Goal: Task Accomplishment & Management: Complete application form

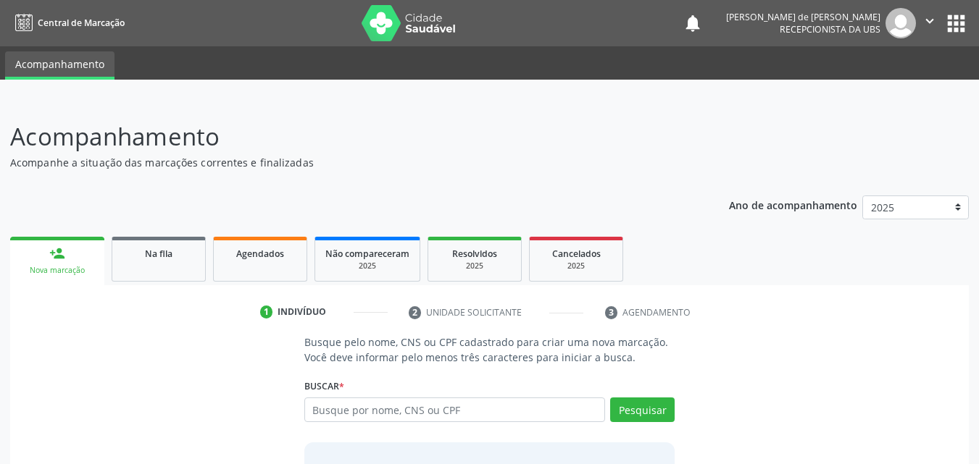
scroll to position [66, 0]
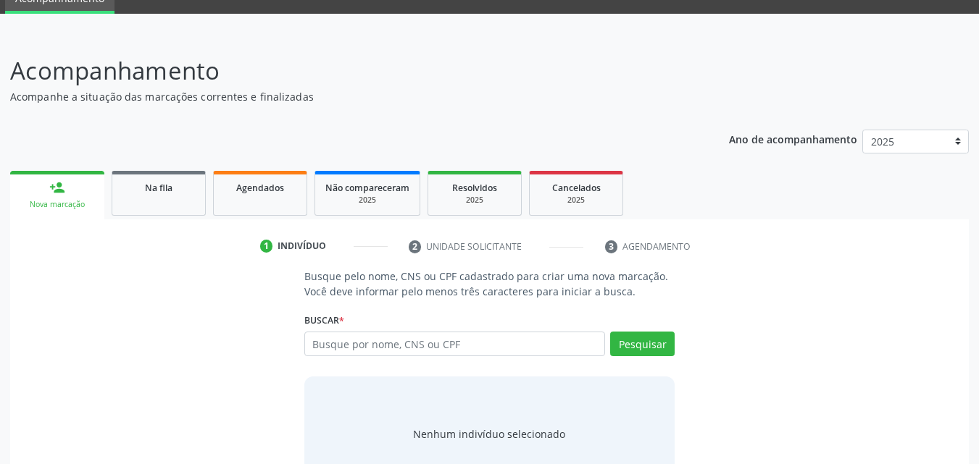
click at [63, 198] on link "person_add Nova marcação" at bounding box center [57, 195] width 94 height 49
click at [453, 341] on input "text" at bounding box center [454, 344] width 301 height 25
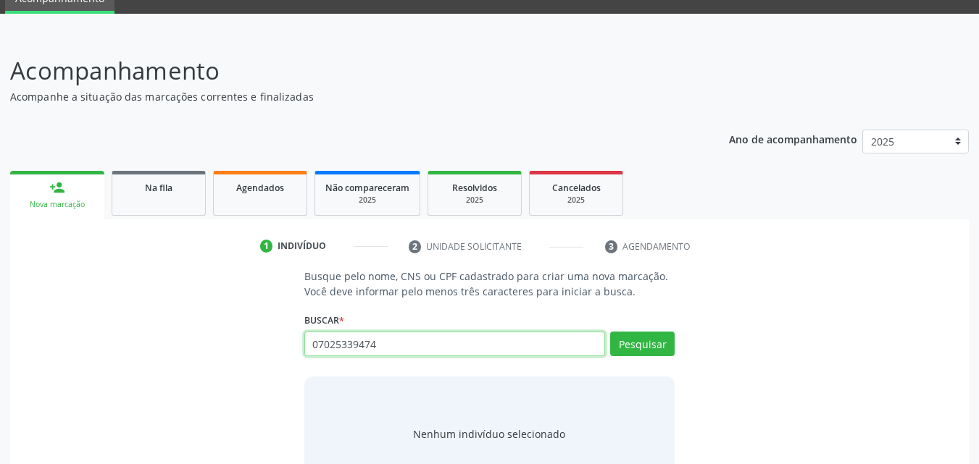
type input "07025339474"
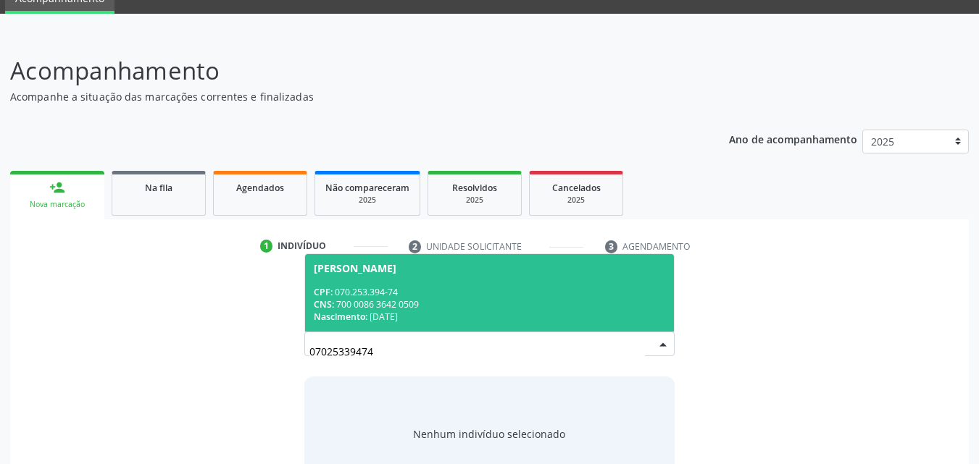
click at [436, 293] on div "CPF: 070.253.394-74" at bounding box center [490, 292] width 352 height 12
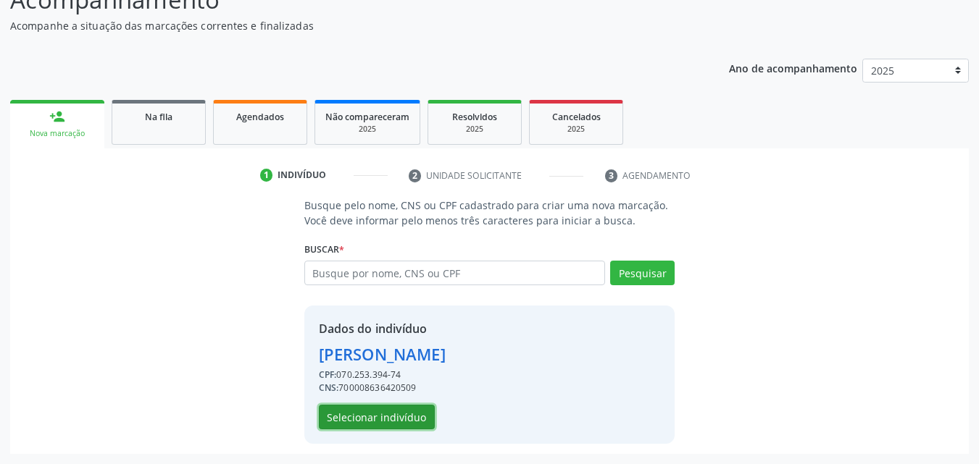
click at [414, 415] on button "Selecionar indivíduo" at bounding box center [377, 417] width 116 height 25
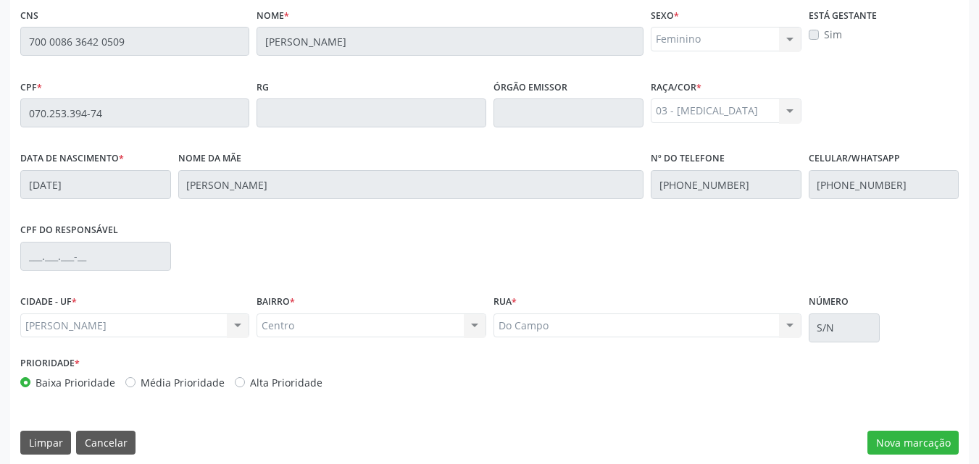
scroll to position [383, 0]
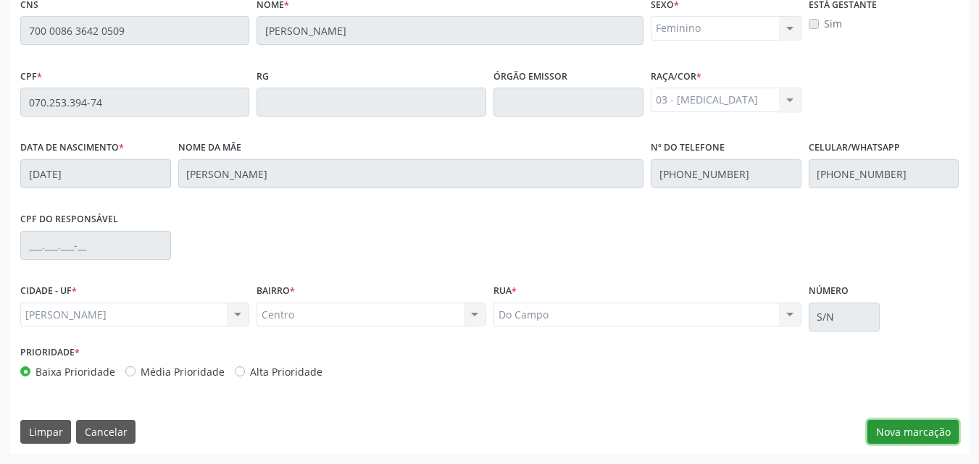
click at [909, 434] on button "Nova marcação" at bounding box center [912, 432] width 91 height 25
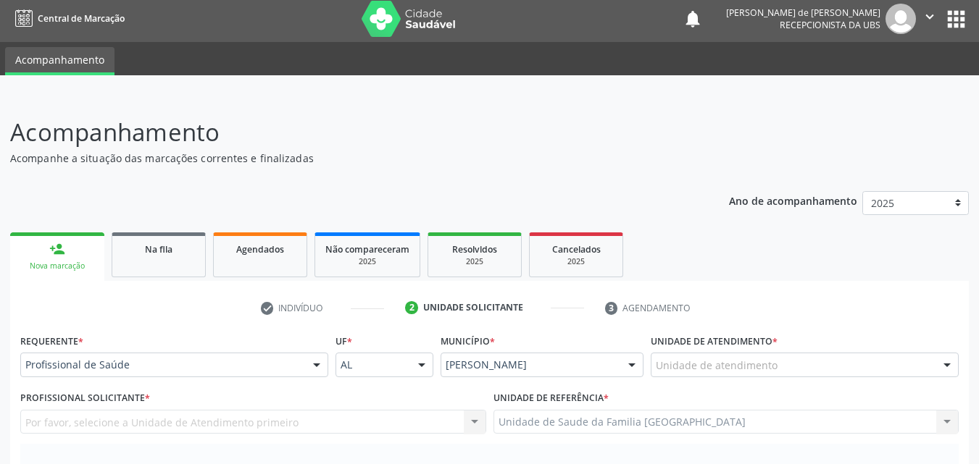
scroll to position [0, 0]
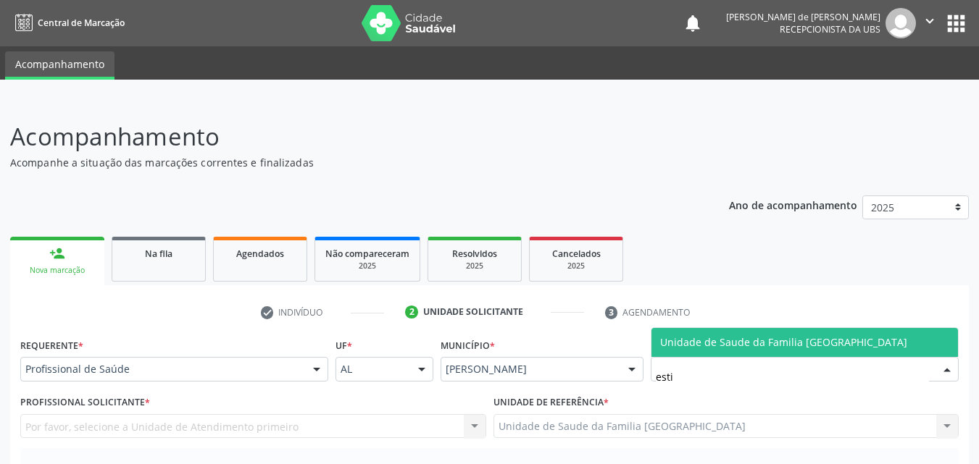
type input "estiv"
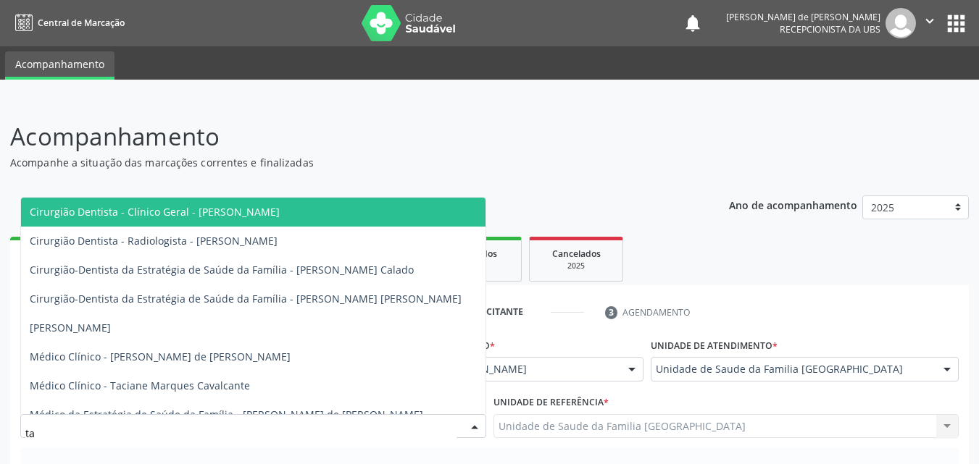
type input "tac"
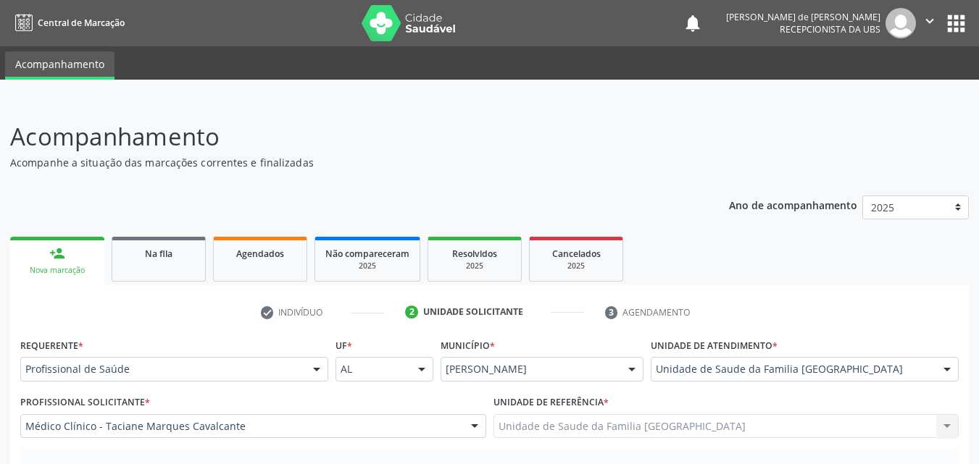
scroll to position [338, 0]
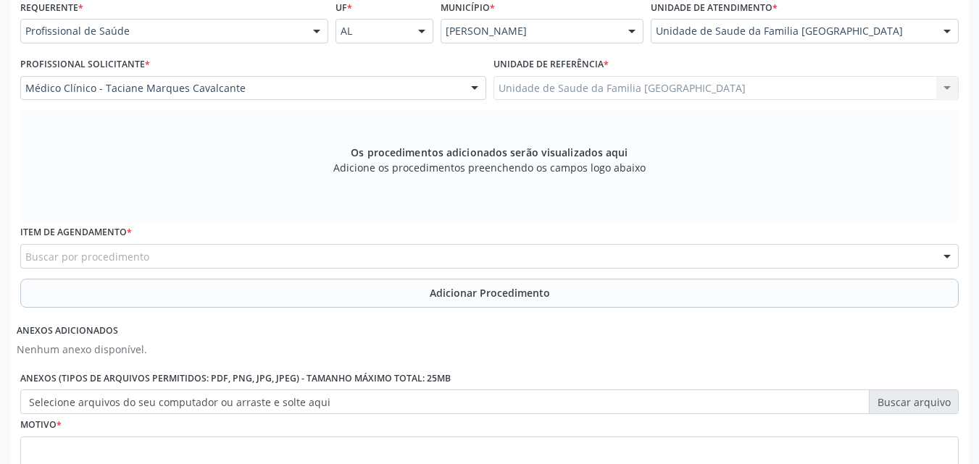
click at [75, 242] on label "Item de agendamento *" at bounding box center [76, 233] width 112 height 22
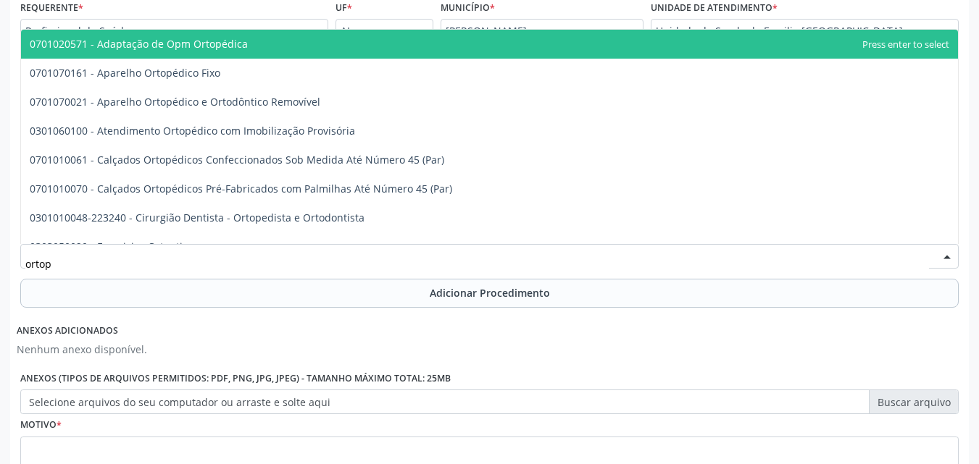
type input "ortope"
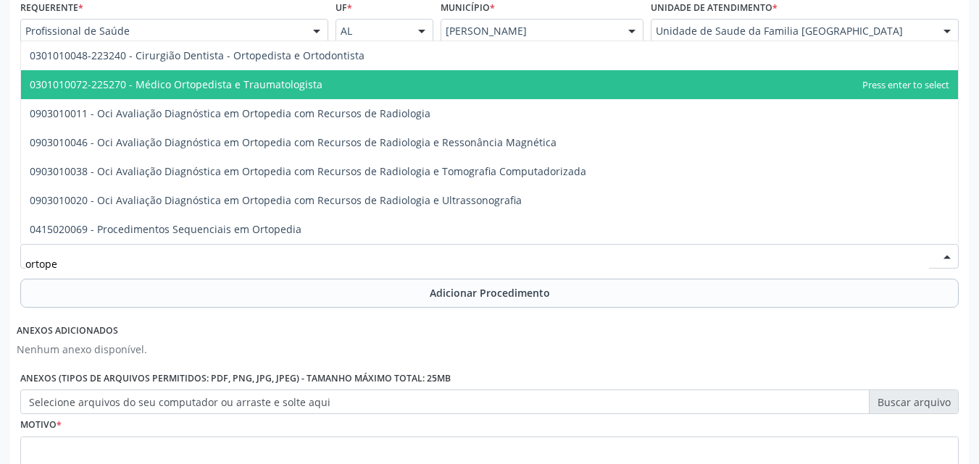
click at [120, 87] on span "0301010072-225270 - Médico Ortopedista e Traumatologista" at bounding box center [176, 85] width 293 height 14
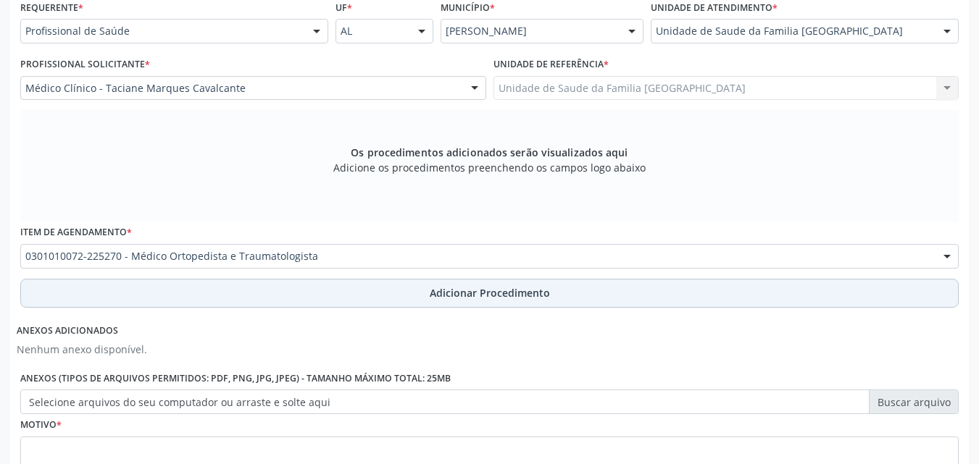
click at [106, 294] on button "Adicionar Procedimento" at bounding box center [489, 293] width 938 height 29
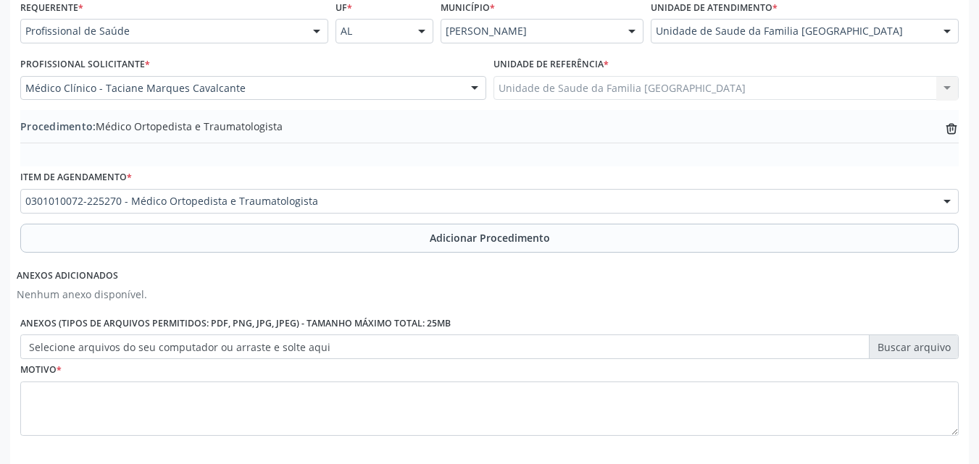
click at [92, 346] on label "Selecione arquivos do seu computador ou arraste e solte aqui" at bounding box center [489, 347] width 938 height 25
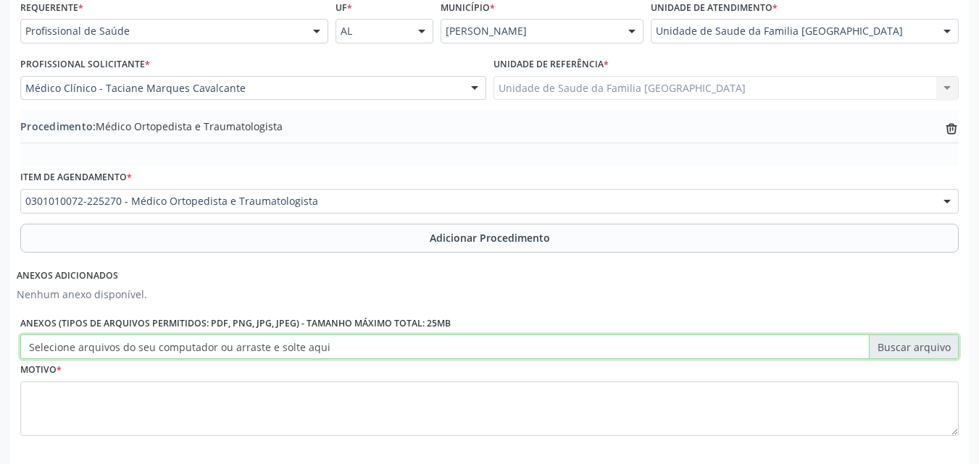
click at [92, 346] on input "Selecione arquivos do seu computador ou arraste e solte aqui" at bounding box center [489, 347] width 938 height 25
type input "C:\fakepath\1.jpg"
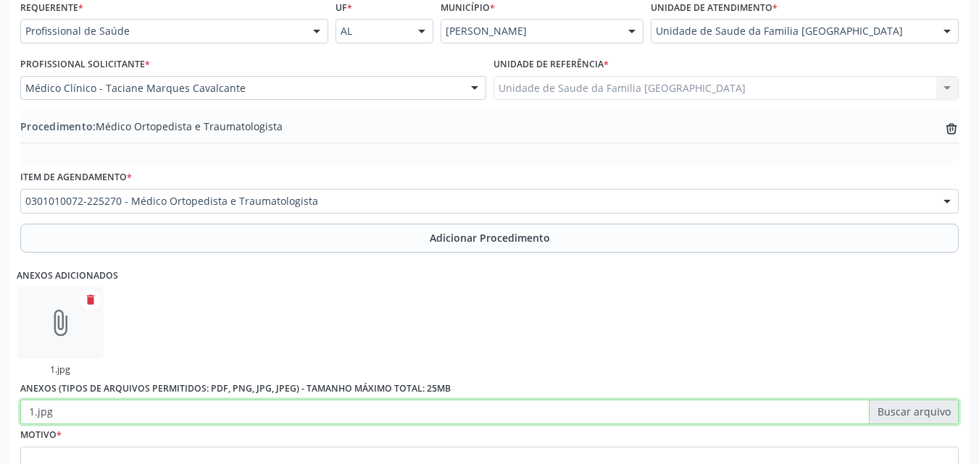
scroll to position [471, 0]
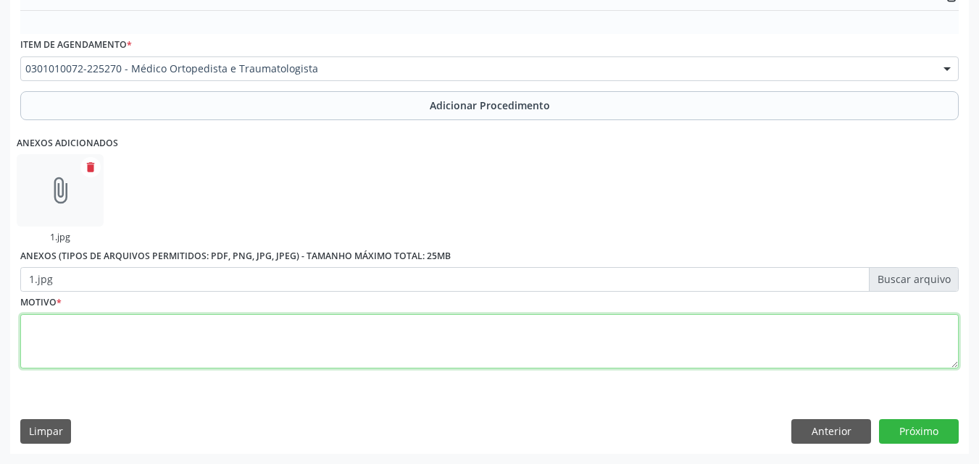
click at [90, 335] on textarea at bounding box center [489, 341] width 938 height 55
type textarea "G560-SÍNDROME DO TÚNEL DO CARPO."
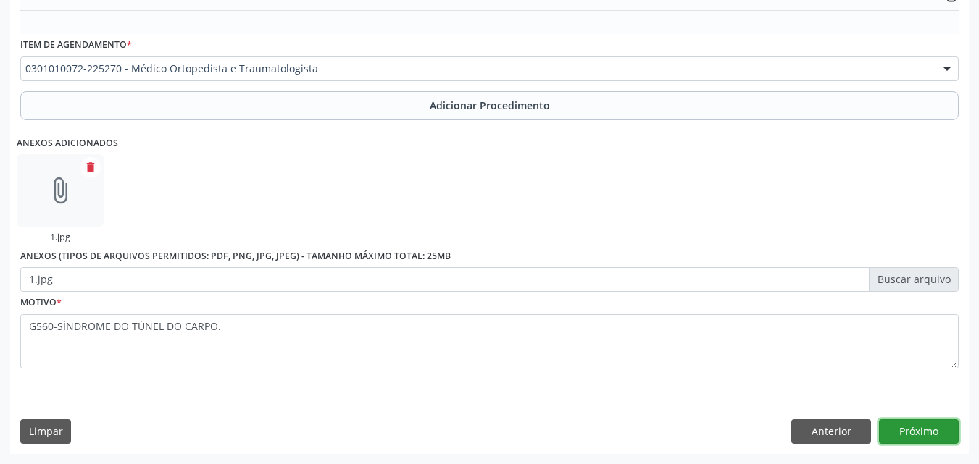
click at [894, 420] on button "Próximo" at bounding box center [919, 431] width 80 height 25
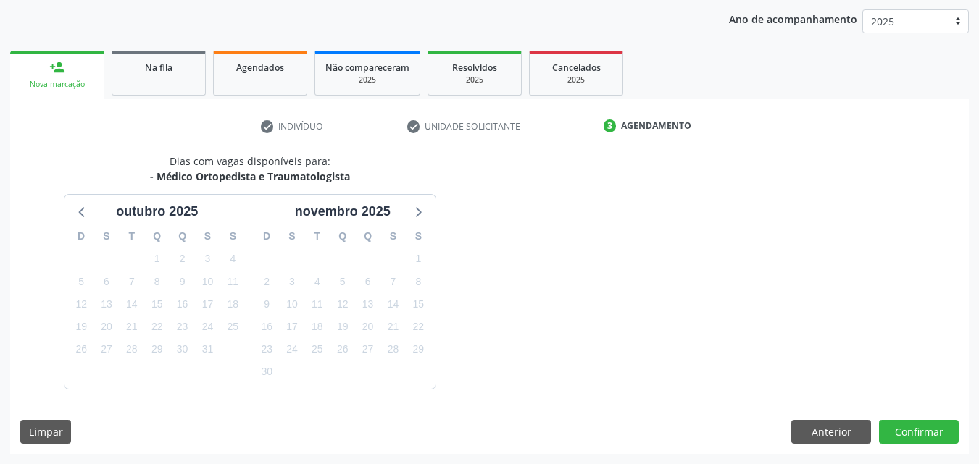
scroll to position [229, 0]
click at [924, 429] on button "Confirmar" at bounding box center [919, 432] width 80 height 25
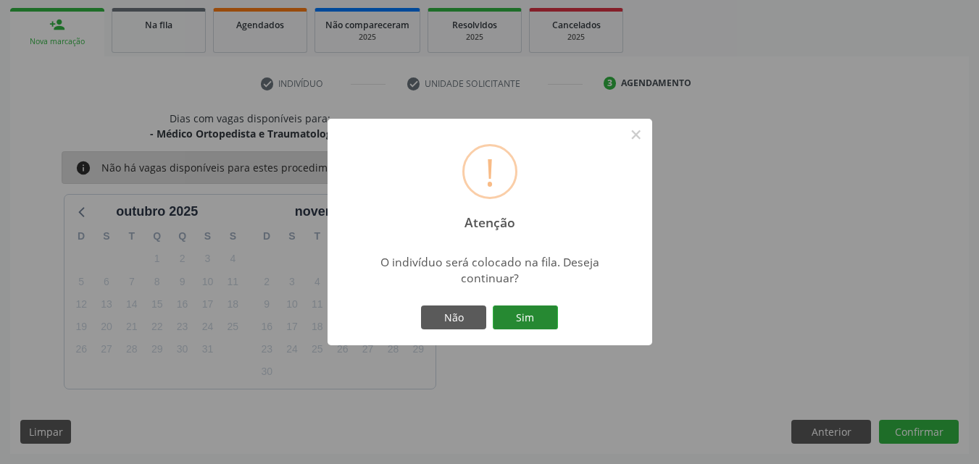
click at [537, 312] on button "Sim" at bounding box center [525, 318] width 65 height 25
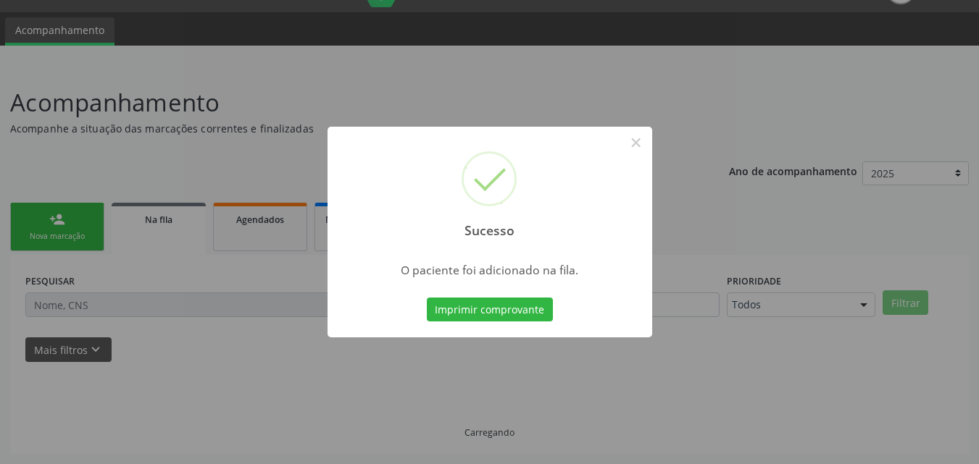
scroll to position [34, 0]
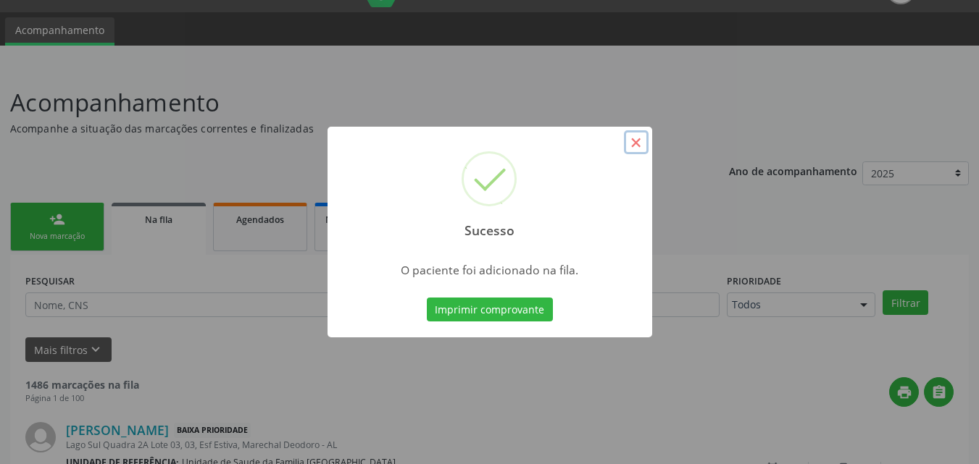
click at [634, 144] on button "×" at bounding box center [636, 142] width 25 height 25
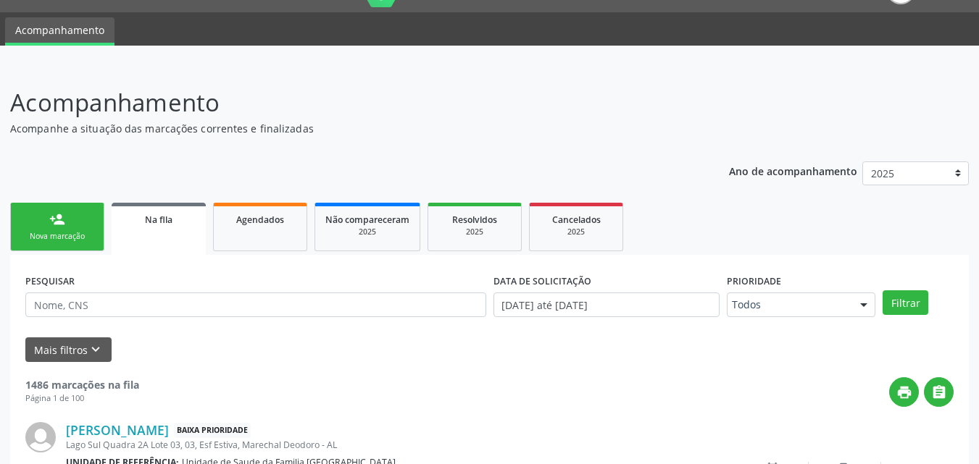
click at [64, 220] on div "person_add" at bounding box center [57, 220] width 16 height 16
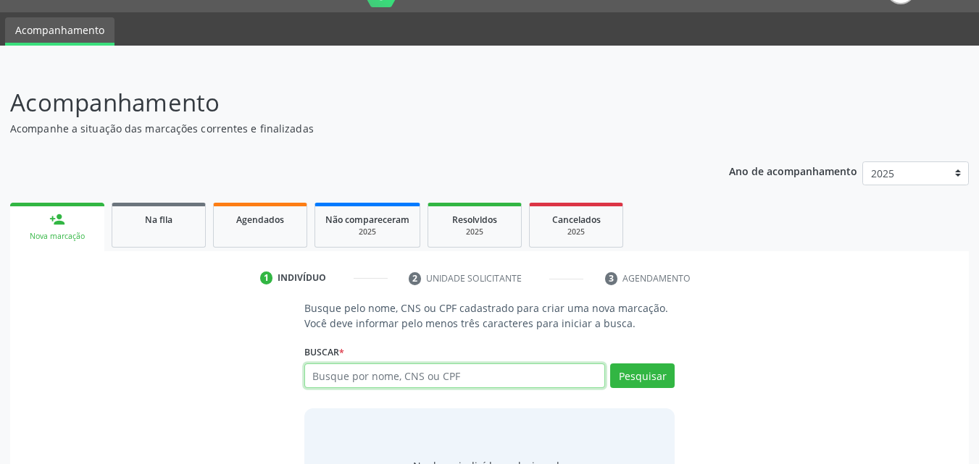
click at [413, 374] on input "text" at bounding box center [454, 376] width 301 height 25
type input "13374710468"
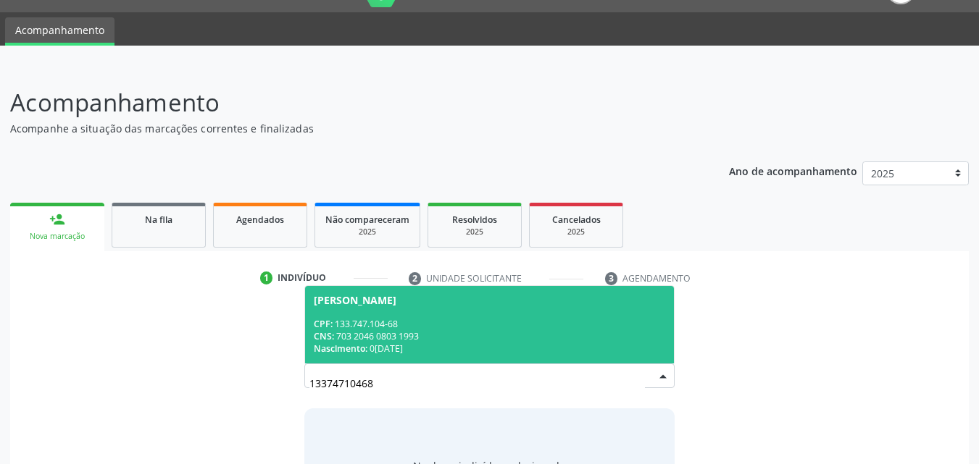
click at [443, 309] on span "Fernando Antonio Xavier da Costa CPF: 133.747.104-68 CNS: 703 2046 0803 1993 Na…" at bounding box center [489, 325] width 369 height 78
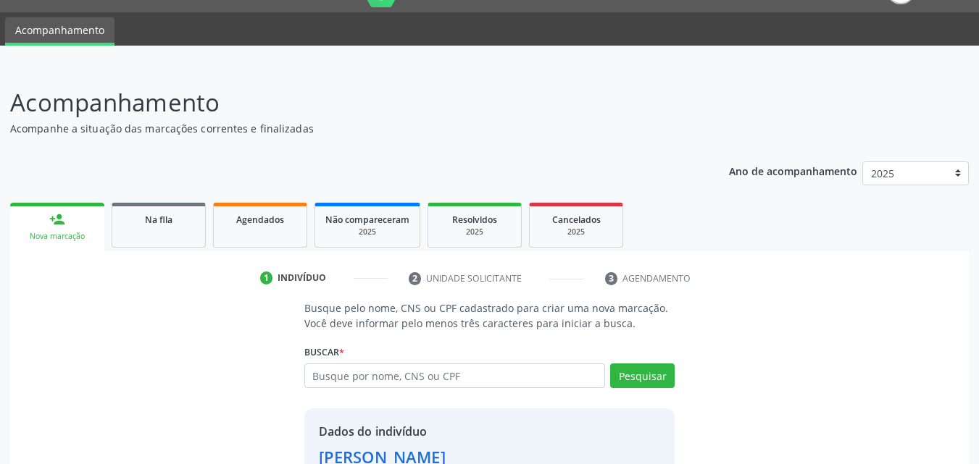
scroll to position [137, 0]
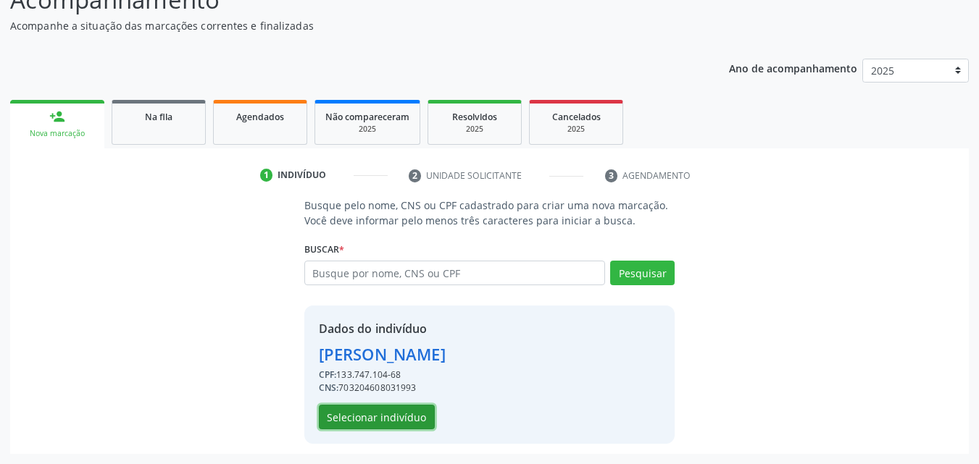
click at [388, 417] on button "Selecionar indivíduo" at bounding box center [377, 417] width 116 height 25
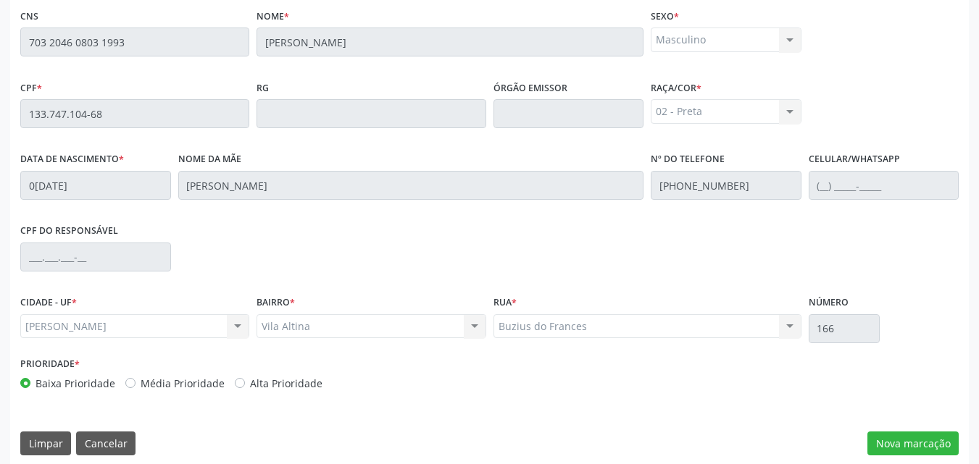
scroll to position [383, 0]
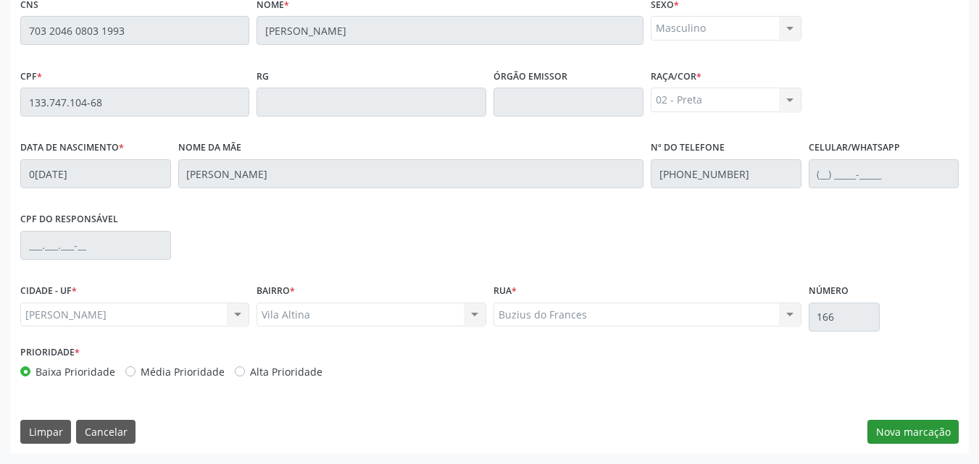
click at [866, 422] on div "Limpar Cancelar Nova marcação" at bounding box center [489, 432] width 938 height 25
click at [883, 427] on button "Nova marcação" at bounding box center [912, 432] width 91 height 25
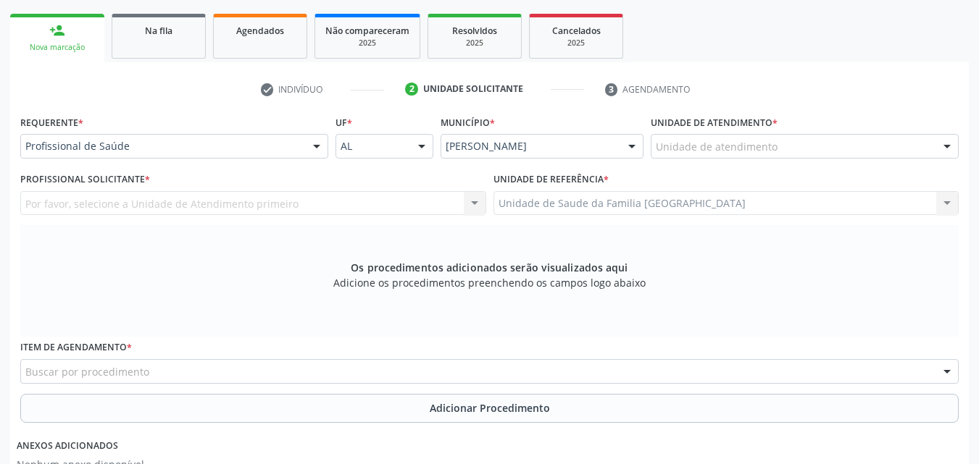
scroll to position [45, 0]
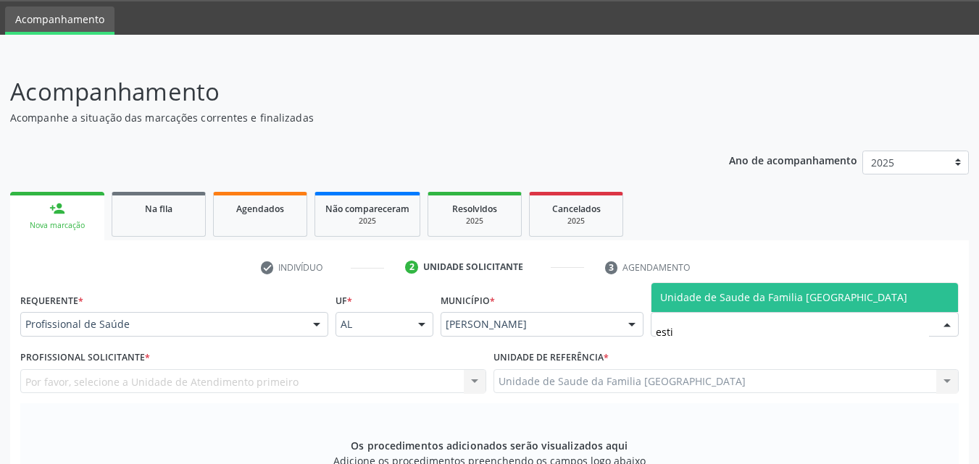
type input "estiv"
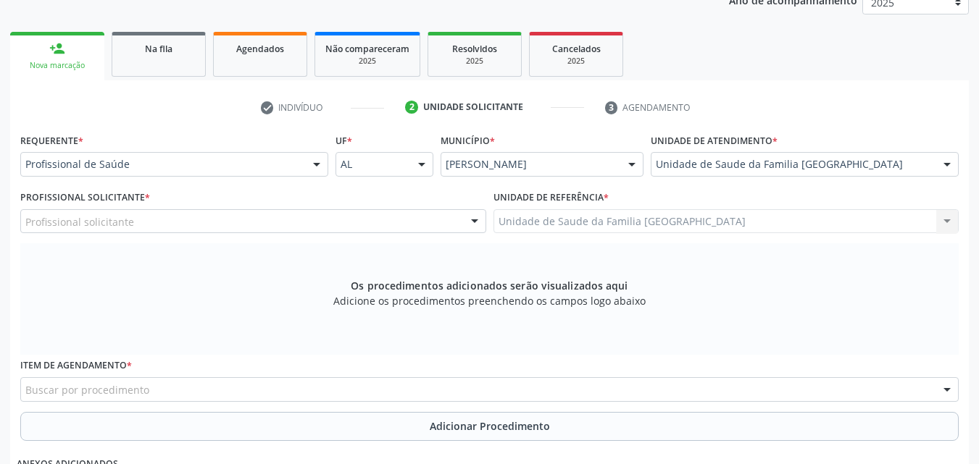
scroll to position [383, 0]
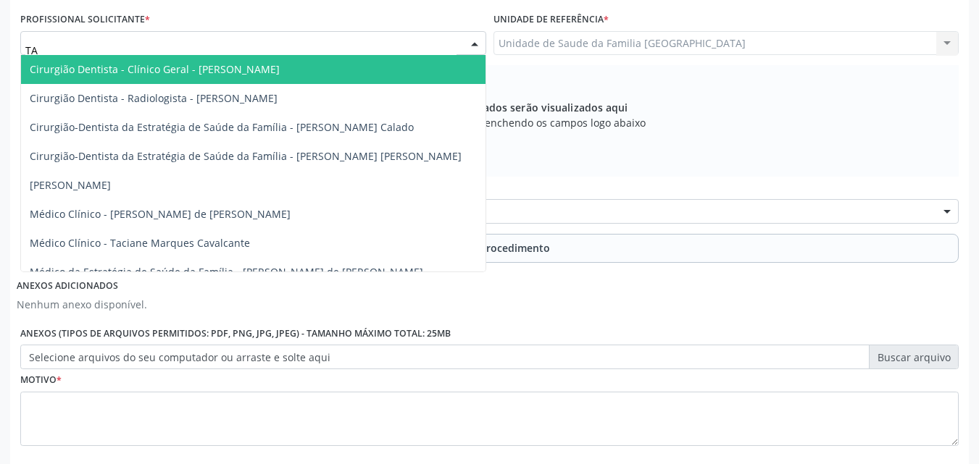
type input "TAC"
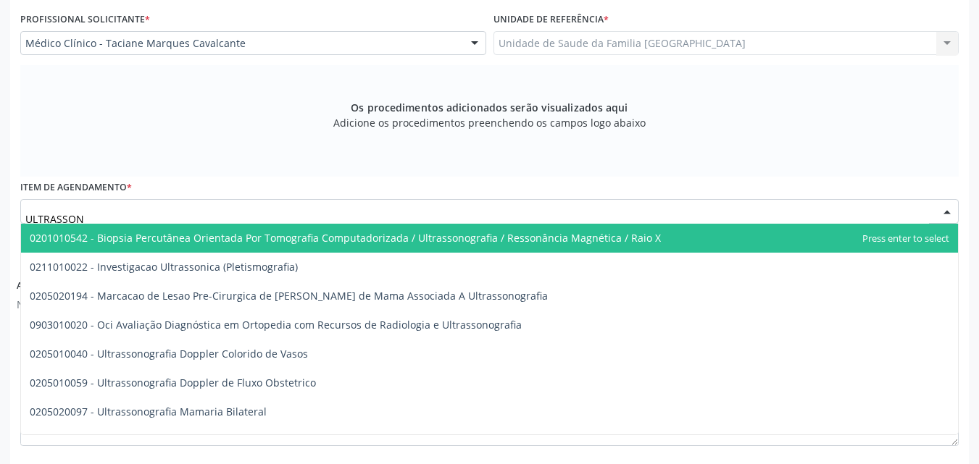
type input "ULTRASSONO"
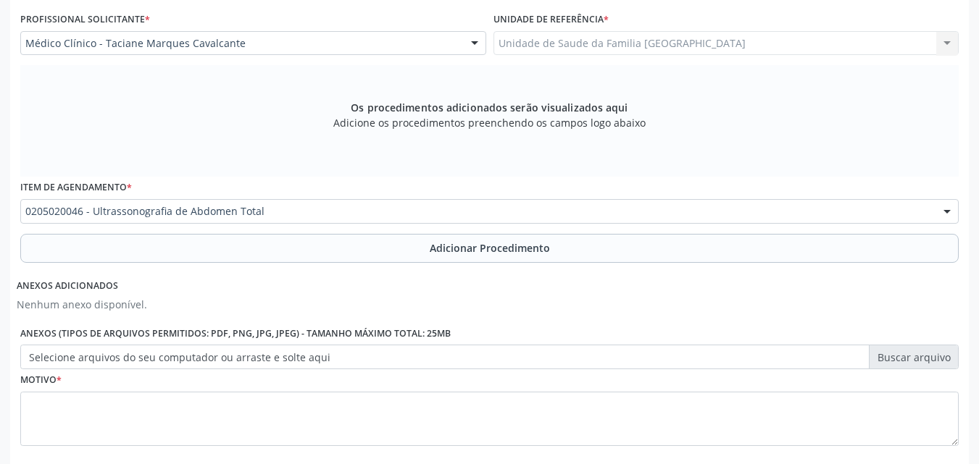
scroll to position [0, 0]
click at [114, 246] on button "Adicionar Procedimento" at bounding box center [489, 248] width 938 height 29
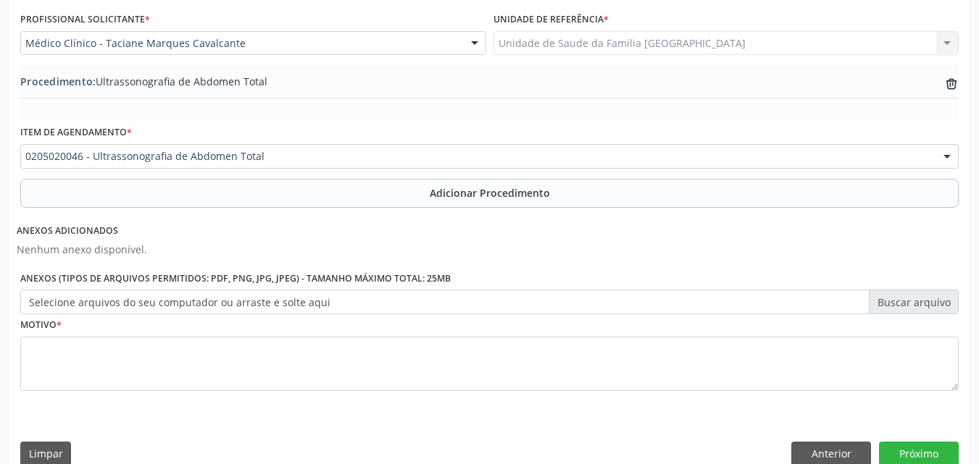
click at [107, 301] on label "Selecione arquivos do seu computador ou arraste e solte aqui" at bounding box center [489, 302] width 938 height 25
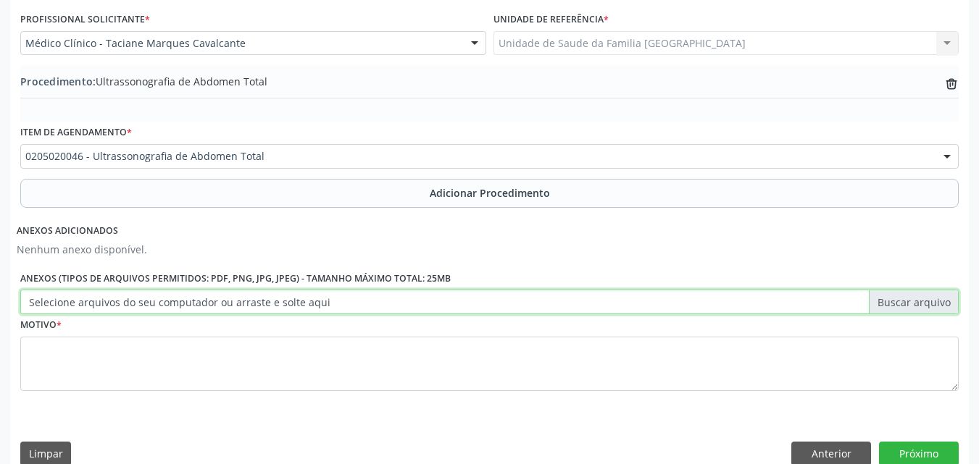
click at [107, 301] on input "Selecione arquivos do seu computador ou arraste e solte aqui" at bounding box center [489, 302] width 938 height 25
type input "C:\fakepath\2.jpg"
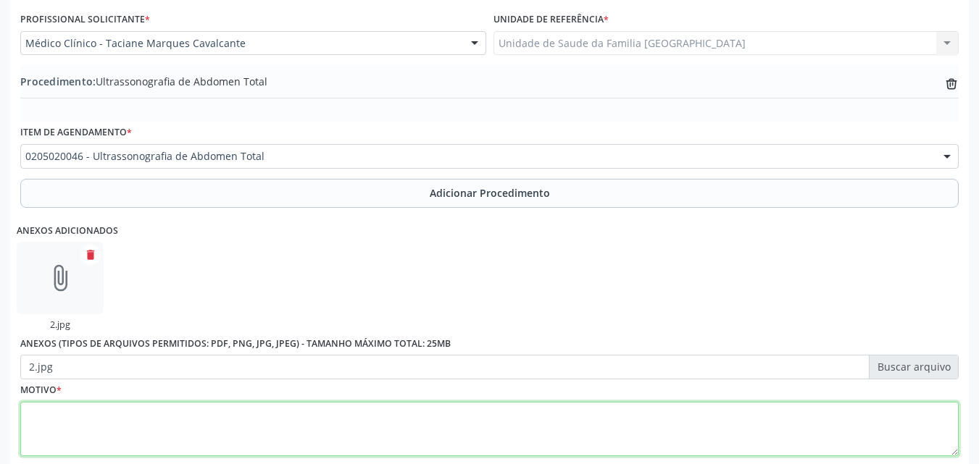
click at [179, 418] on textarea at bounding box center [489, 429] width 938 height 55
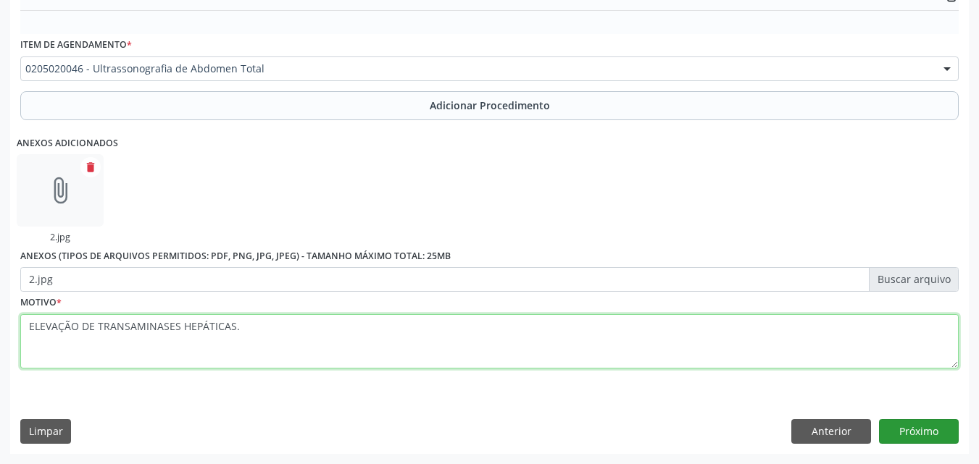
type textarea "ELEVAÇÃO DE TRANSAMINASES HEPÁTICAS."
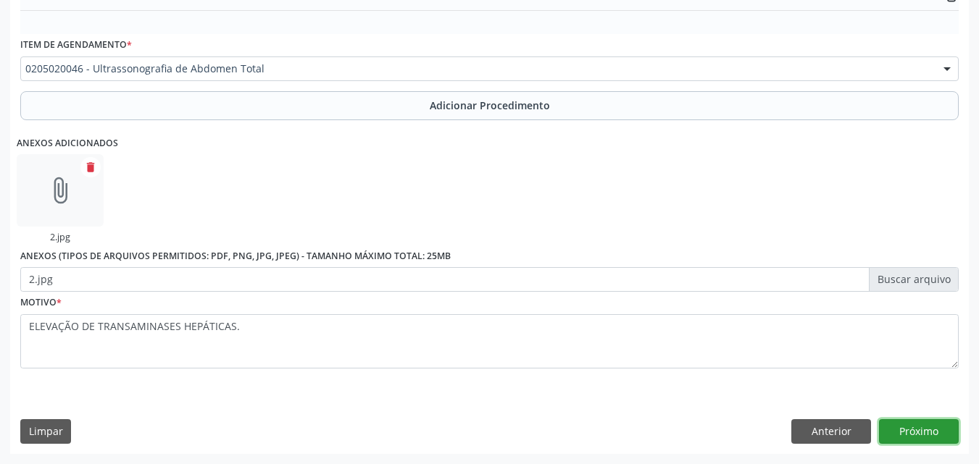
click at [915, 433] on button "Próximo" at bounding box center [919, 431] width 80 height 25
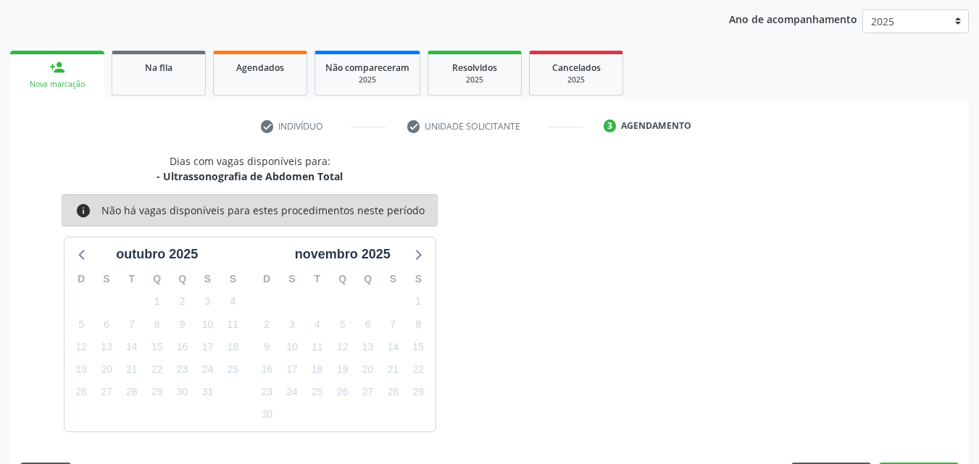
scroll to position [229, 0]
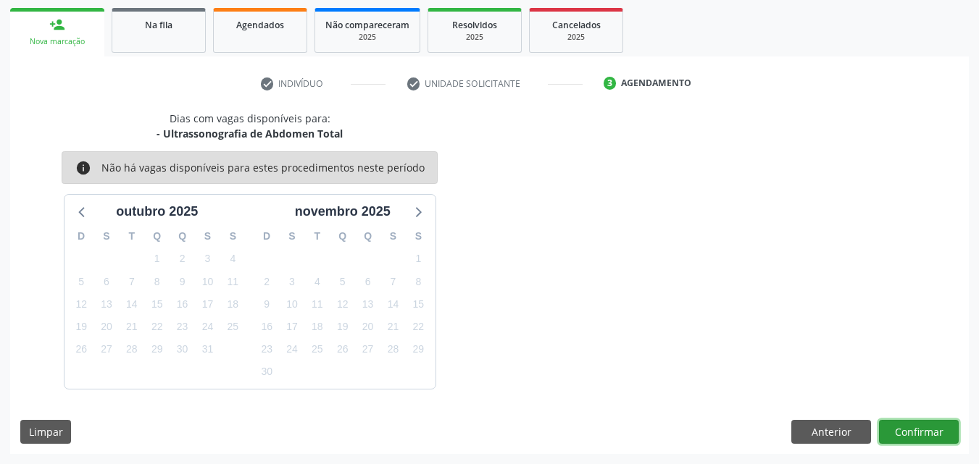
click at [903, 433] on button "Confirmar" at bounding box center [919, 432] width 80 height 25
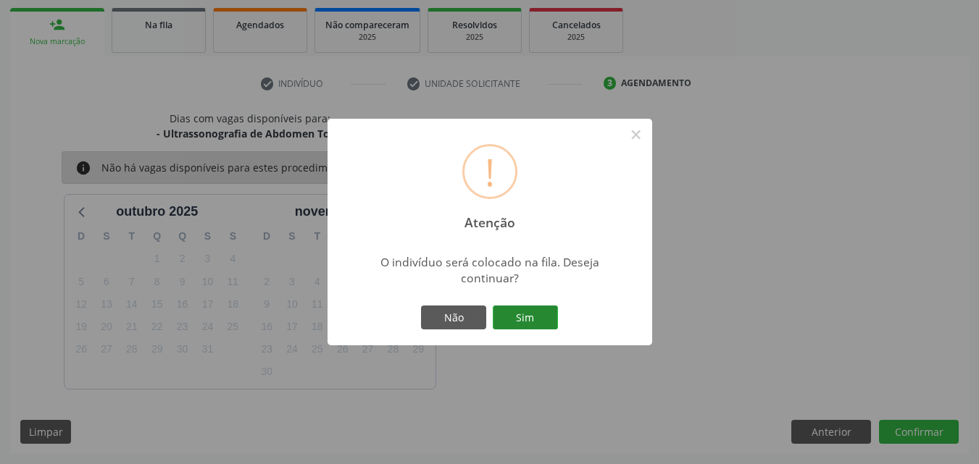
click at [514, 325] on button "Sim" at bounding box center [525, 318] width 65 height 25
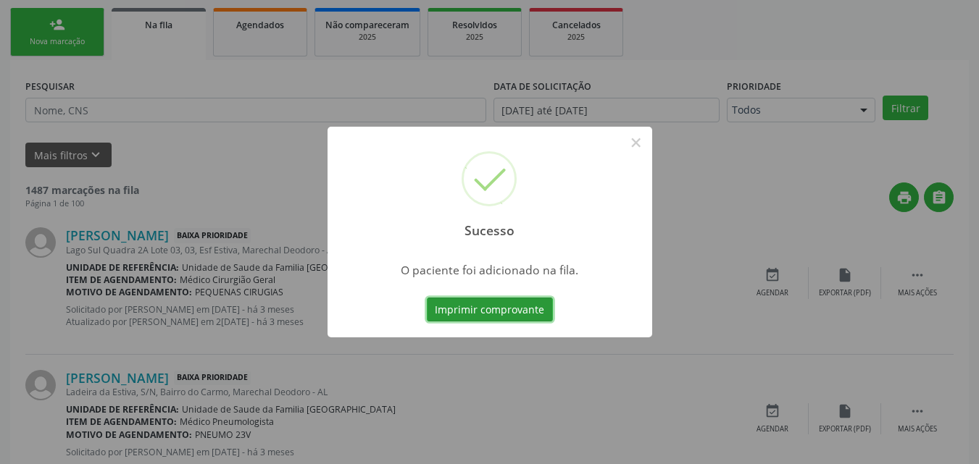
scroll to position [34, 0]
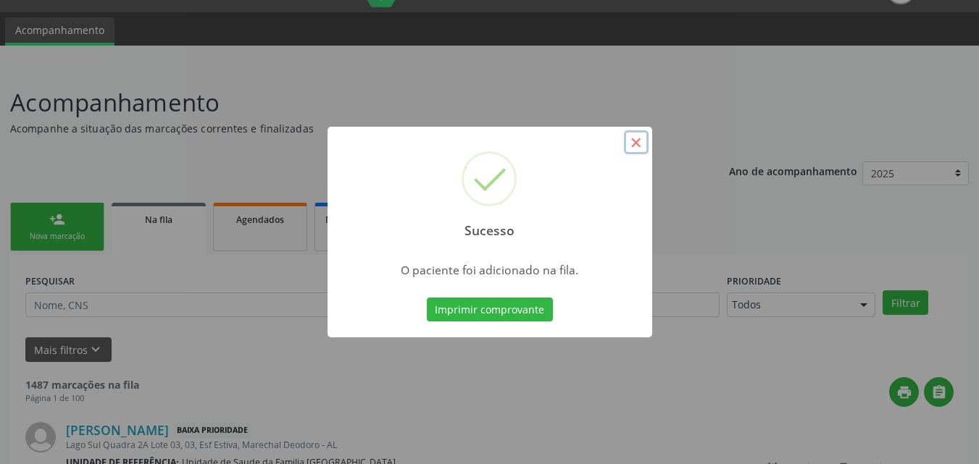
click at [635, 143] on button "×" at bounding box center [636, 142] width 25 height 25
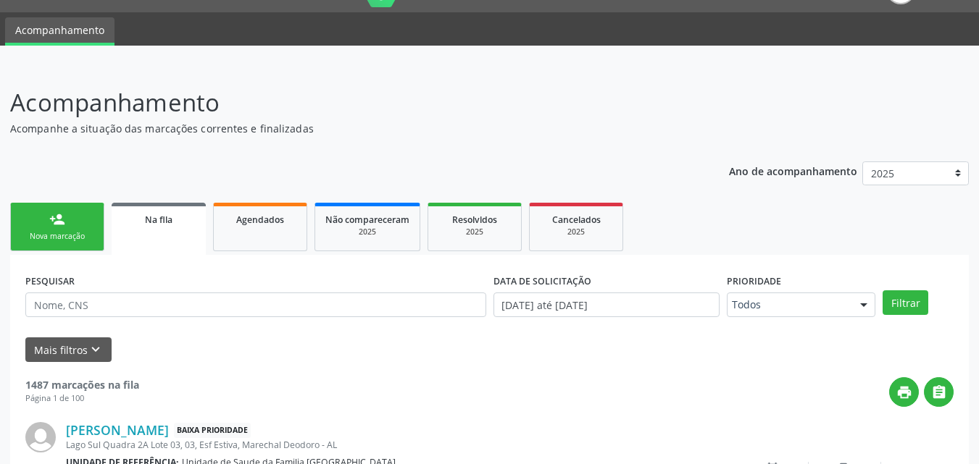
click at [48, 214] on link "person_add Nova marcação" at bounding box center [57, 227] width 94 height 49
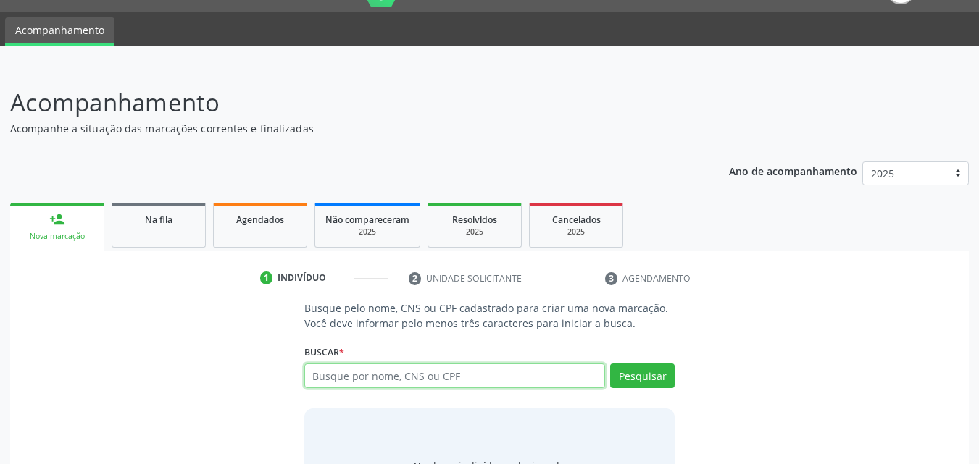
click at [335, 371] on input "text" at bounding box center [454, 376] width 301 height 25
type input "15011842452"
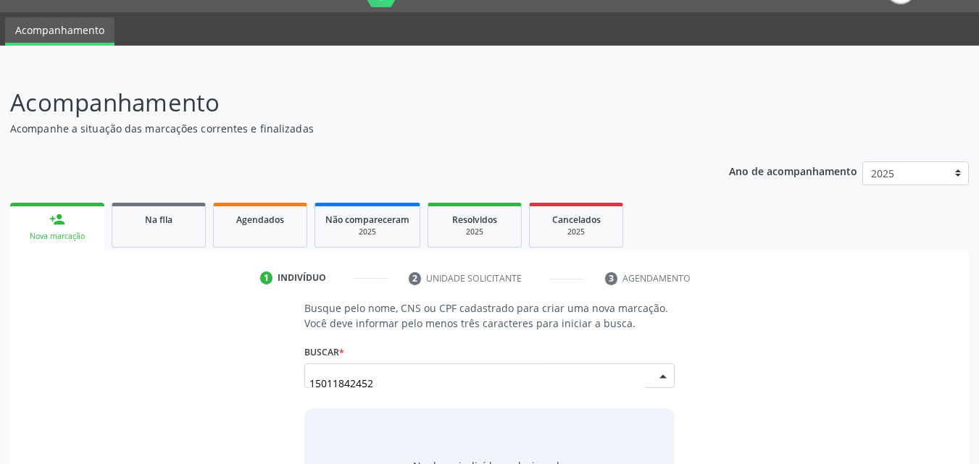
click at [643, 373] on input "15011842452" at bounding box center [477, 383] width 336 height 29
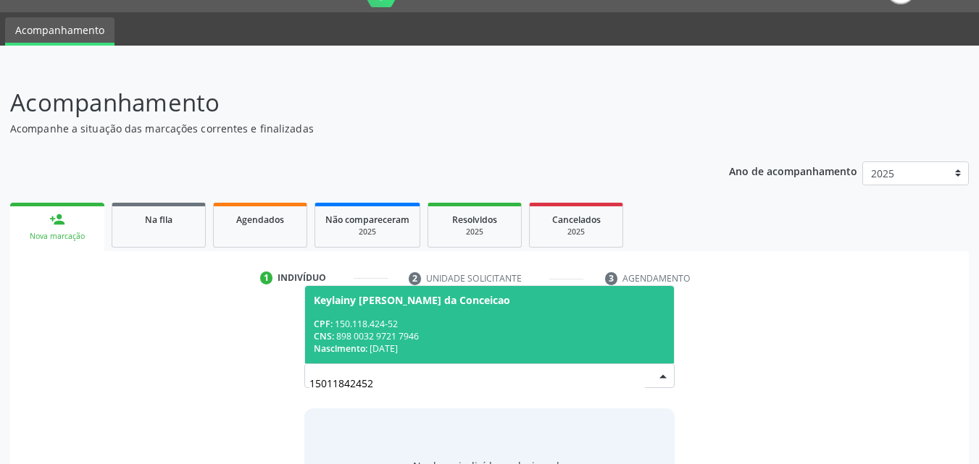
click at [535, 348] on div "Nascimento: 02/01/2012" at bounding box center [490, 349] width 352 height 12
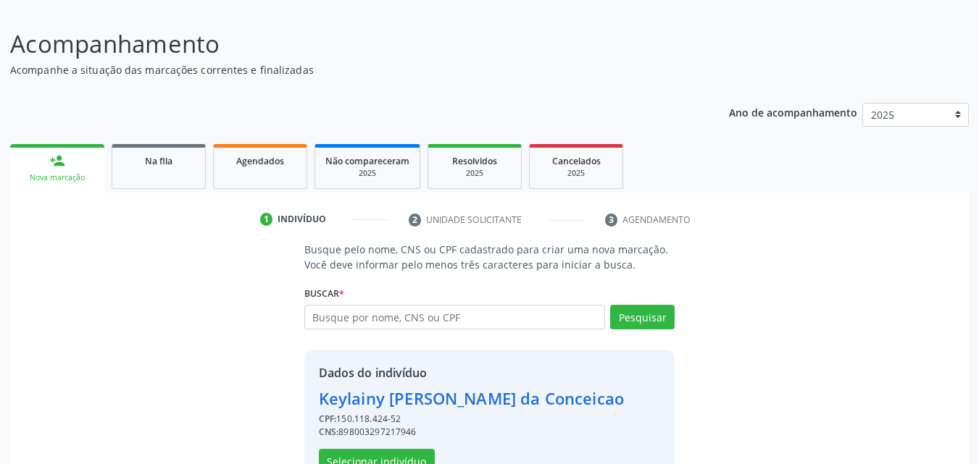
scroll to position [137, 0]
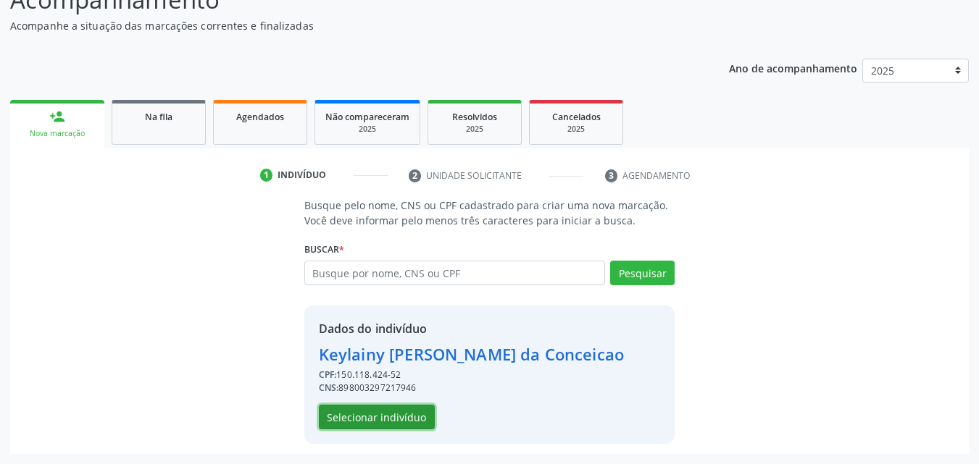
click at [408, 415] on button "Selecionar indivíduo" at bounding box center [377, 417] width 116 height 25
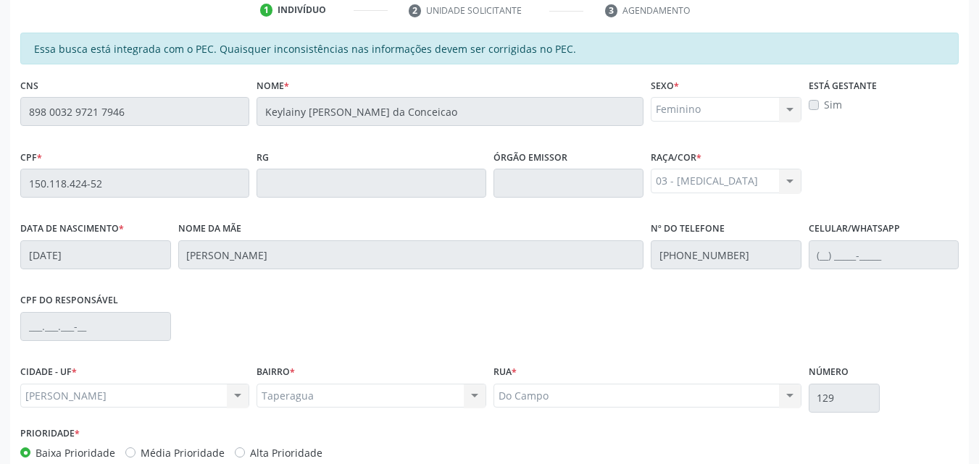
scroll to position [383, 0]
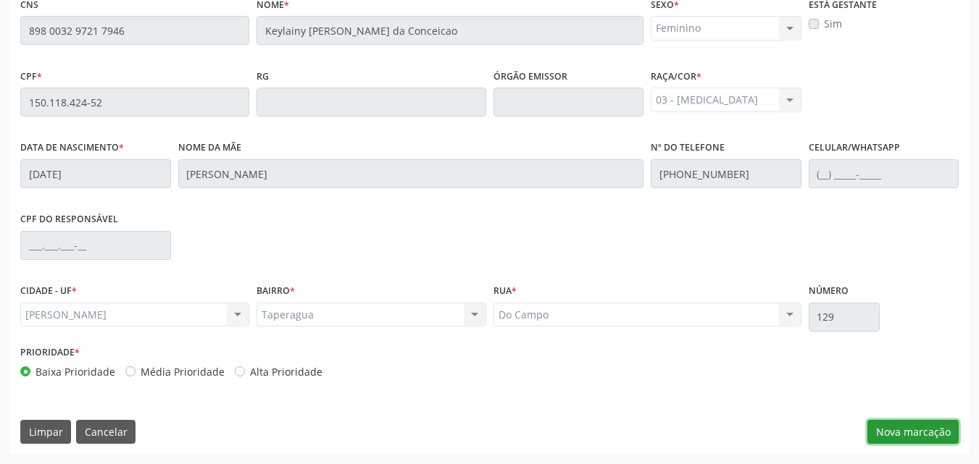
click at [898, 432] on button "Nova marcação" at bounding box center [912, 432] width 91 height 25
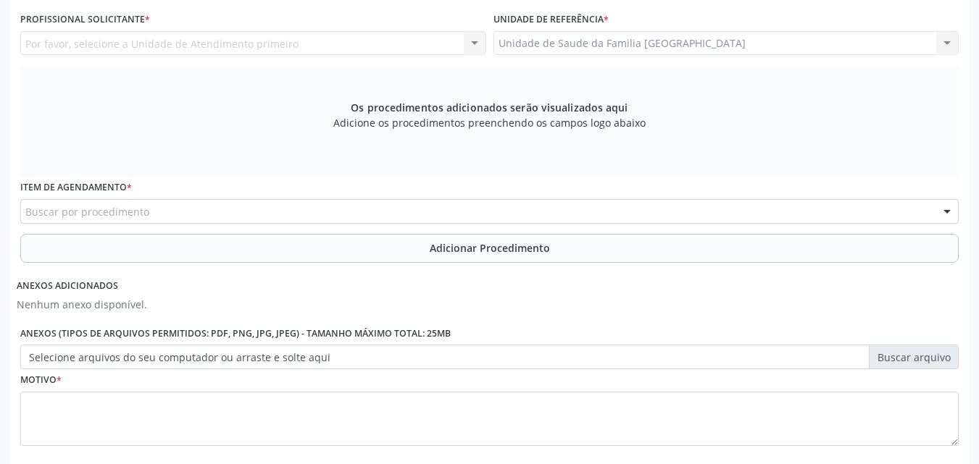
scroll to position [0, 0]
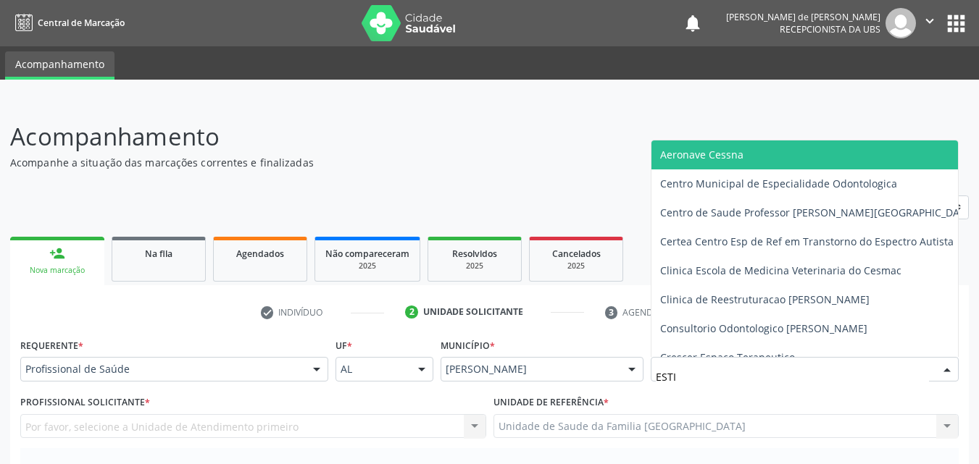
type input "ESTIV"
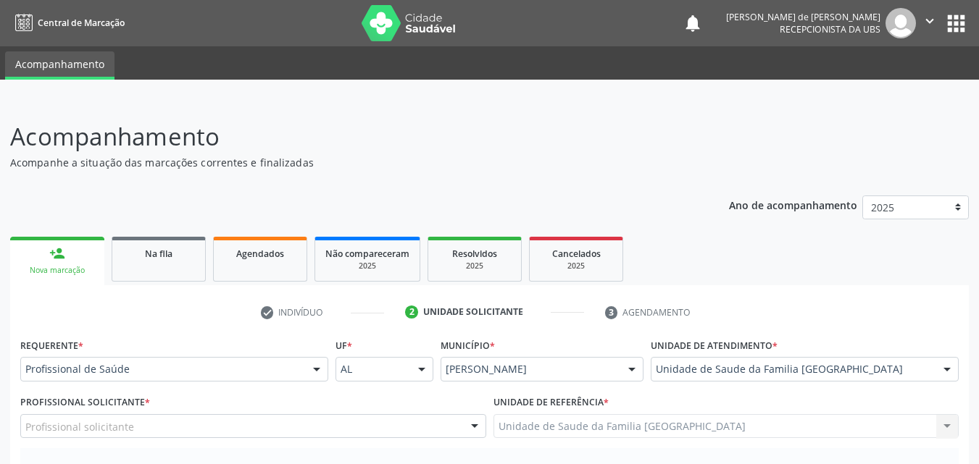
scroll to position [338, 0]
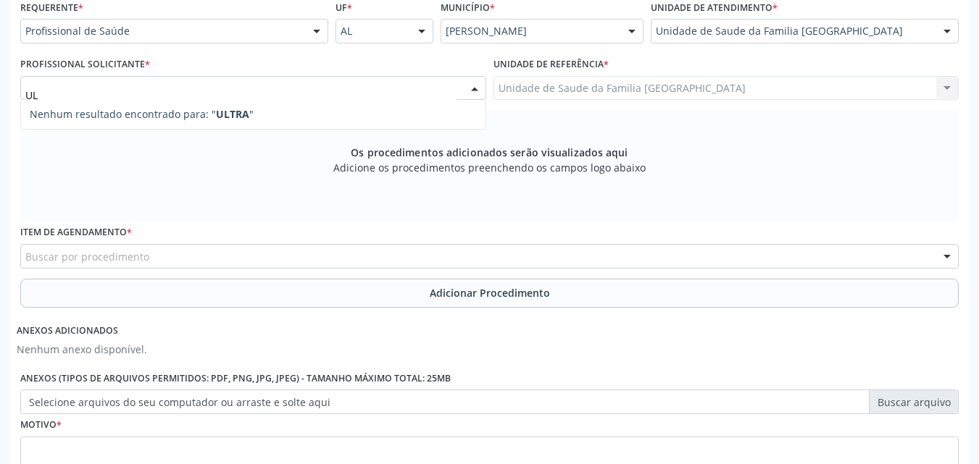
type input "U"
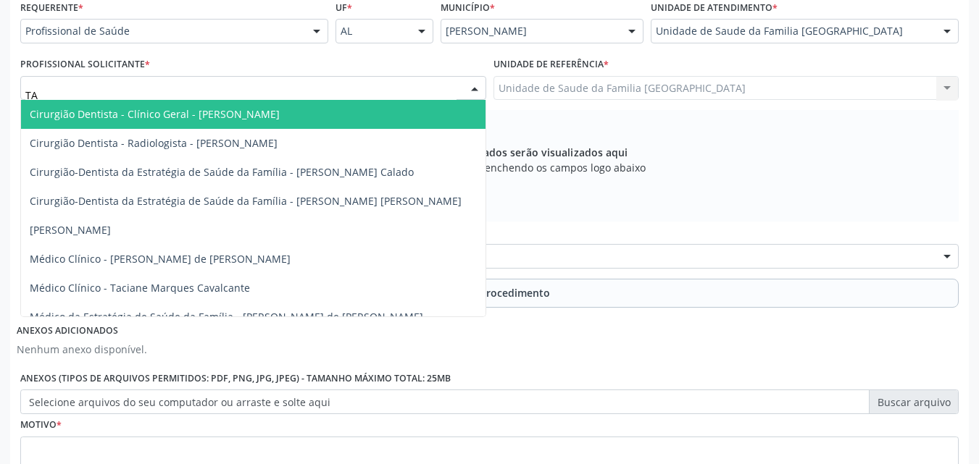
type input "TAC"
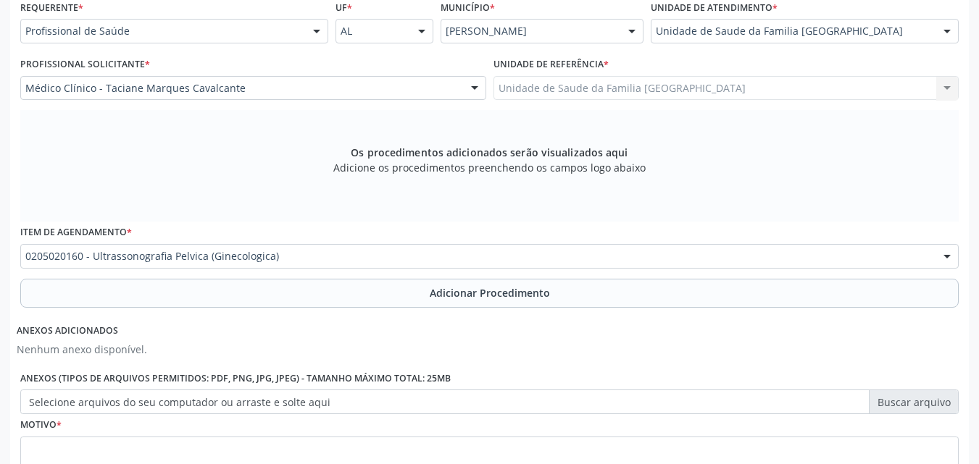
scroll to position [0, 0]
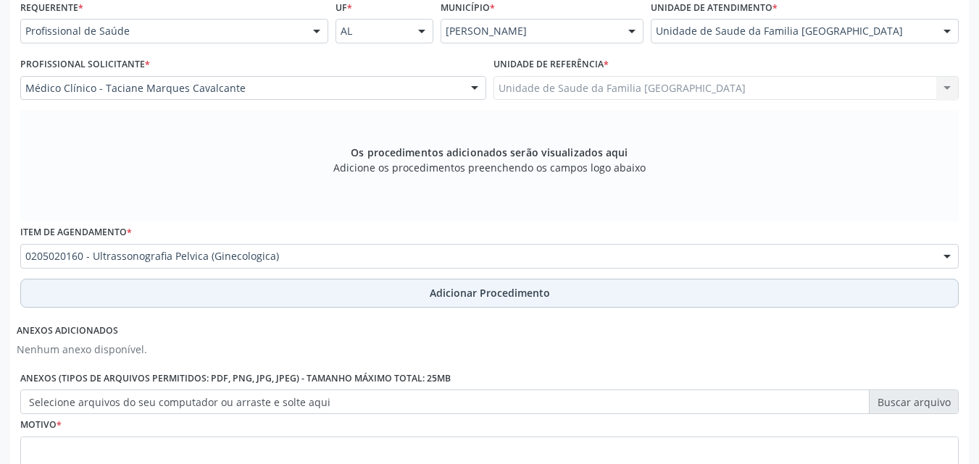
click at [150, 285] on button "Adicionar Procedimento" at bounding box center [489, 293] width 938 height 29
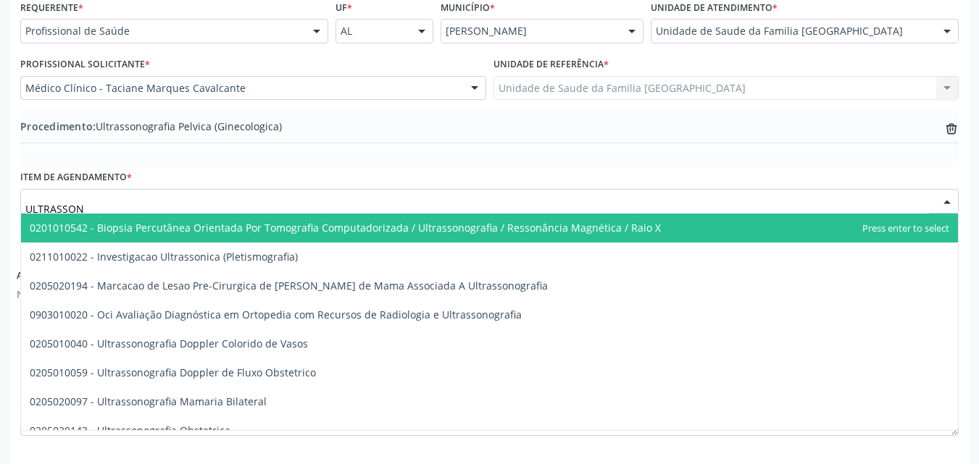
type input "ULTRASSONO"
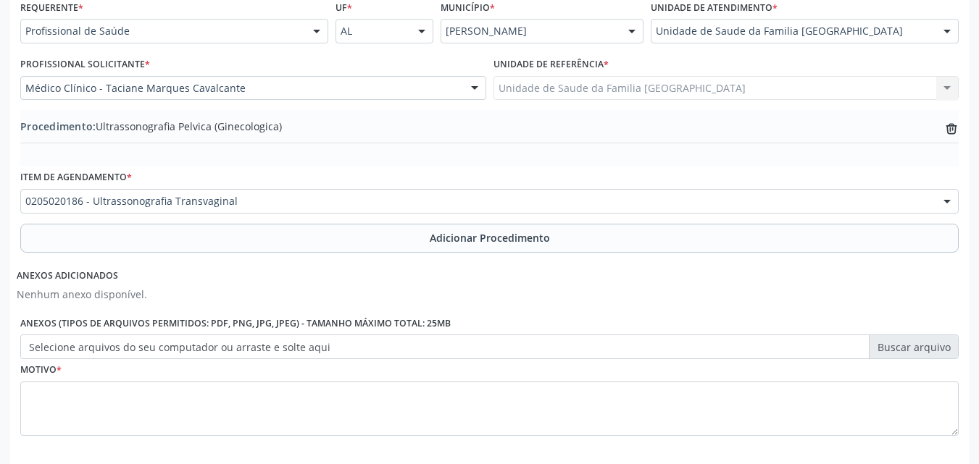
click at [170, 244] on button "Adicionar Procedimento" at bounding box center [489, 238] width 938 height 29
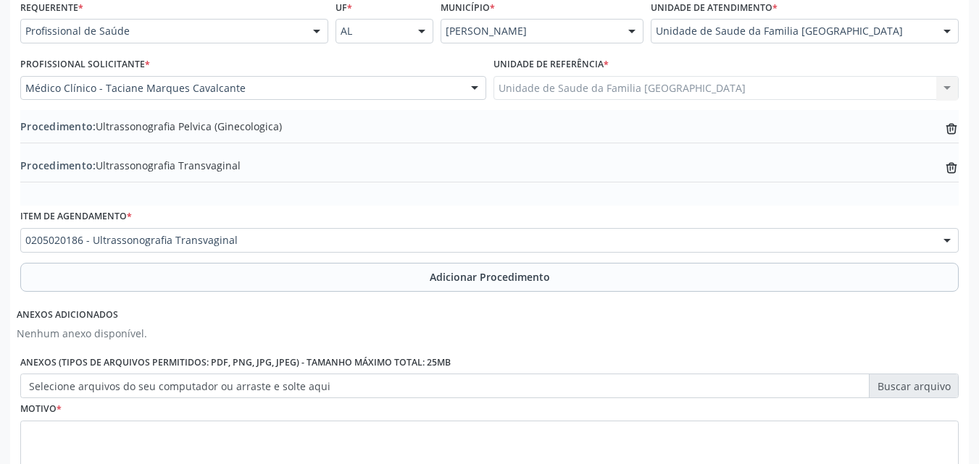
click at [153, 388] on label "Selecione arquivos do seu computador ou arraste e solte aqui" at bounding box center [489, 386] width 938 height 25
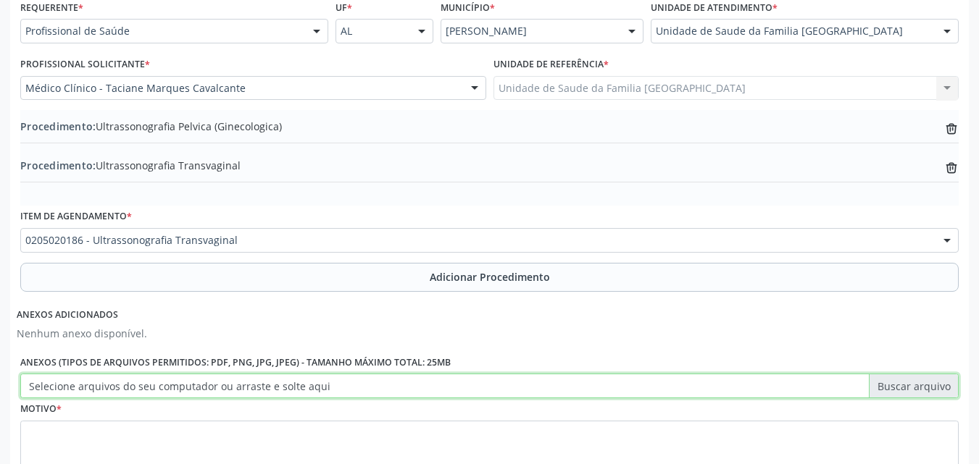
click at [153, 388] on input "Selecione arquivos do seu computador ou arraste e solte aqui" at bounding box center [489, 386] width 938 height 25
type input "C:\fakepath\3.jpg"
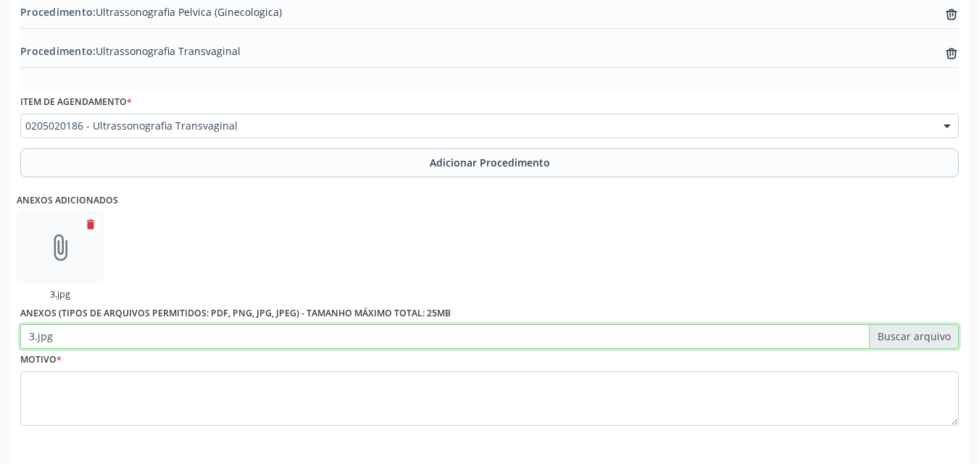
scroll to position [510, 0]
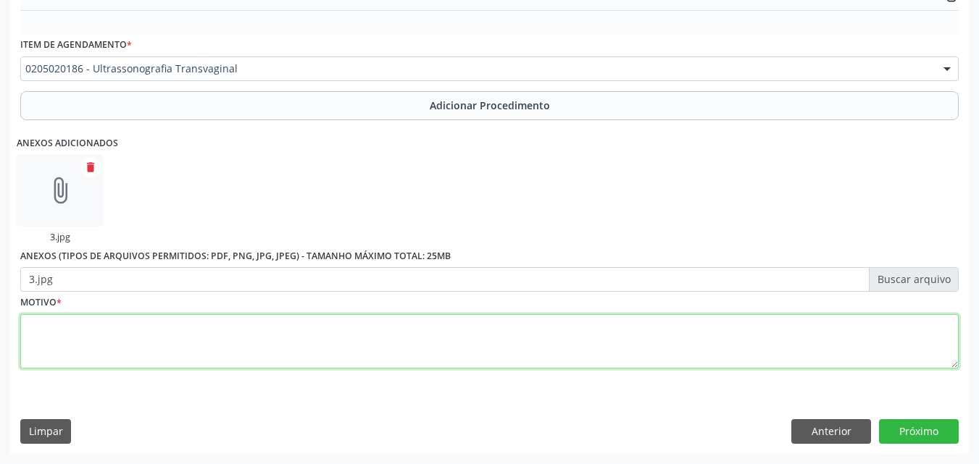
click at [277, 344] on textarea at bounding box center [489, 341] width 938 height 55
type textarea "DOR PÉLVICA."
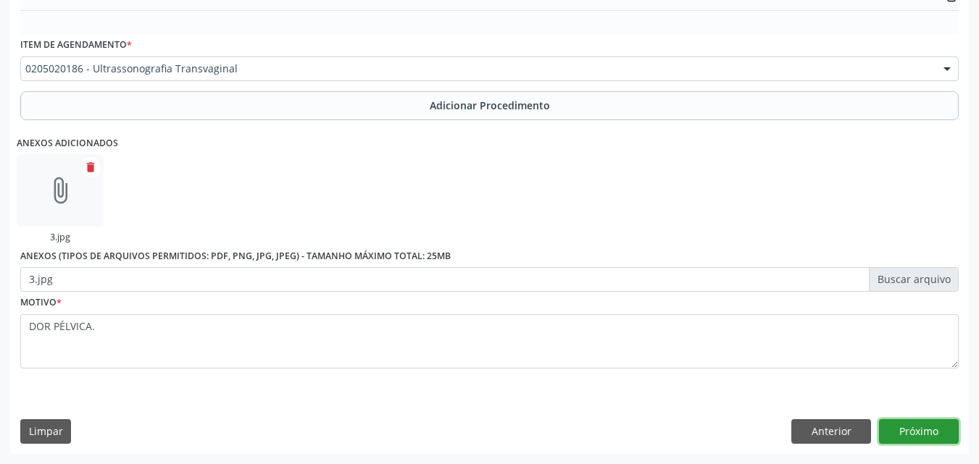
click at [919, 433] on button "Próximo" at bounding box center [919, 431] width 80 height 25
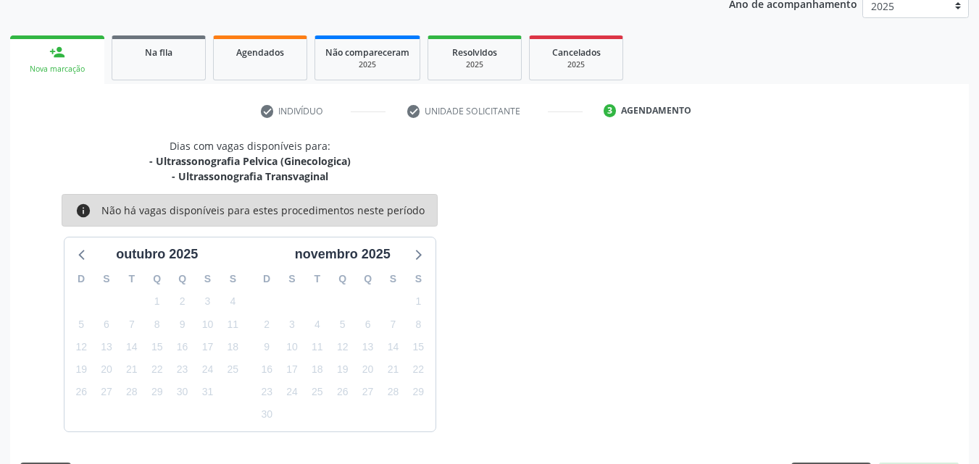
scroll to position [244, 0]
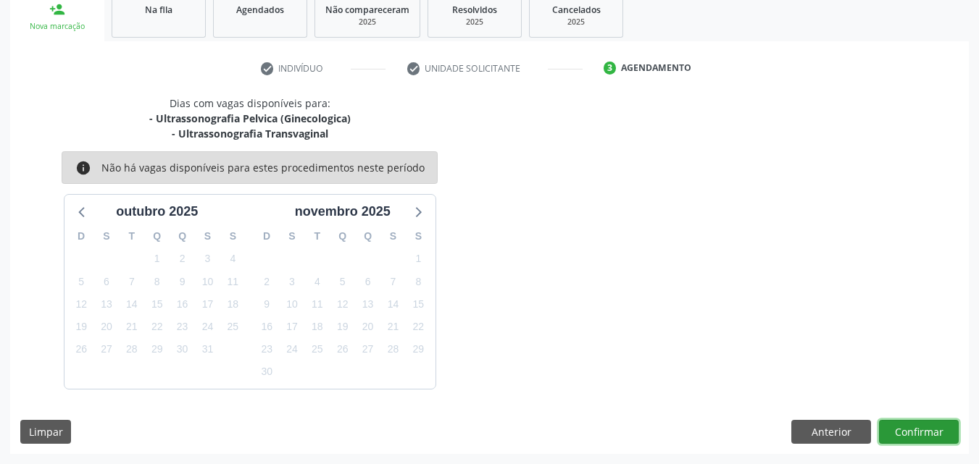
click at [919, 433] on button "Confirmar" at bounding box center [919, 432] width 80 height 25
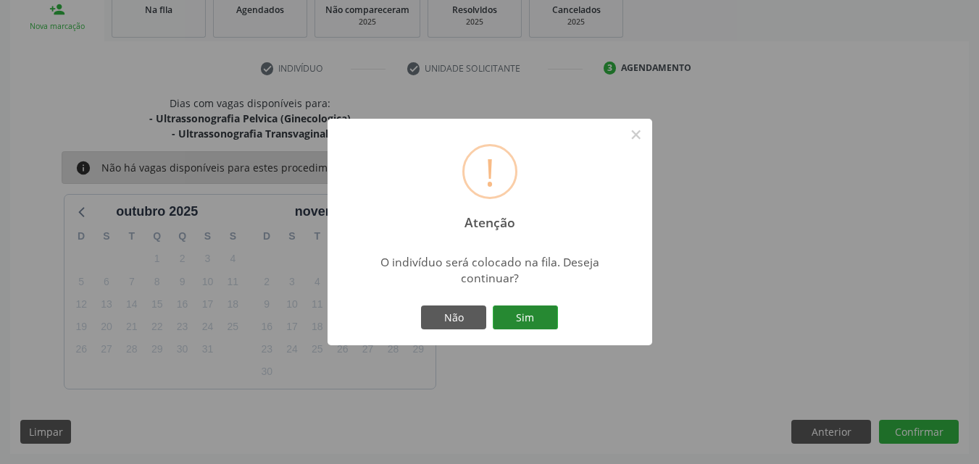
click at [540, 316] on button "Sim" at bounding box center [525, 318] width 65 height 25
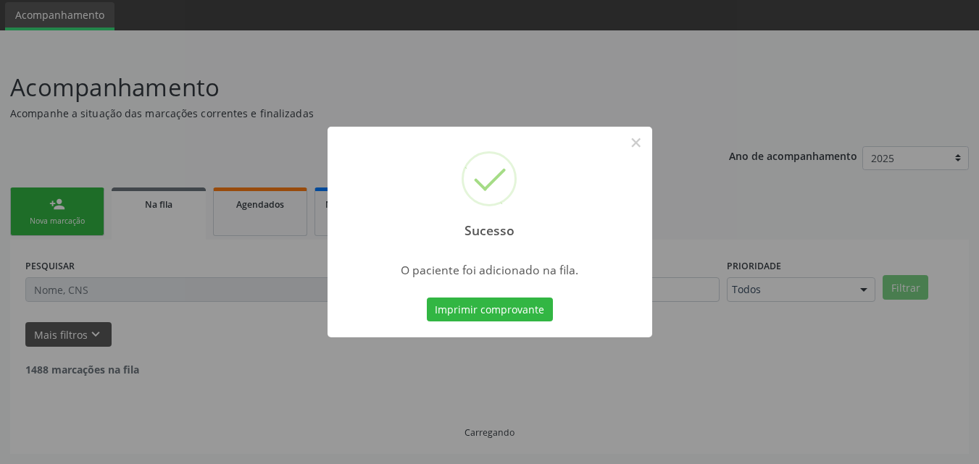
scroll to position [34, 0]
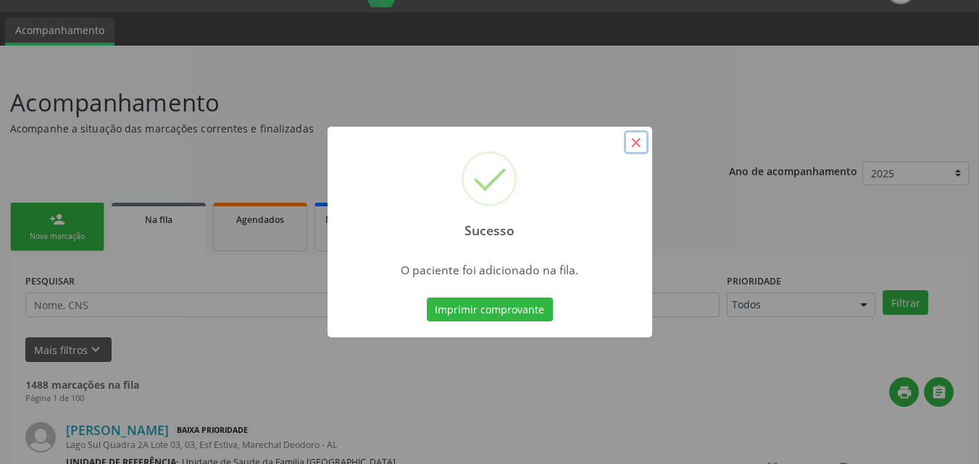
click at [641, 142] on button "×" at bounding box center [636, 142] width 25 height 25
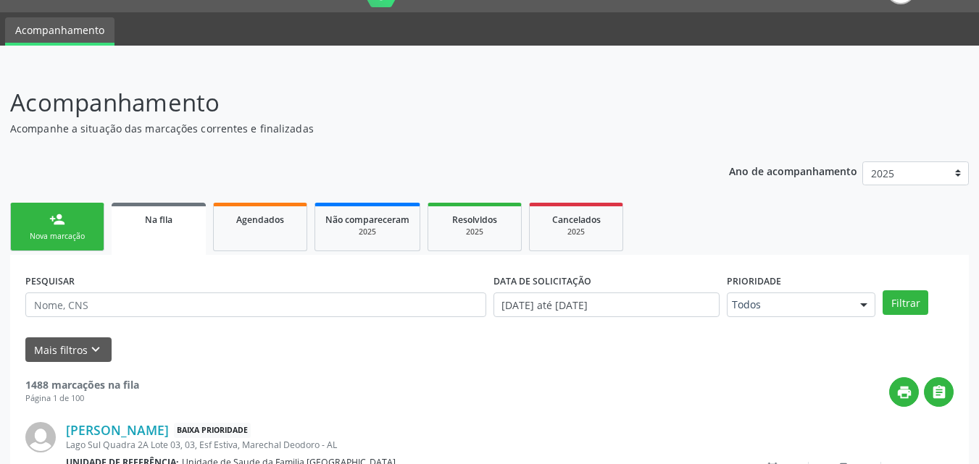
click at [82, 222] on link "person_add Nova marcação" at bounding box center [57, 227] width 94 height 49
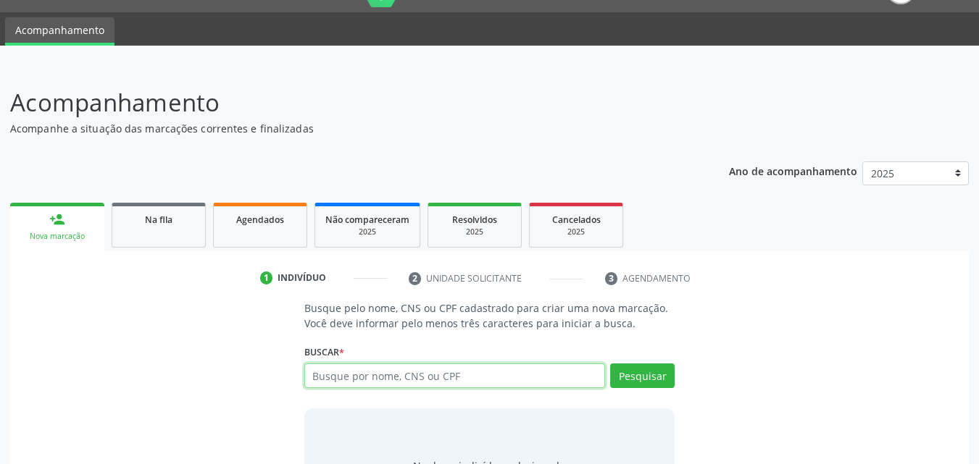
click at [451, 378] on input "text" at bounding box center [454, 376] width 301 height 25
type input "06683420483"
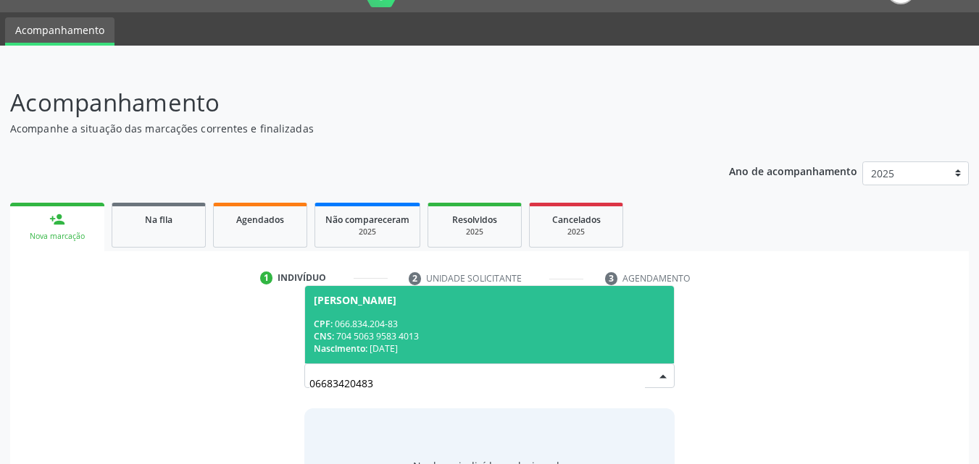
click at [398, 329] on div "CPF: 066.834.204-83" at bounding box center [490, 324] width 352 height 12
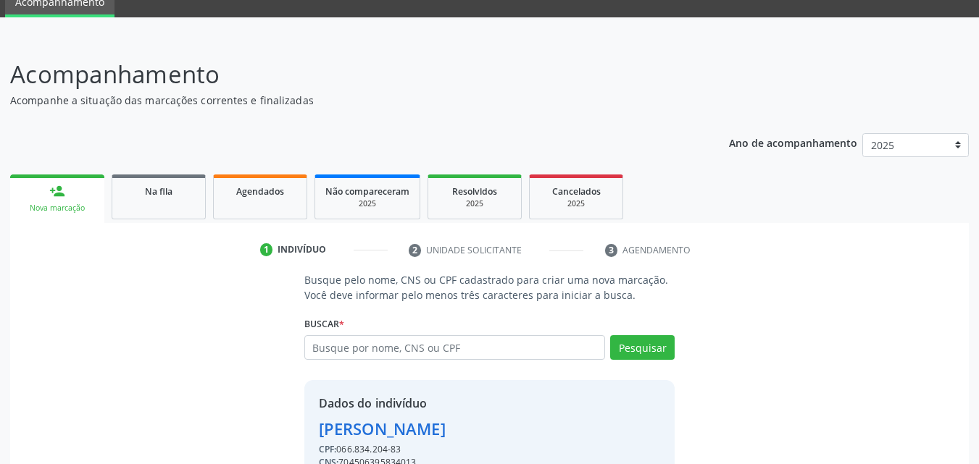
scroll to position [137, 0]
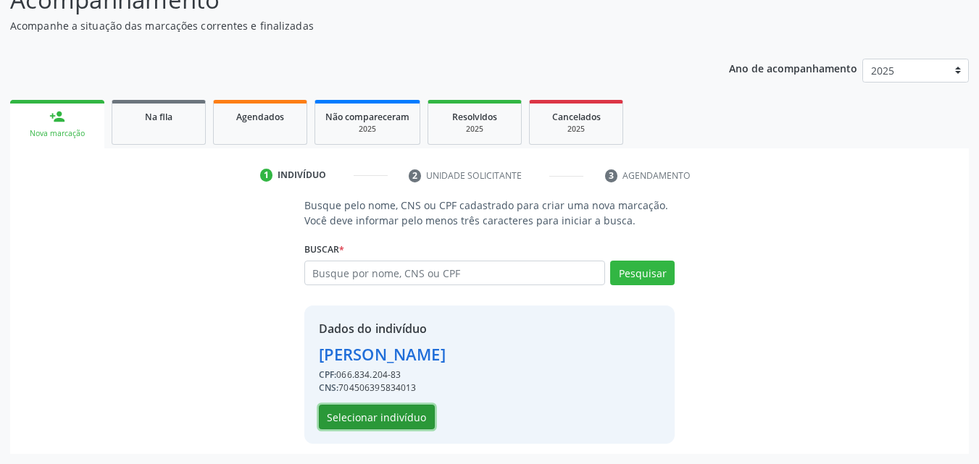
click at [379, 419] on button "Selecionar indivíduo" at bounding box center [377, 417] width 116 height 25
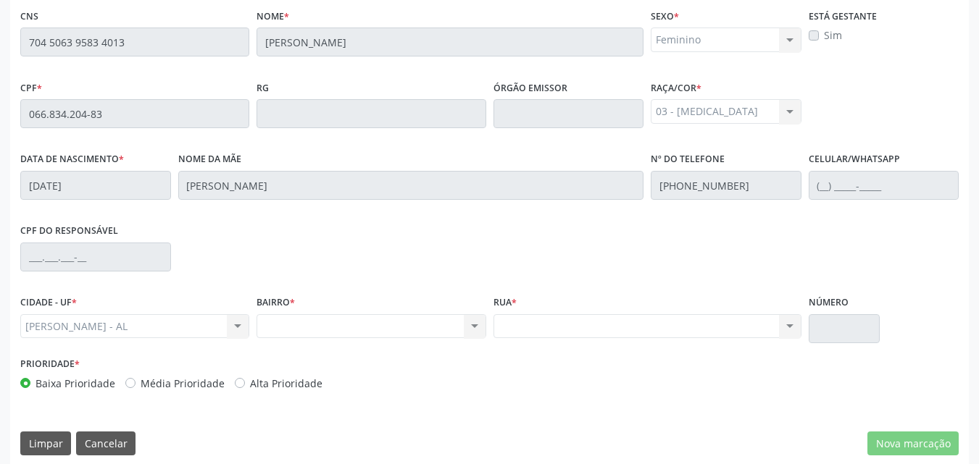
scroll to position [383, 0]
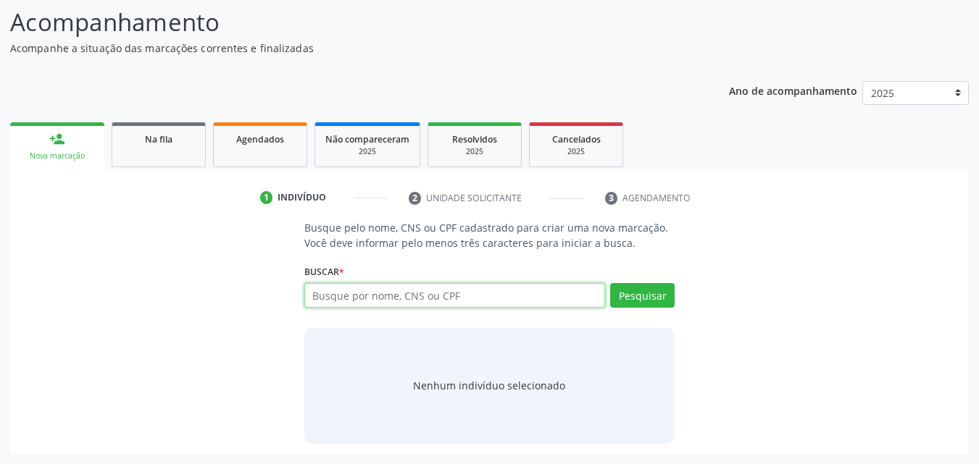
scroll to position [114, 0]
click at [369, 299] on input "text" at bounding box center [454, 295] width 301 height 25
type input "06683420483"
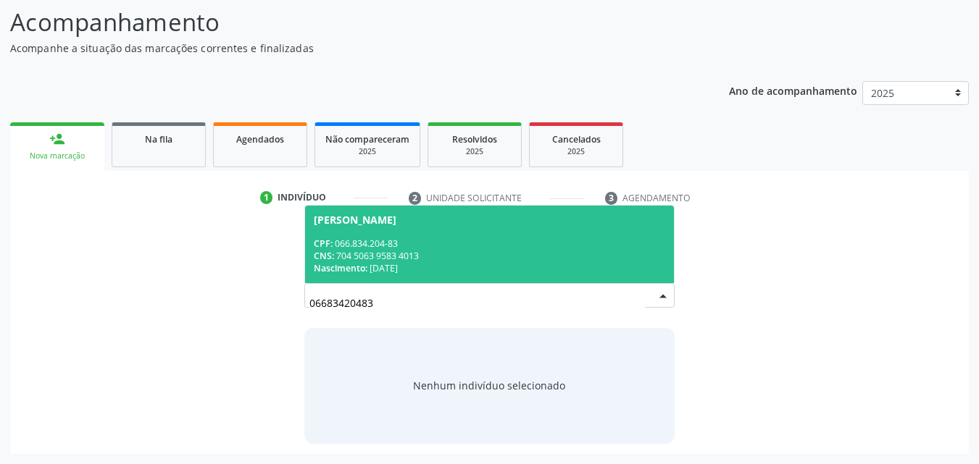
click at [454, 241] on div "CPF: 066.834.204-83" at bounding box center [490, 244] width 352 height 12
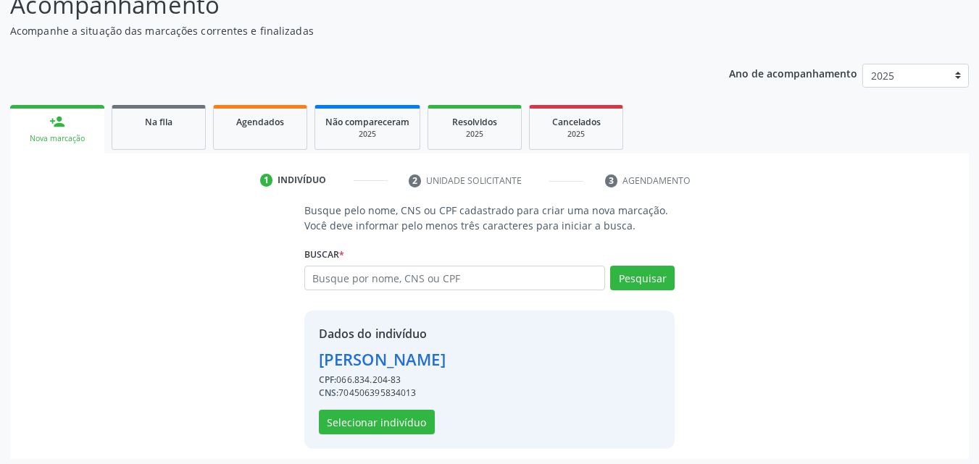
scroll to position [137, 0]
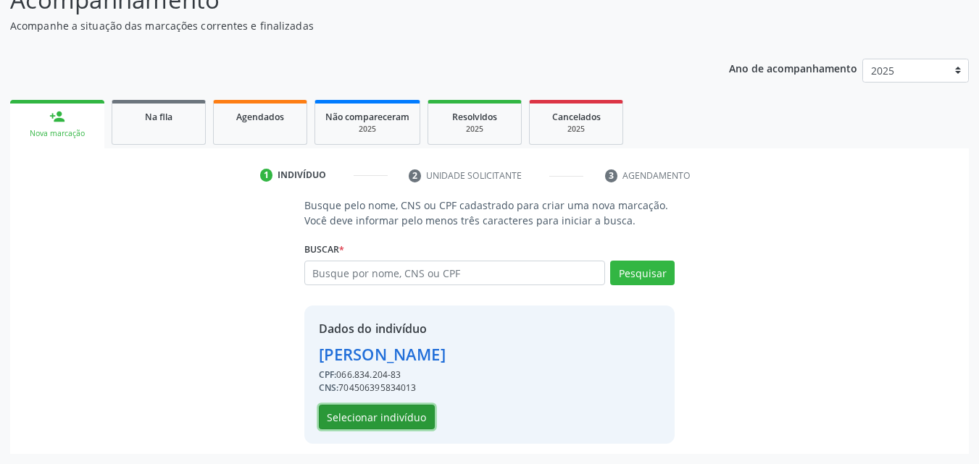
click at [406, 422] on button "Selecionar indivíduo" at bounding box center [377, 417] width 116 height 25
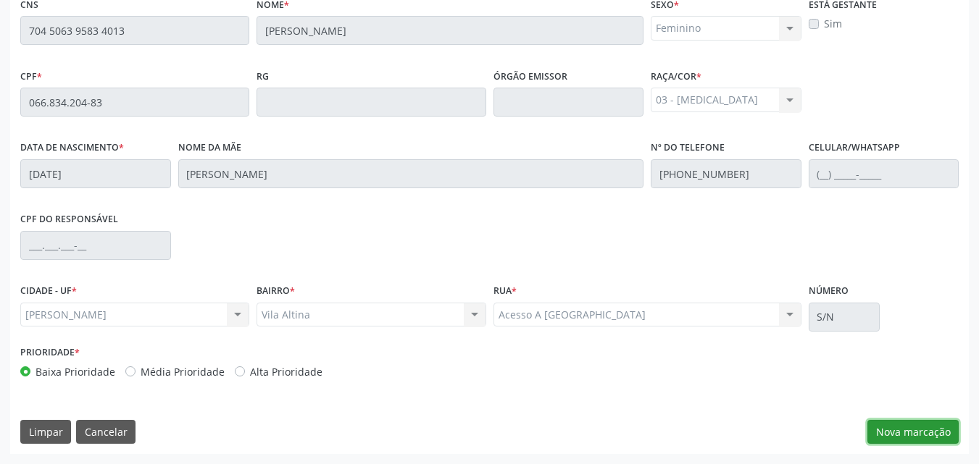
click at [930, 430] on button "Nova marcação" at bounding box center [912, 432] width 91 height 25
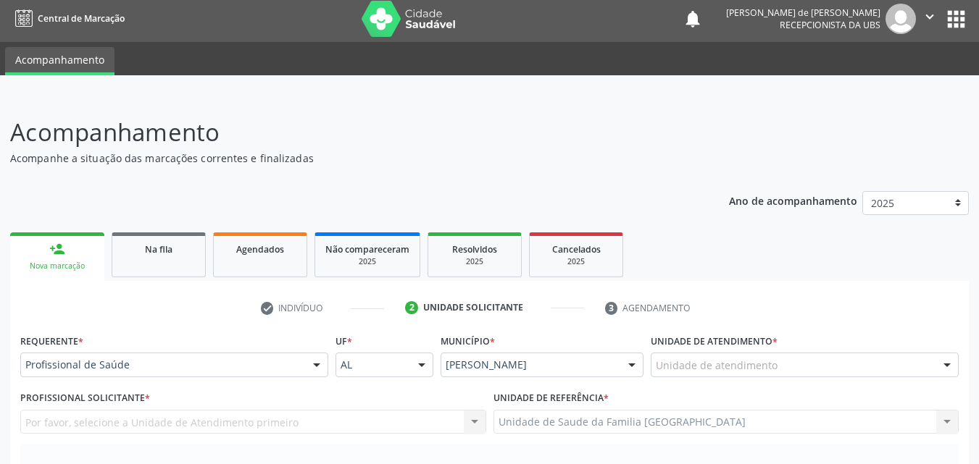
scroll to position [0, 0]
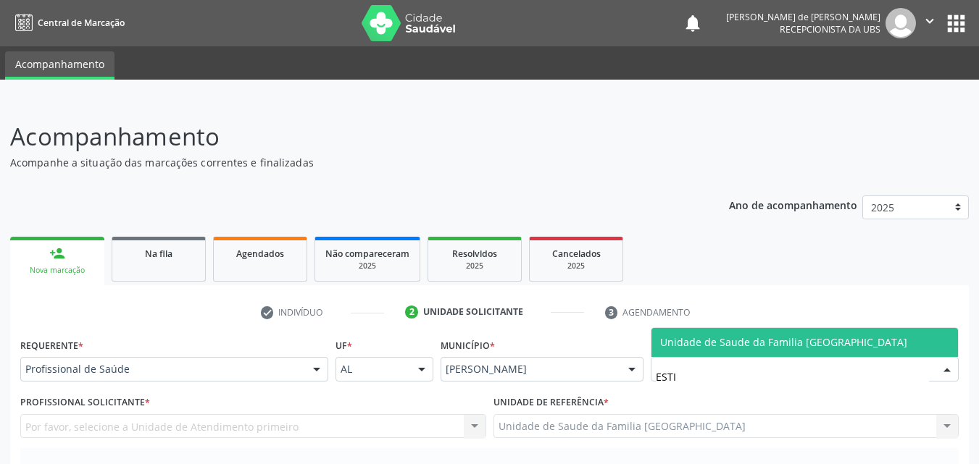
type input "ESTIV"
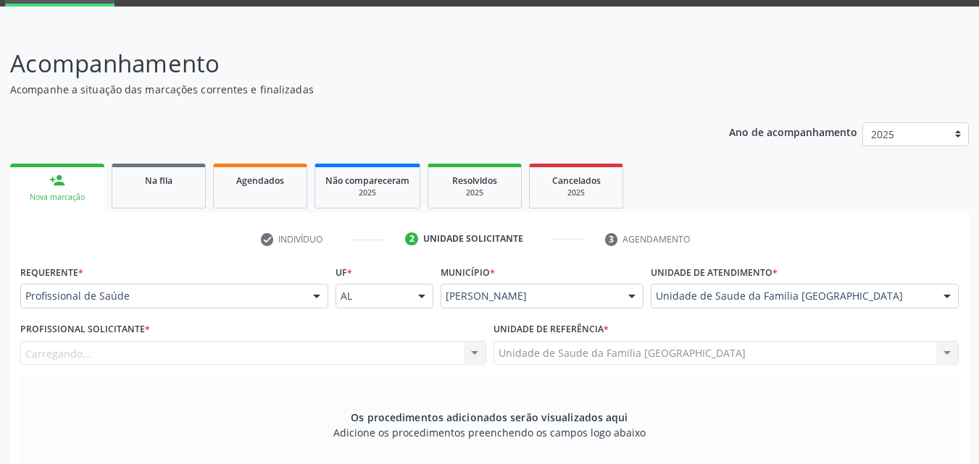
scroll to position [338, 0]
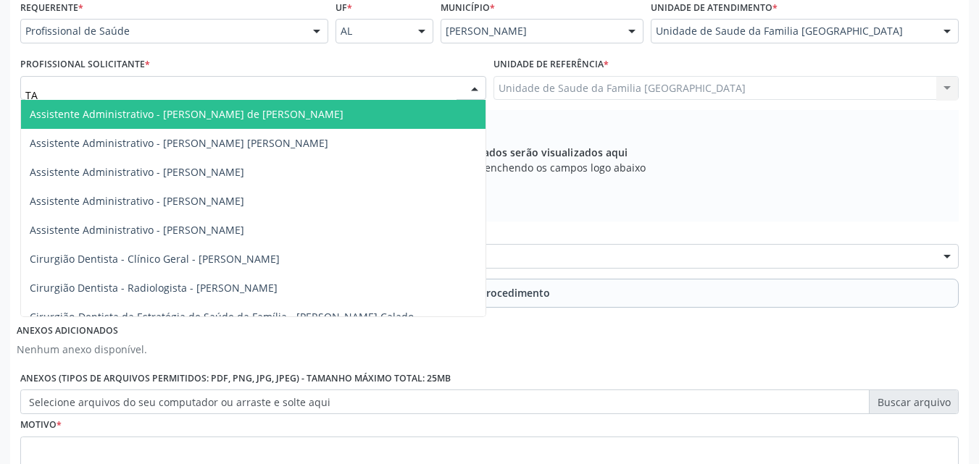
type input "TAC"
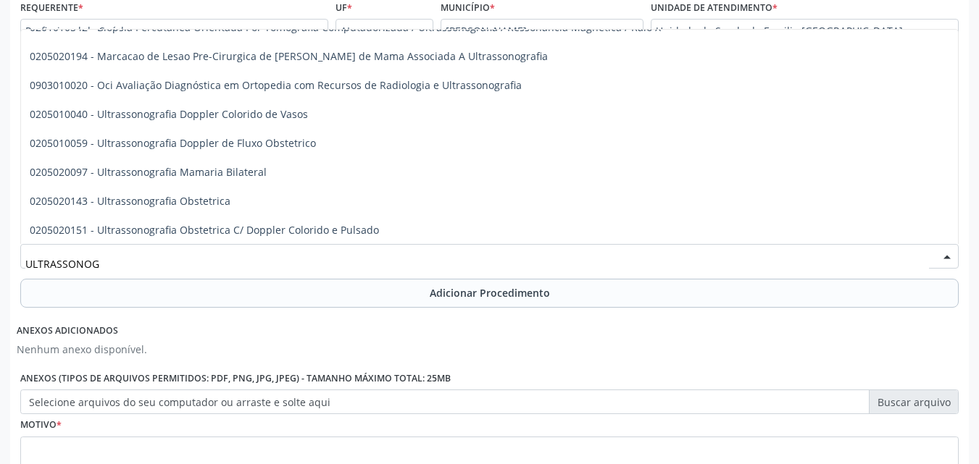
scroll to position [46, 0]
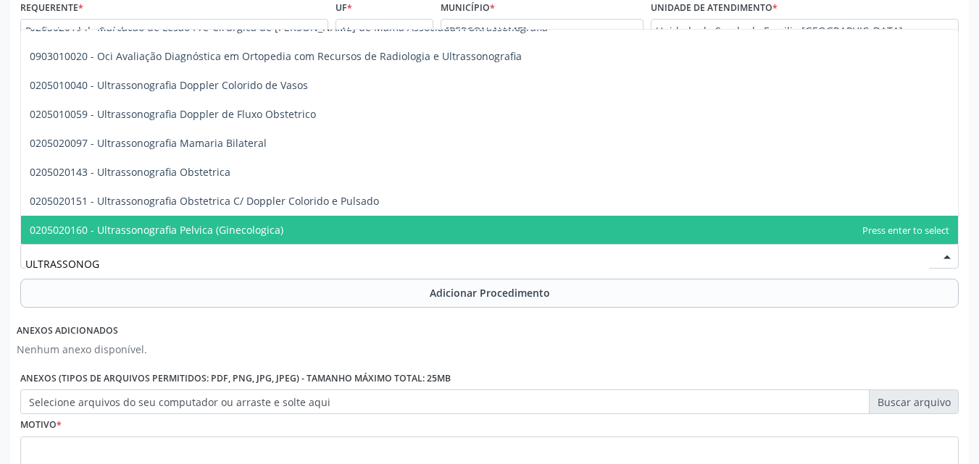
type input "ULTRASSONOG"
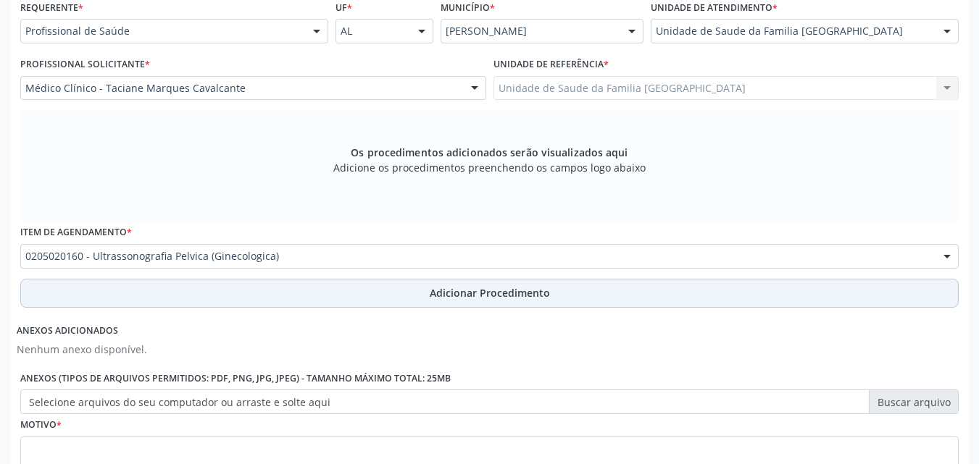
click at [117, 300] on button "Adicionar Procedimento" at bounding box center [489, 293] width 938 height 29
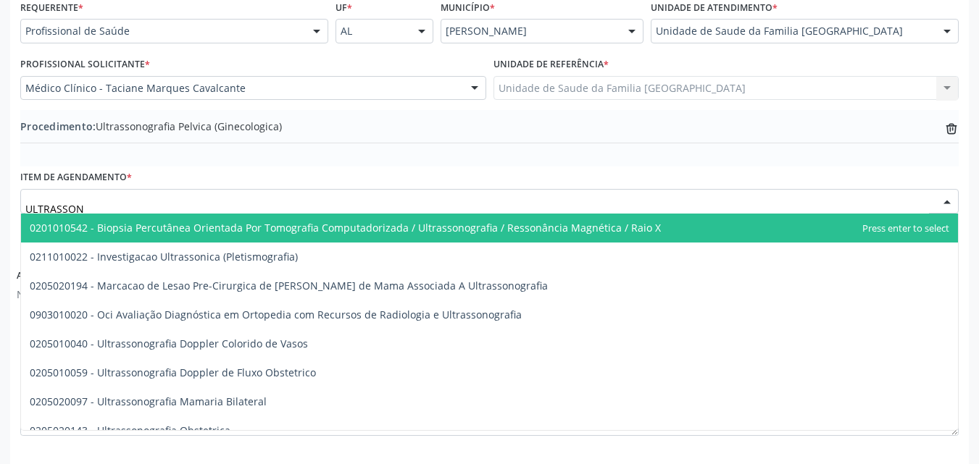
type input "ULTRASSONO"
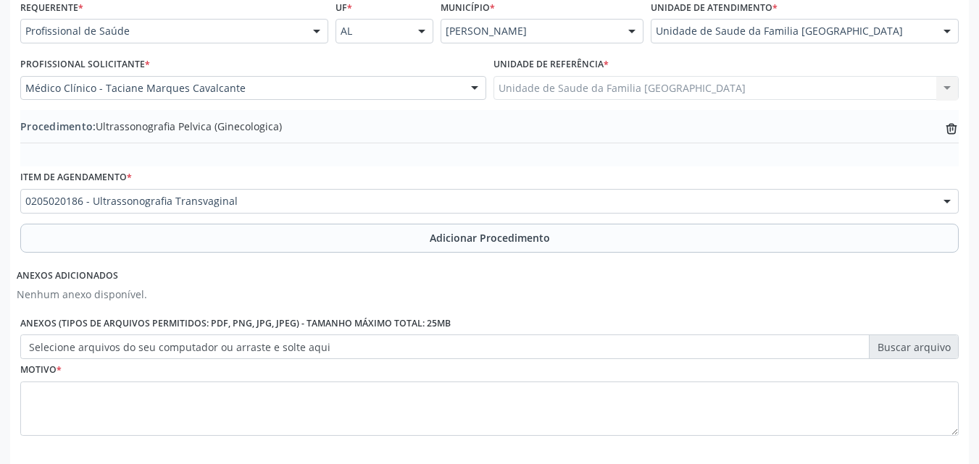
click at [128, 232] on button "Adicionar Procedimento" at bounding box center [489, 238] width 938 height 29
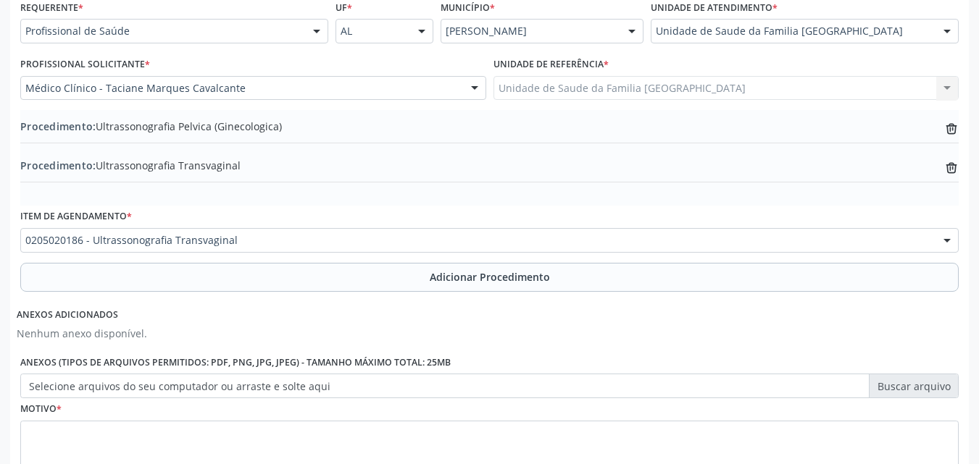
click at [125, 390] on label "Selecione arquivos do seu computador ou arraste e solte aqui" at bounding box center [489, 386] width 938 height 25
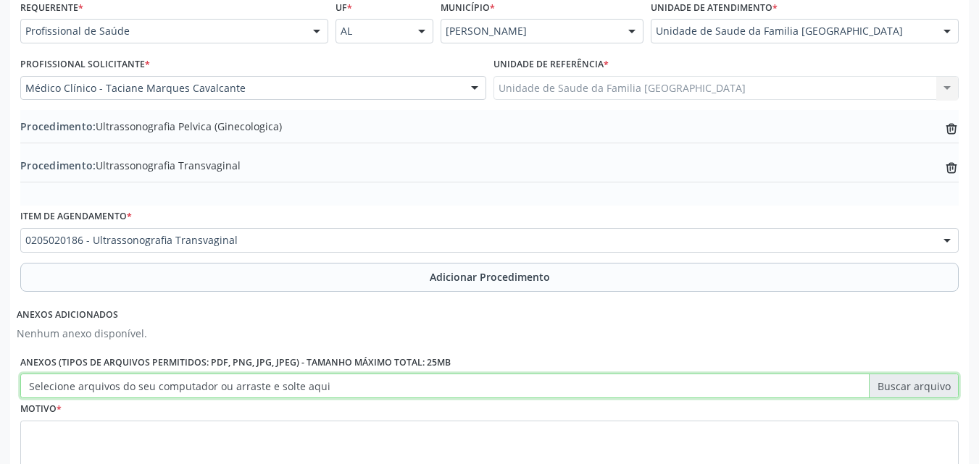
click at [125, 390] on input "Selecione arquivos do seu computador ou arraste e solte aqui" at bounding box center [489, 386] width 938 height 25
type input "C:\fakepath\4.jpg"
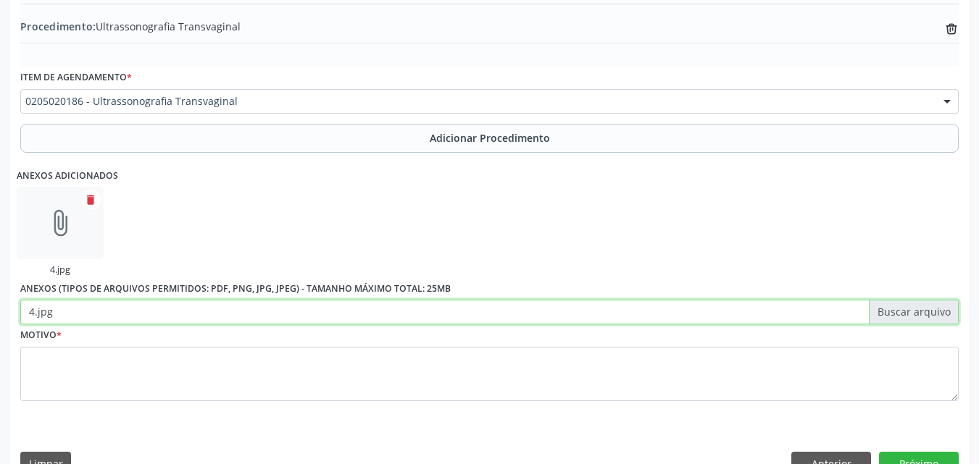
scroll to position [510, 0]
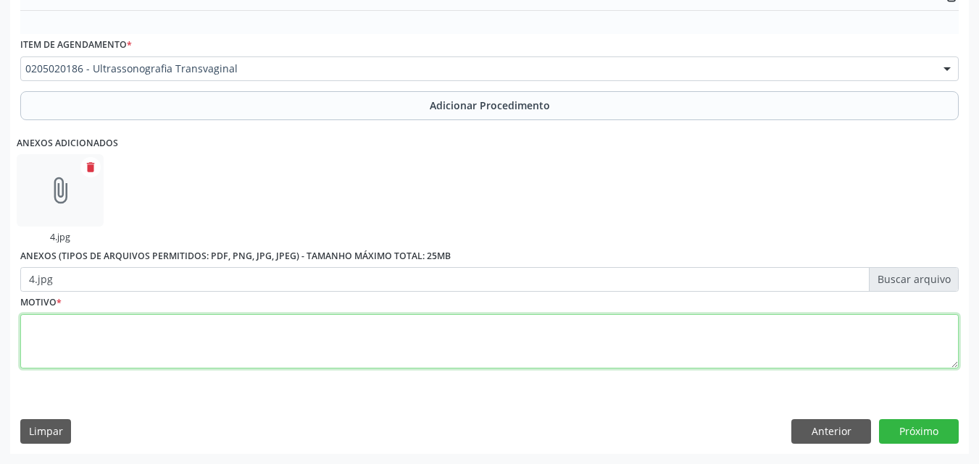
click at [158, 334] on textarea at bounding box center [489, 341] width 938 height 55
type textarea "DOR PÉLVICA."
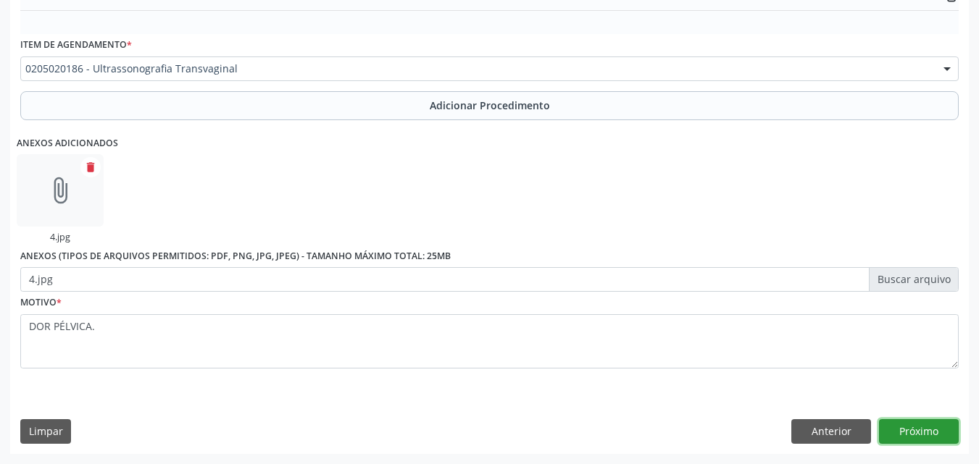
click at [906, 439] on button "Próximo" at bounding box center [919, 431] width 80 height 25
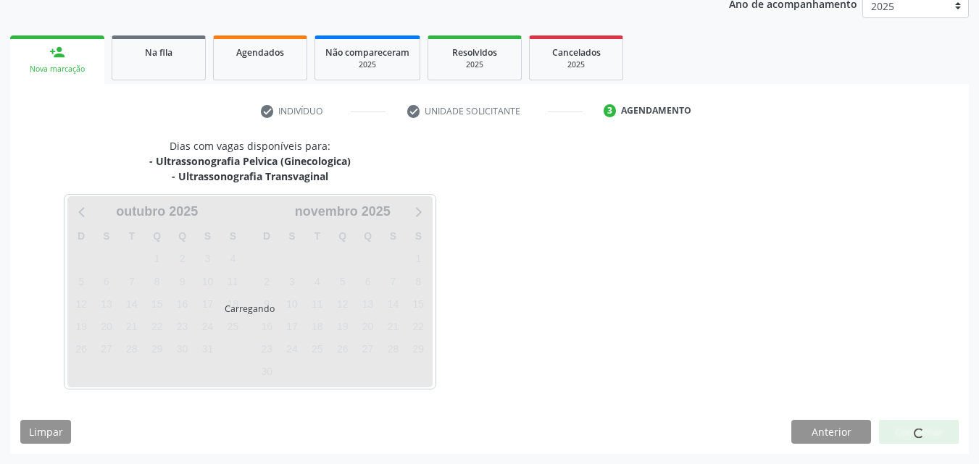
scroll to position [244, 0]
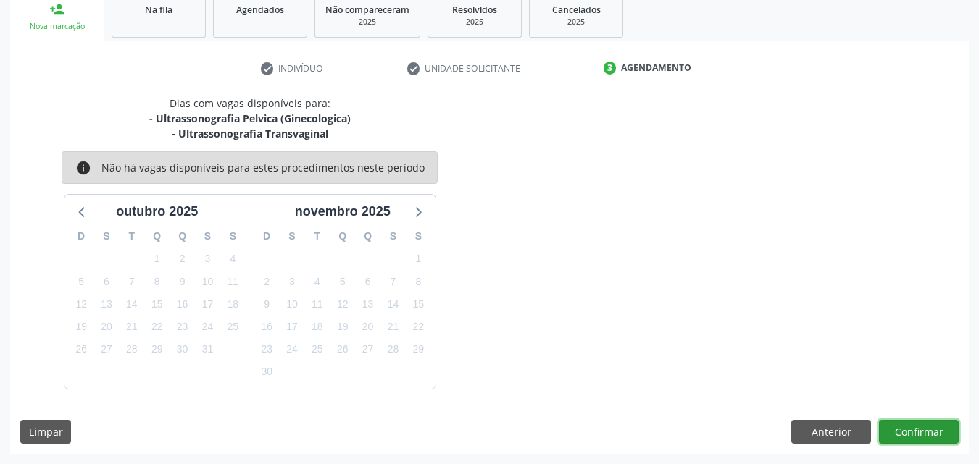
click at [899, 431] on button "Confirmar" at bounding box center [919, 432] width 80 height 25
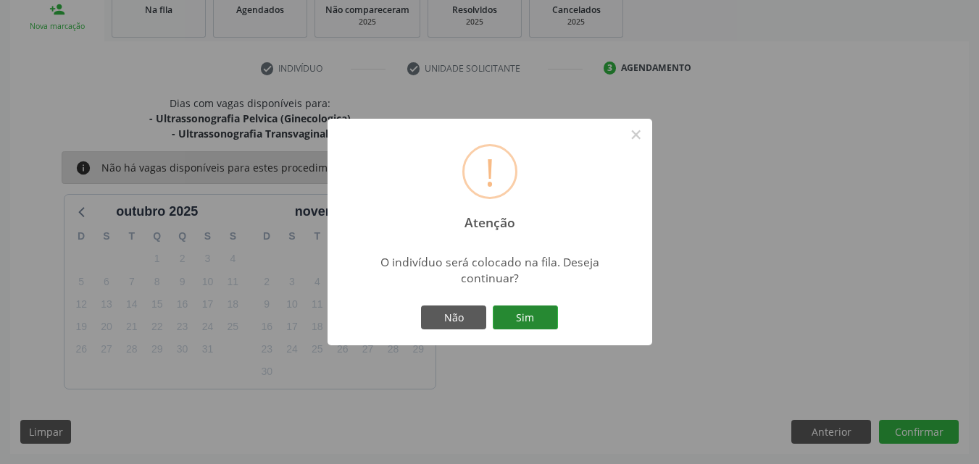
click at [511, 321] on button "Sim" at bounding box center [525, 318] width 65 height 25
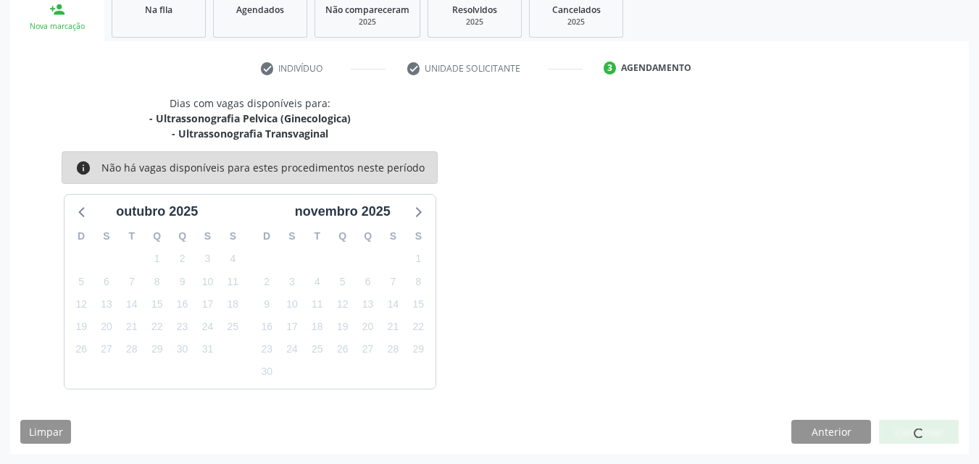
scroll to position [34, 0]
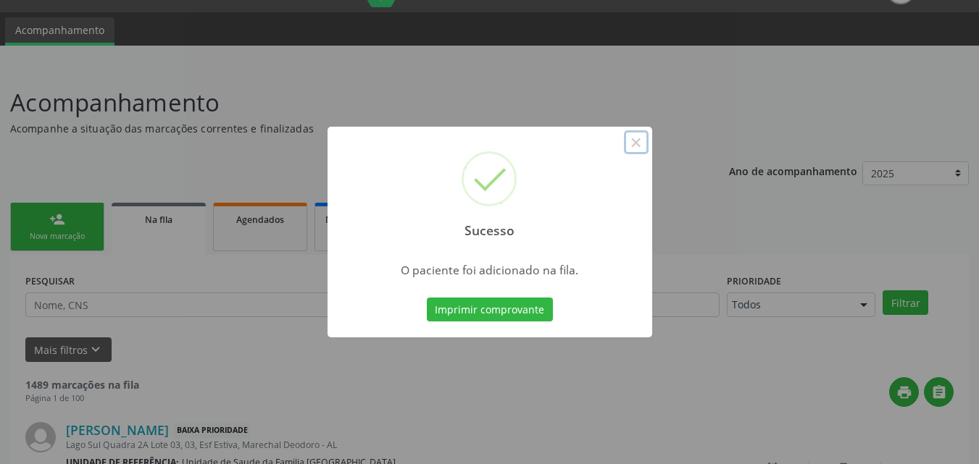
click at [632, 143] on button "×" at bounding box center [636, 142] width 25 height 25
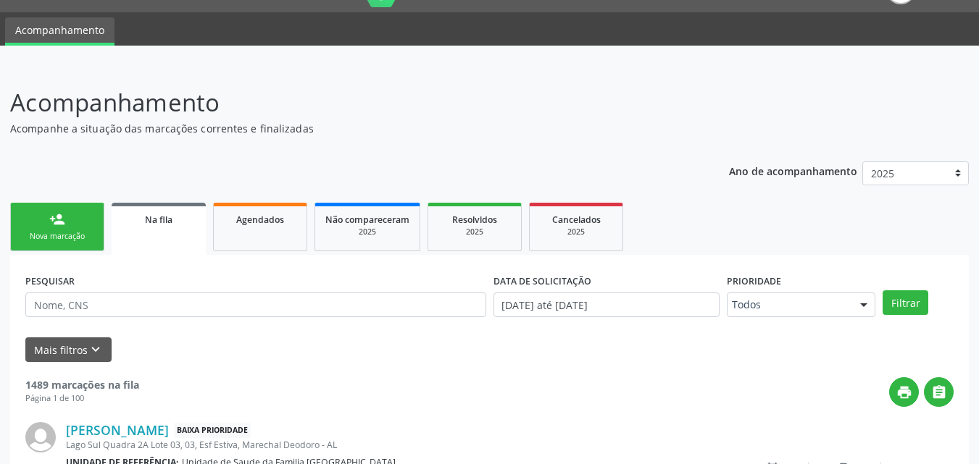
drag, startPoint x: 75, startPoint y: 254, endPoint x: 85, endPoint y: 241, distance: 16.1
click at [76, 251] on ul "person_add Nova marcação Na fila Agendados Não compareceram 2025 Resolvidos 202…" at bounding box center [489, 227] width 959 height 56
click at [85, 241] on div "Nova marcação" at bounding box center [57, 236] width 72 height 11
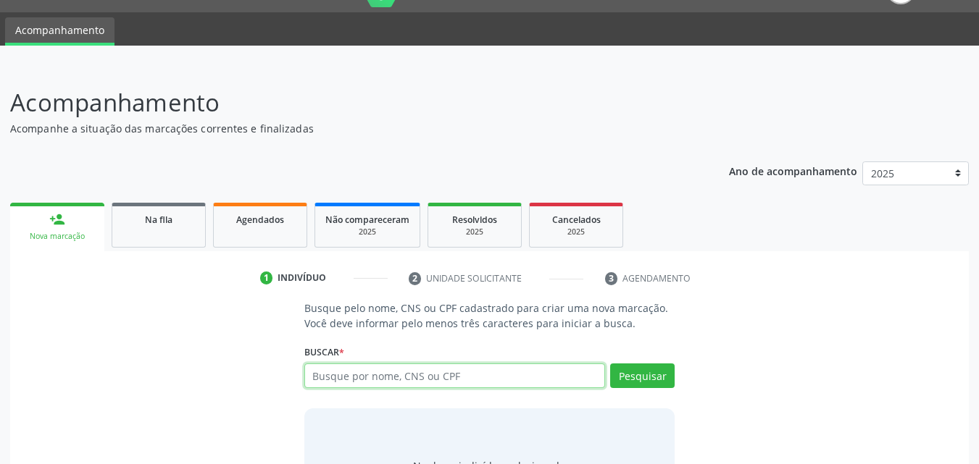
click at [500, 377] on input "text" at bounding box center [454, 376] width 301 height 25
type input "7"
type input "78812526420"
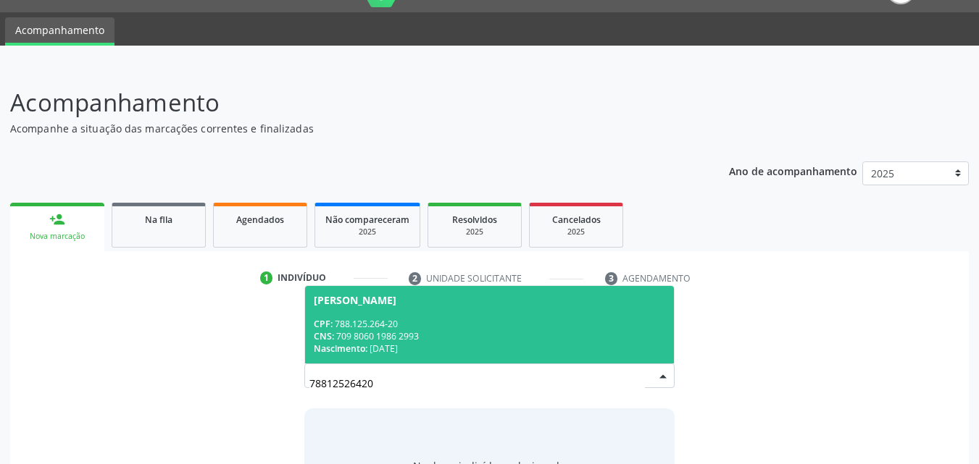
click at [435, 338] on div "CNS: 709 8060 1986 2993" at bounding box center [490, 336] width 352 height 12
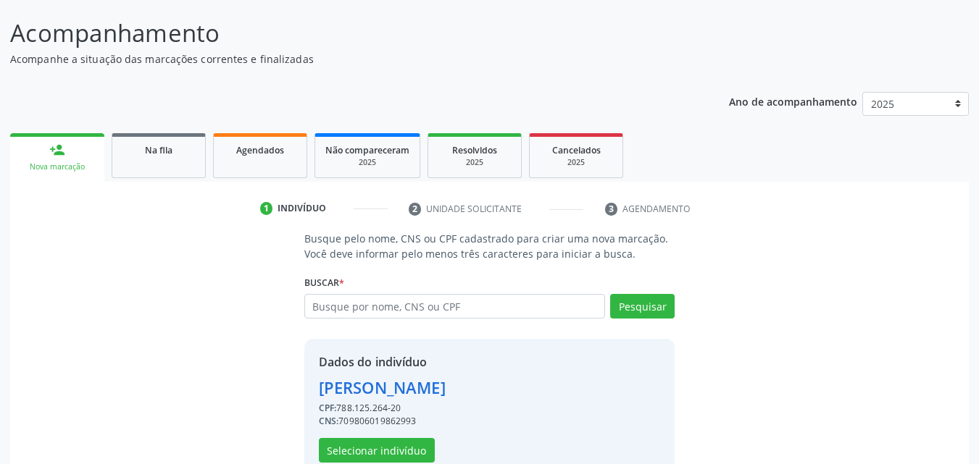
scroll to position [137, 0]
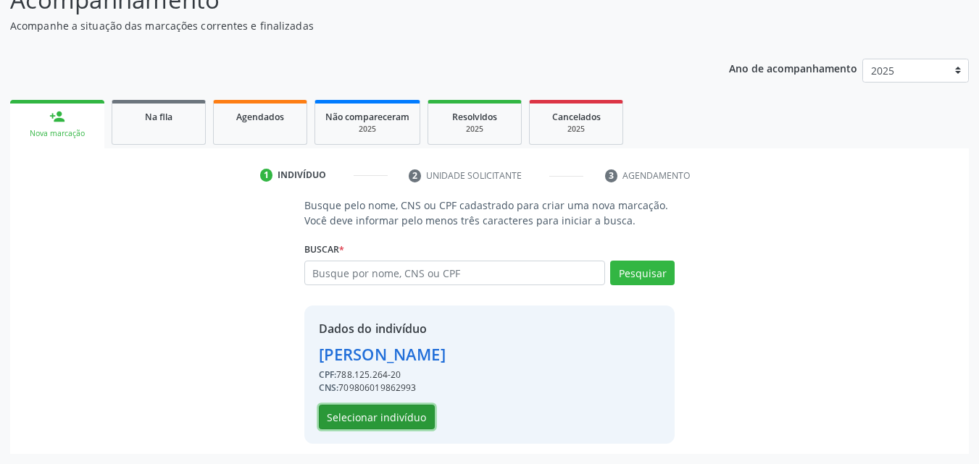
click at [413, 417] on button "Selecionar indivíduo" at bounding box center [377, 417] width 116 height 25
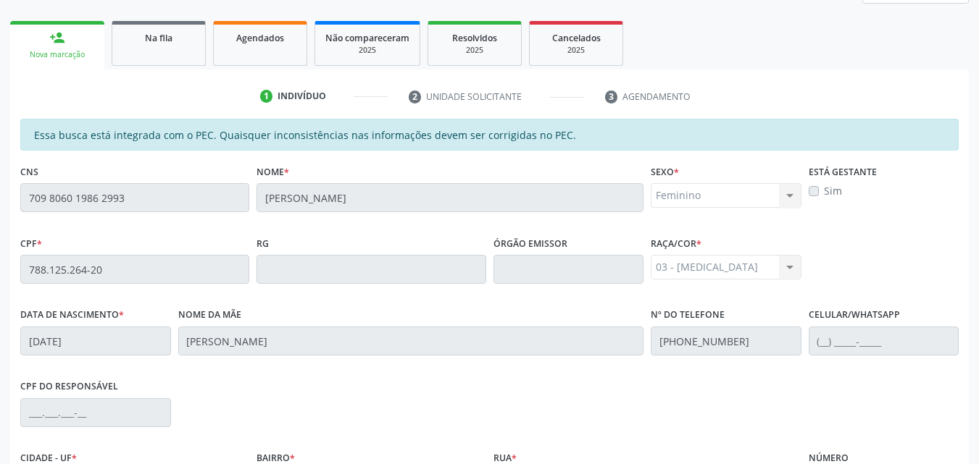
scroll to position [383, 0]
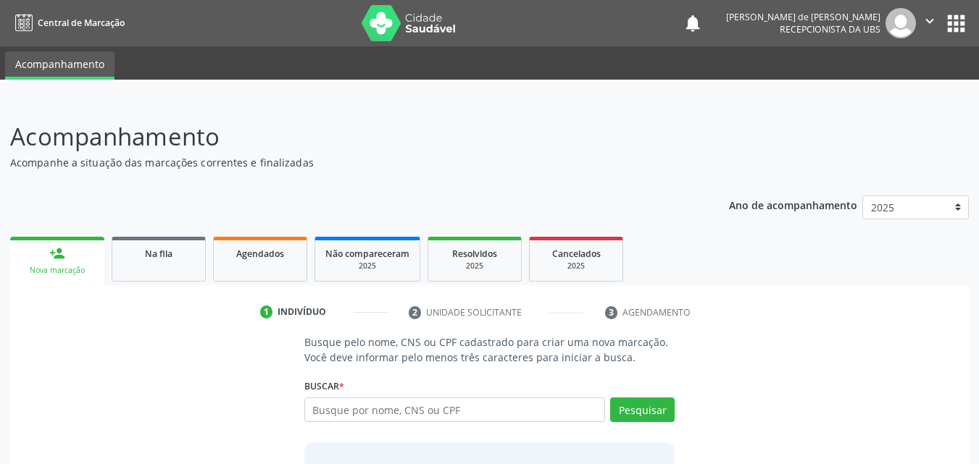
click at [328, 416] on input "text" at bounding box center [454, 410] width 301 height 25
type input "709 8060 1986 2993"
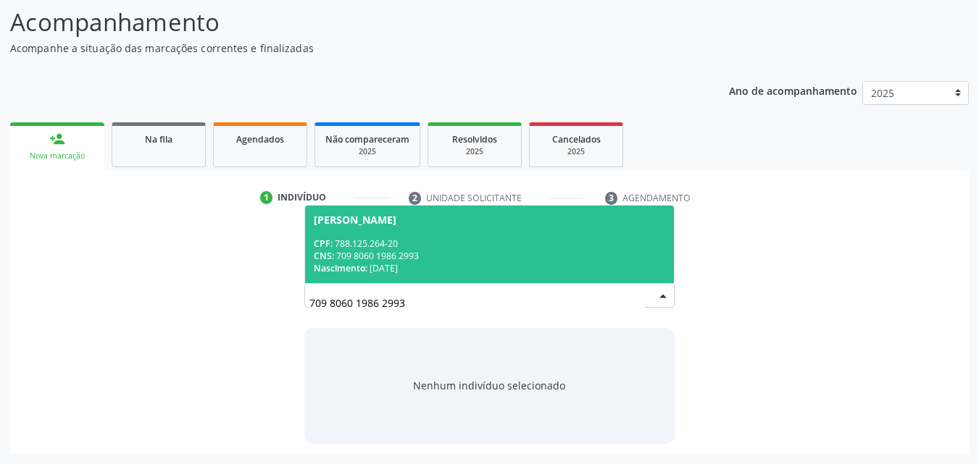
click at [454, 259] on div "CNS: 709 8060 1986 2993" at bounding box center [490, 256] width 352 height 12
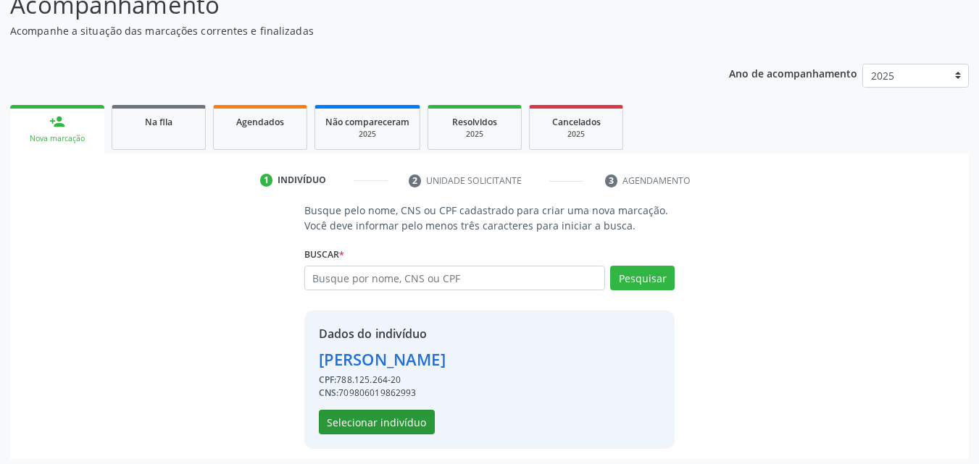
scroll to position [137, 0]
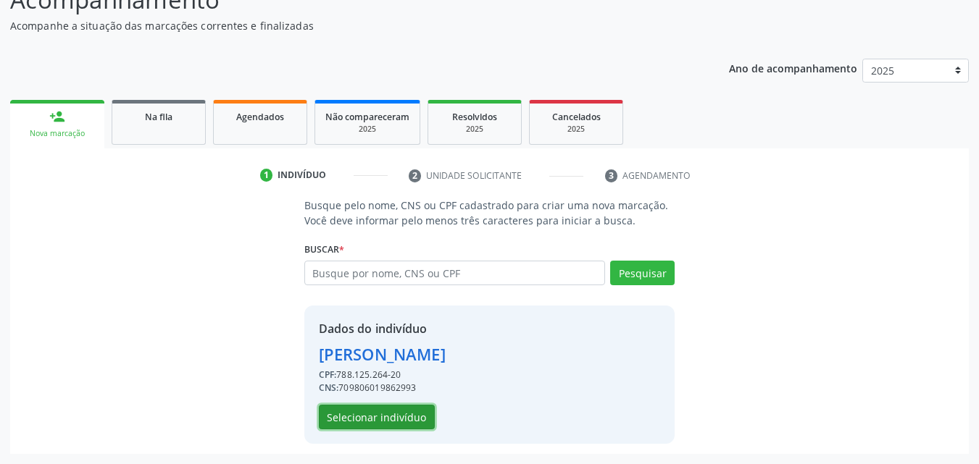
click at [402, 419] on button "Selecionar indivíduo" at bounding box center [377, 417] width 116 height 25
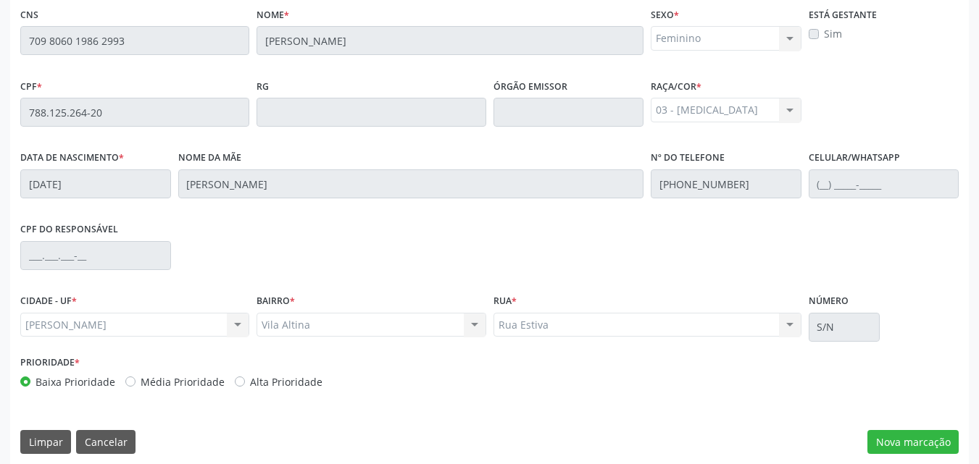
scroll to position [383, 0]
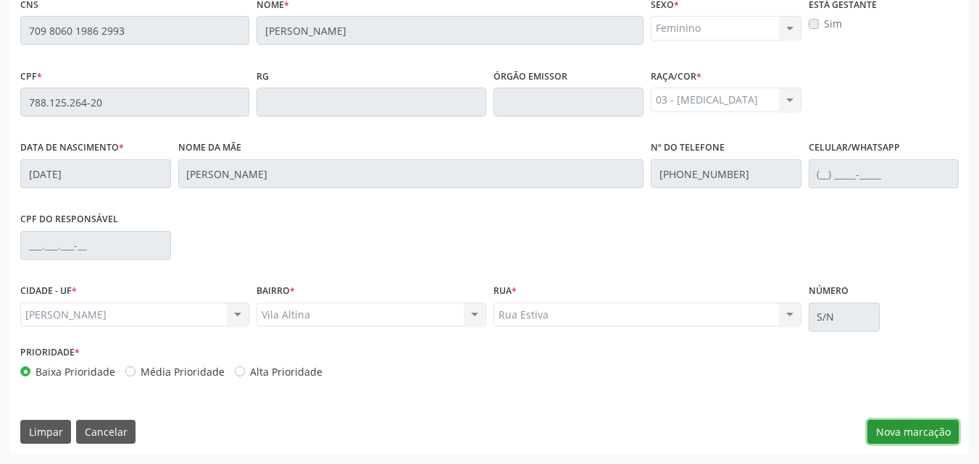
click at [914, 436] on button "Nova marcação" at bounding box center [912, 432] width 91 height 25
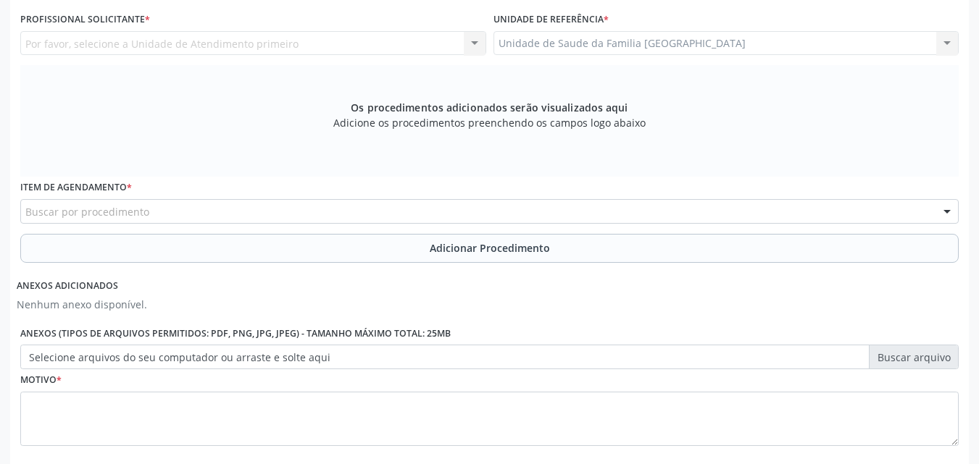
scroll to position [0, 0]
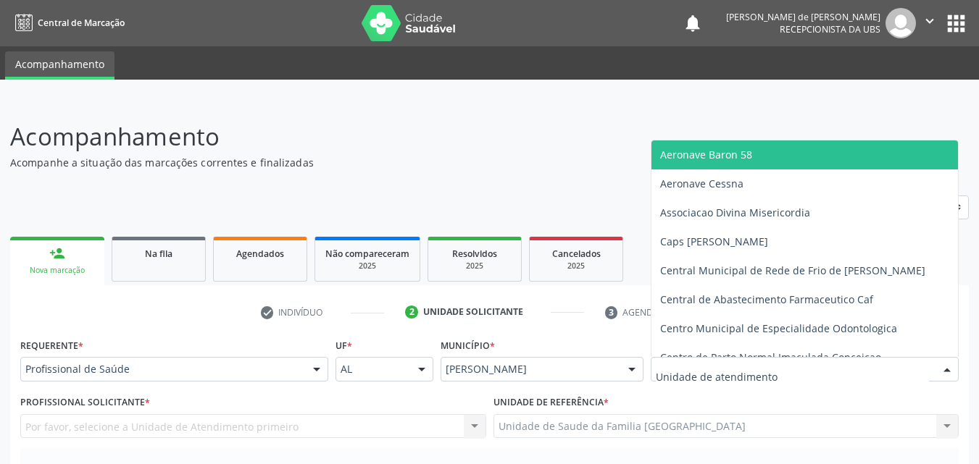
click at [780, 367] on div at bounding box center [805, 369] width 308 height 25
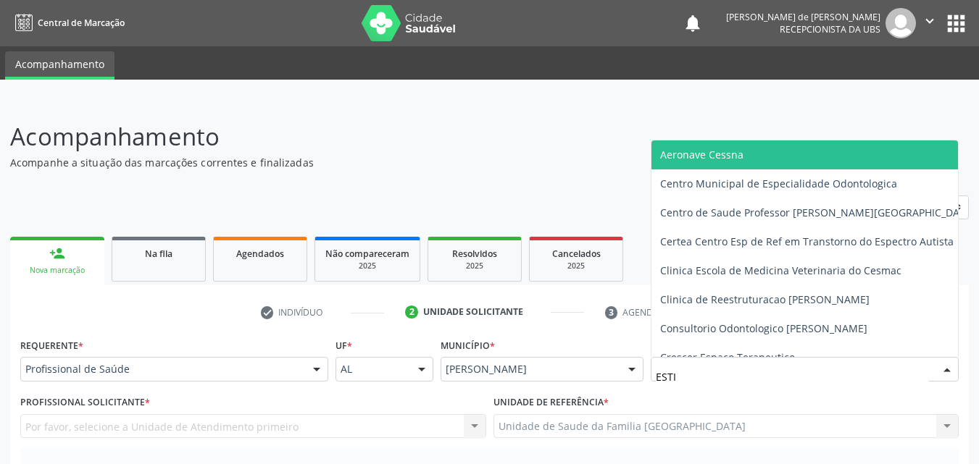
type input "ESTIV"
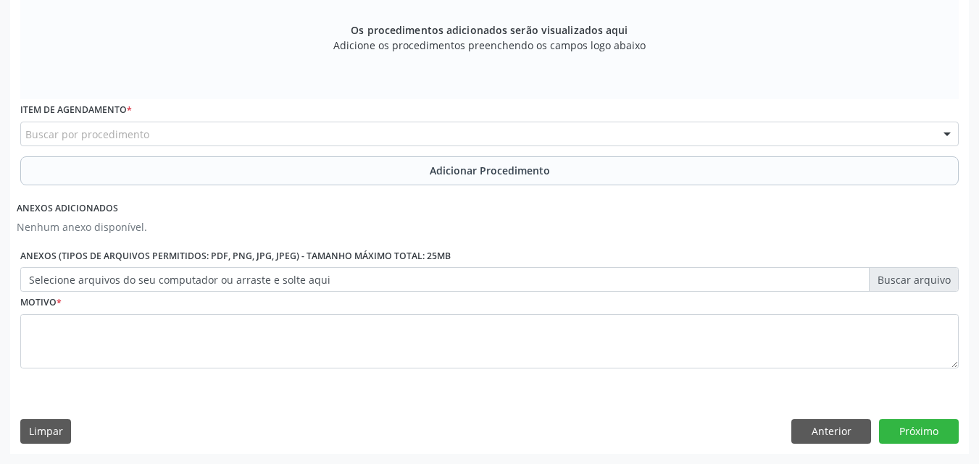
scroll to position [122, 0]
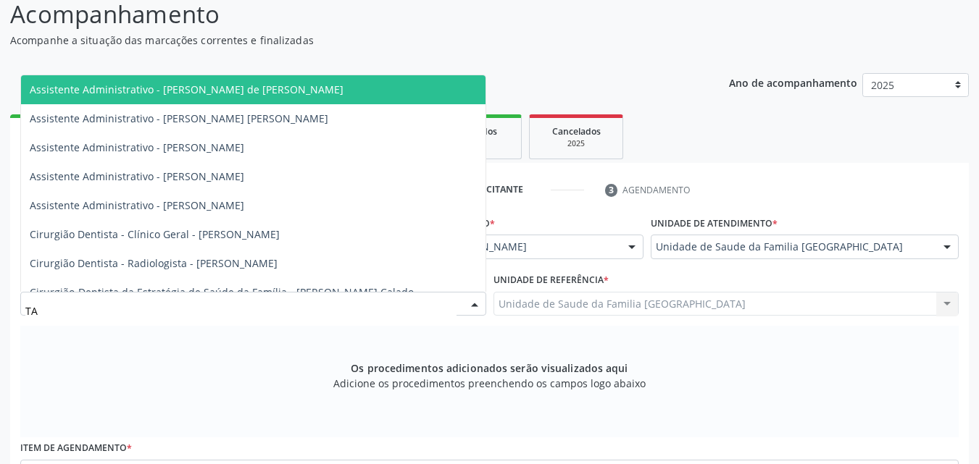
type input "TAC"
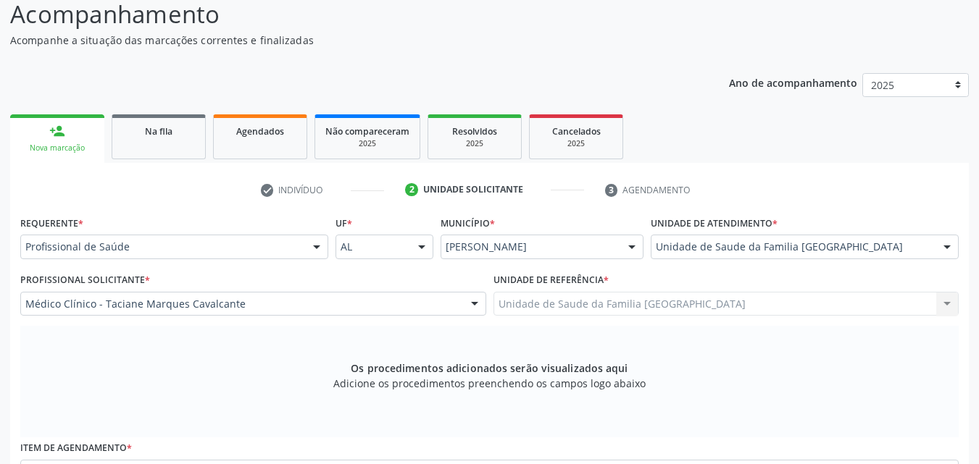
scroll to position [461, 0]
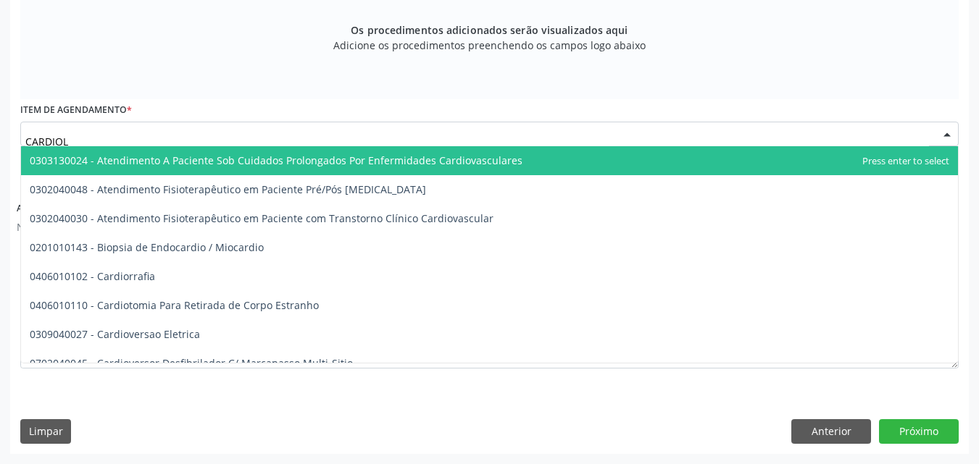
type input "CARDIOLO"
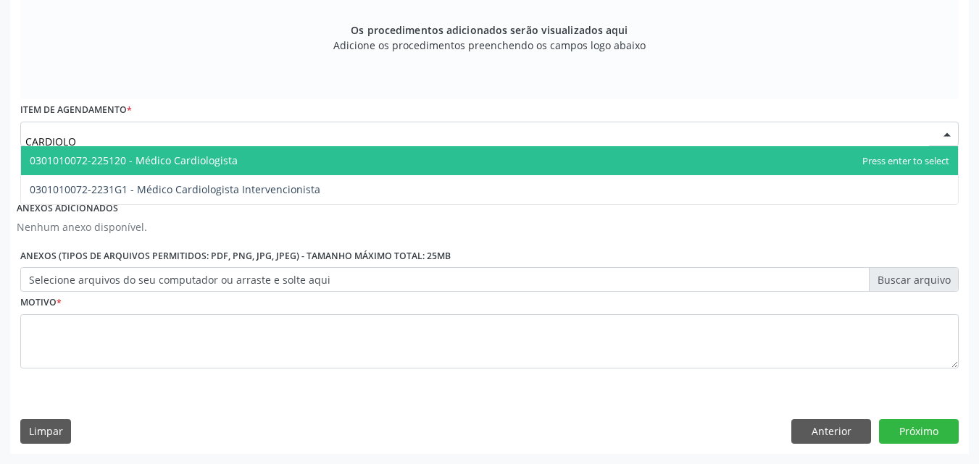
click at [151, 168] on span "0301010072-225120 - Médico Cardiologista" at bounding box center [489, 160] width 937 height 29
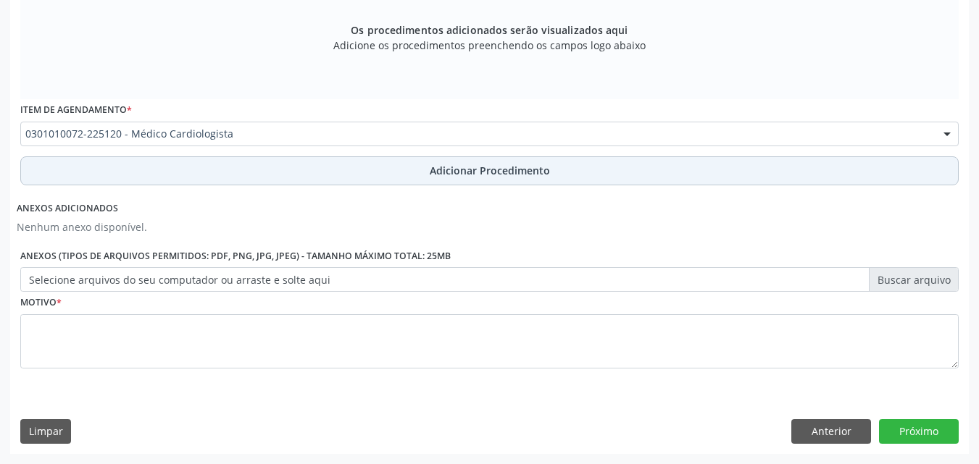
click at [149, 173] on button "Adicionar Procedimento" at bounding box center [489, 170] width 938 height 29
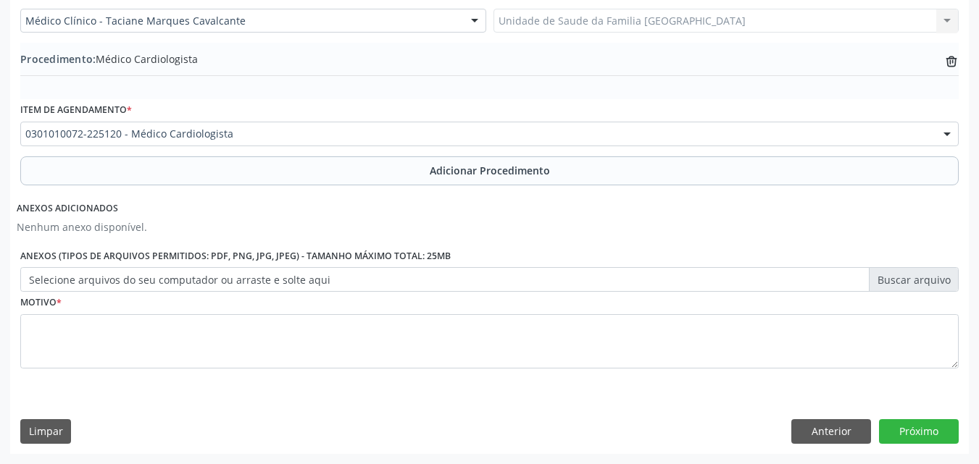
click at [135, 279] on label "Selecione arquivos do seu computador ou arraste e solte aqui" at bounding box center [489, 279] width 938 height 25
click at [135, 279] on input "Selecione arquivos do seu computador ou arraste e solte aqui" at bounding box center [489, 279] width 938 height 25
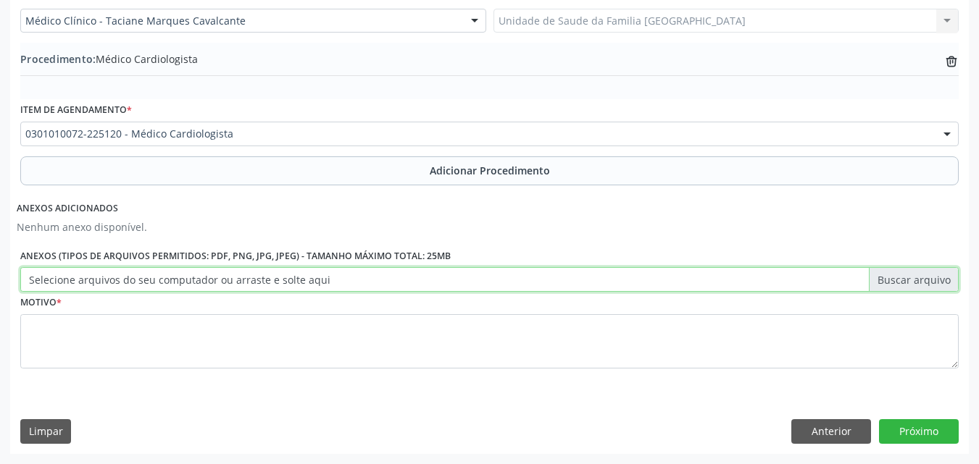
type input "C:\fakepath\5.jpg"
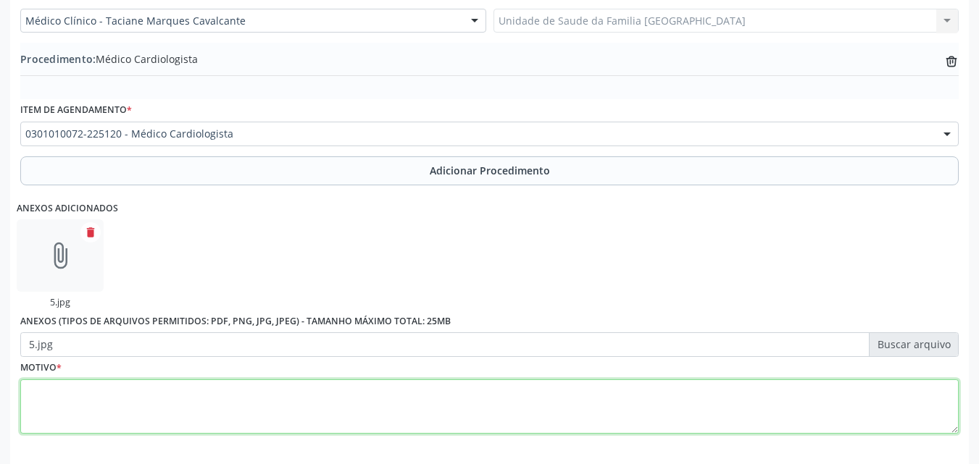
click at [173, 393] on textarea at bounding box center [489, 407] width 938 height 55
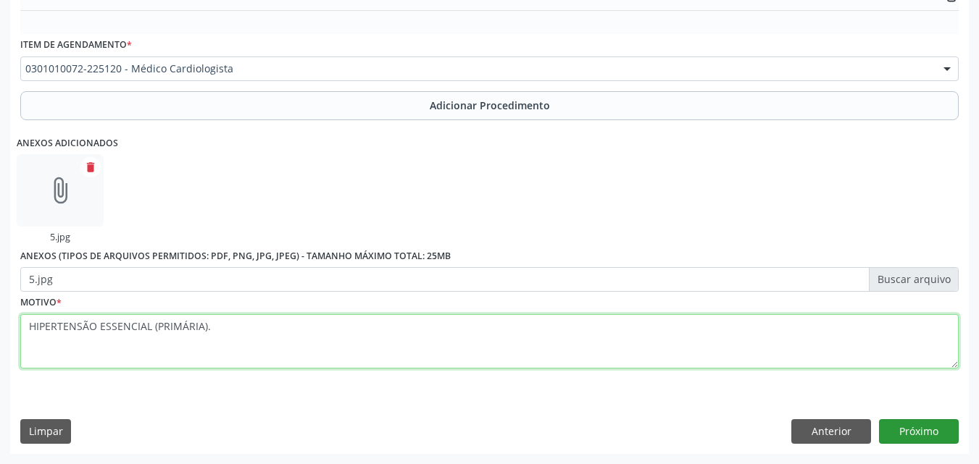
type textarea "HIPERTENSÃO ESSENCIAL (PRIMÁRIA)."
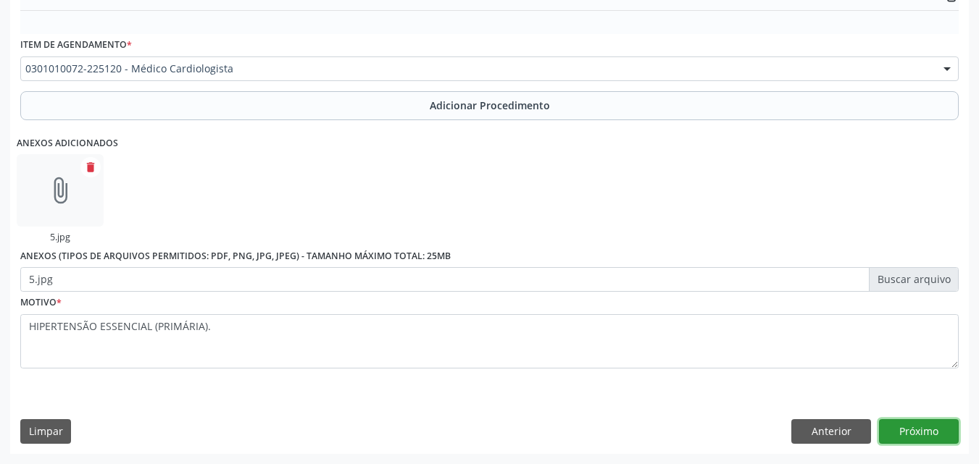
click at [910, 429] on button "Próximo" at bounding box center [919, 431] width 80 height 25
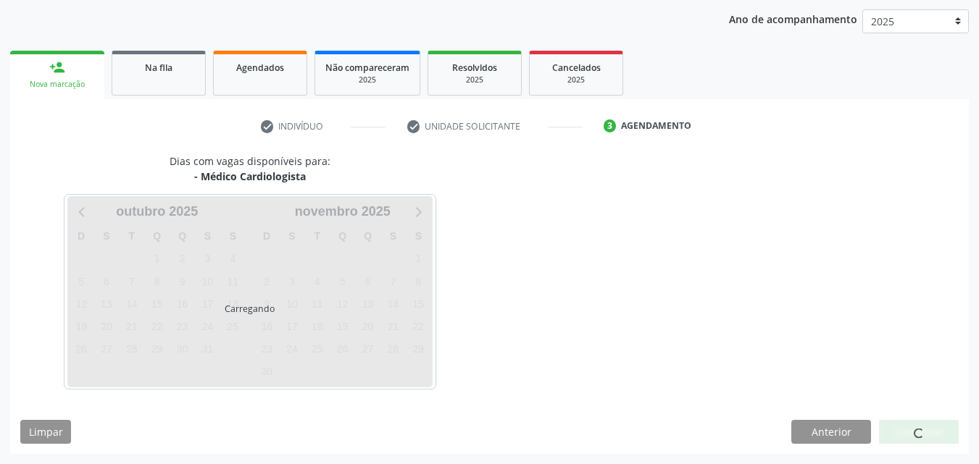
scroll to position [229, 0]
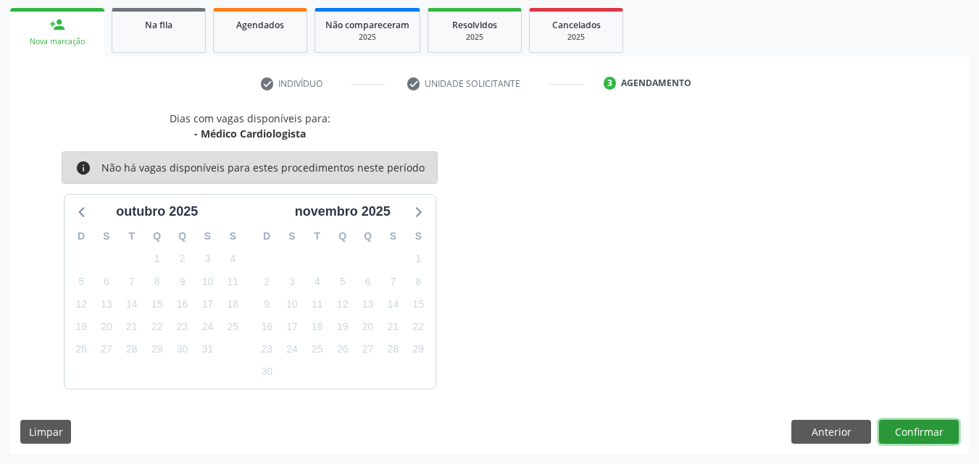
click at [910, 429] on button "Confirmar" at bounding box center [919, 432] width 80 height 25
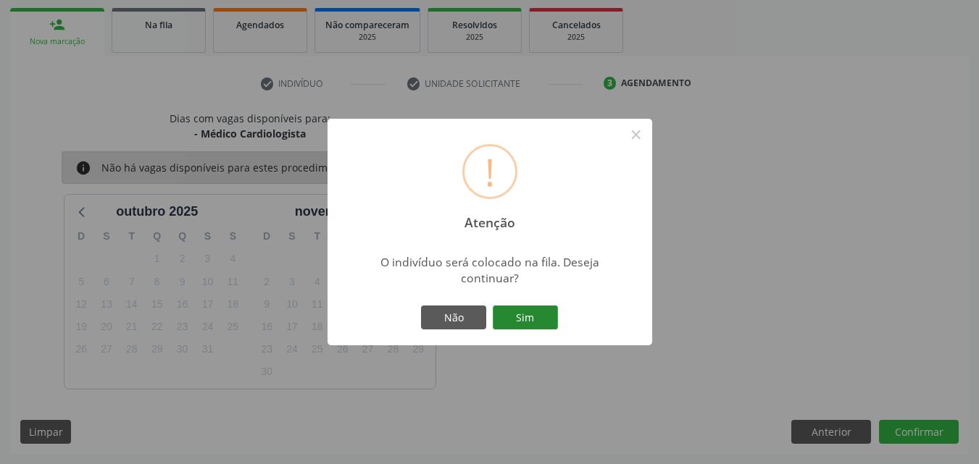
click at [527, 317] on button "Sim" at bounding box center [525, 318] width 65 height 25
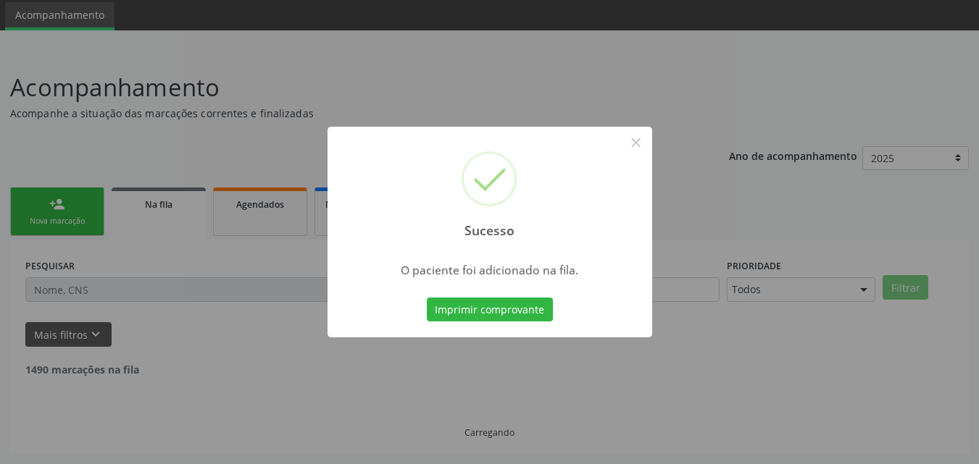
scroll to position [34, 0]
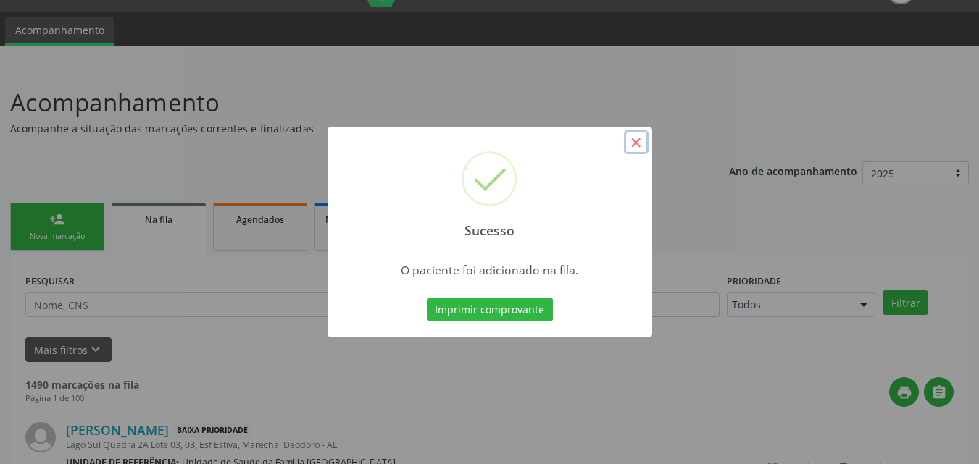
click at [632, 139] on button "×" at bounding box center [636, 142] width 25 height 25
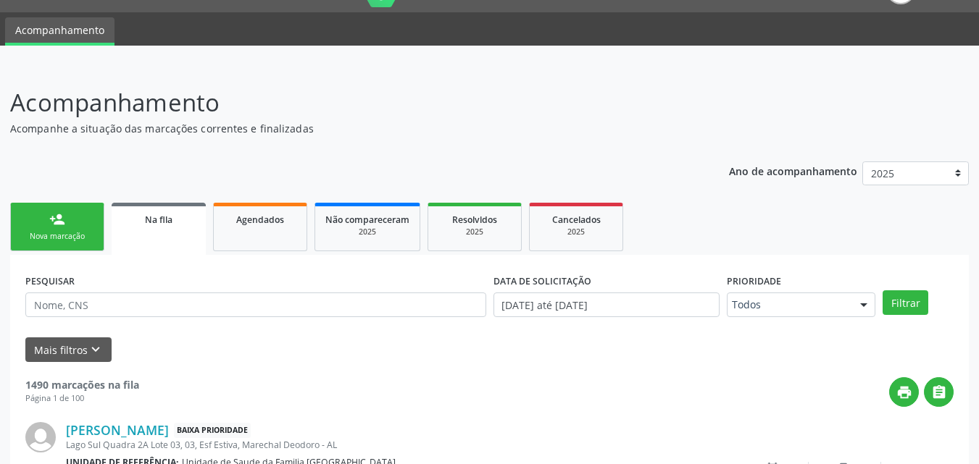
click at [56, 217] on div "person_add" at bounding box center [57, 220] width 16 height 16
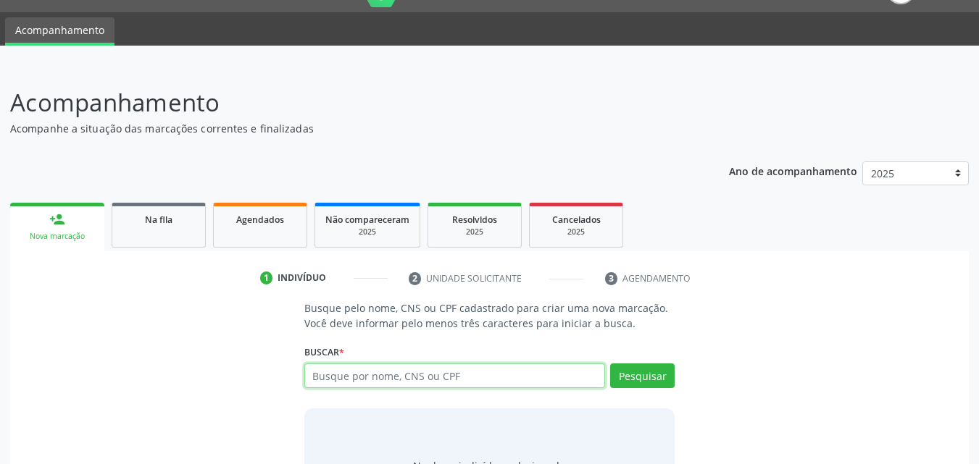
click at [382, 376] on input "text" at bounding box center [454, 376] width 301 height 25
type input "78812526420"
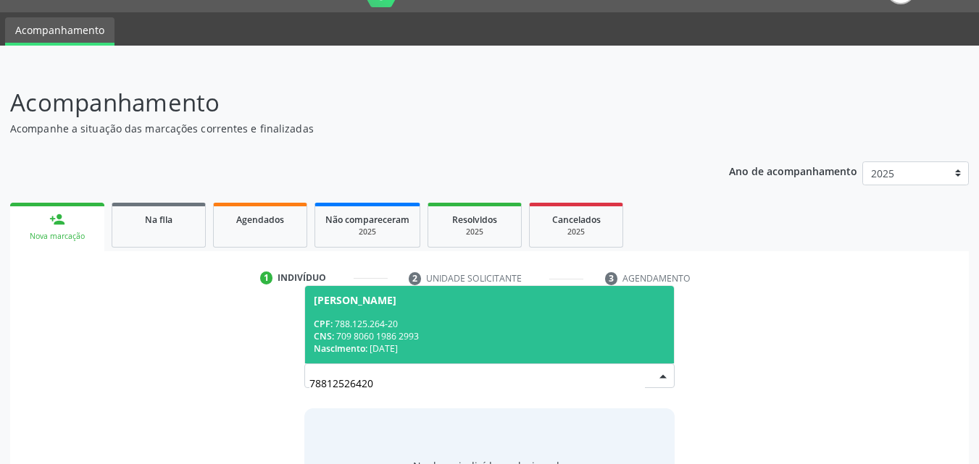
click at [459, 337] on div "CNS: 709 8060 1986 2993" at bounding box center [490, 336] width 352 height 12
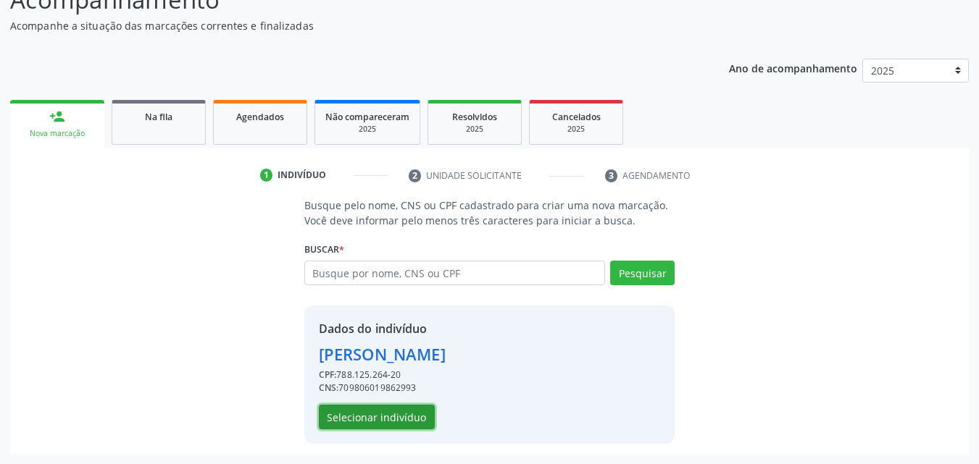
click at [384, 418] on button "Selecionar indivíduo" at bounding box center [377, 417] width 116 height 25
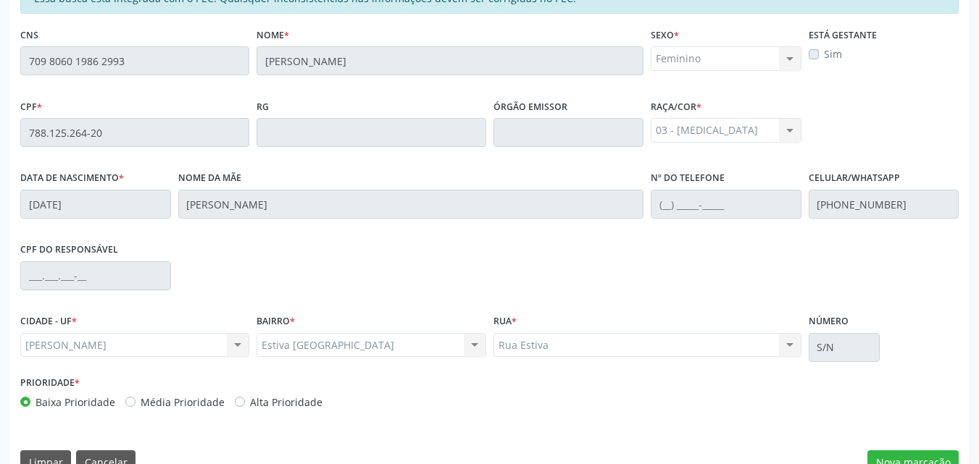
scroll to position [383, 0]
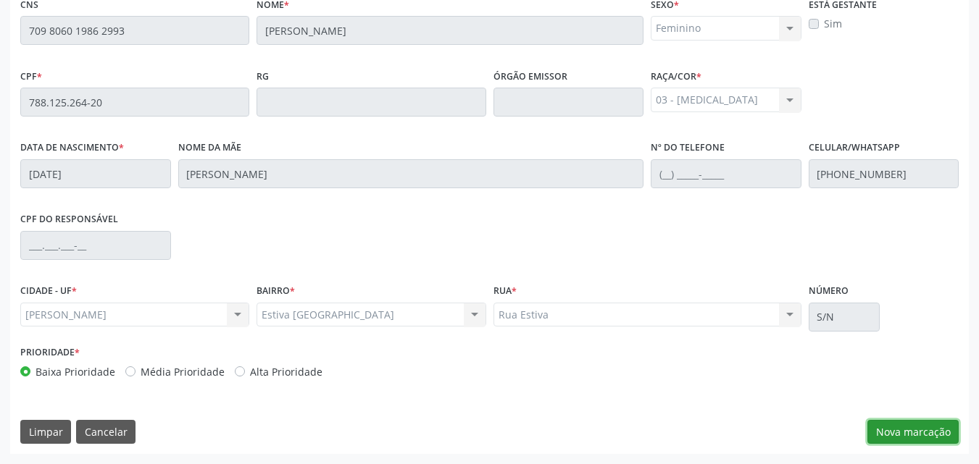
drag, startPoint x: 908, startPoint y: 435, endPoint x: 804, endPoint y: 434, distance: 103.6
click at [908, 434] on button "Nova marcação" at bounding box center [912, 432] width 91 height 25
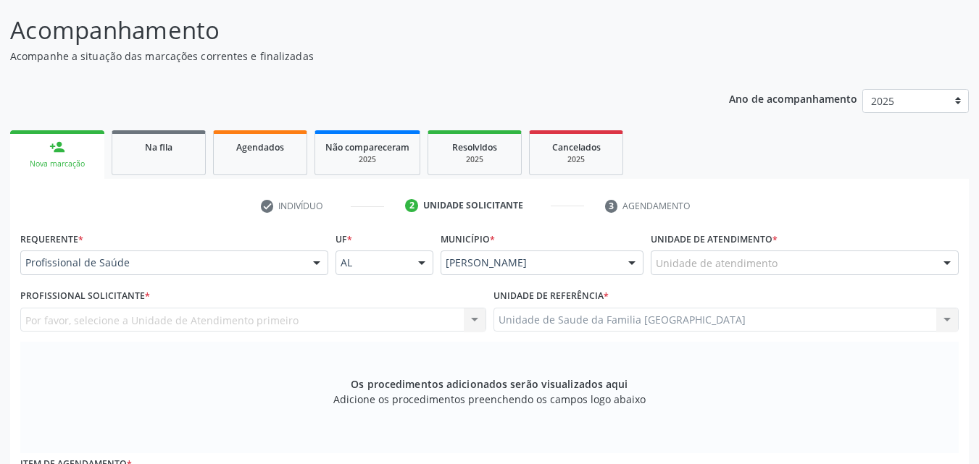
scroll to position [0, 0]
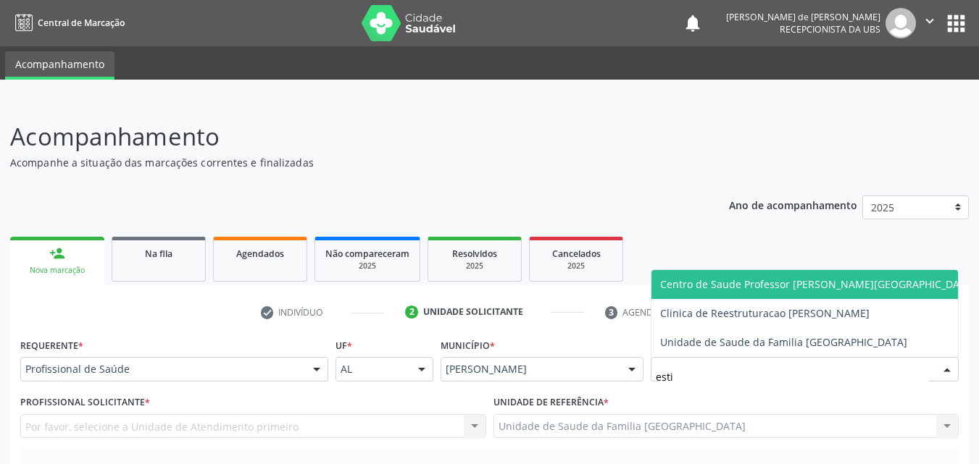
type input "estiv"
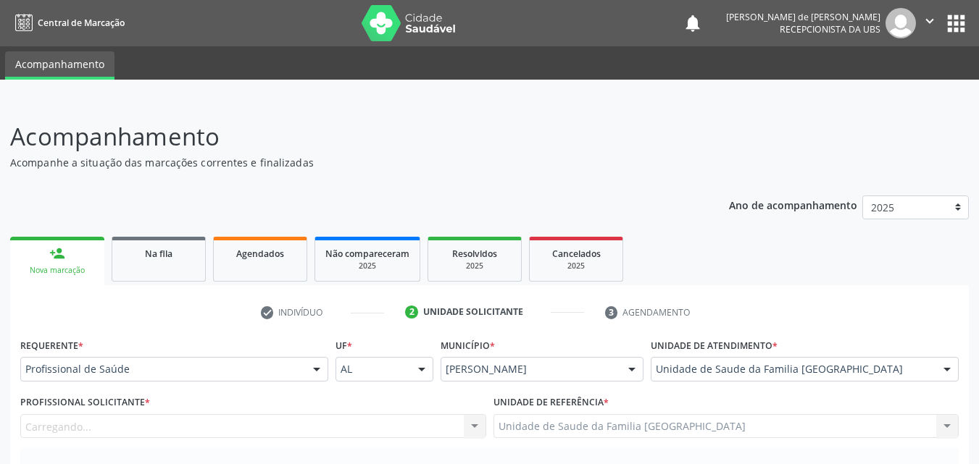
scroll to position [338, 0]
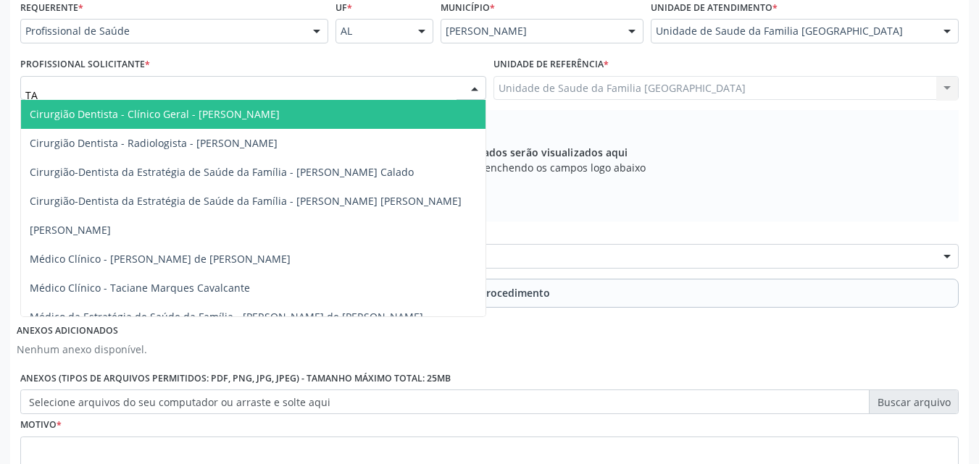
type input "TAC"
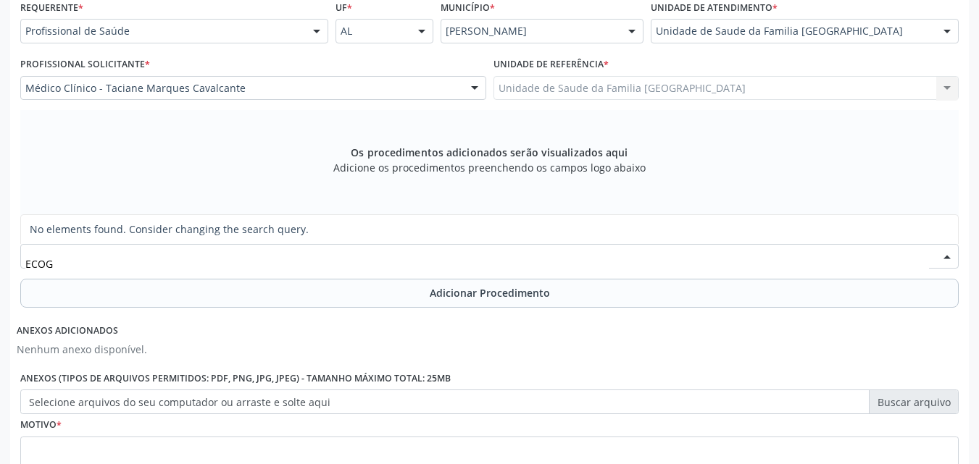
click at [107, 256] on input "ECOG" at bounding box center [476, 263] width 903 height 29
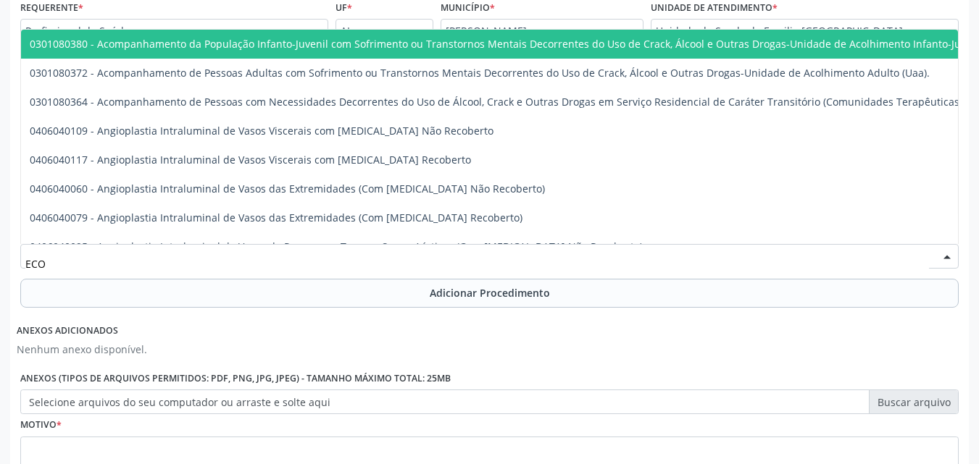
type input "ECOC"
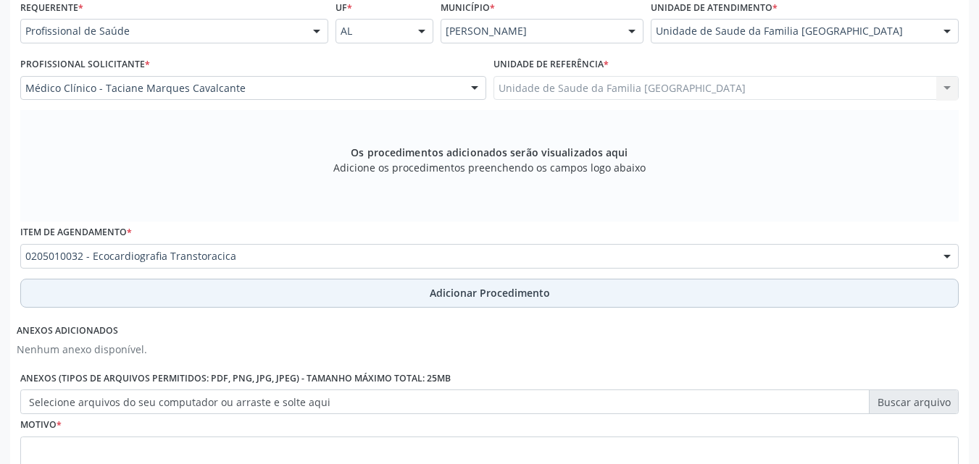
click at [170, 292] on button "Adicionar Procedimento" at bounding box center [489, 293] width 938 height 29
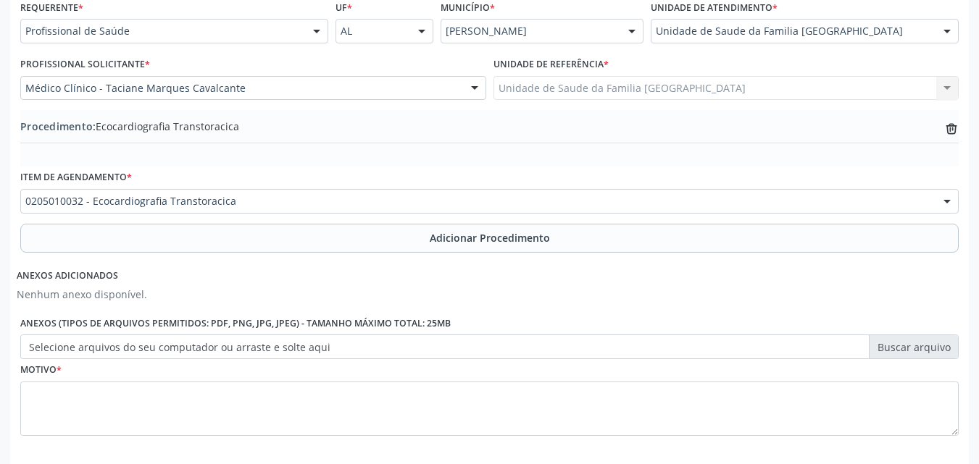
click at [192, 347] on label "Selecione arquivos do seu computador ou arraste e solte aqui" at bounding box center [489, 347] width 938 height 25
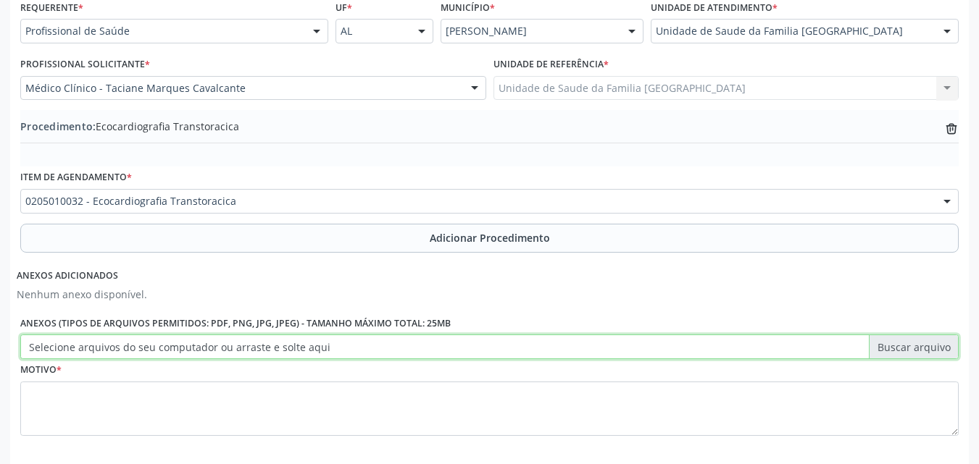
click at [192, 347] on input "Selecione arquivos do seu computador ou arraste e solte aqui" at bounding box center [489, 347] width 938 height 25
type input "C:\fakepath\6.jpg"
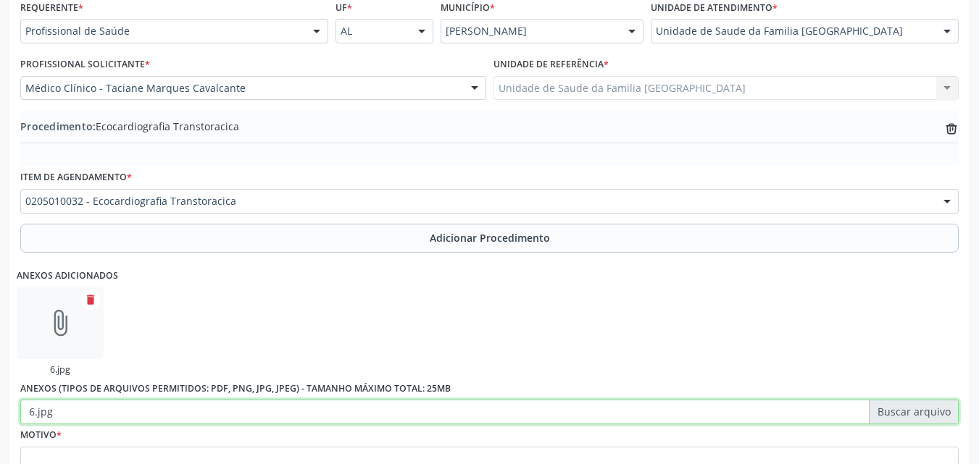
scroll to position [471, 0]
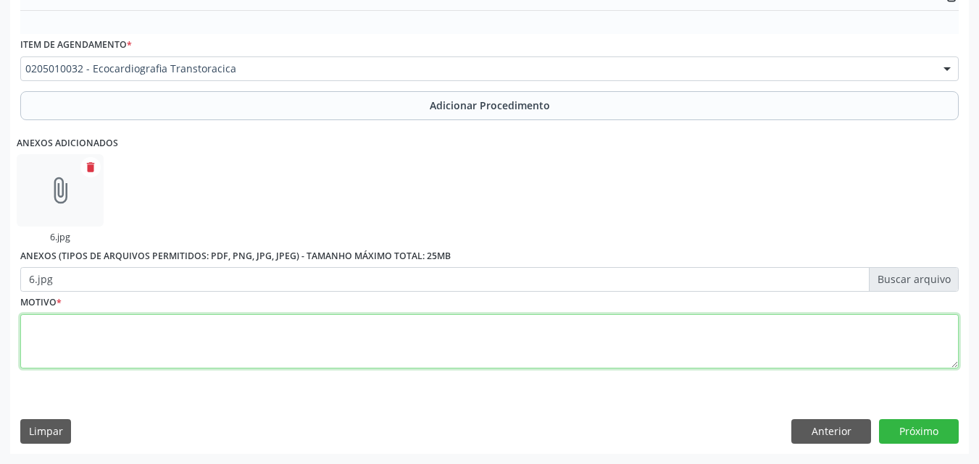
click at [208, 333] on textarea at bounding box center [489, 341] width 938 height 55
type textarea "HAS+PICOS HIPERTENSIVOS."
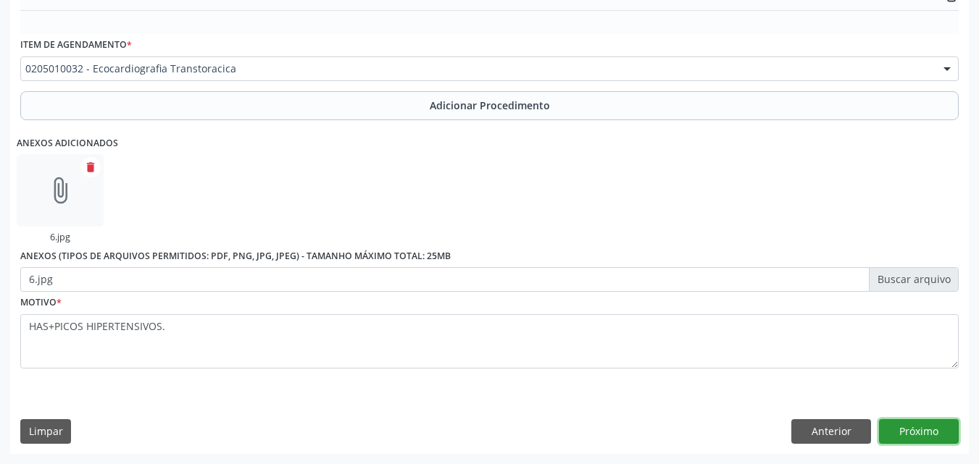
click at [922, 435] on button "Próximo" at bounding box center [919, 431] width 80 height 25
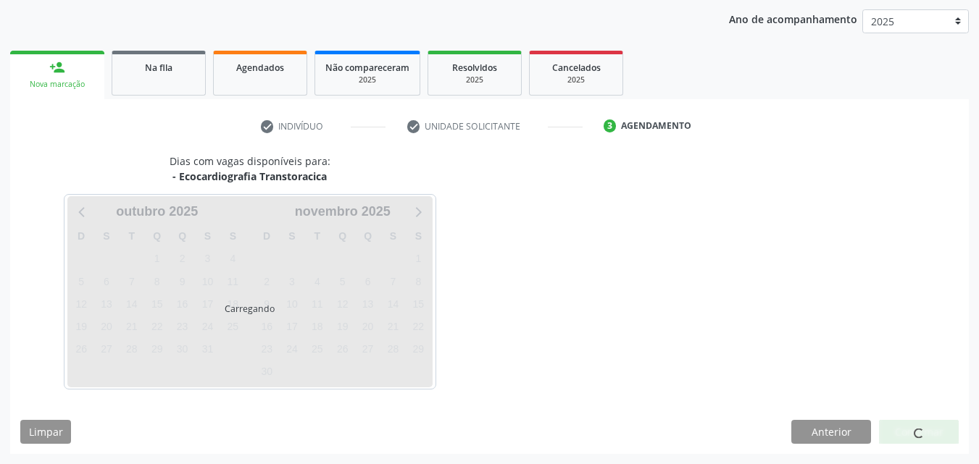
scroll to position [229, 0]
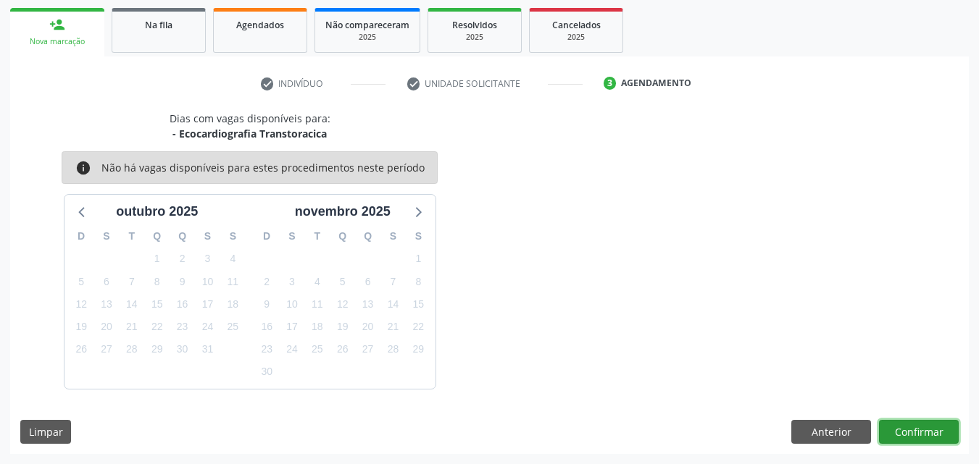
click at [917, 436] on button "Confirmar" at bounding box center [919, 432] width 80 height 25
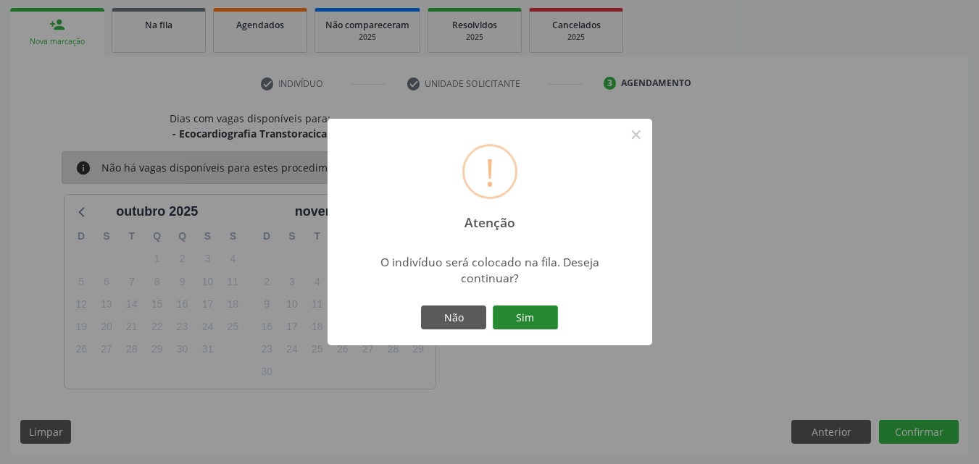
click at [540, 320] on button "Sim" at bounding box center [525, 318] width 65 height 25
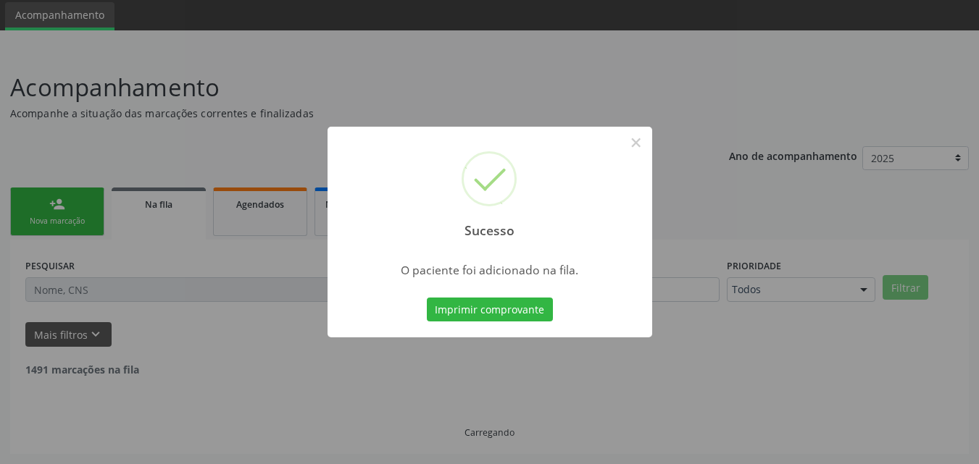
scroll to position [34, 0]
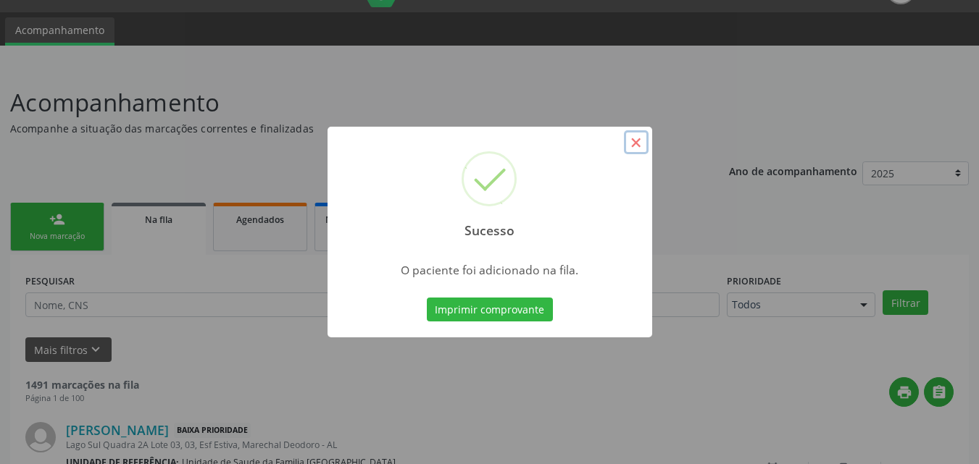
click at [638, 141] on button "×" at bounding box center [636, 142] width 25 height 25
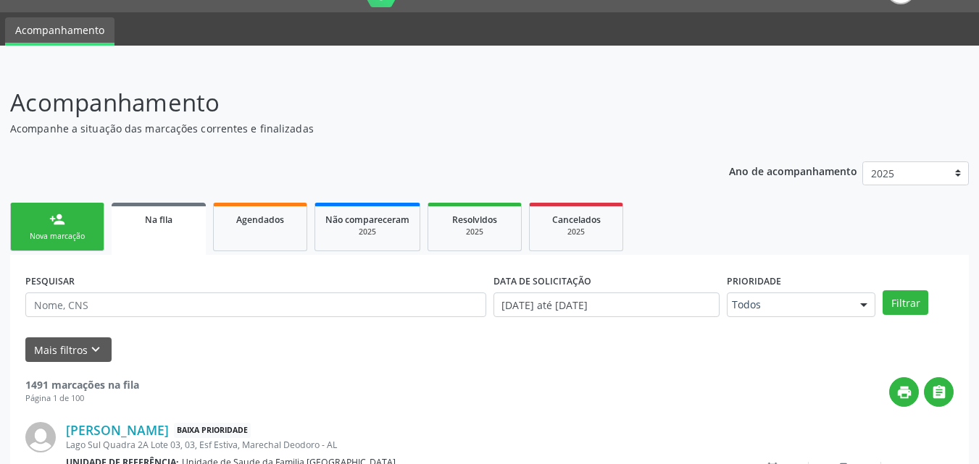
click at [54, 235] on div "Nova marcação" at bounding box center [57, 236] width 72 height 11
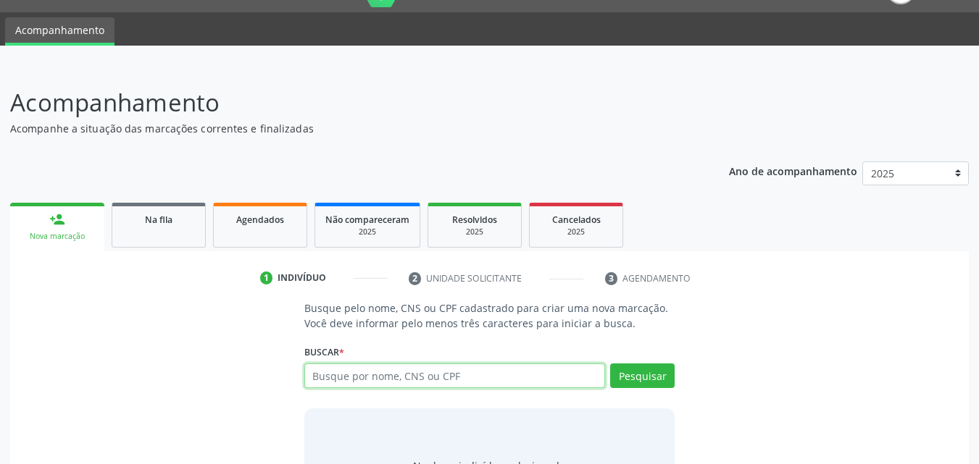
click at [482, 377] on input "text" at bounding box center [454, 376] width 301 height 25
click at [338, 377] on input "EDLAMARIA" at bounding box center [454, 376] width 301 height 25
type input "EDLA MARIA"
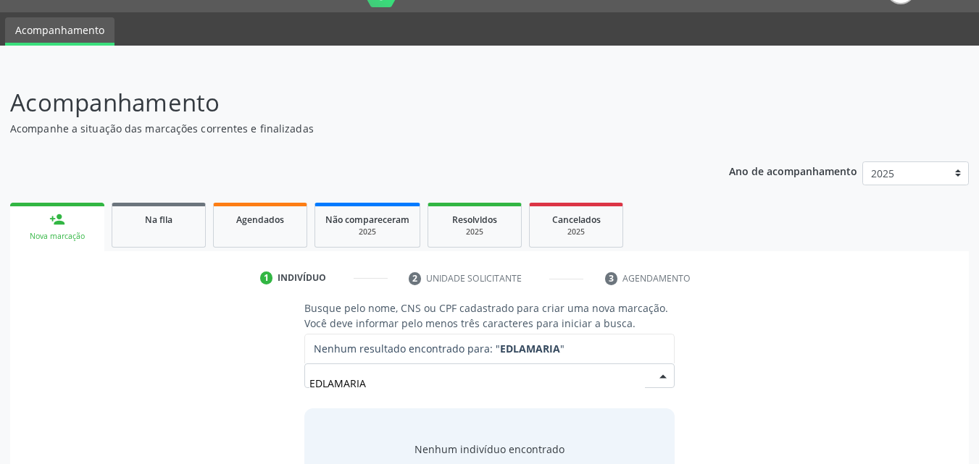
click at [522, 393] on input "EDLAMARIA" at bounding box center [477, 383] width 336 height 29
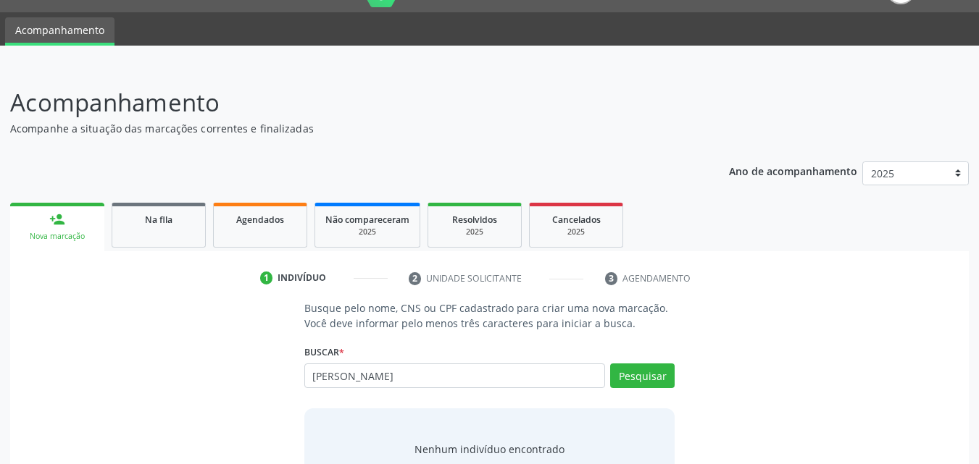
type input "EDLA MARIA"
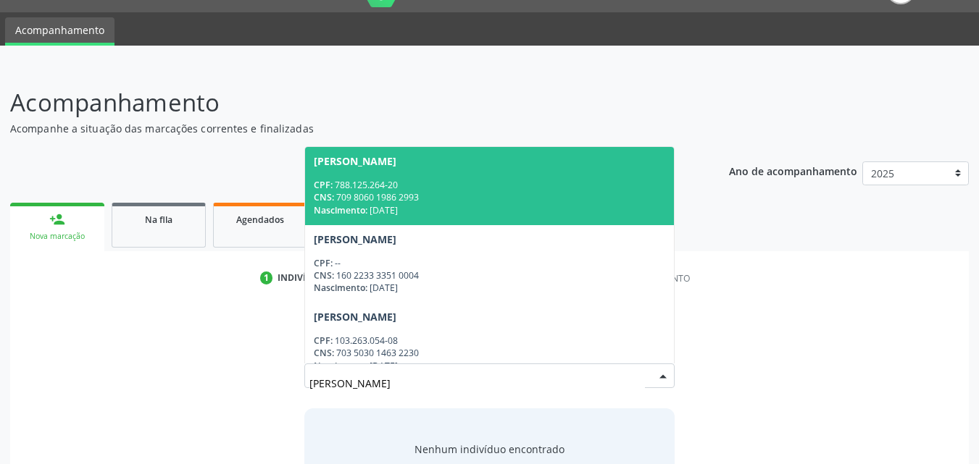
click at [389, 199] on div "CNS: 709 8060 1986 2993" at bounding box center [490, 197] width 352 height 12
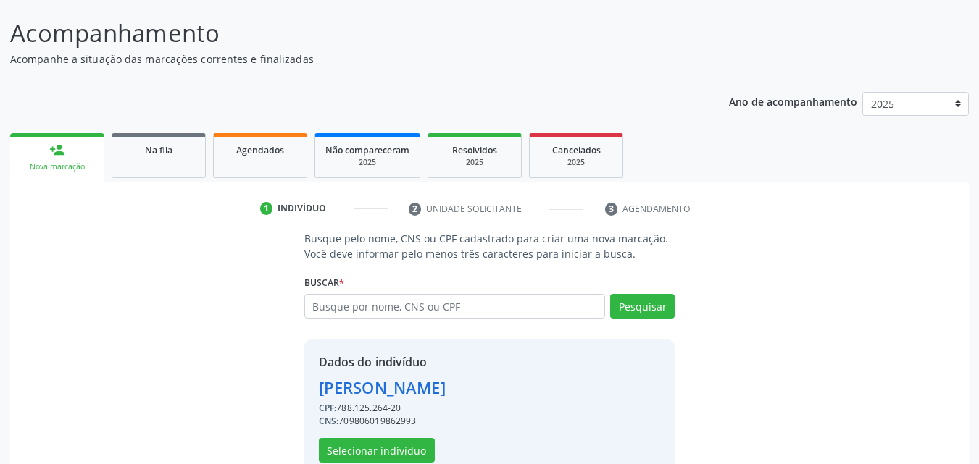
scroll to position [137, 0]
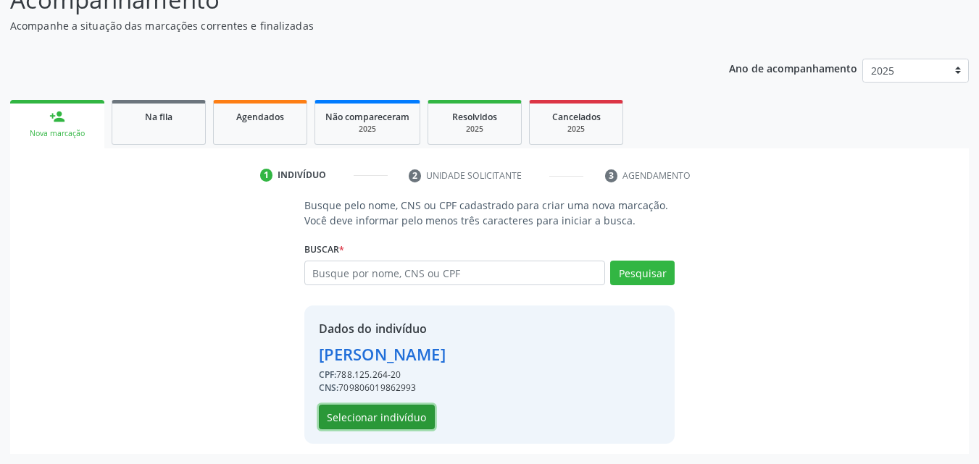
click at [406, 414] on button "Selecionar indivíduo" at bounding box center [377, 417] width 116 height 25
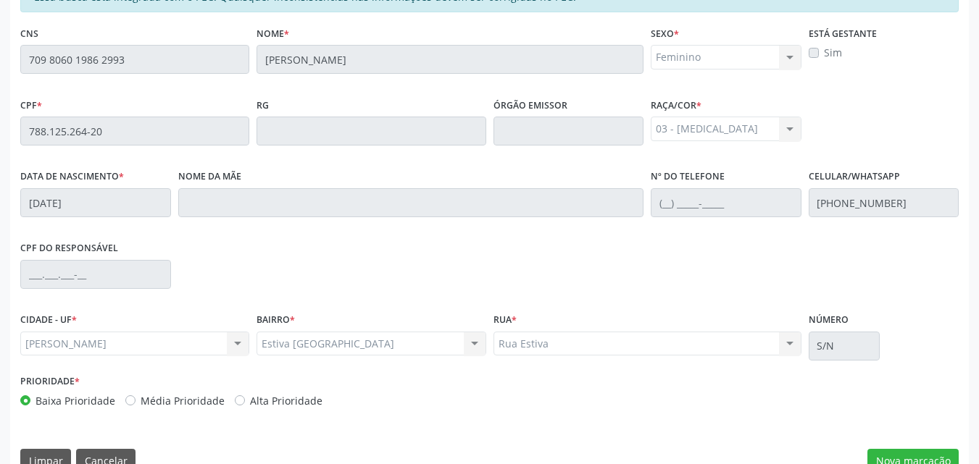
scroll to position [383, 0]
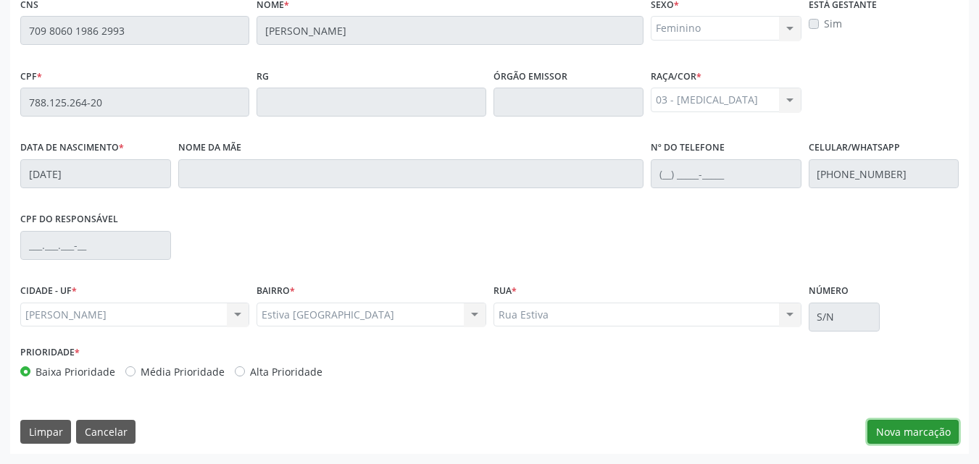
click at [877, 432] on button "Nova marcação" at bounding box center [912, 432] width 91 height 25
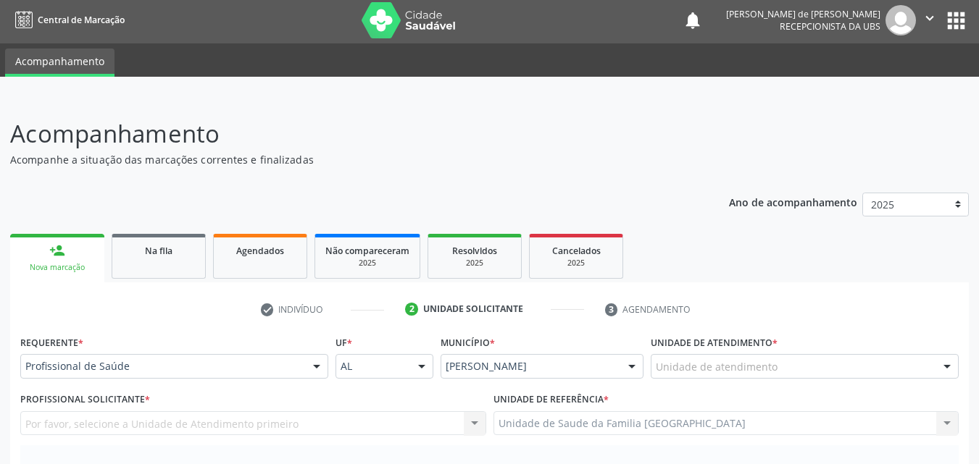
scroll to position [0, 0]
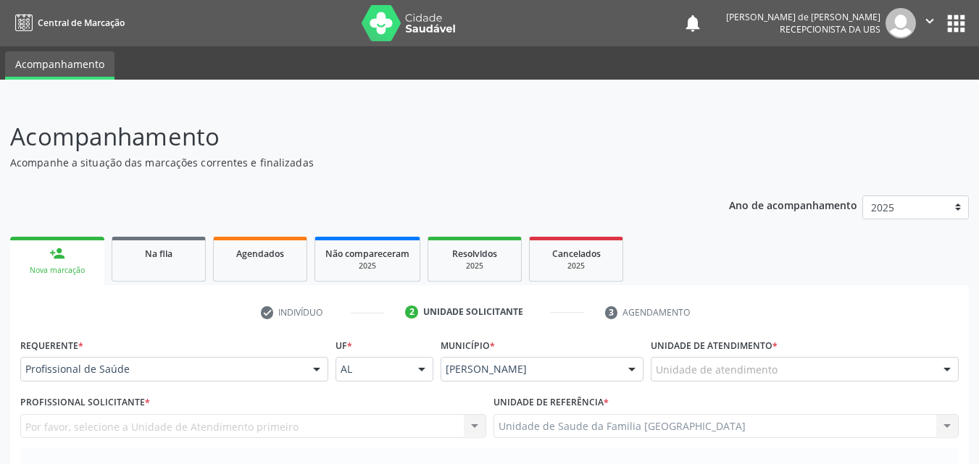
click at [782, 365] on div "Unidade de atendimento" at bounding box center [805, 369] width 308 height 25
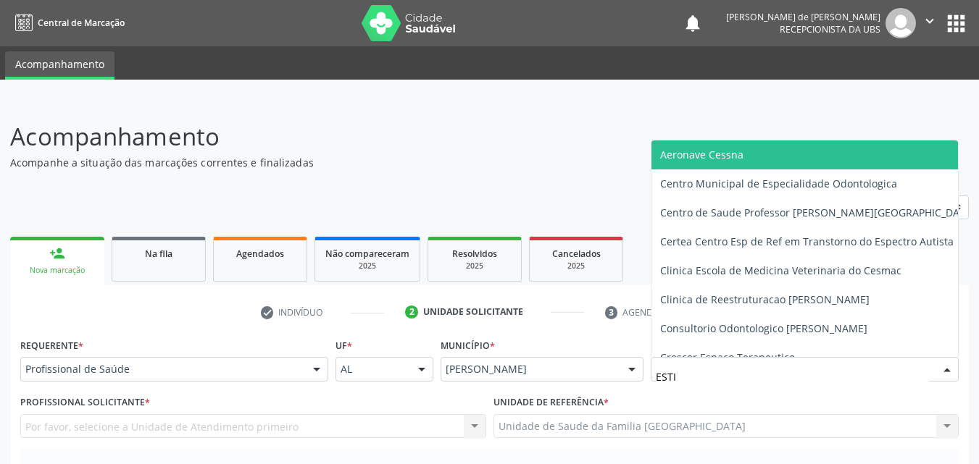
type input "ESTIV"
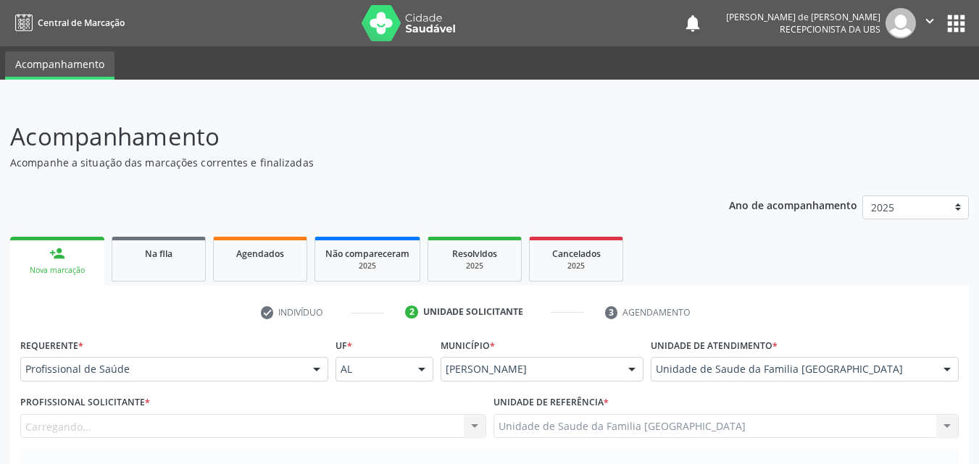
scroll to position [338, 0]
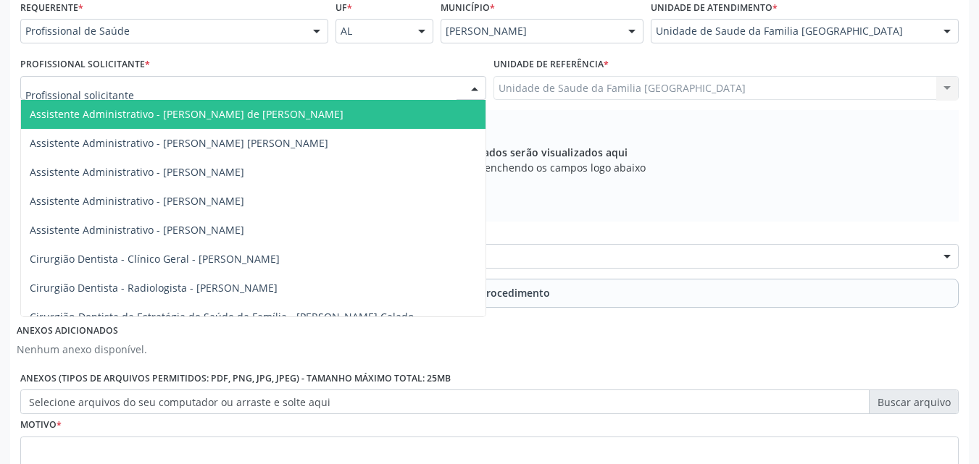
click at [165, 83] on div at bounding box center [253, 88] width 466 height 25
type input "TAC"
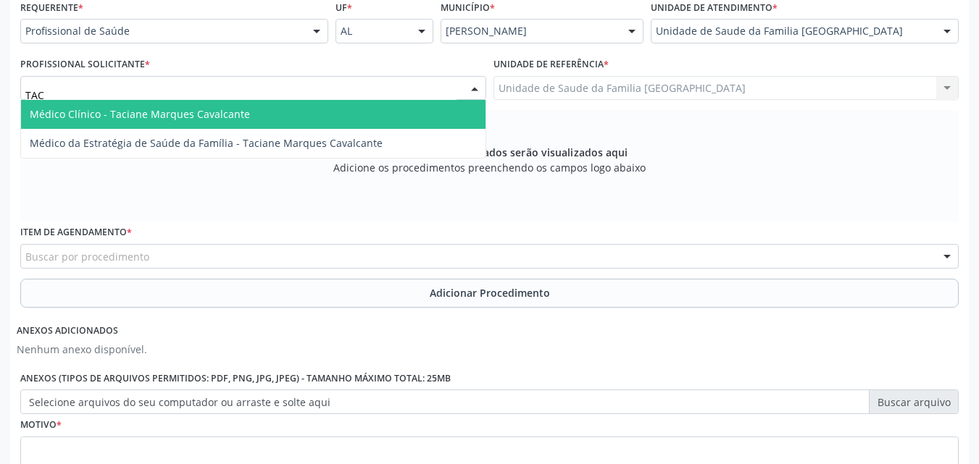
click at [165, 104] on span "Médico Clínico - Taciane Marques Cavalcante" at bounding box center [253, 114] width 464 height 29
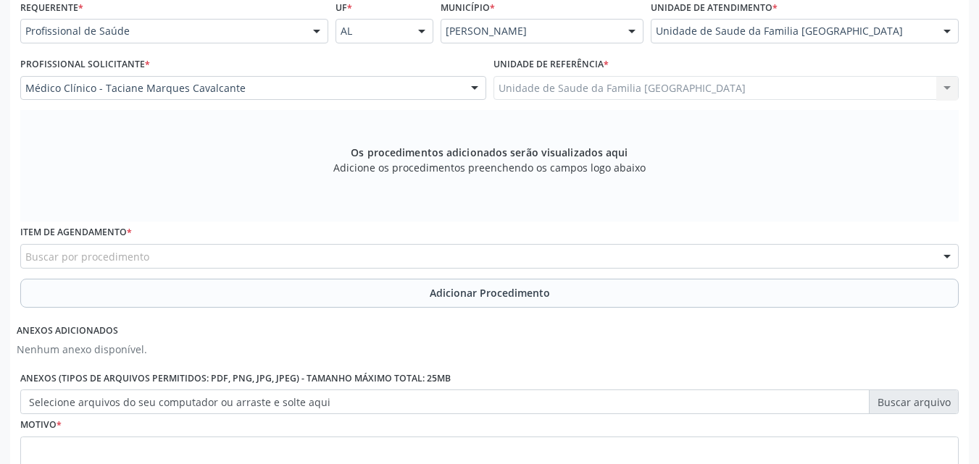
click at [180, 259] on div "Buscar por procedimento" at bounding box center [489, 256] width 938 height 25
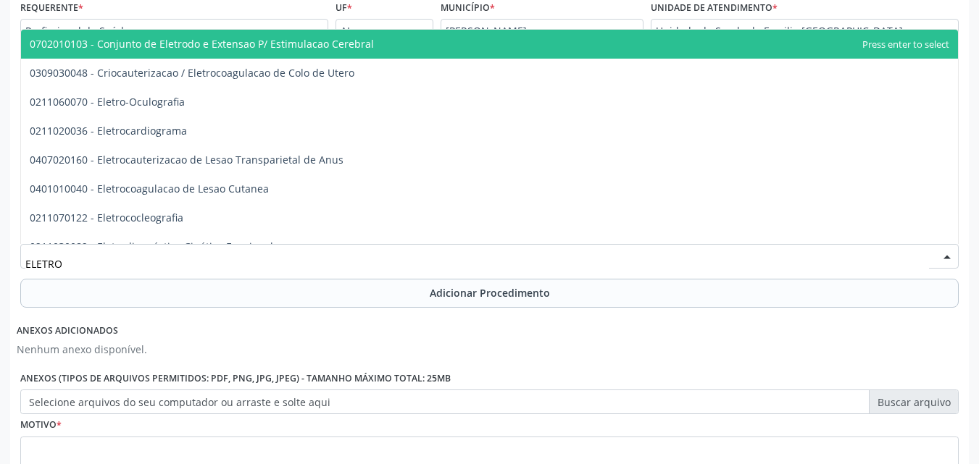
type input "ELETROC"
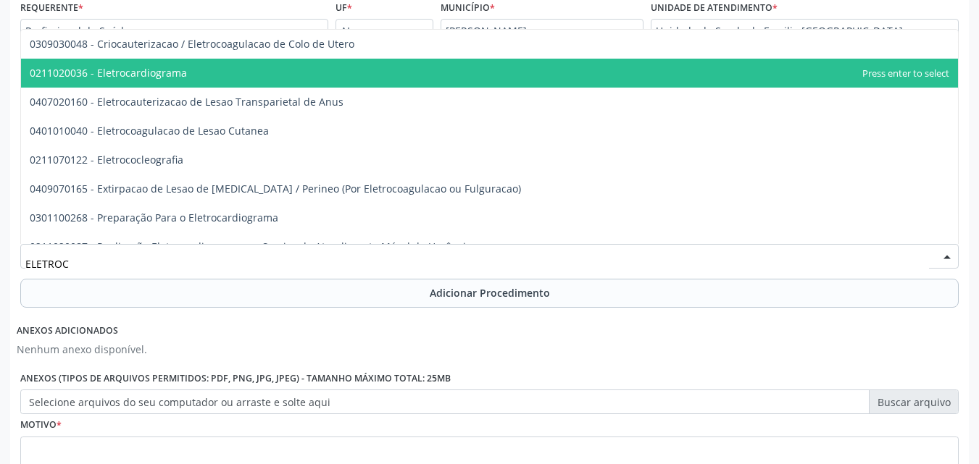
drag, startPoint x: 188, startPoint y: 80, endPoint x: 195, endPoint y: 134, distance: 54.7
click at [189, 79] on span "0211020036 - Eletrocardiograma" at bounding box center [489, 73] width 937 height 29
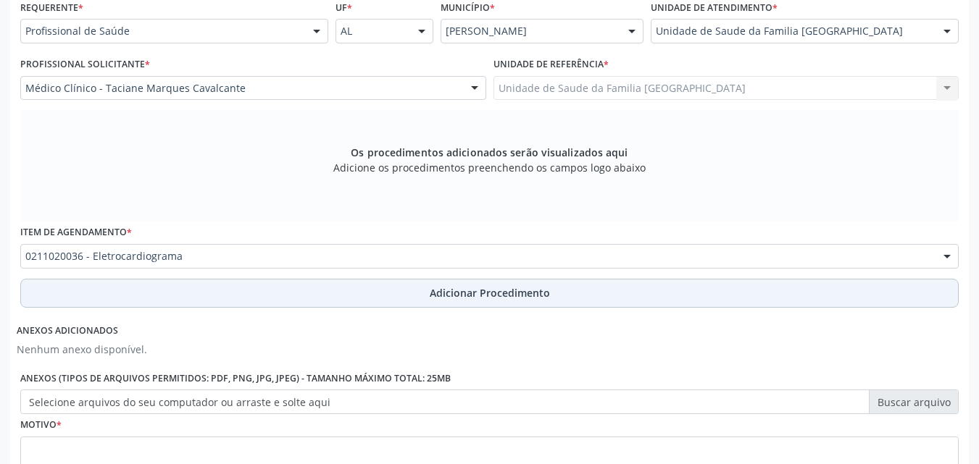
click at [195, 296] on button "Adicionar Procedimento" at bounding box center [489, 293] width 938 height 29
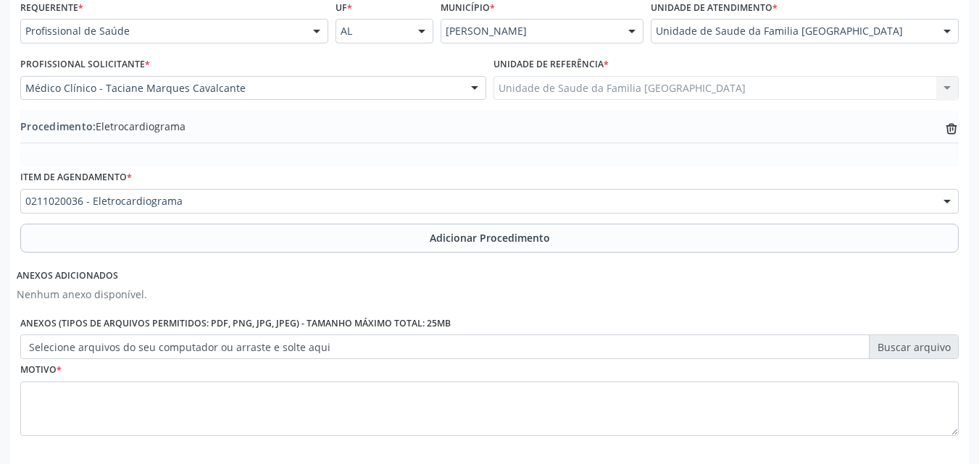
click at [187, 343] on label "Selecione arquivos do seu computador ou arraste e solte aqui" at bounding box center [489, 347] width 938 height 25
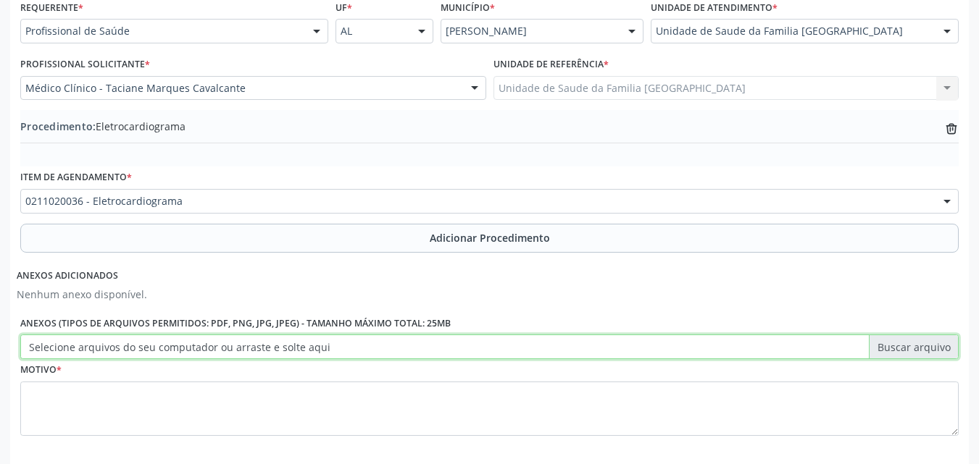
click at [187, 343] on input "Selecione arquivos do seu computador ou arraste e solte aqui" at bounding box center [489, 347] width 938 height 25
type input "C:\fakepath\7.jpg"
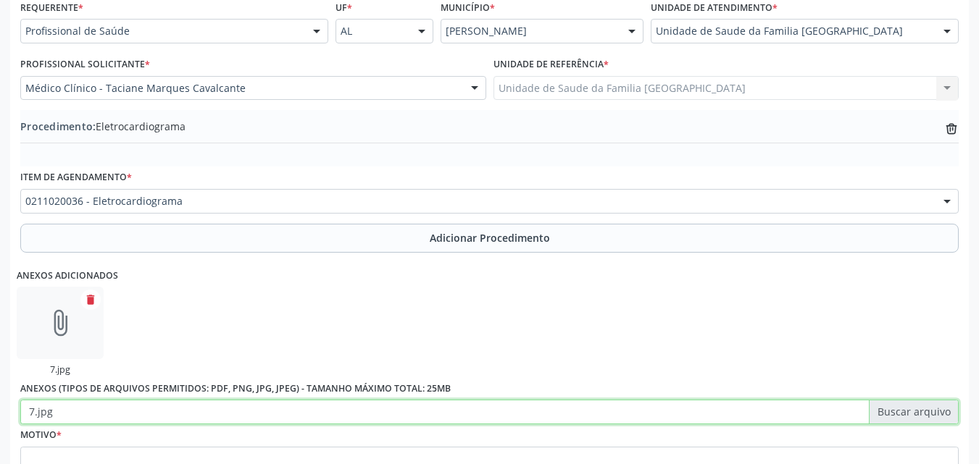
scroll to position [471, 0]
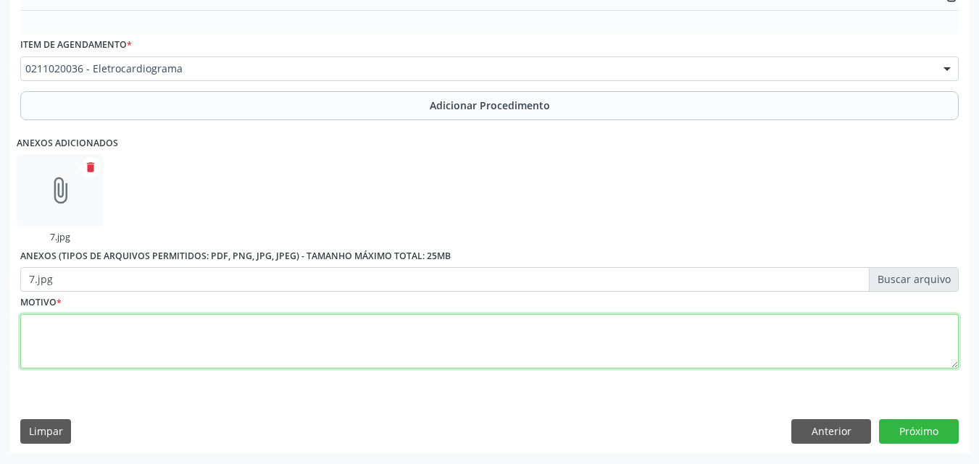
click at [698, 335] on textarea at bounding box center [489, 341] width 938 height 55
type textarea "HAS+PICOS DE HIPERTENSÃO."
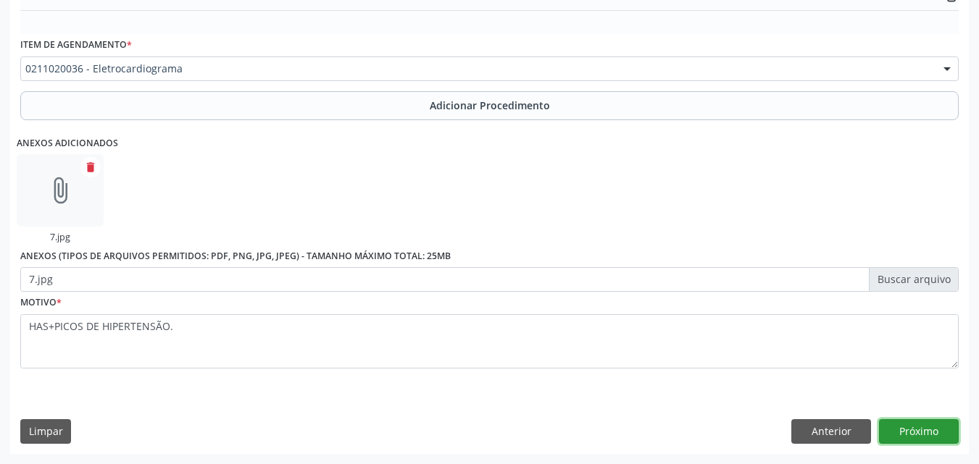
click at [916, 430] on button "Próximo" at bounding box center [919, 431] width 80 height 25
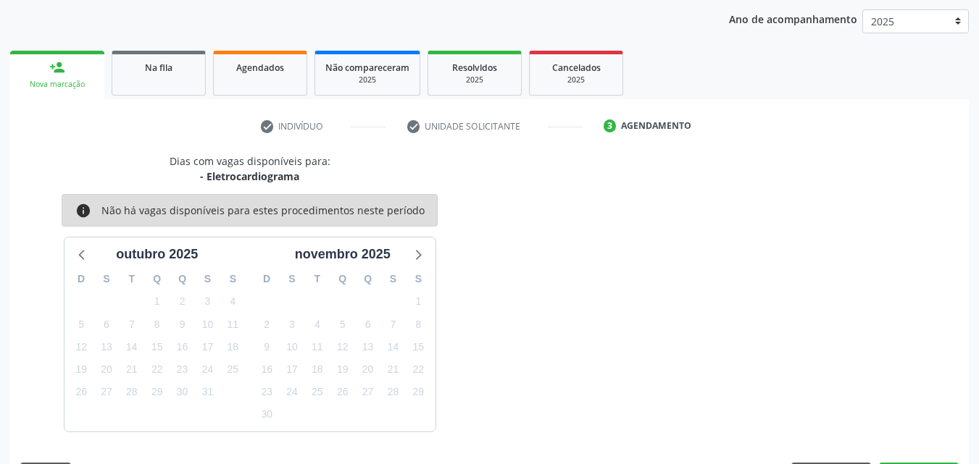
scroll to position [229, 0]
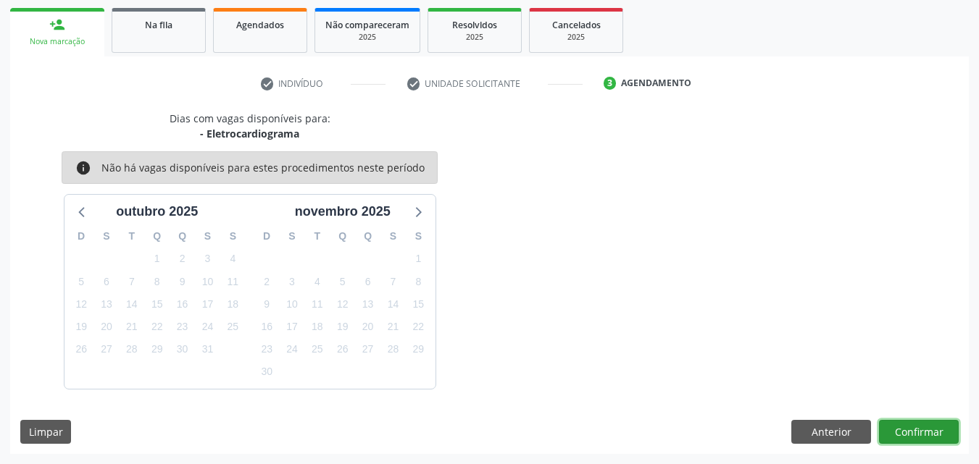
click at [916, 430] on button "Confirmar" at bounding box center [919, 432] width 80 height 25
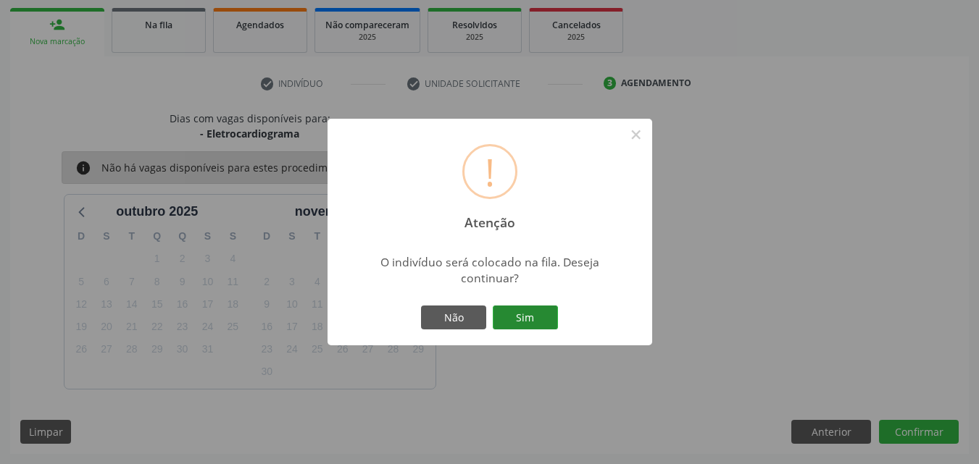
click at [535, 321] on button "Sim" at bounding box center [525, 318] width 65 height 25
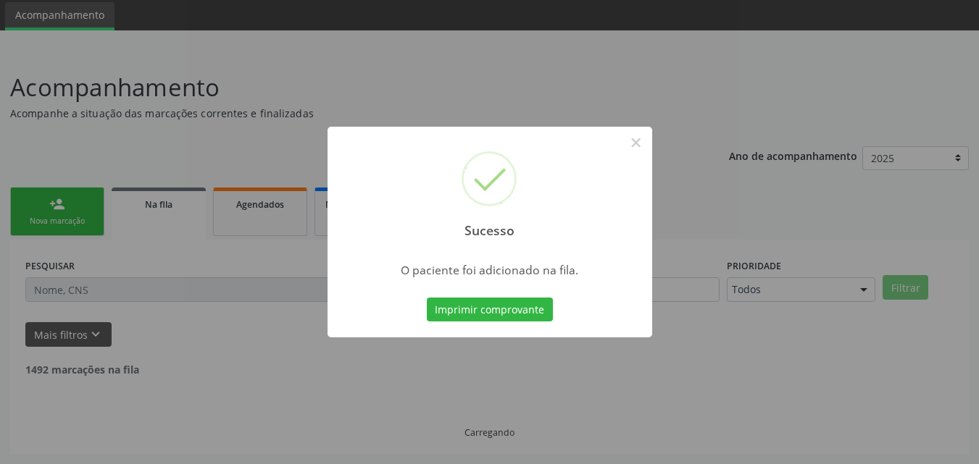
scroll to position [34, 0]
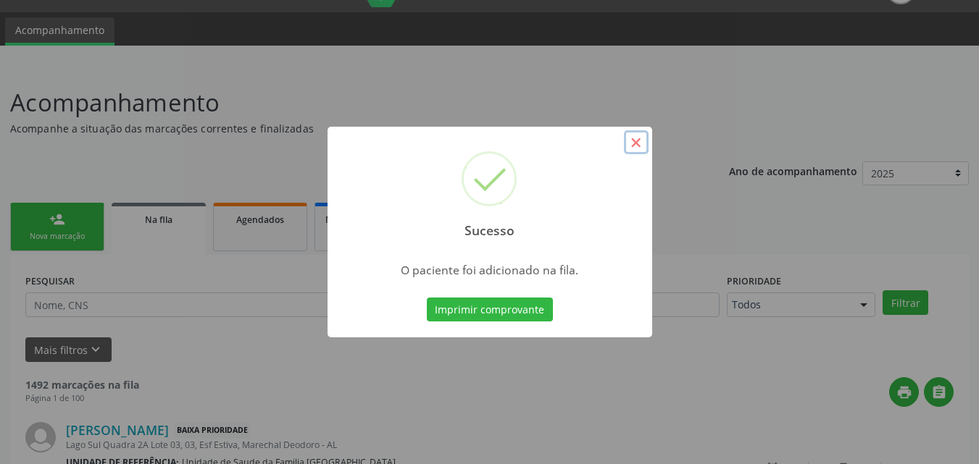
click at [636, 144] on button "×" at bounding box center [636, 142] width 25 height 25
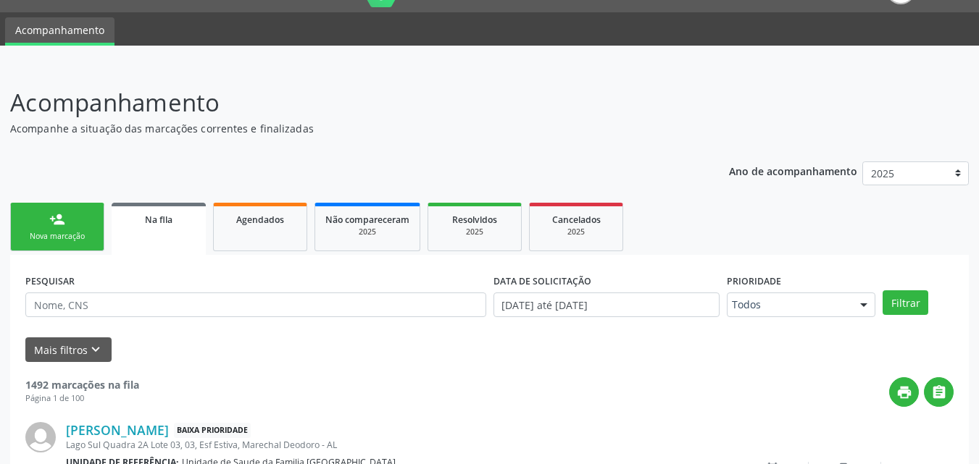
click at [39, 240] on div "Nova marcação" at bounding box center [57, 236] width 72 height 11
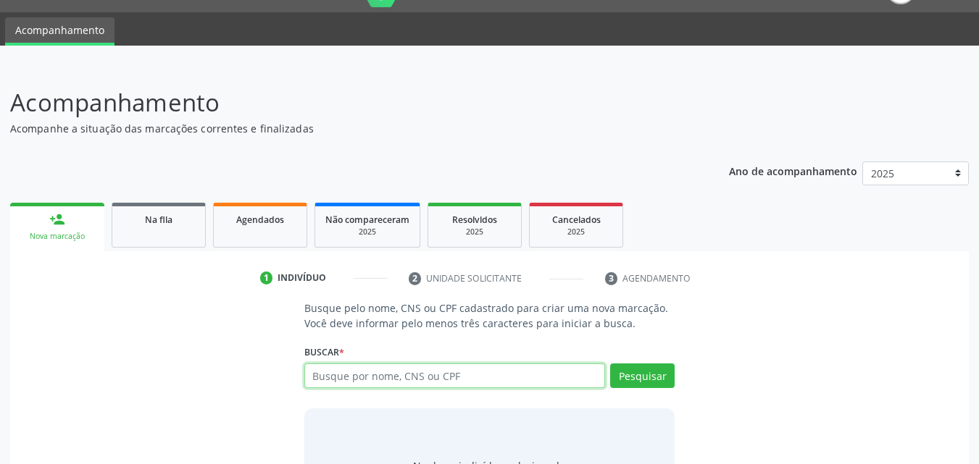
click at [375, 381] on input "text" at bounding box center [454, 376] width 301 height 25
type input "EDLA MARIA B"
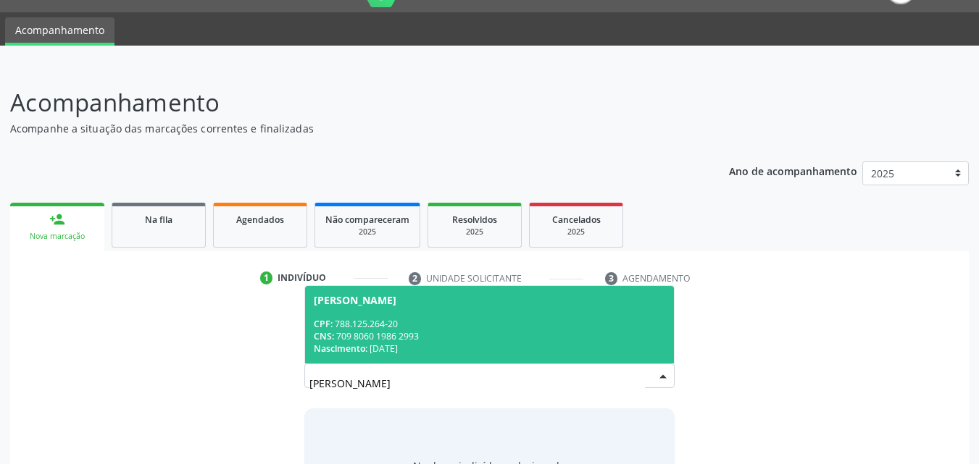
click at [372, 325] on div "CPF: 788.125.264-20" at bounding box center [490, 324] width 352 height 12
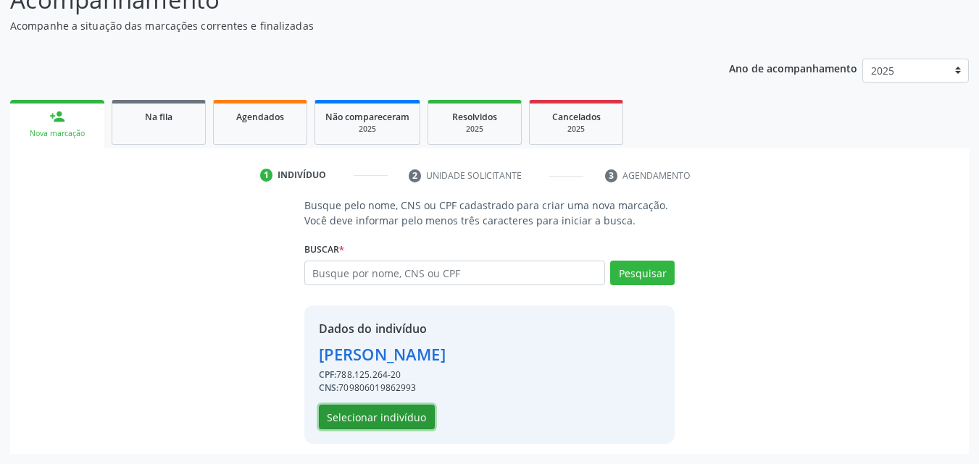
click at [393, 420] on button "Selecionar indivíduo" at bounding box center [377, 417] width 116 height 25
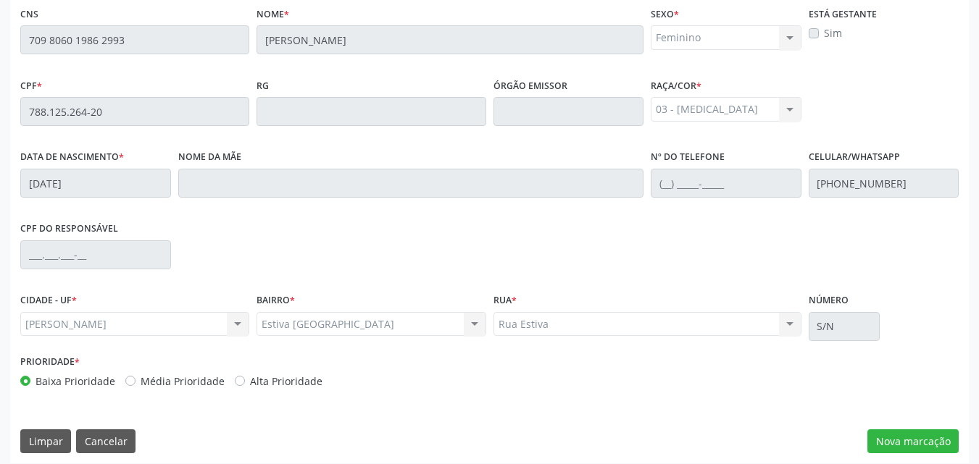
scroll to position [383, 0]
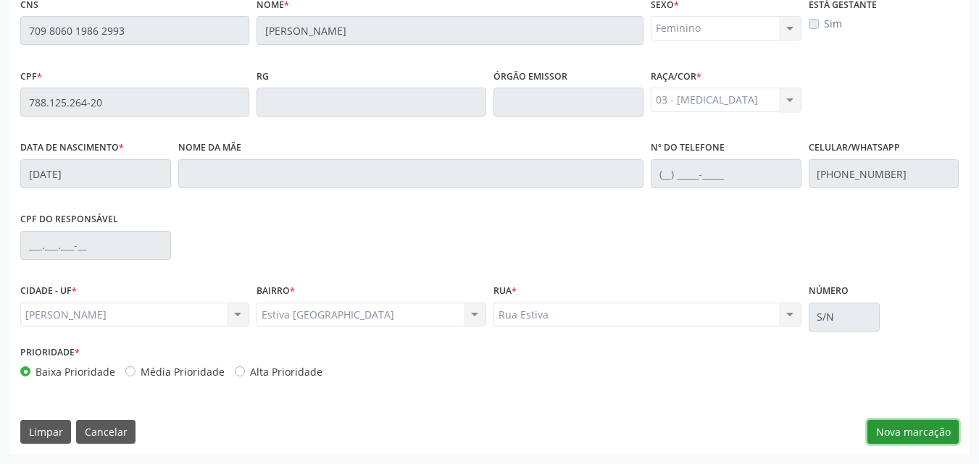
click at [907, 425] on button "Nova marcação" at bounding box center [912, 432] width 91 height 25
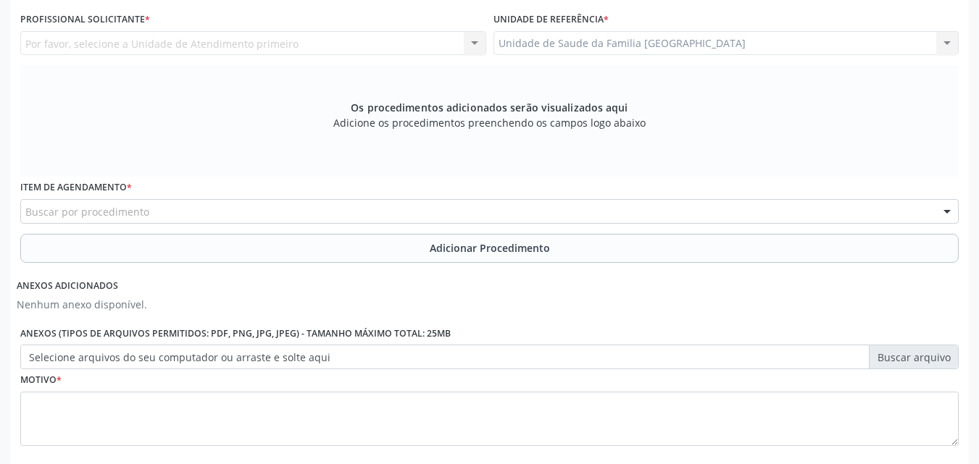
scroll to position [0, 0]
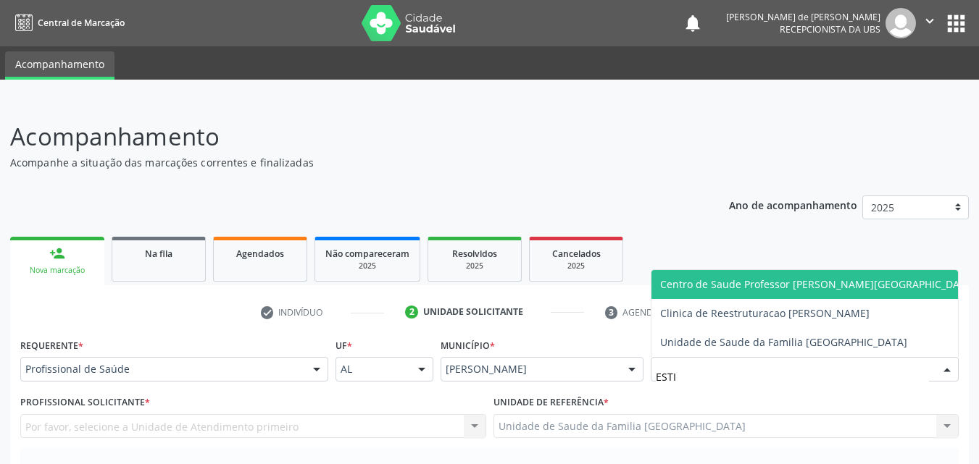
type input "ESTIV"
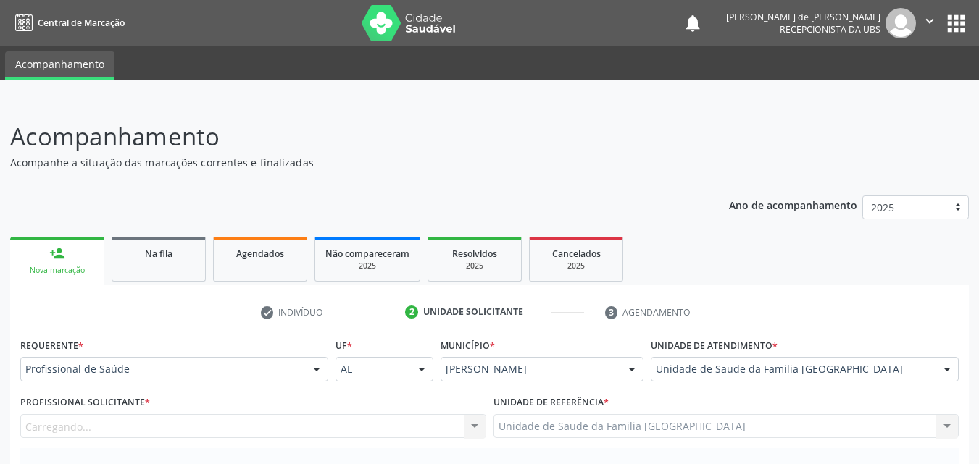
scroll to position [338, 0]
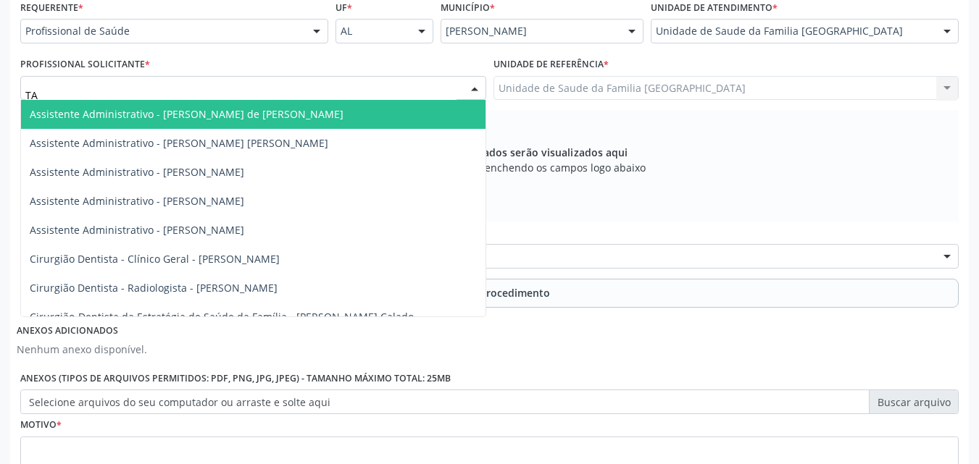
type input "TAC"
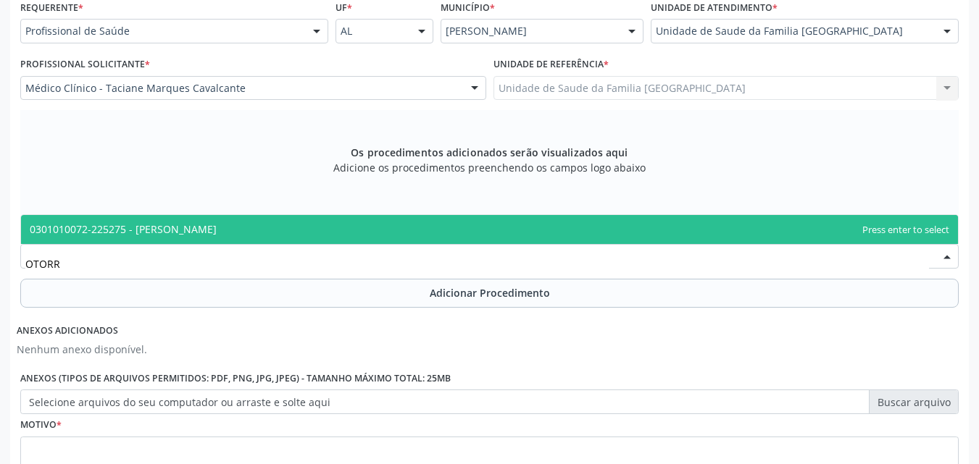
type input "OTORRI"
click at [43, 223] on span "0301010072-225275 - [PERSON_NAME]" at bounding box center [123, 229] width 187 height 14
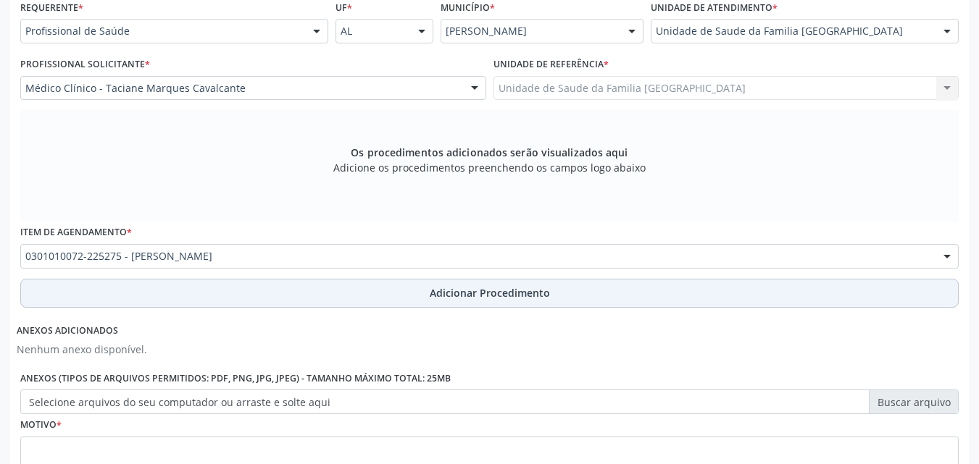
click at [90, 293] on button "Adicionar Procedimento" at bounding box center [489, 293] width 938 height 29
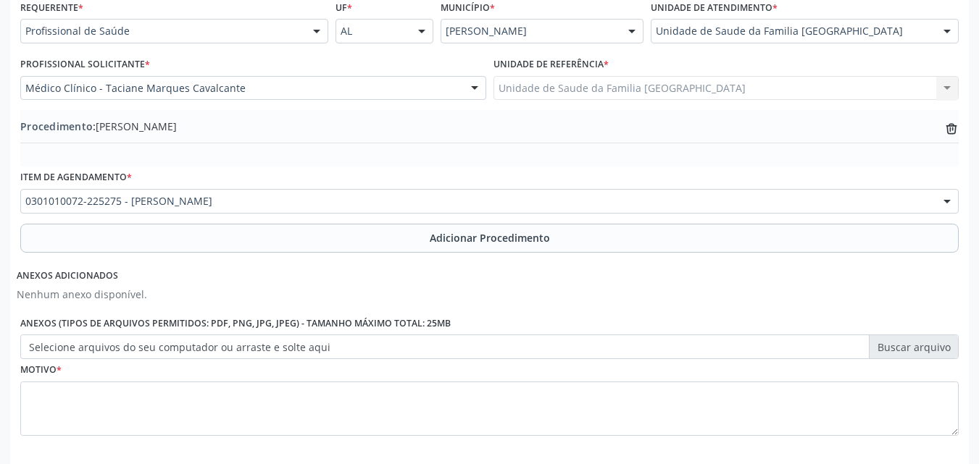
click at [116, 348] on label "Selecione arquivos do seu computador ou arraste e solte aqui" at bounding box center [489, 347] width 938 height 25
click at [116, 348] on input "Selecione arquivos do seu computador ou arraste e solte aqui" at bounding box center [489, 347] width 938 height 25
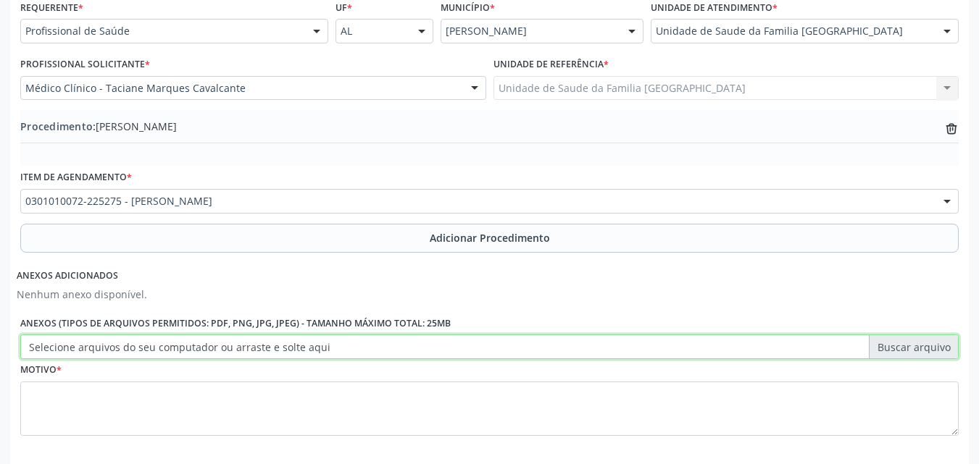
type input "C:\fakepath\8.jpg"
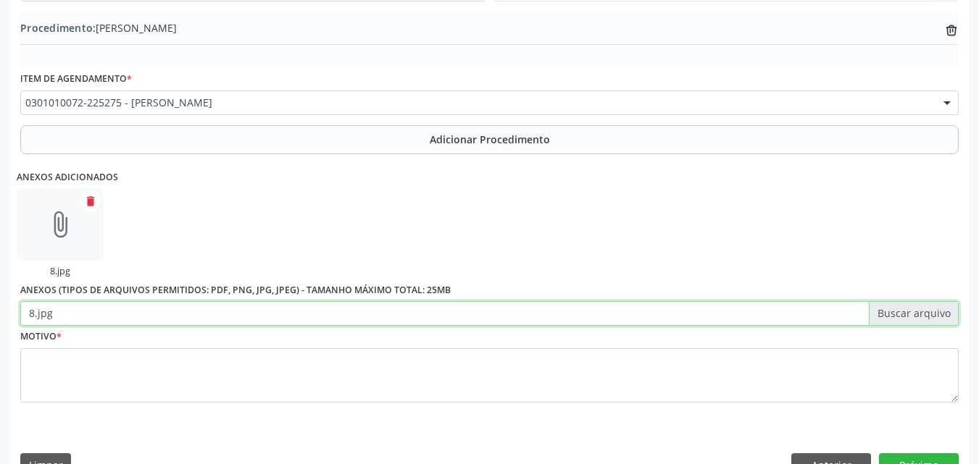
scroll to position [471, 0]
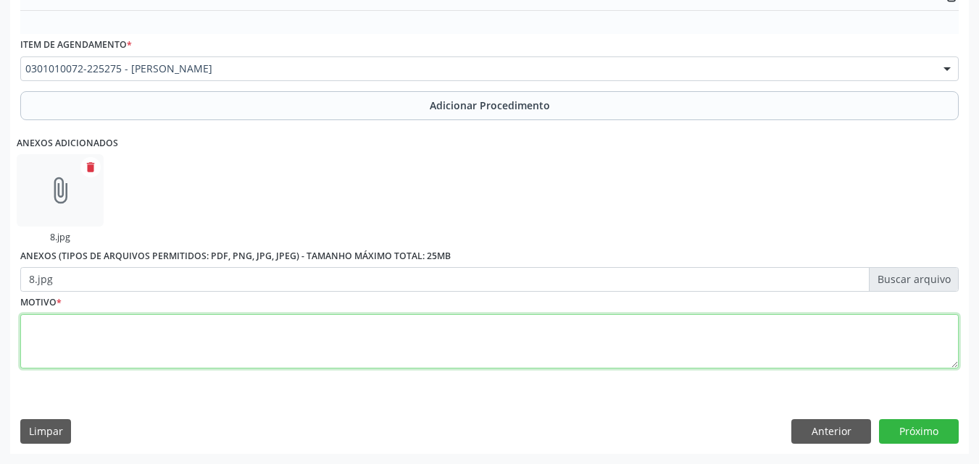
click at [204, 354] on textarea at bounding box center [489, 341] width 938 height 55
type textarea "H813-OUTRAS VERTIGENS PERIFÉRICAS."
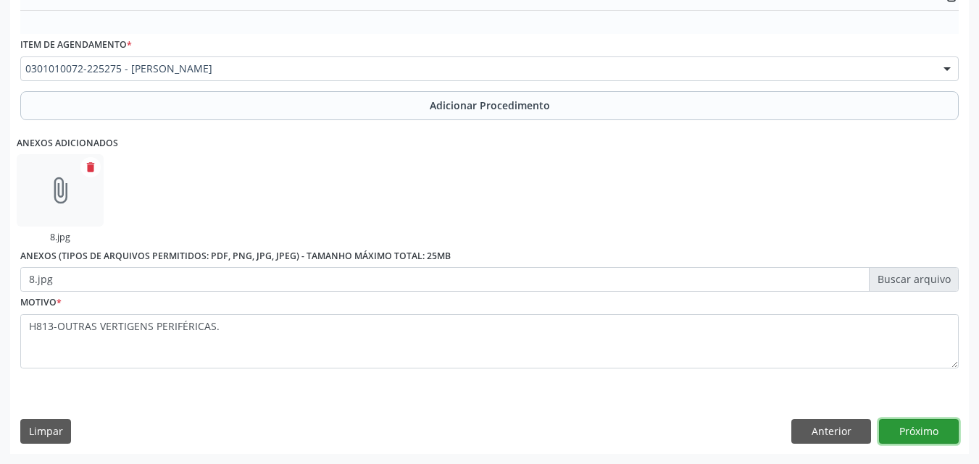
click at [915, 426] on button "Próximo" at bounding box center [919, 431] width 80 height 25
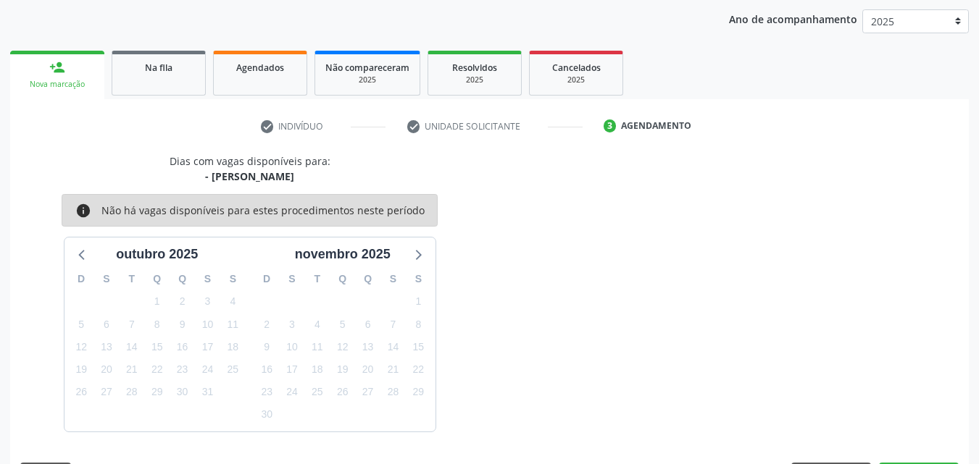
scroll to position [229, 0]
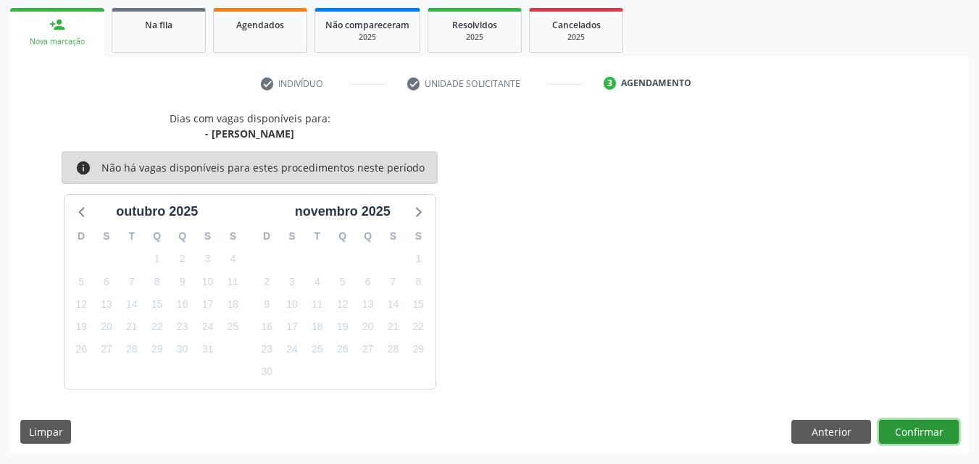
click at [910, 432] on button "Confirmar" at bounding box center [919, 432] width 80 height 25
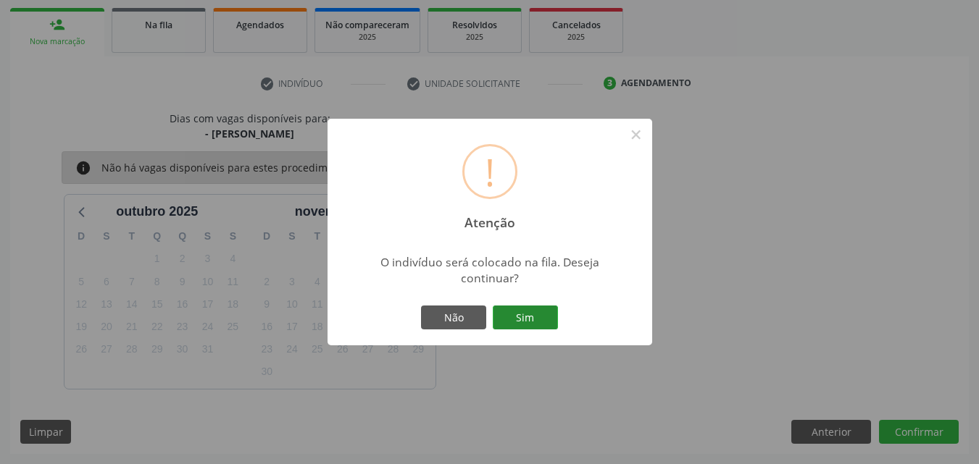
click at [506, 309] on button "Sim" at bounding box center [525, 318] width 65 height 25
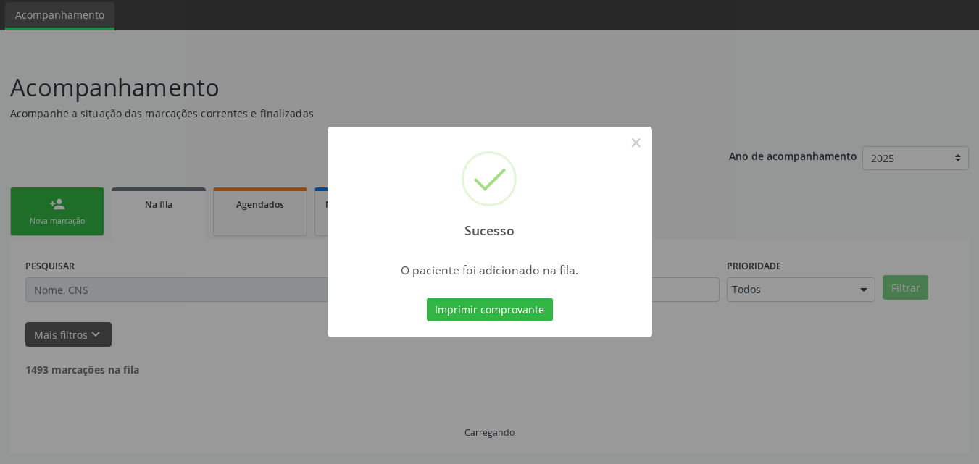
scroll to position [34, 0]
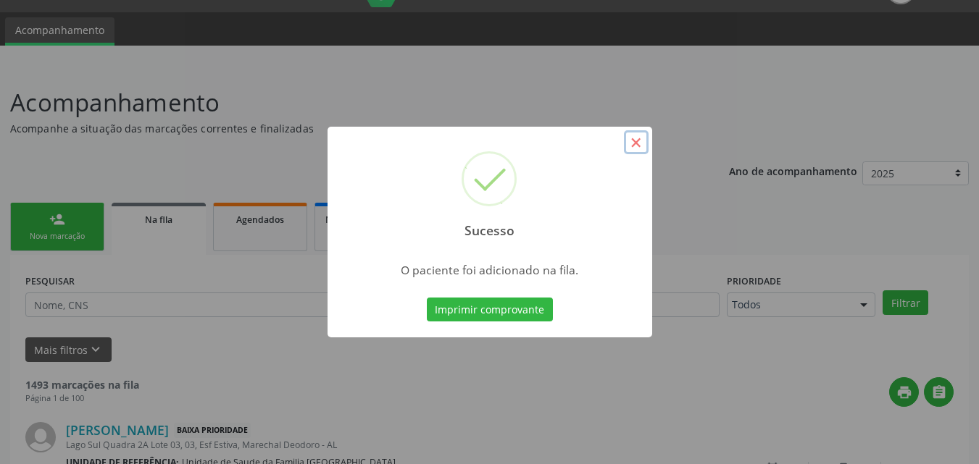
click at [635, 138] on button "×" at bounding box center [636, 142] width 25 height 25
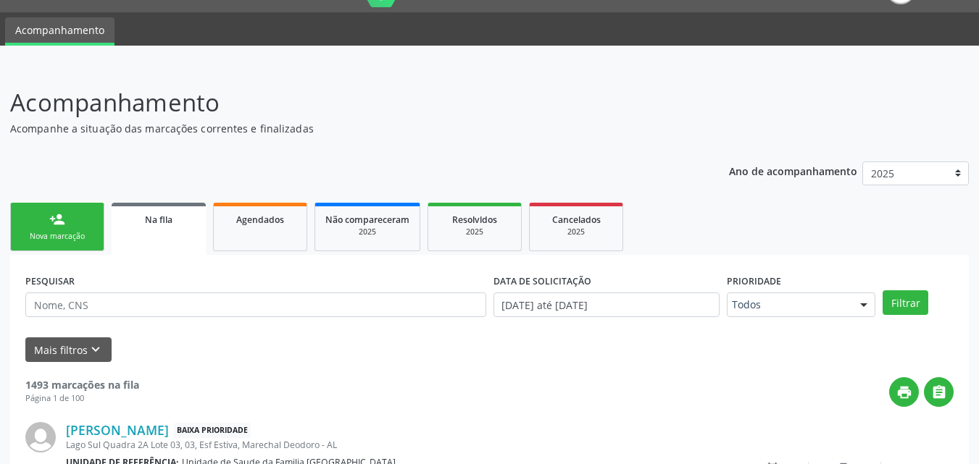
click at [43, 227] on link "person_add Nova marcação" at bounding box center [57, 227] width 94 height 49
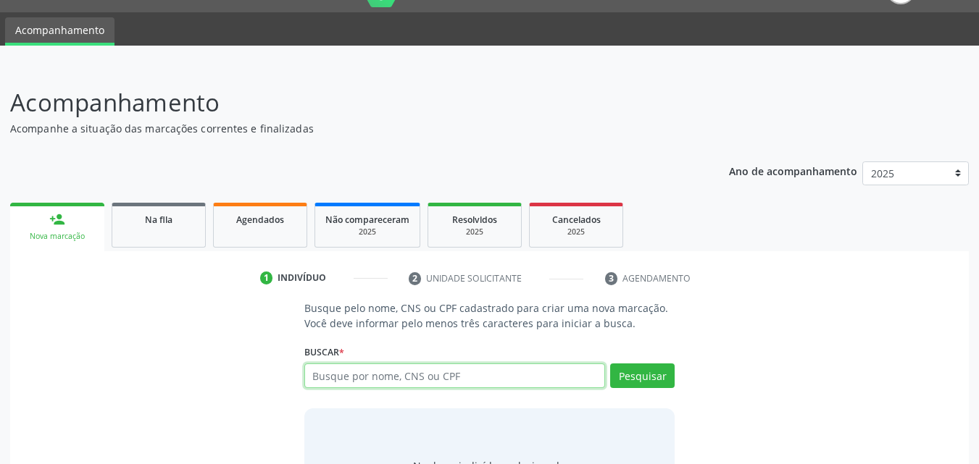
click at [457, 367] on input "text" at bounding box center [454, 376] width 301 height 25
type input "MARIA PAULA FRANCELINO"
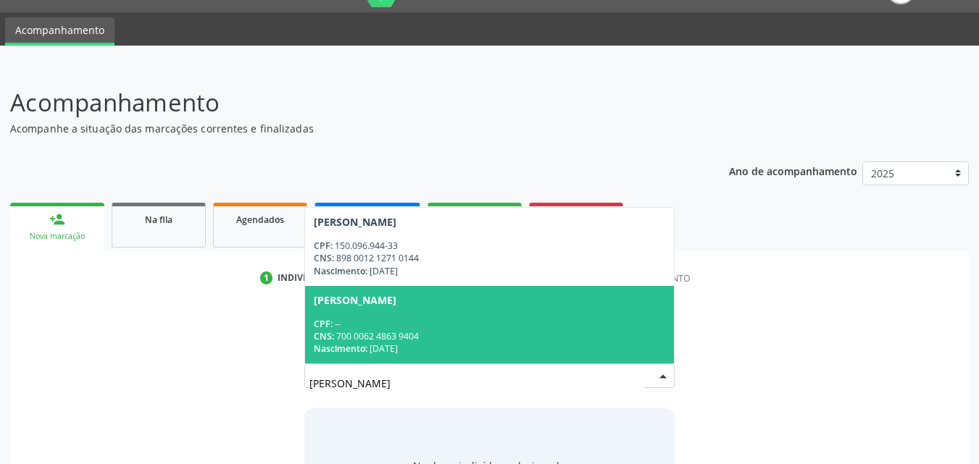
click at [416, 346] on div "Nascimento: 10/08/2004" at bounding box center [490, 349] width 352 height 12
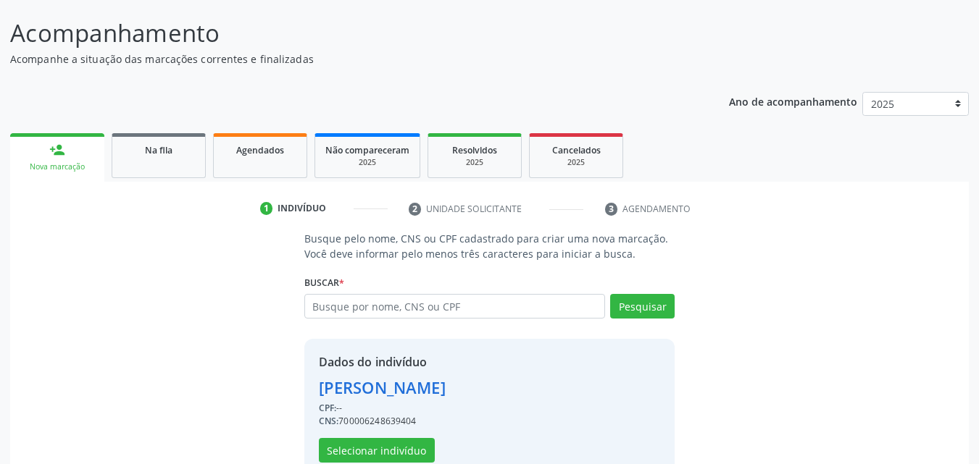
scroll to position [137, 0]
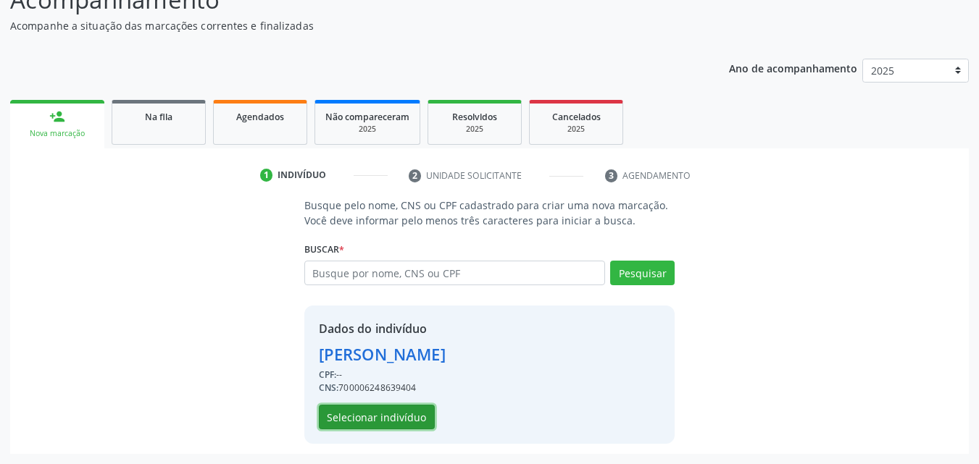
click at [395, 419] on button "Selecionar indivíduo" at bounding box center [377, 417] width 116 height 25
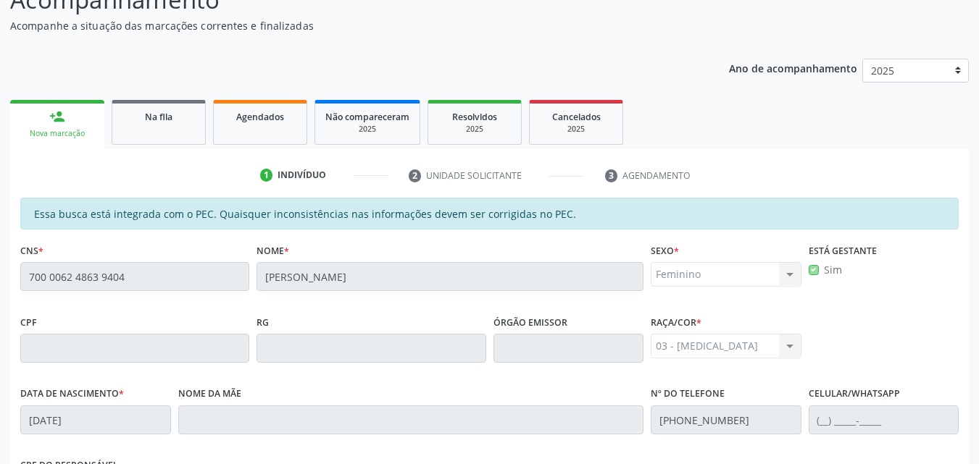
scroll to position [383, 0]
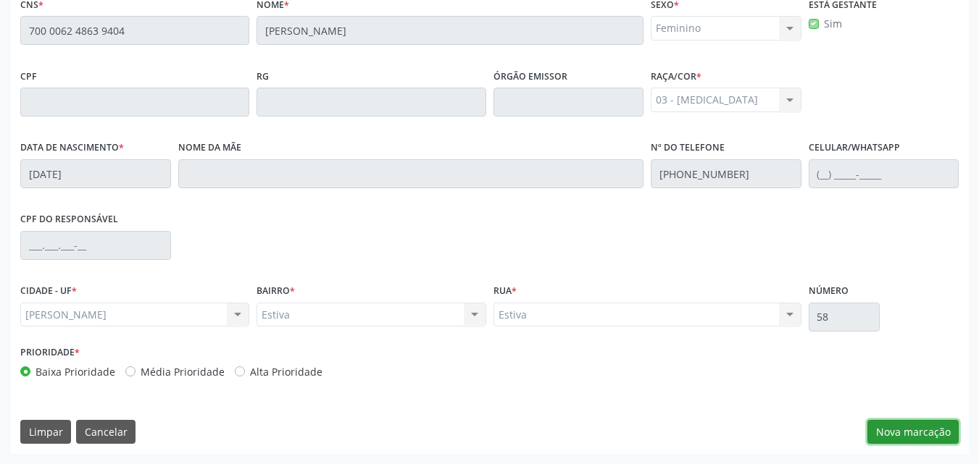
click at [930, 436] on button "Nova marcação" at bounding box center [912, 432] width 91 height 25
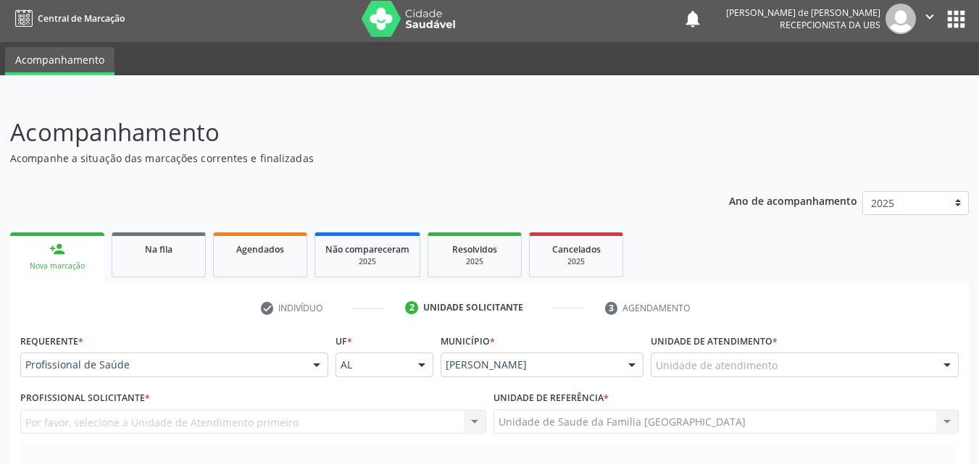
scroll to position [0, 0]
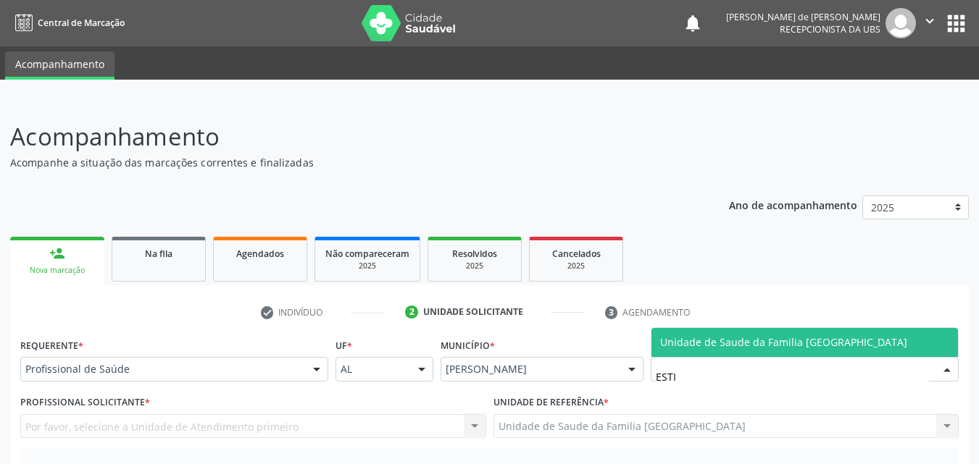
type input "ESTIV"
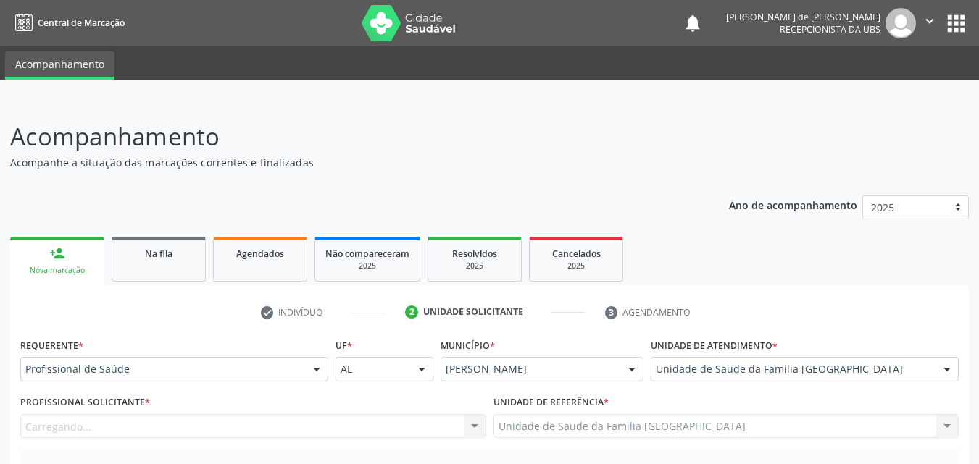
scroll to position [338, 0]
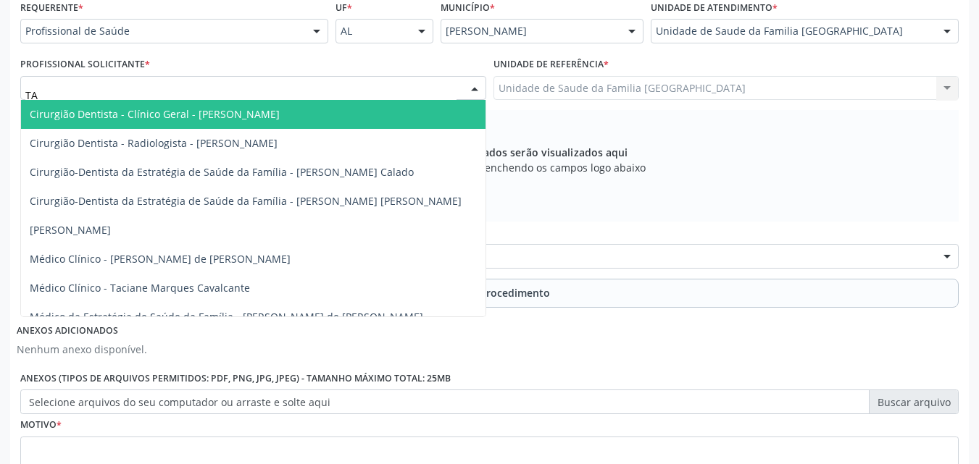
type input "TAC"
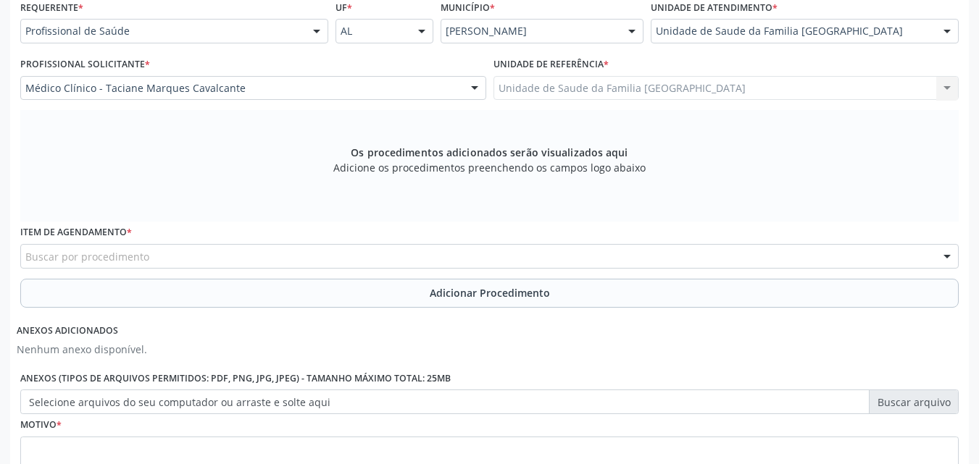
click at [85, 243] on label "Item de agendamento *" at bounding box center [76, 233] width 112 height 22
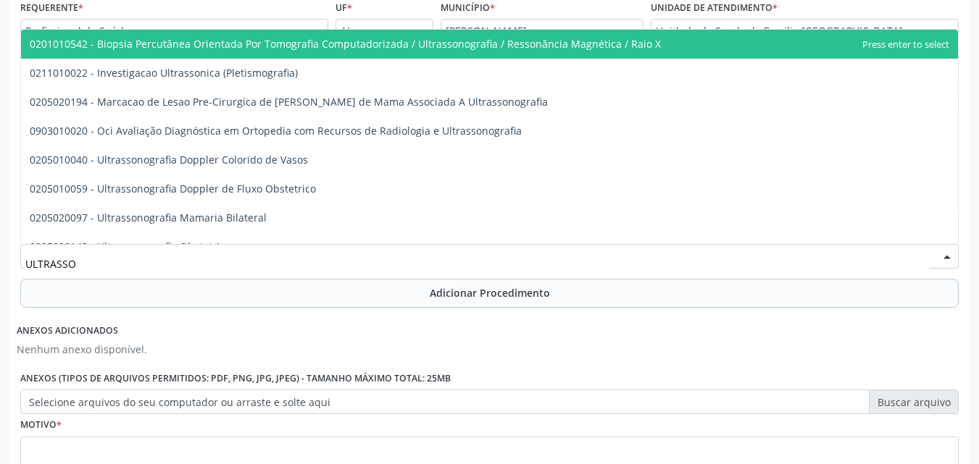
type input "ULTRASSON"
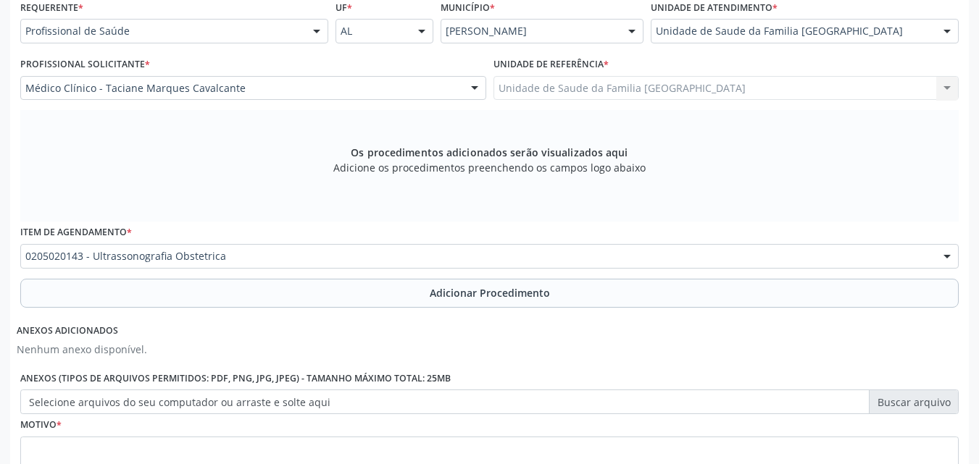
scroll to position [0, 0]
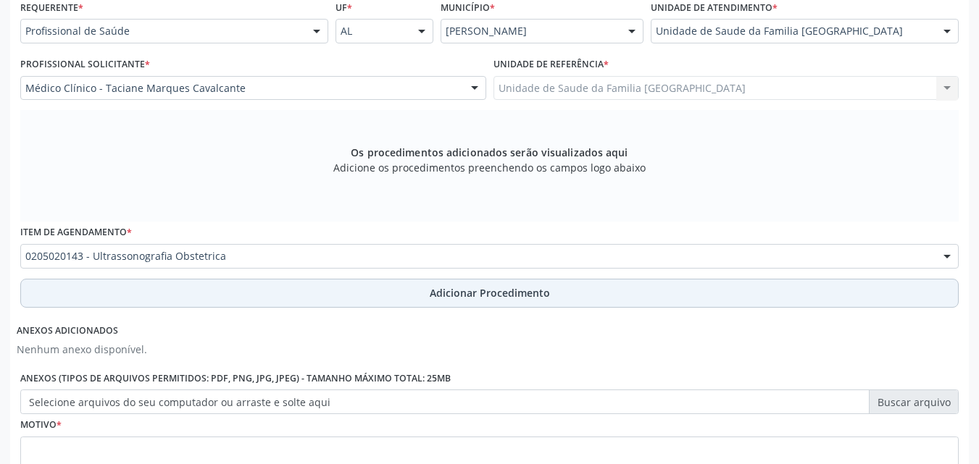
click at [115, 295] on button "Adicionar Procedimento" at bounding box center [489, 293] width 938 height 29
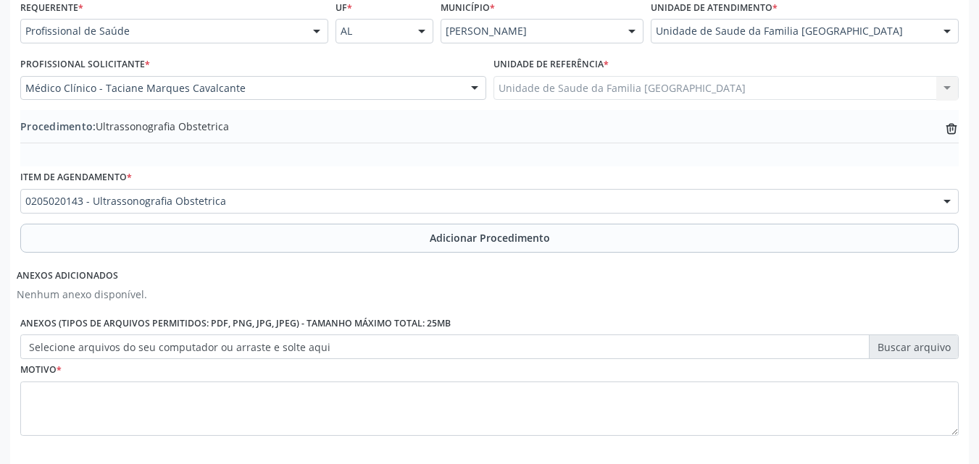
click at [159, 355] on label "Selecione arquivos do seu computador ou arraste e solte aqui" at bounding box center [489, 347] width 938 height 25
click at [159, 355] on input "Selecione arquivos do seu computador ou arraste e solte aqui" at bounding box center [489, 347] width 938 height 25
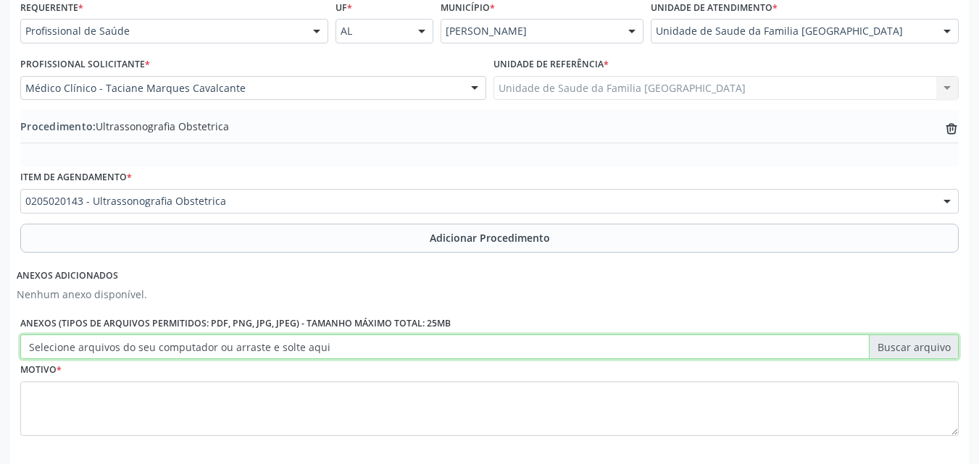
type input "C:\fakepath\8.jpg"
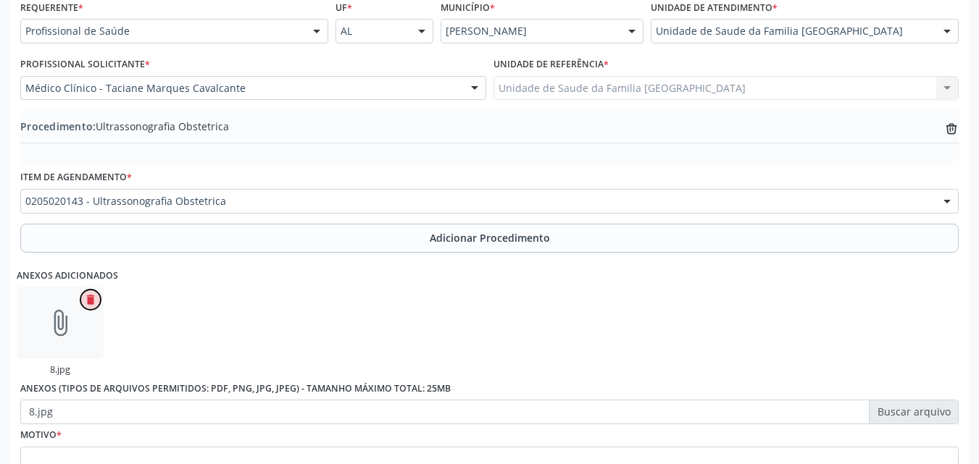
click at [91, 296] on icon "delete" at bounding box center [90, 299] width 13 height 13
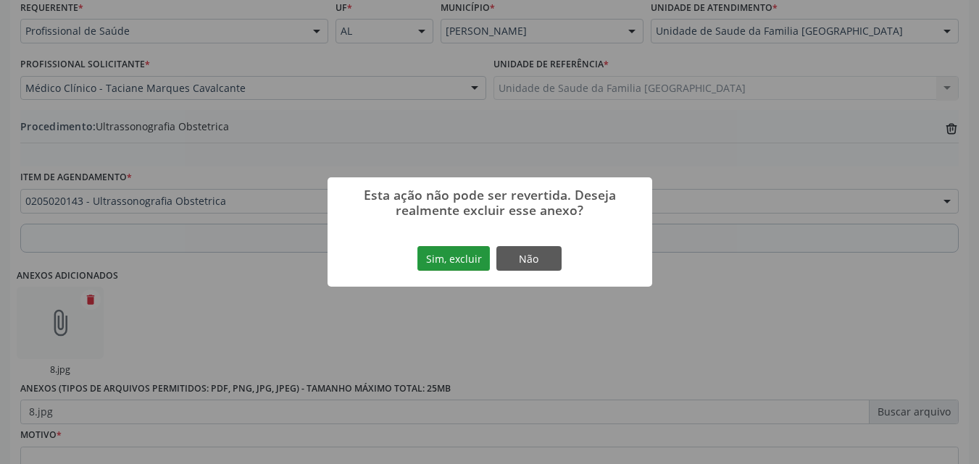
click at [452, 264] on button "Sim, excluir" at bounding box center [453, 258] width 72 height 25
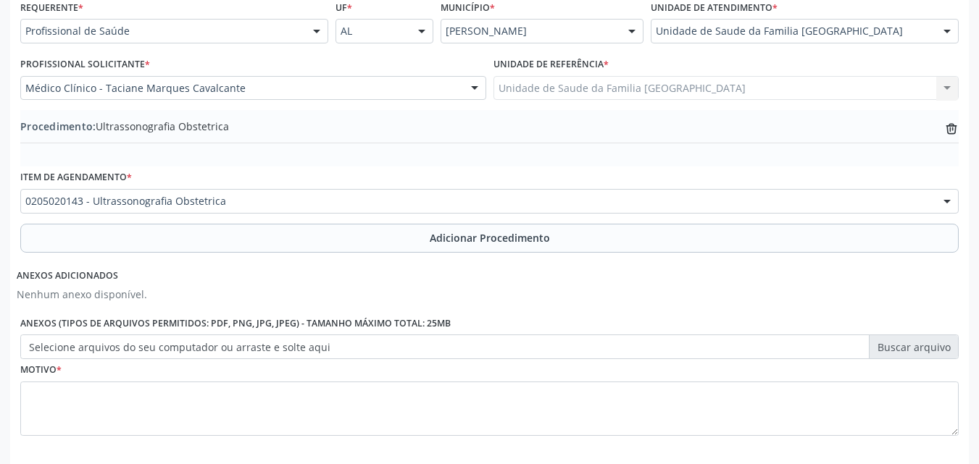
click at [192, 348] on label "Selecione arquivos do seu computador ou arraste e solte aqui" at bounding box center [489, 347] width 938 height 25
click at [192, 348] on input "Selecione arquivos do seu computador ou arraste e solte aqui" at bounding box center [489, 347] width 938 height 25
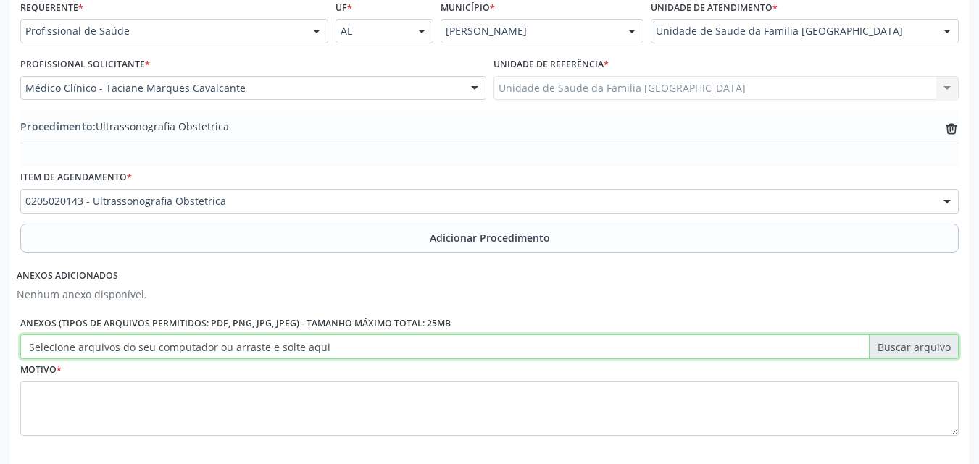
type input "C:\fakepath\9.jpg"
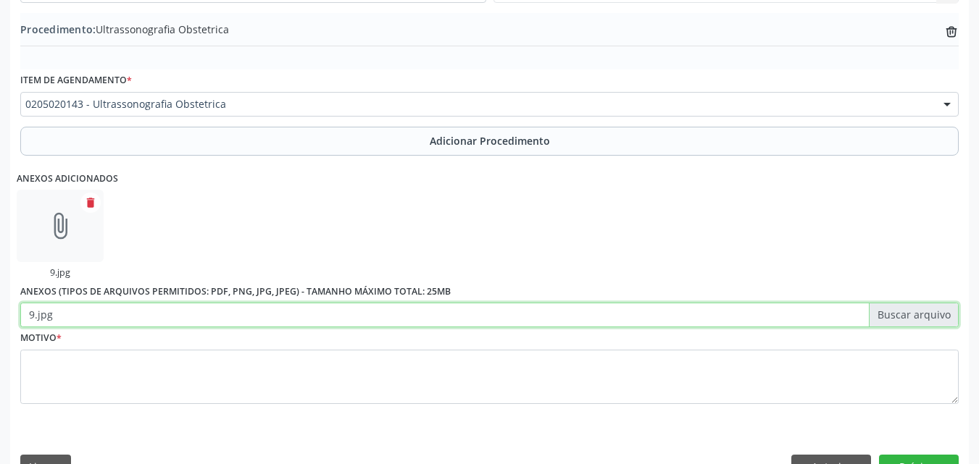
scroll to position [471, 0]
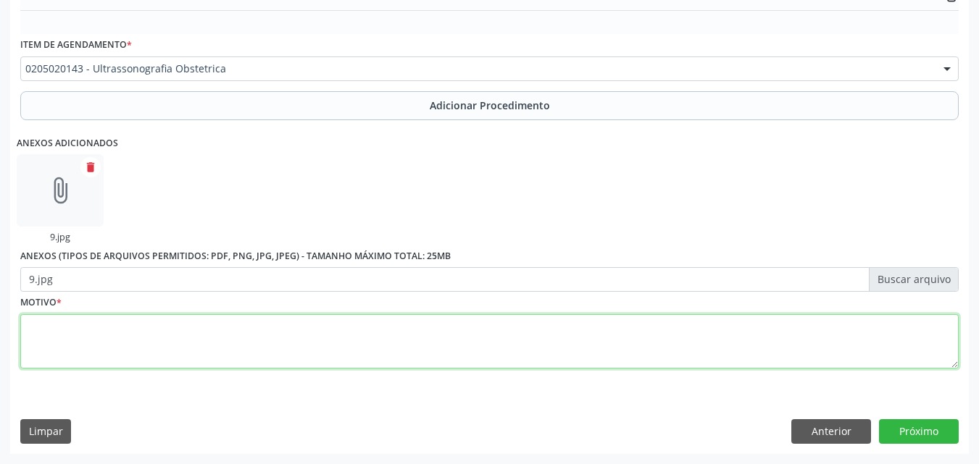
click at [236, 348] on textarea at bounding box center [489, 341] width 938 height 55
type textarea "R"
type textarea "PRÉ-NATAL."
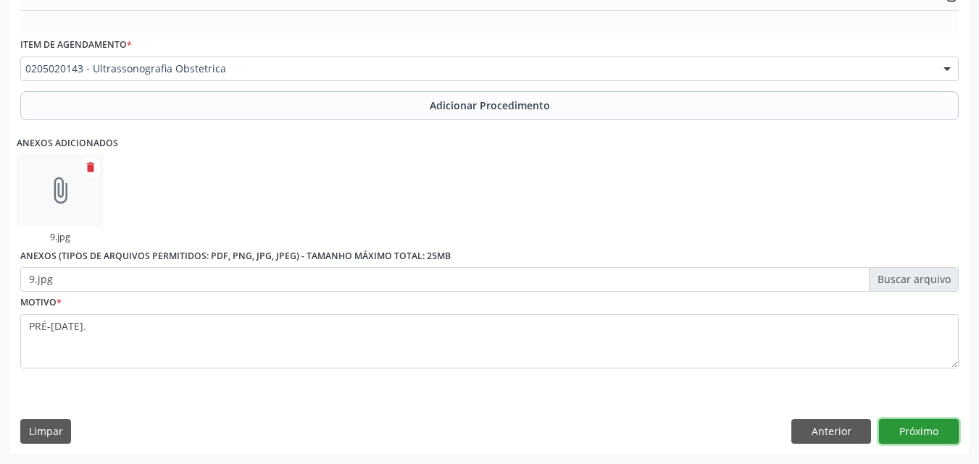
click at [913, 436] on button "Próximo" at bounding box center [919, 431] width 80 height 25
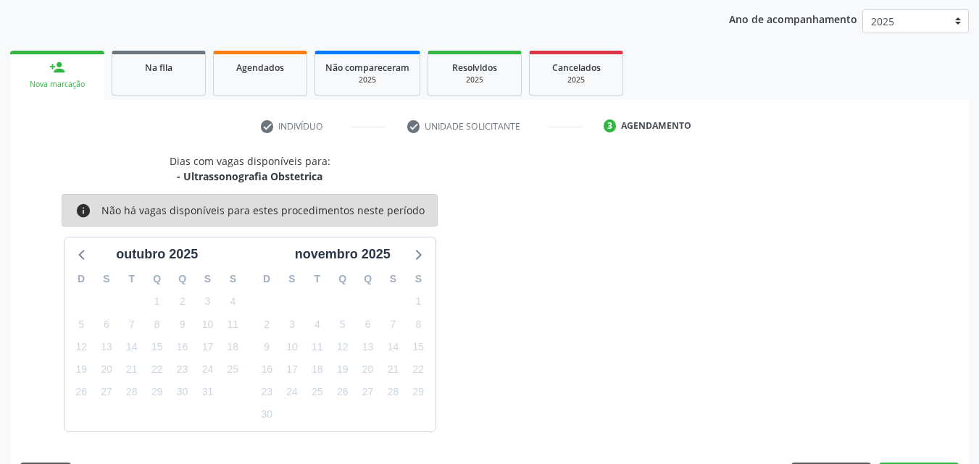
scroll to position [229, 0]
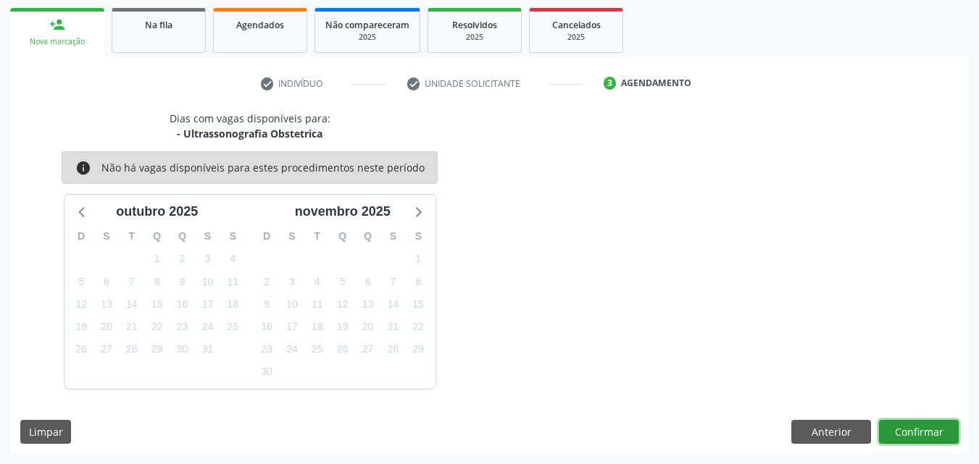
click at [895, 427] on button "Confirmar" at bounding box center [919, 432] width 80 height 25
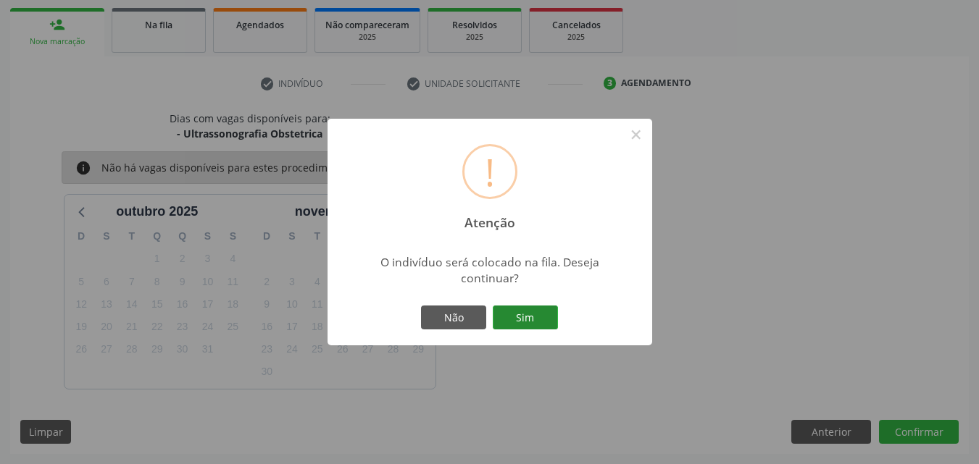
click at [510, 306] on button "Sim" at bounding box center [525, 318] width 65 height 25
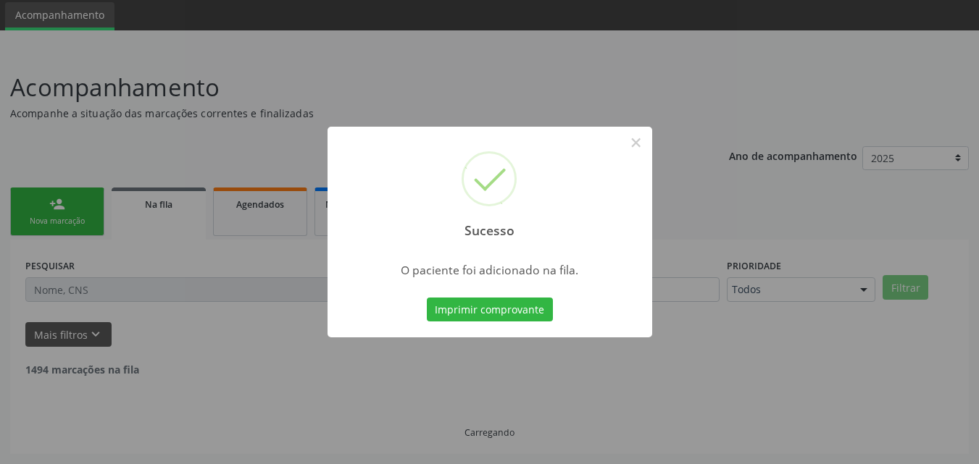
scroll to position [34, 0]
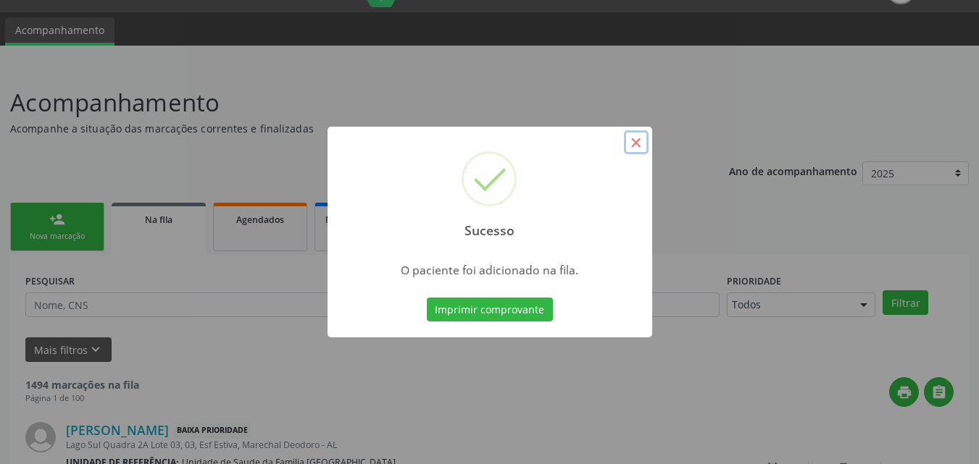
click at [646, 141] on button "×" at bounding box center [636, 142] width 25 height 25
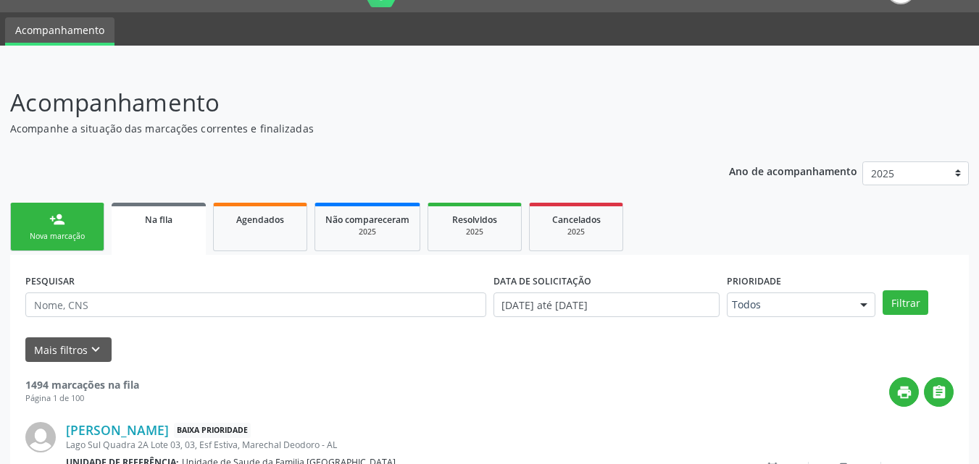
click at [78, 239] on div "Nova marcação" at bounding box center [57, 236] width 72 height 11
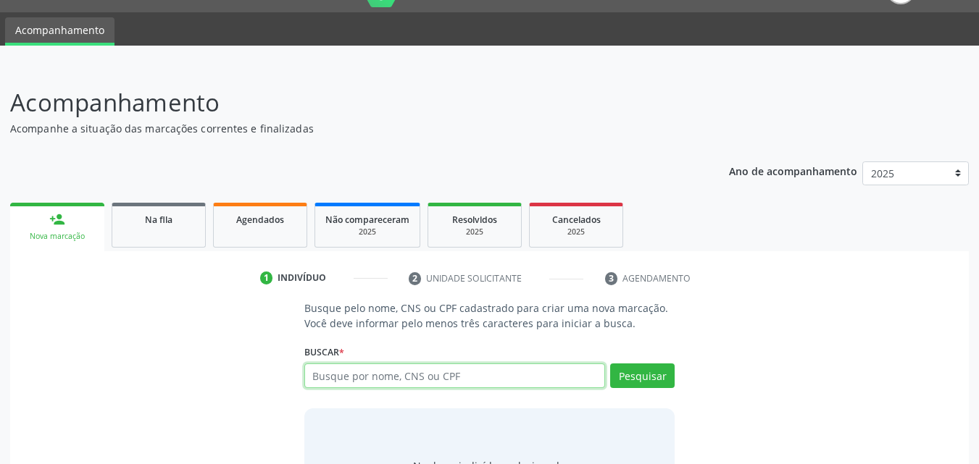
click at [325, 374] on input "text" at bounding box center [454, 376] width 301 height 25
type input "11920305408"
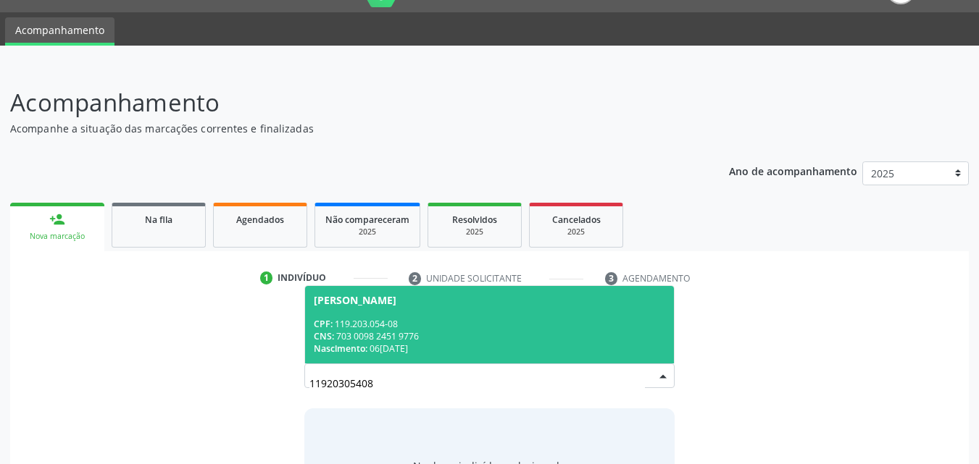
click at [434, 327] on div "CPF: 119.203.054-08" at bounding box center [490, 324] width 352 height 12
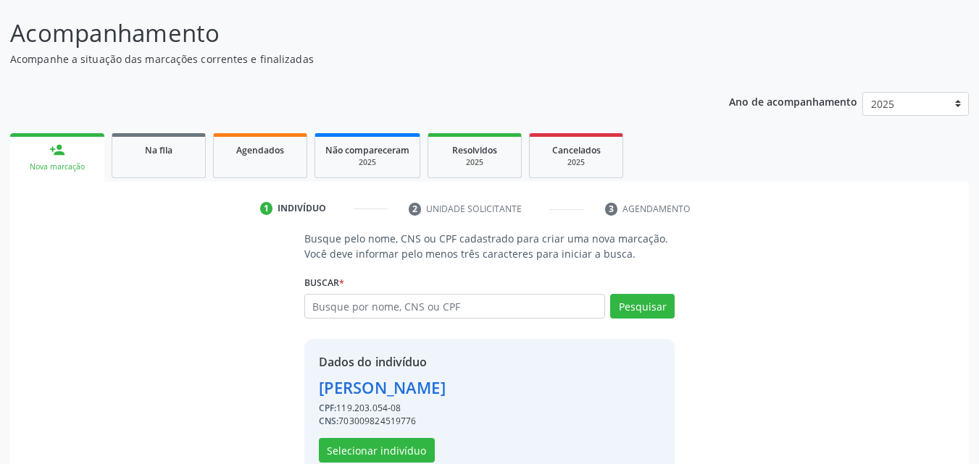
scroll to position [137, 0]
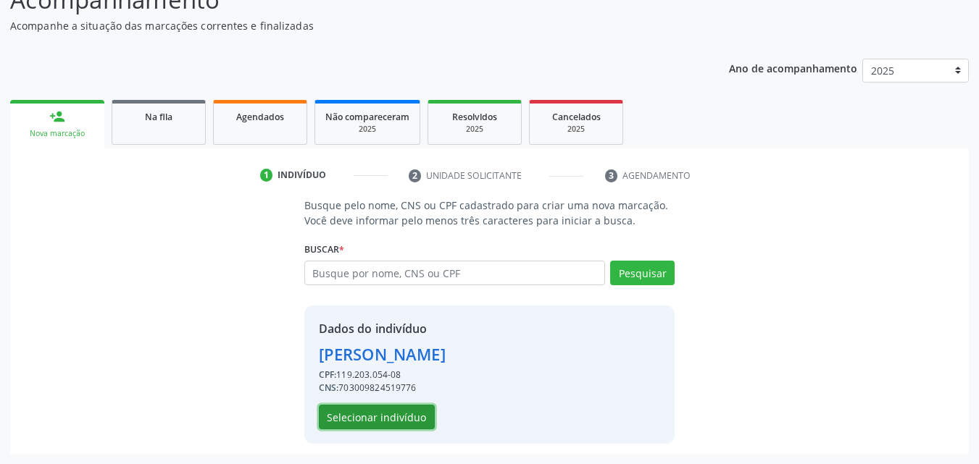
click at [381, 418] on button "Selecionar indivíduo" at bounding box center [377, 417] width 116 height 25
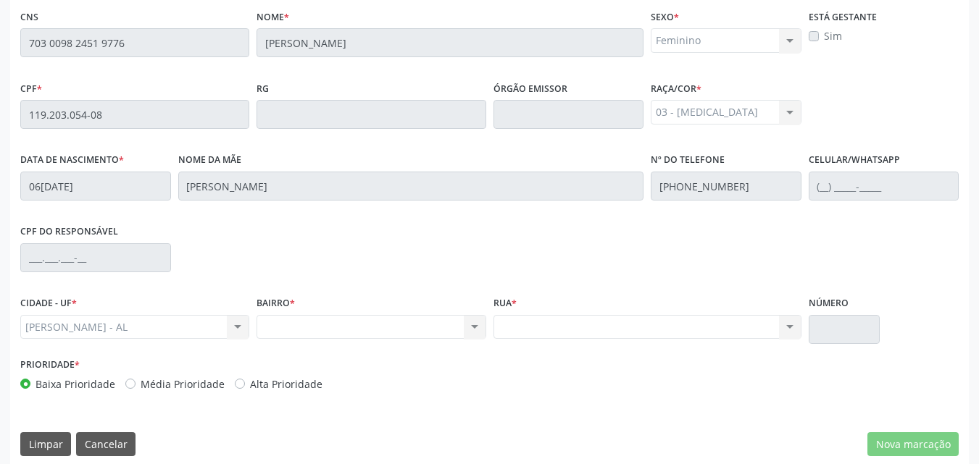
scroll to position [383, 0]
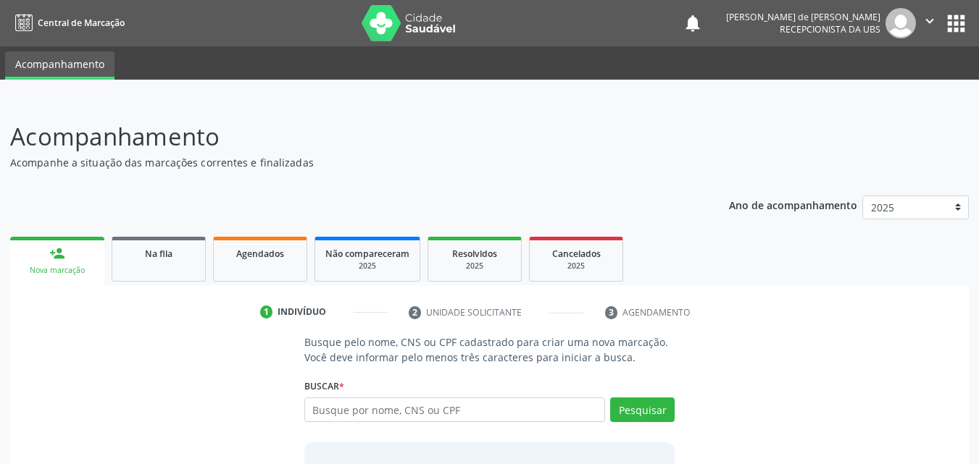
click at [351, 406] on input "text" at bounding box center [454, 410] width 301 height 25
type input "119.203.054-08"
click at [621, 399] on button "Pesquisar" at bounding box center [642, 410] width 64 height 25
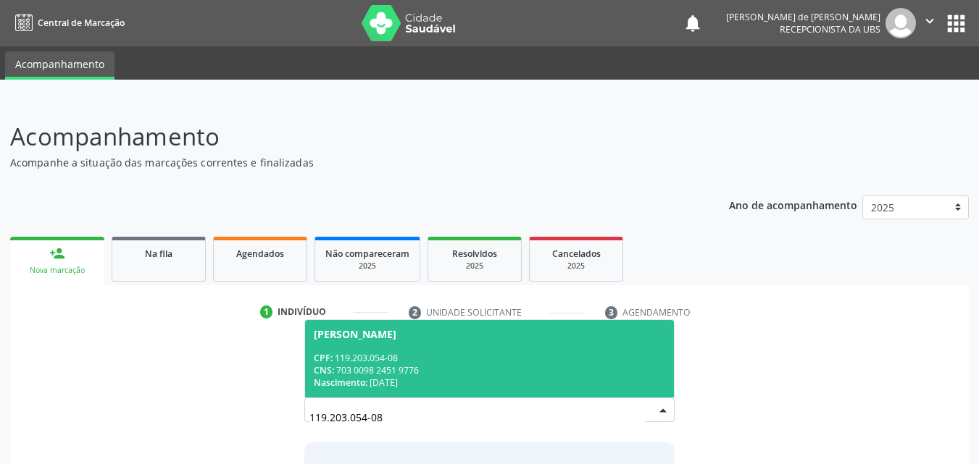
scroll to position [114, 0]
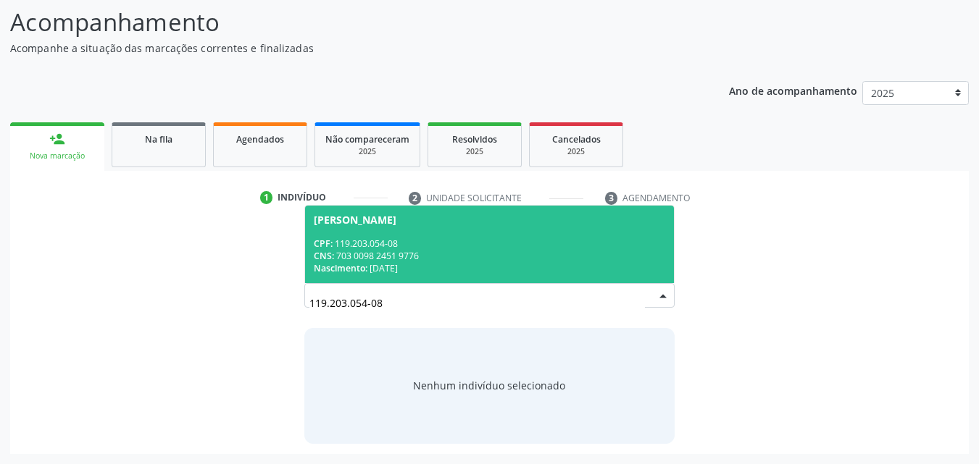
click at [461, 250] on div "CNS: 703 0098 2451 9776" at bounding box center [490, 256] width 352 height 12
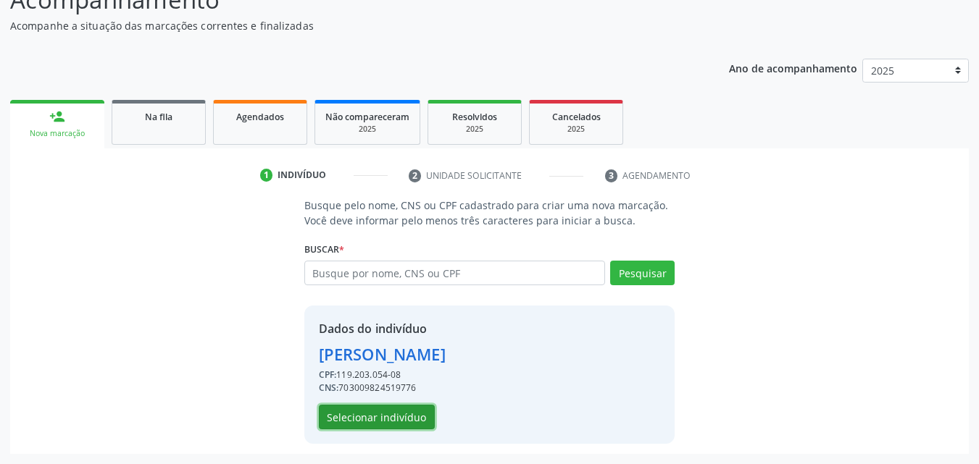
click at [367, 414] on button "Selecionar indivíduo" at bounding box center [377, 417] width 116 height 25
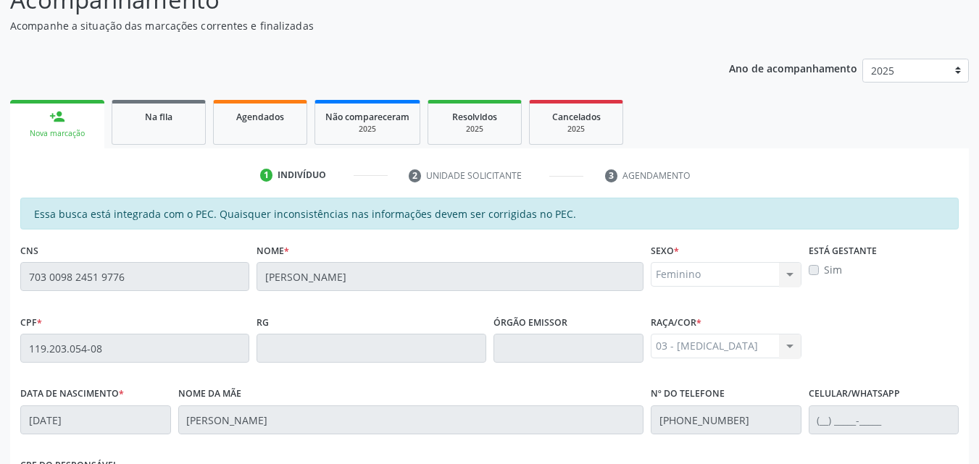
scroll to position [383, 0]
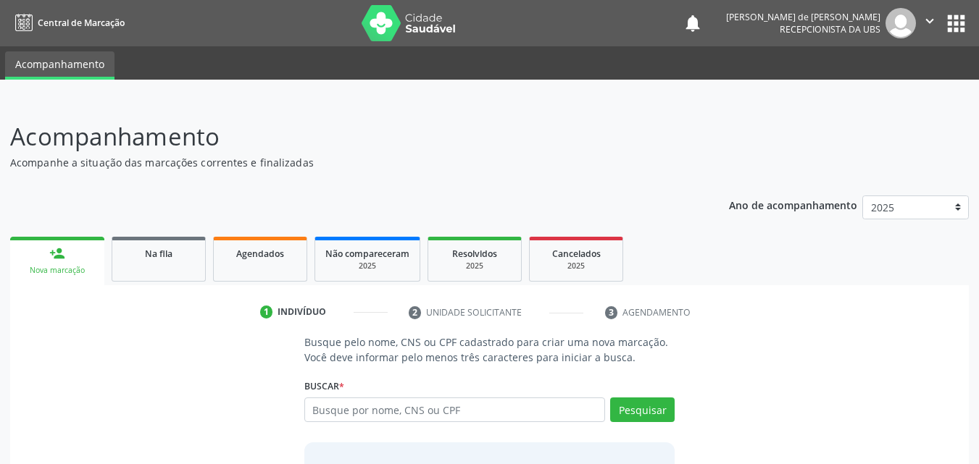
click at [351, 419] on input "text" at bounding box center [454, 410] width 301 height 25
type input "119.203.054-08"
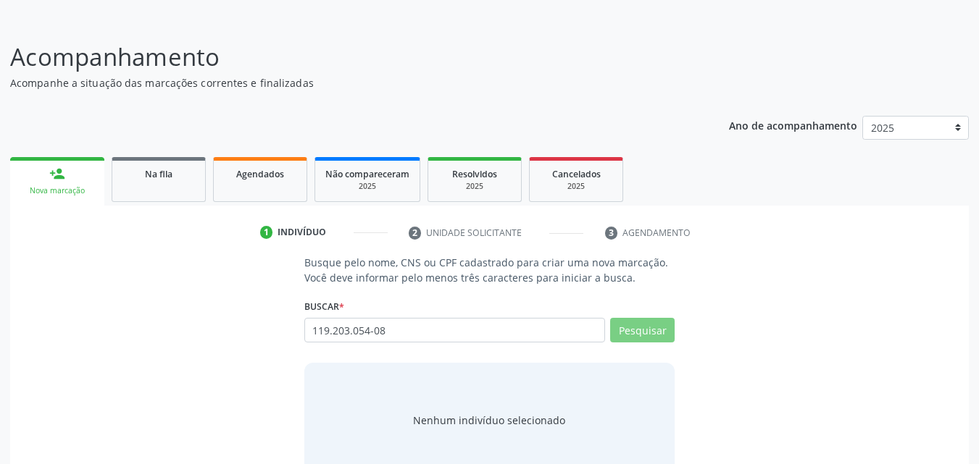
scroll to position [114, 0]
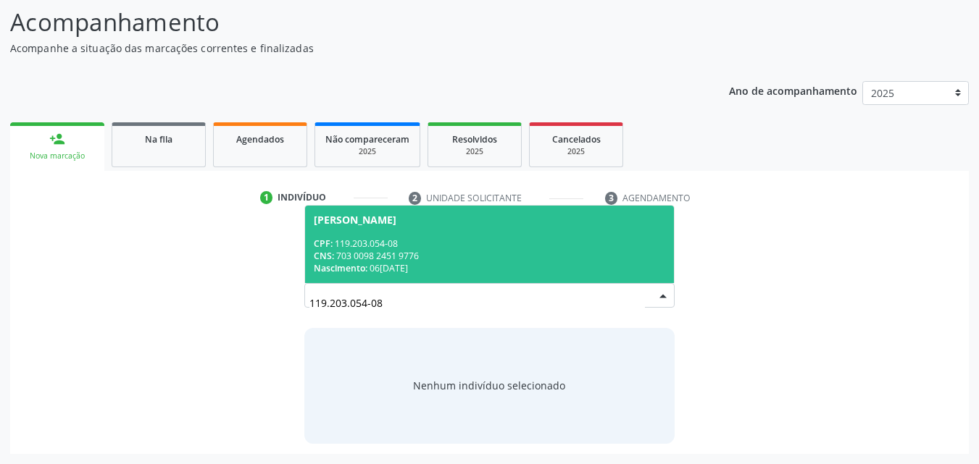
click at [406, 238] on div "CPF: 119.203.054-08" at bounding box center [490, 244] width 352 height 12
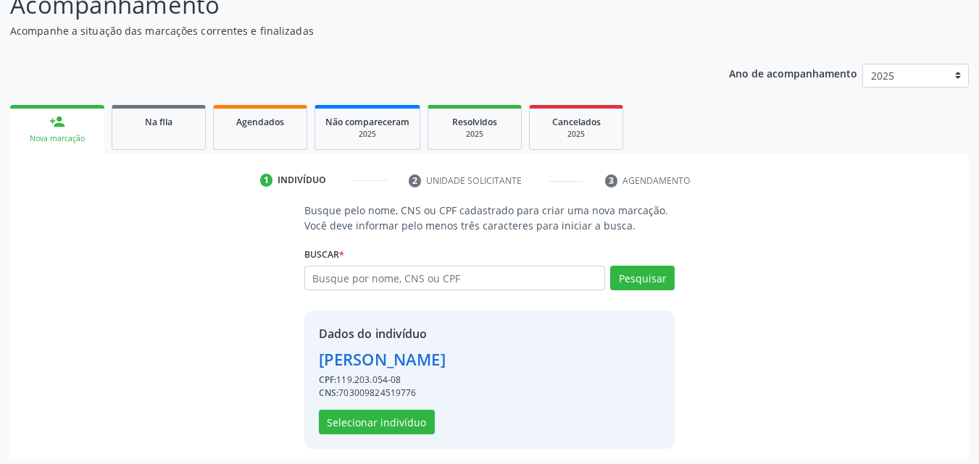
scroll to position [137, 0]
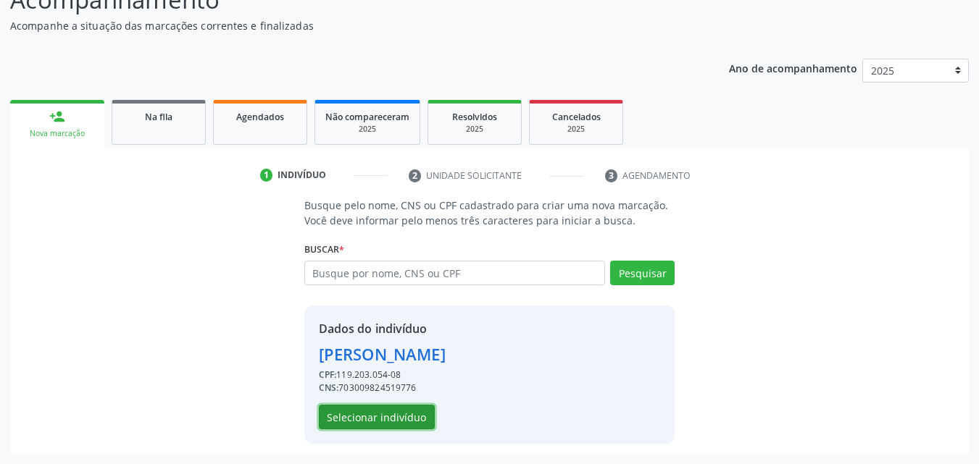
click at [395, 417] on button "Selecionar indivíduo" at bounding box center [377, 417] width 116 height 25
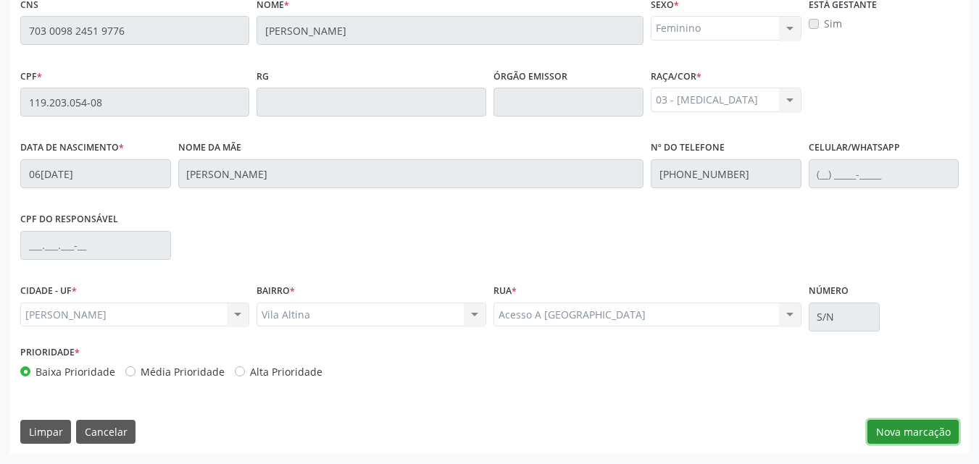
click at [900, 425] on button "Nova marcação" at bounding box center [912, 432] width 91 height 25
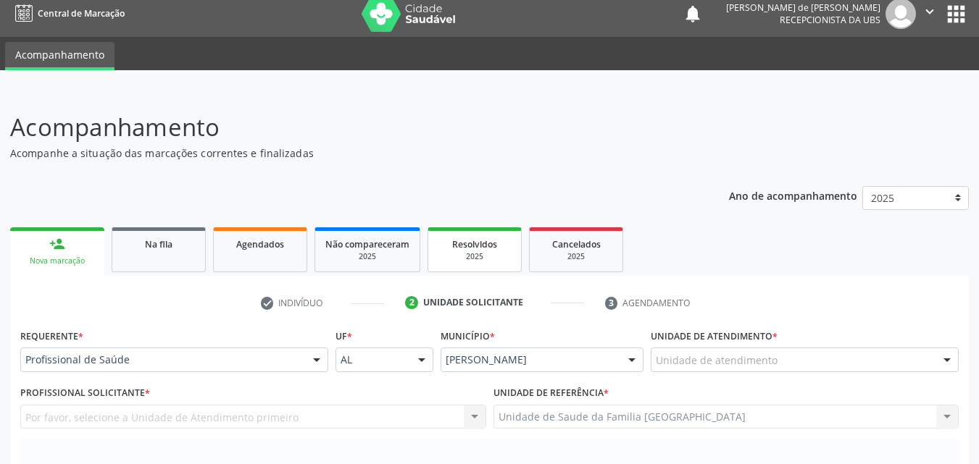
scroll to position [0, 0]
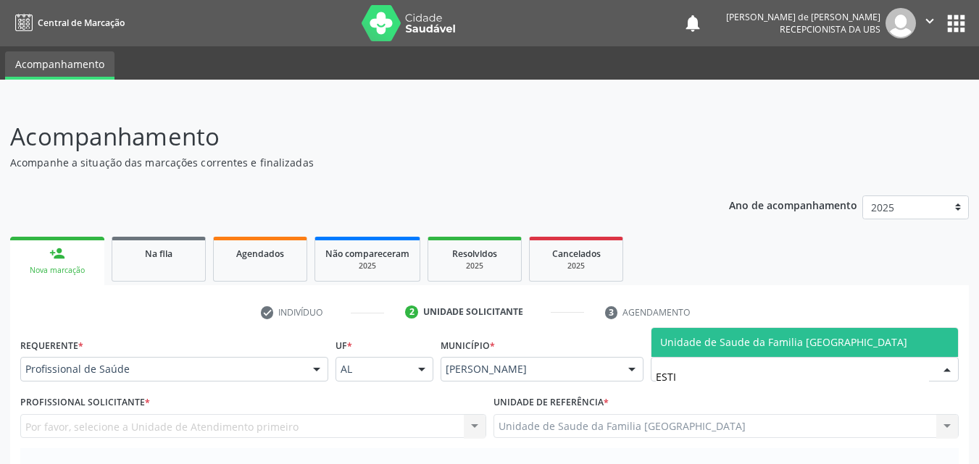
type input "ESTIV"
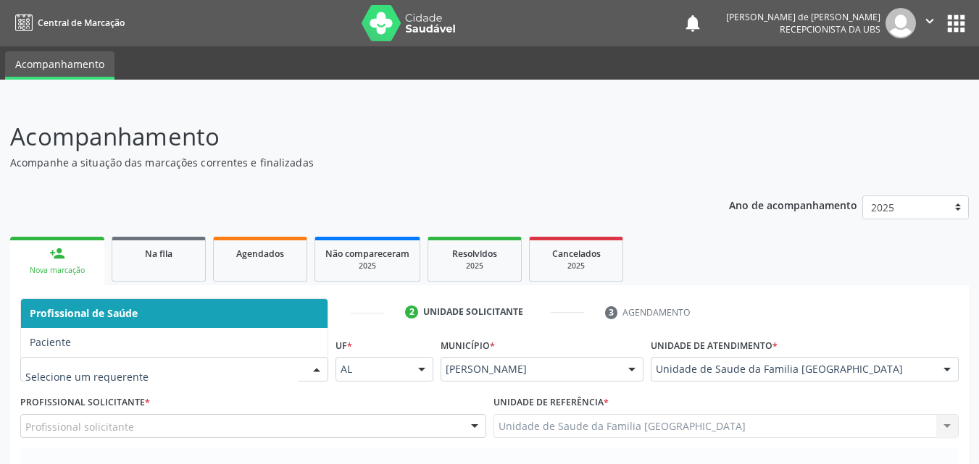
click at [73, 343] on span "Paciente" at bounding box center [174, 342] width 306 height 29
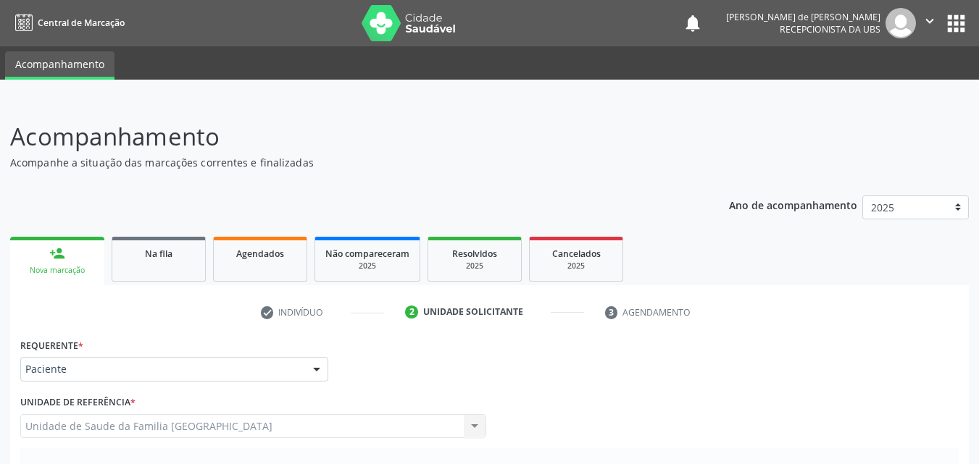
scroll to position [338, 0]
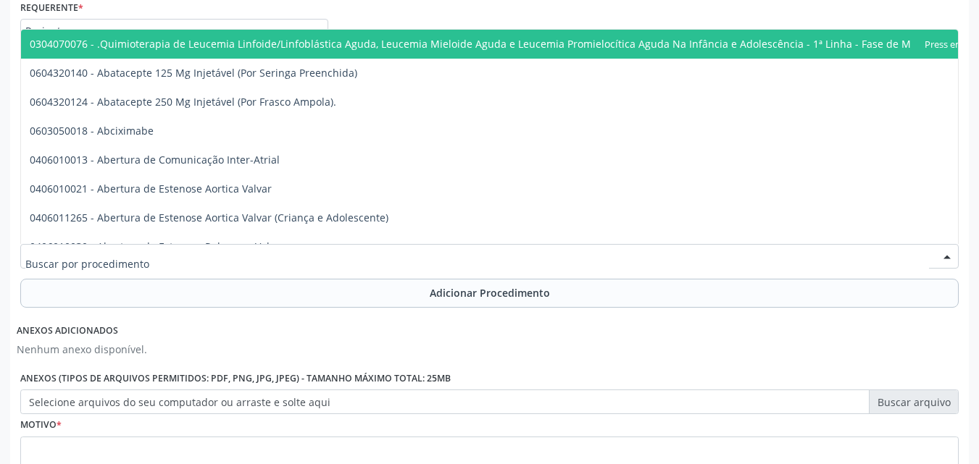
type input "O"
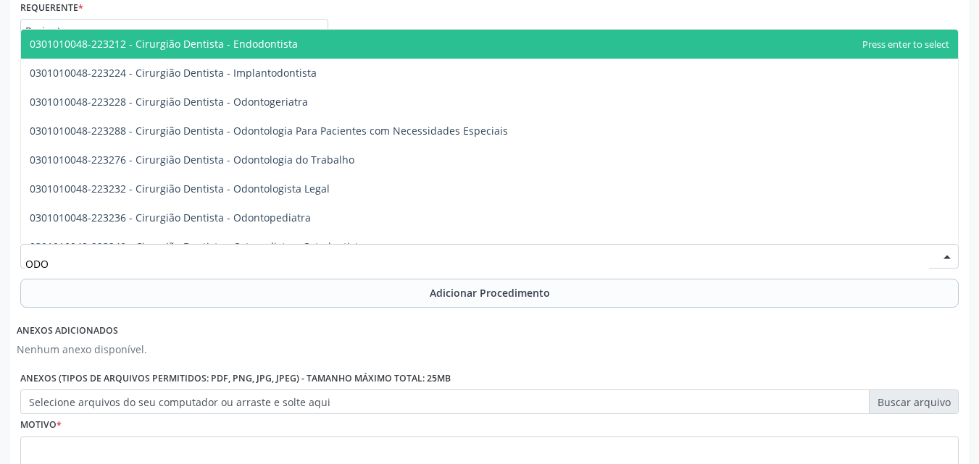
type input "ODON"
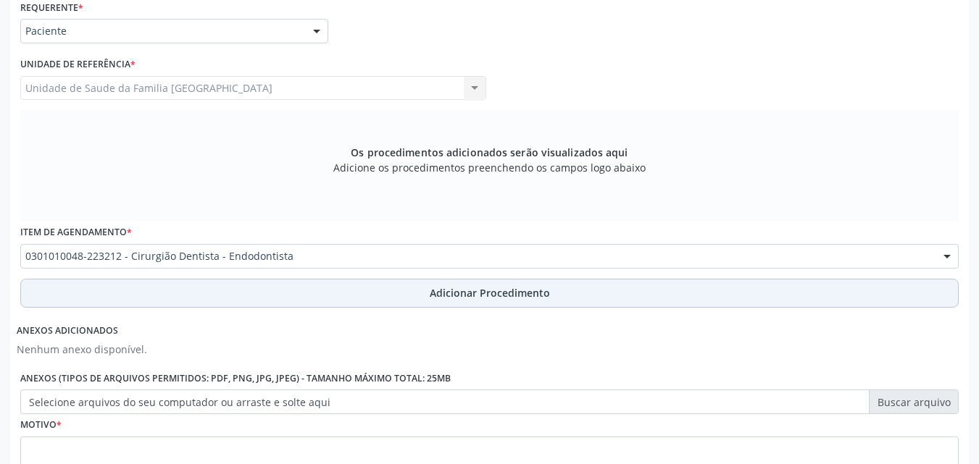
click at [115, 289] on button "Adicionar Procedimento" at bounding box center [489, 293] width 938 height 29
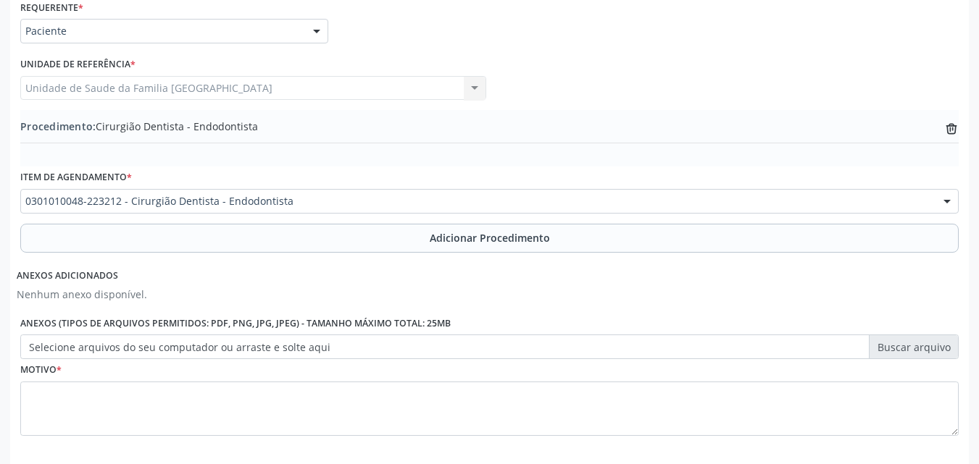
click at [110, 348] on label "Selecione arquivos do seu computador ou arraste e solte aqui" at bounding box center [489, 347] width 938 height 25
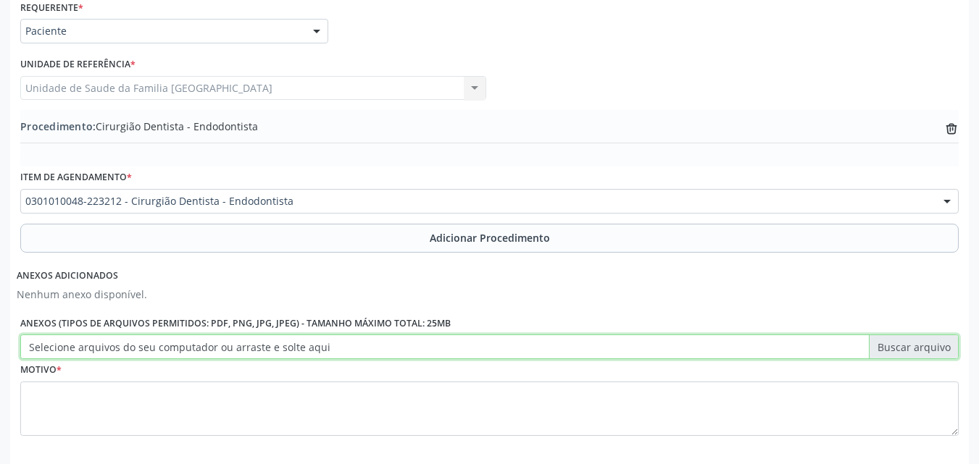
click at [110, 348] on input "Selecione arquivos do seu computador ou arraste e solte aqui" at bounding box center [489, 347] width 938 height 25
type input "C:\fakepath\10.jpg"
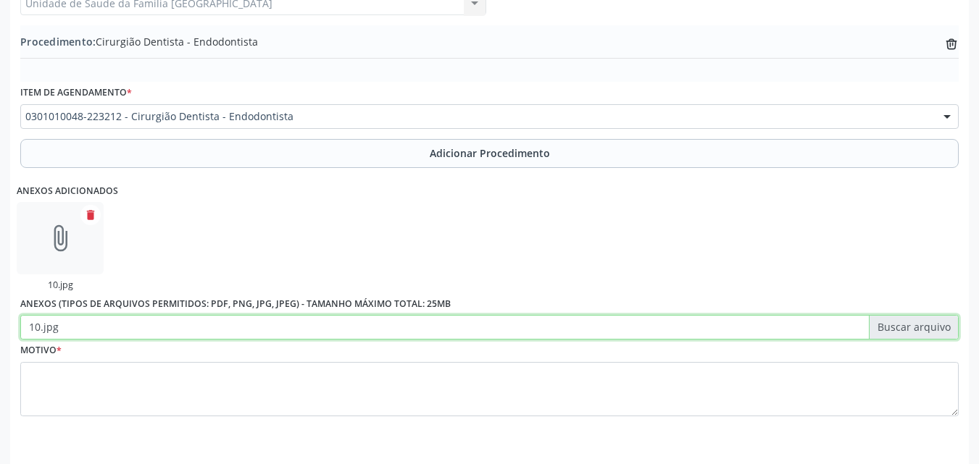
scroll to position [471, 0]
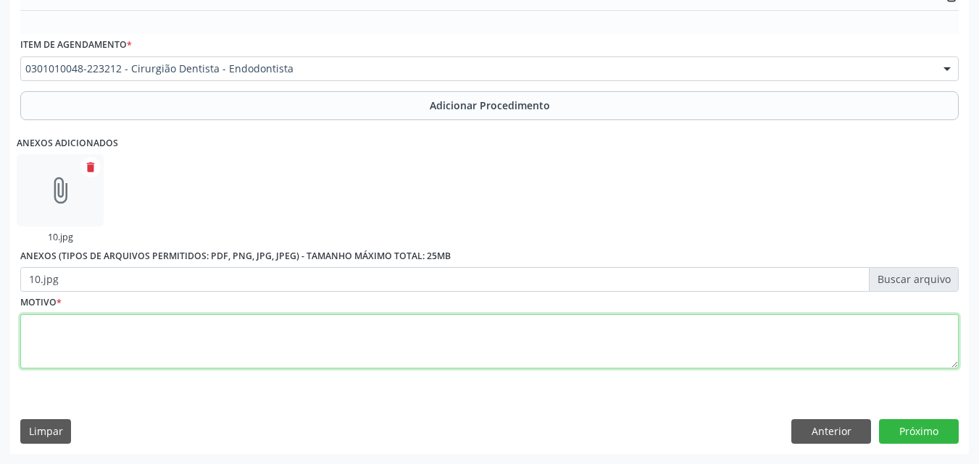
click at [117, 346] on textarea at bounding box center [489, 341] width 938 height 55
type textarea "K040-PULPITE."
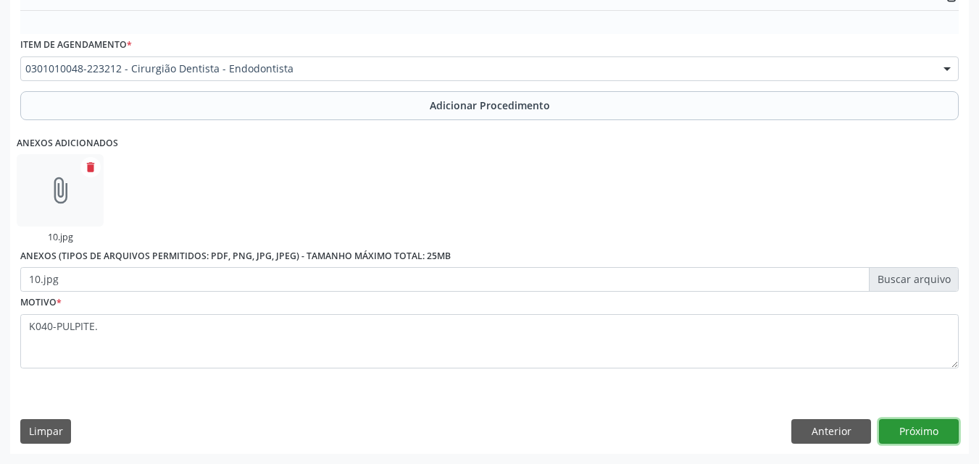
click at [916, 426] on button "Próximo" at bounding box center [919, 431] width 80 height 25
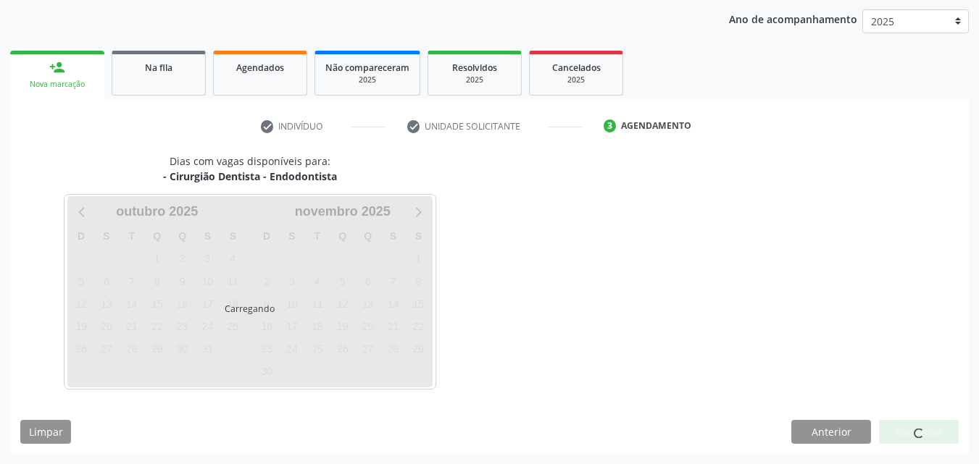
scroll to position [229, 0]
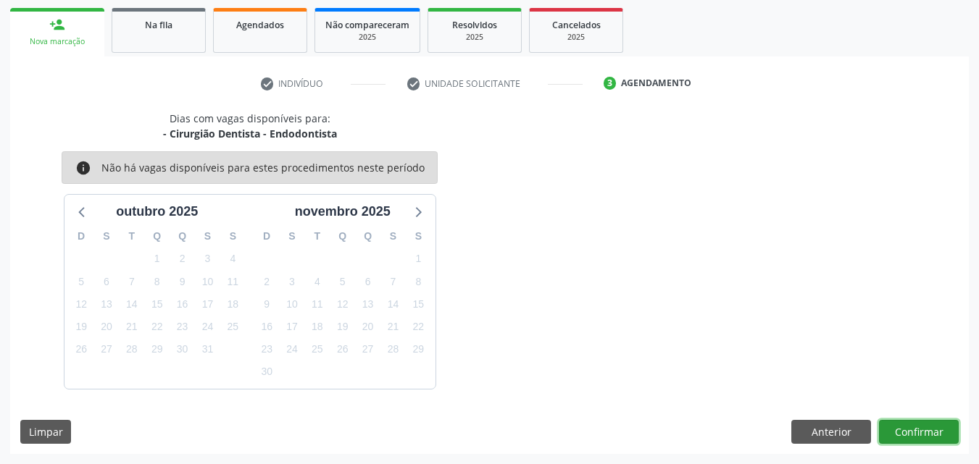
click at [911, 433] on button "Confirmar" at bounding box center [919, 432] width 80 height 25
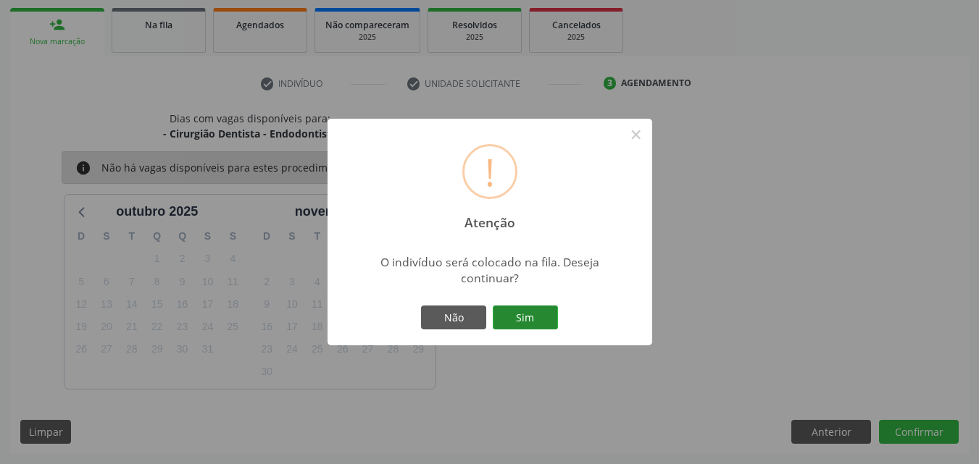
click at [536, 314] on button "Sim" at bounding box center [525, 318] width 65 height 25
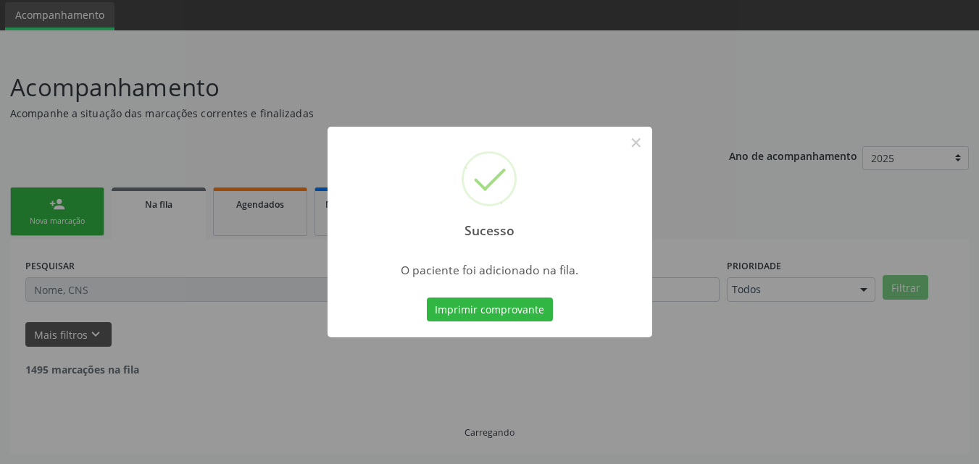
scroll to position [34, 0]
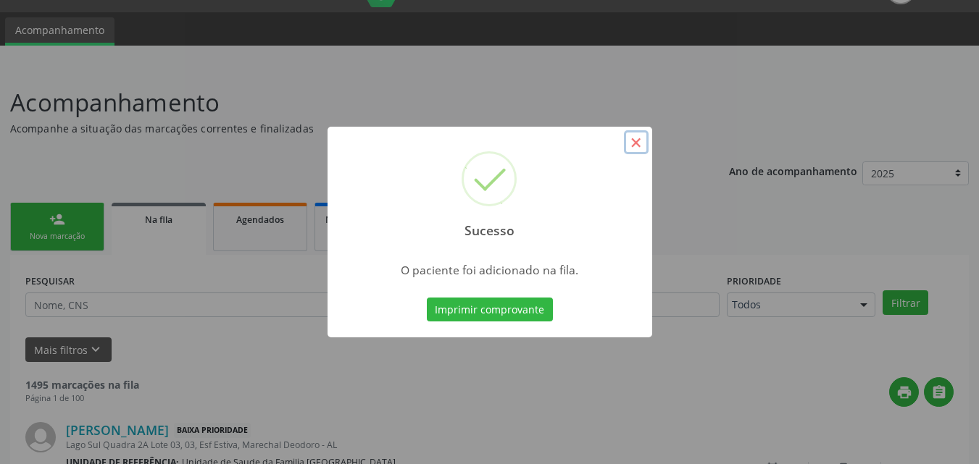
click at [632, 146] on button "×" at bounding box center [636, 142] width 25 height 25
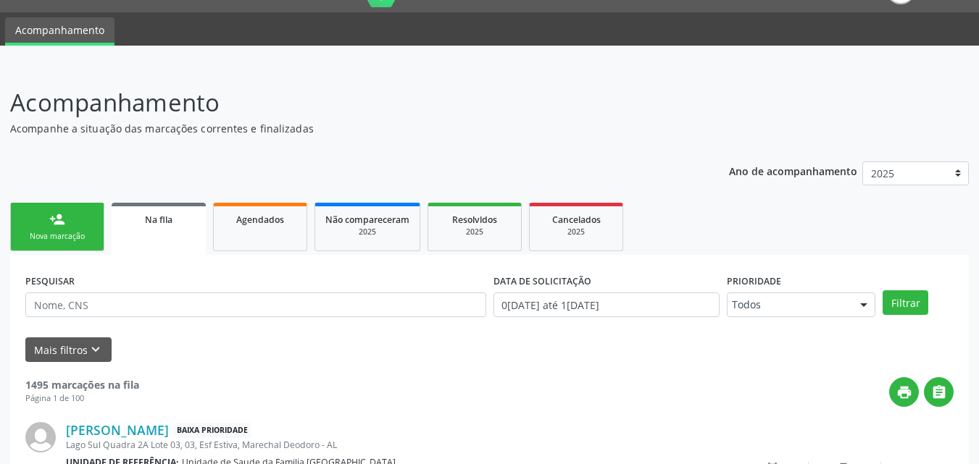
click at [38, 238] on div "Nova marcação" at bounding box center [57, 236] width 72 height 11
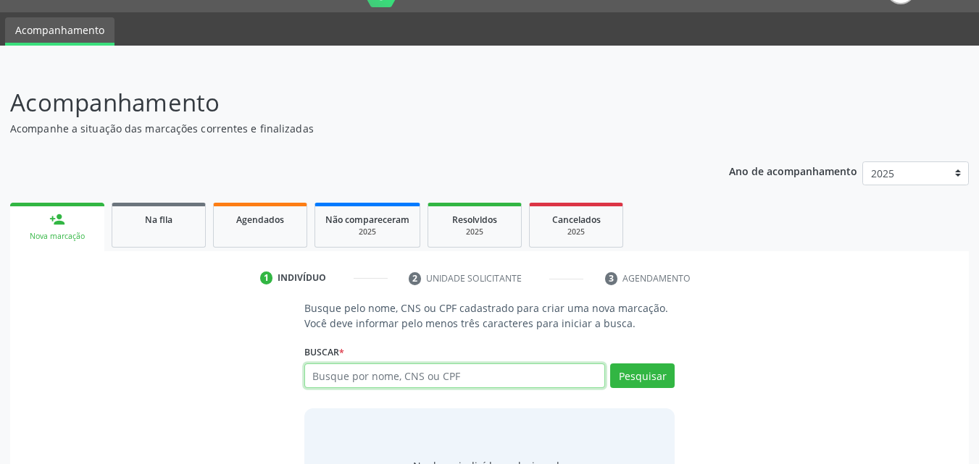
click at [381, 373] on input "text" at bounding box center [454, 376] width 301 height 25
type input "[PERSON_NAME] DA C"
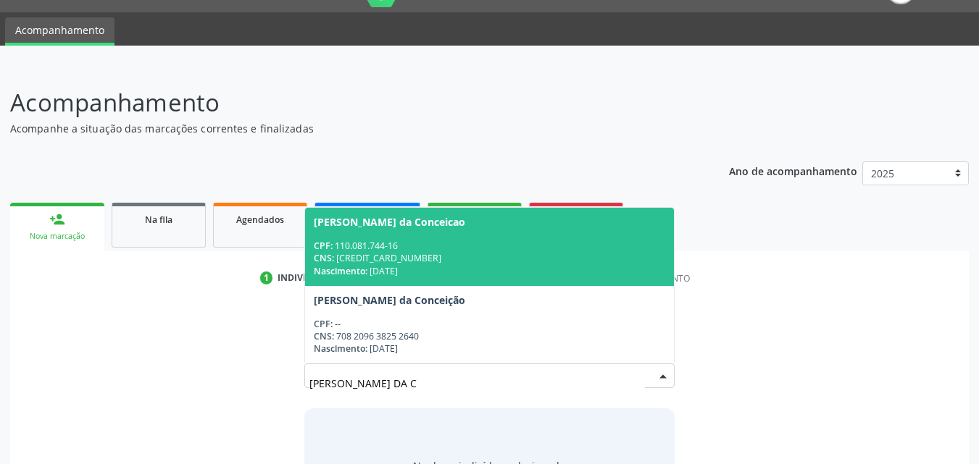
click at [427, 238] on span "[PERSON_NAME] da Conceicao CPF: 110.081.744-16 CNS: [CREDIT_CARD_NUMBER] Nascim…" at bounding box center [489, 247] width 369 height 78
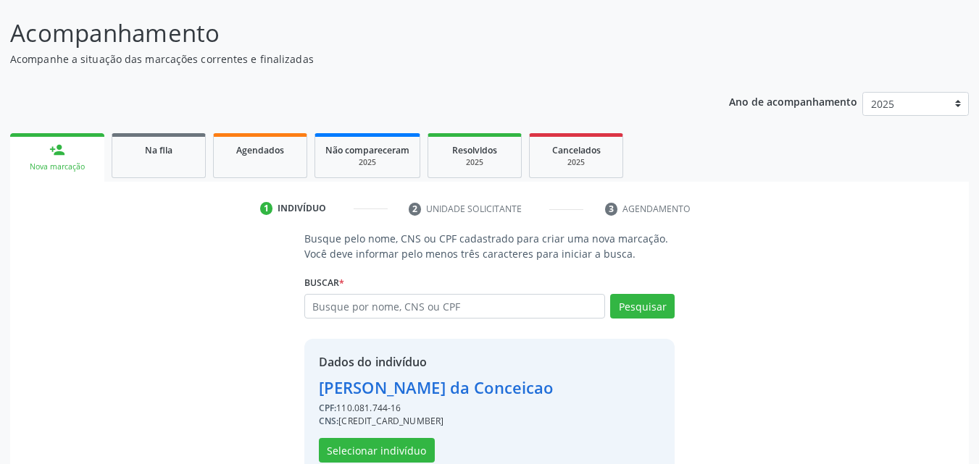
scroll to position [137, 0]
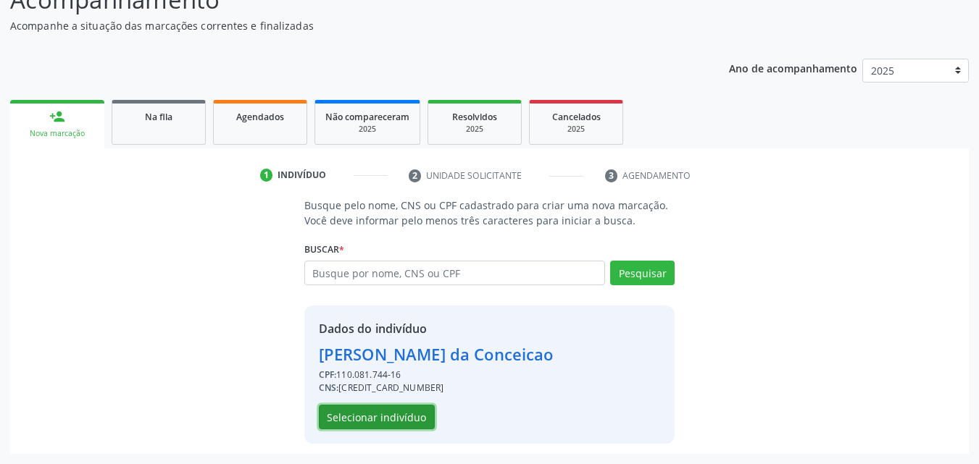
click at [404, 417] on button "Selecionar indivíduo" at bounding box center [377, 417] width 116 height 25
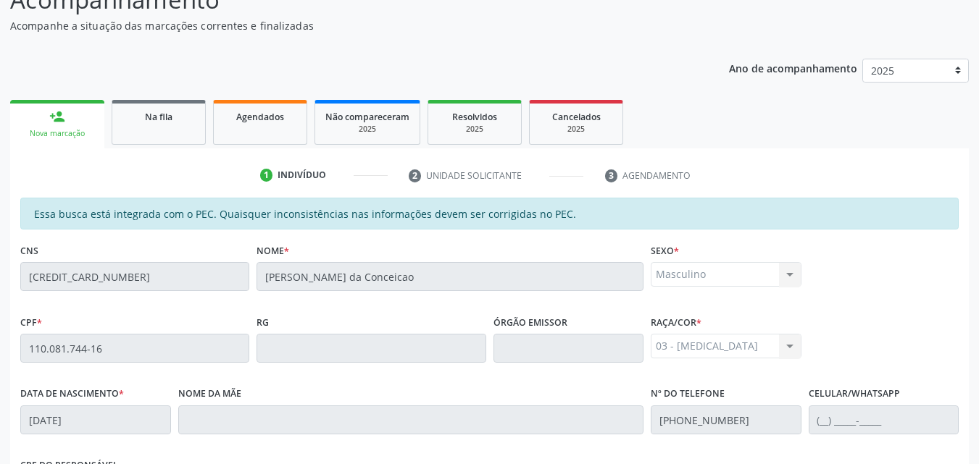
scroll to position [383, 0]
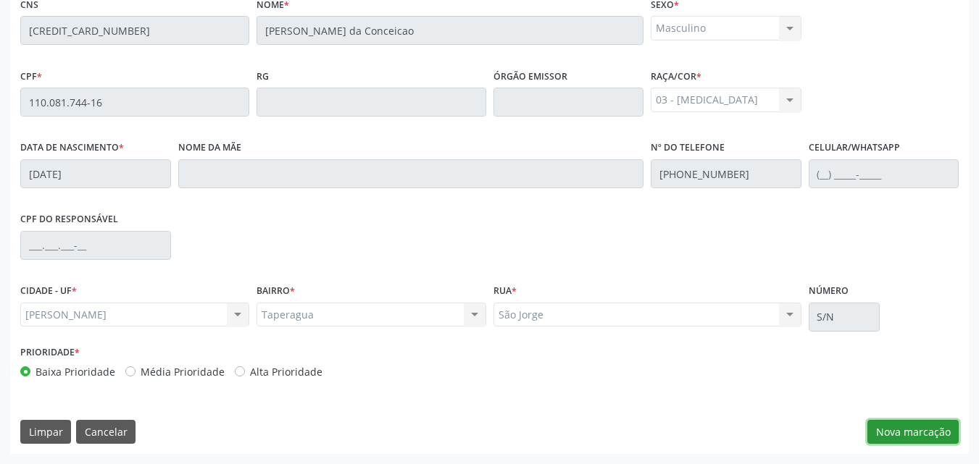
click at [918, 440] on button "Nova marcação" at bounding box center [912, 432] width 91 height 25
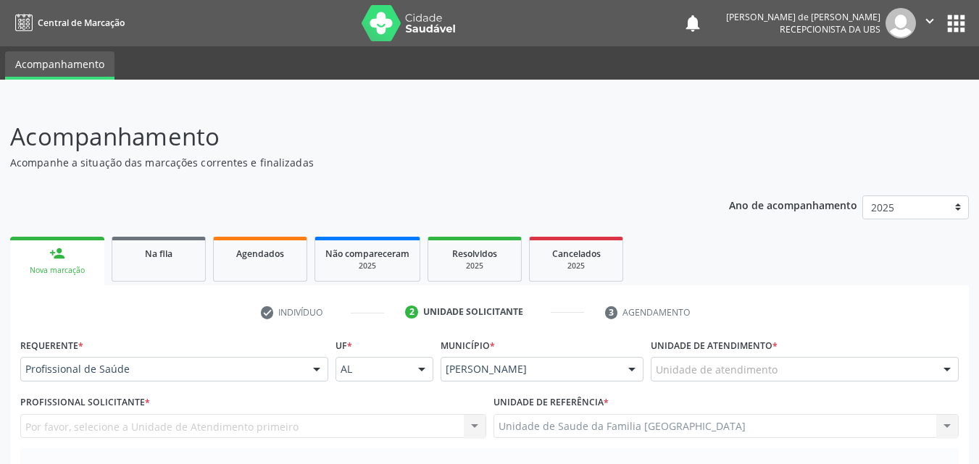
scroll to position [338, 0]
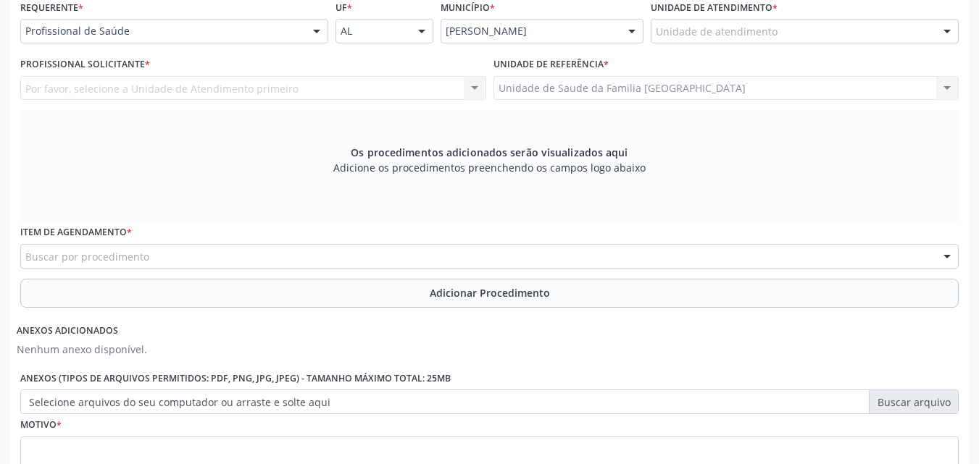
click at [91, 88] on div "Por favor, selecione a Unidade de Atendimento primeiro Nenhum resultado encontr…" at bounding box center [253, 88] width 466 height 25
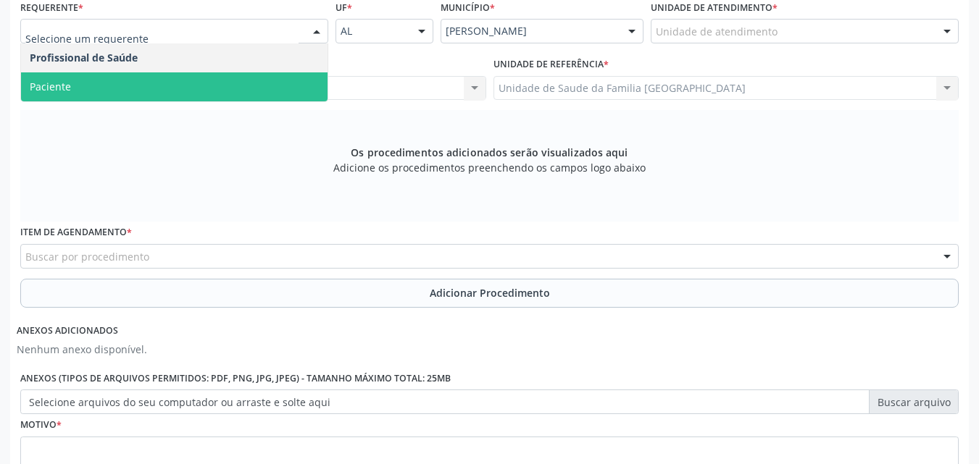
click at [96, 81] on span "Paciente" at bounding box center [174, 86] width 306 height 29
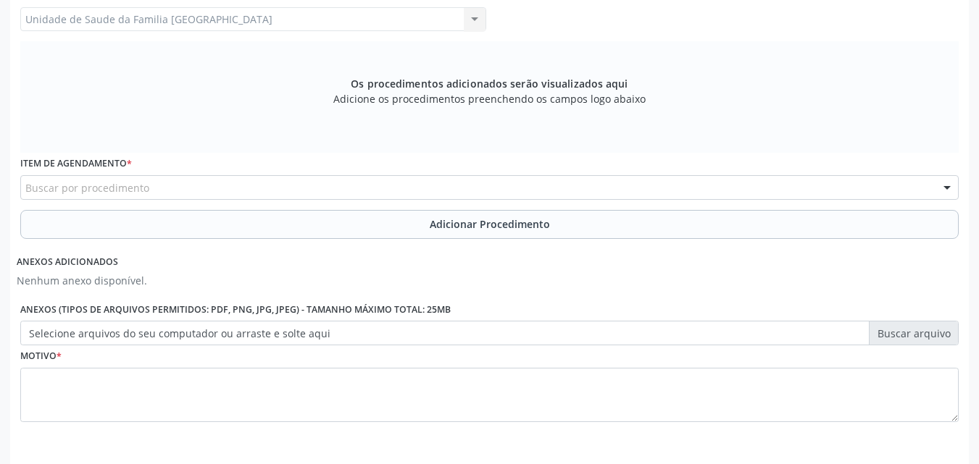
scroll to position [461, 0]
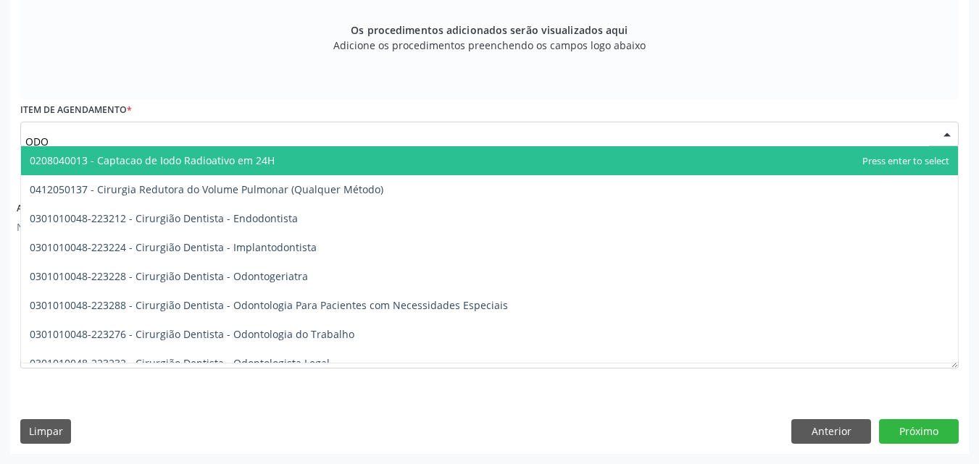
type input "ODON"
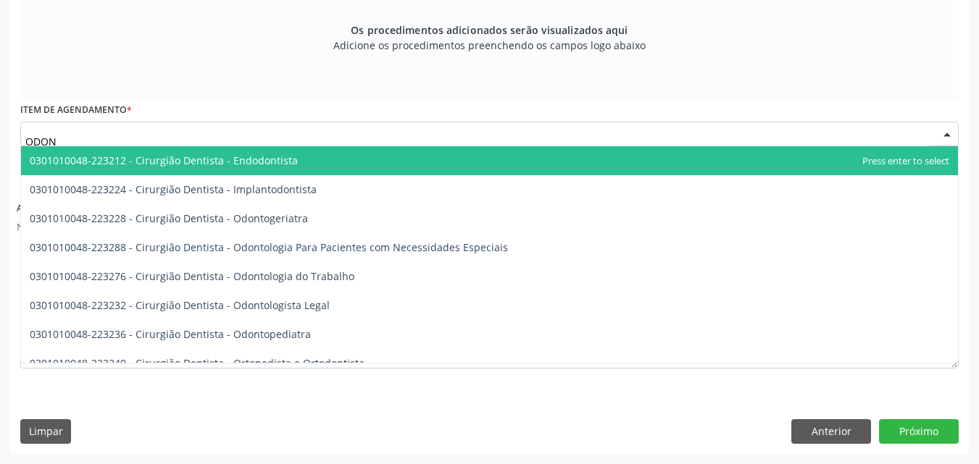
click at [183, 163] on span "0301010048-223212 - Cirurgião Dentista - Endodontista" at bounding box center [164, 161] width 268 height 14
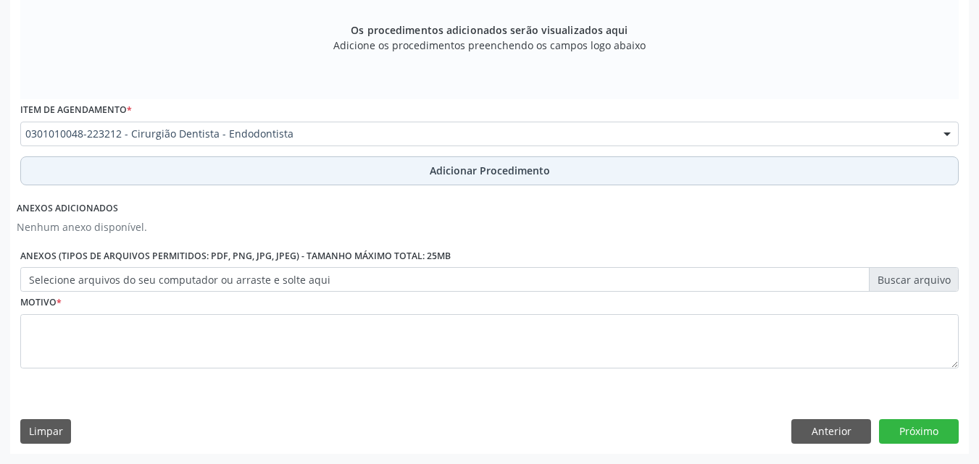
click at [177, 173] on button "Adicionar Procedimento" at bounding box center [489, 170] width 938 height 29
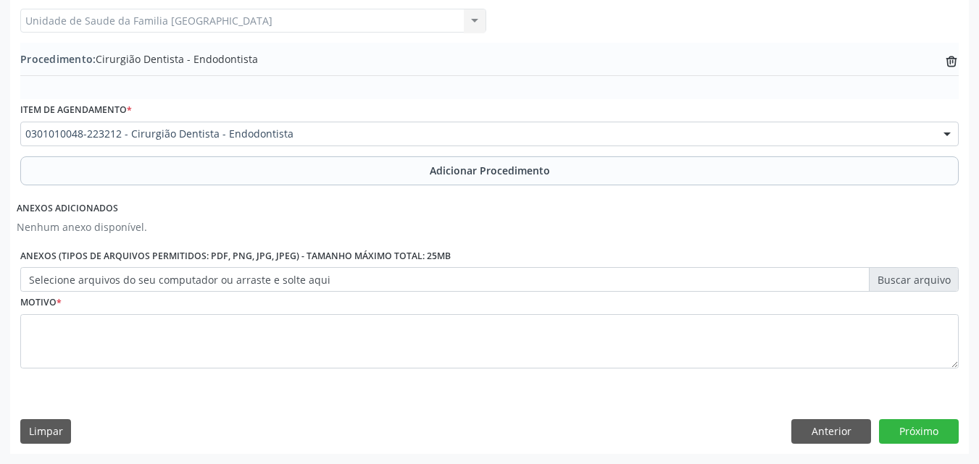
scroll to position [406, 0]
click at [162, 278] on label "Selecione arquivos do seu computador ou arraste e solte aqui" at bounding box center [489, 279] width 938 height 25
click at [162, 278] on input "Selecione arquivos do seu computador ou arraste e solte aqui" at bounding box center [489, 279] width 938 height 25
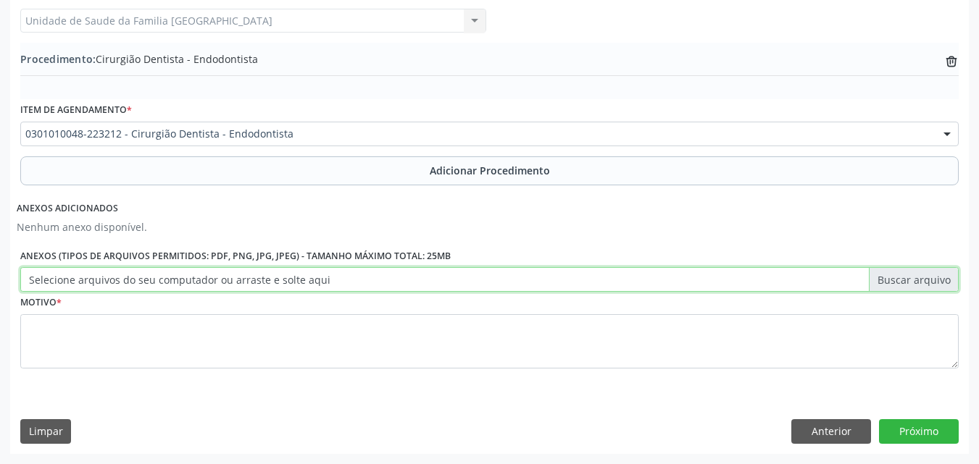
type input "C:\fakepath\11.jpg"
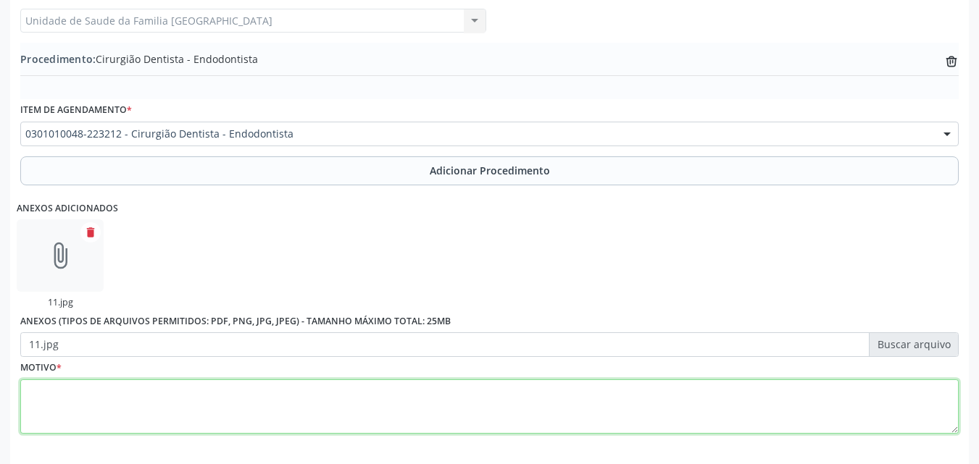
click at [170, 400] on textarea at bounding box center [489, 407] width 938 height 55
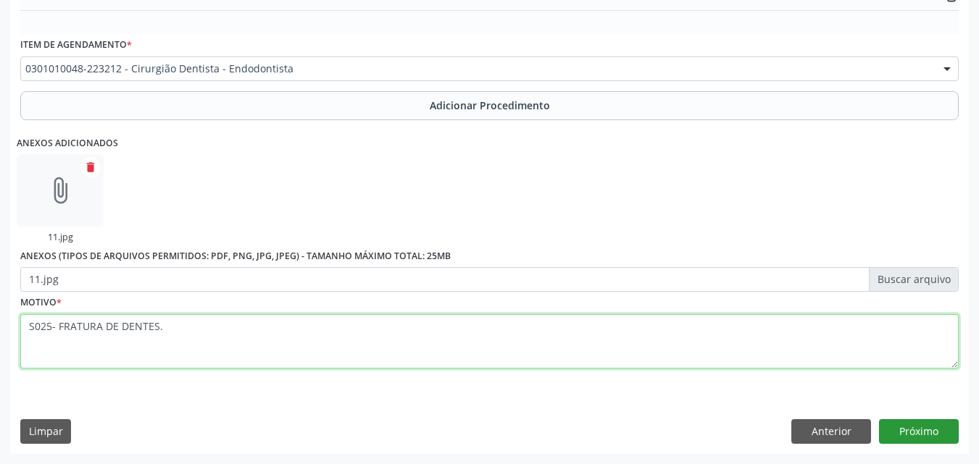
type textarea "S025- FRATURA DE DENTES."
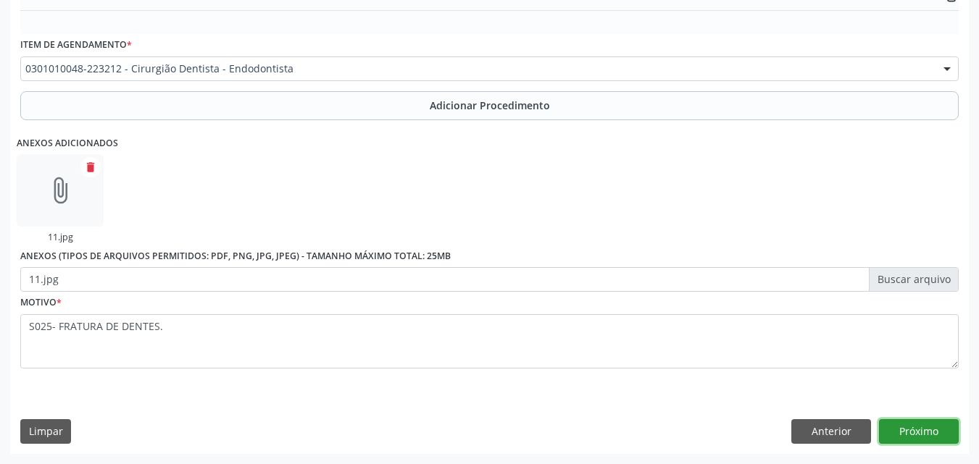
click at [901, 430] on button "Próximo" at bounding box center [919, 431] width 80 height 25
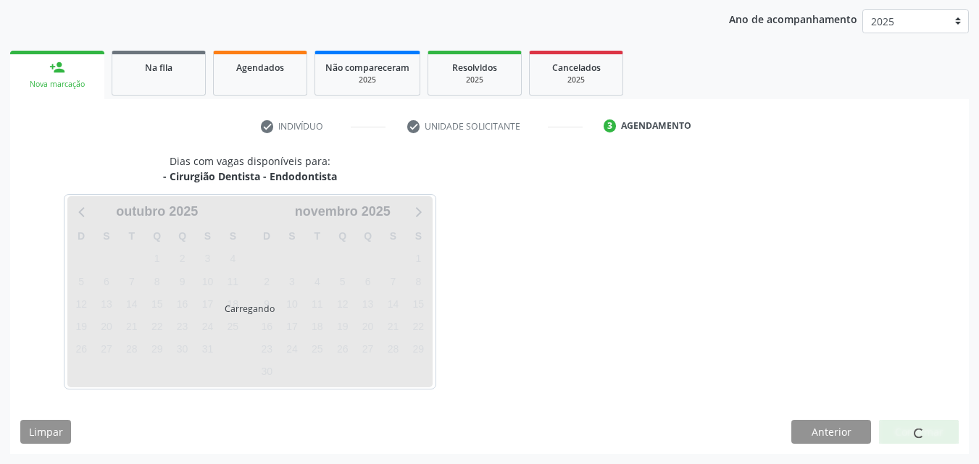
scroll to position [229, 0]
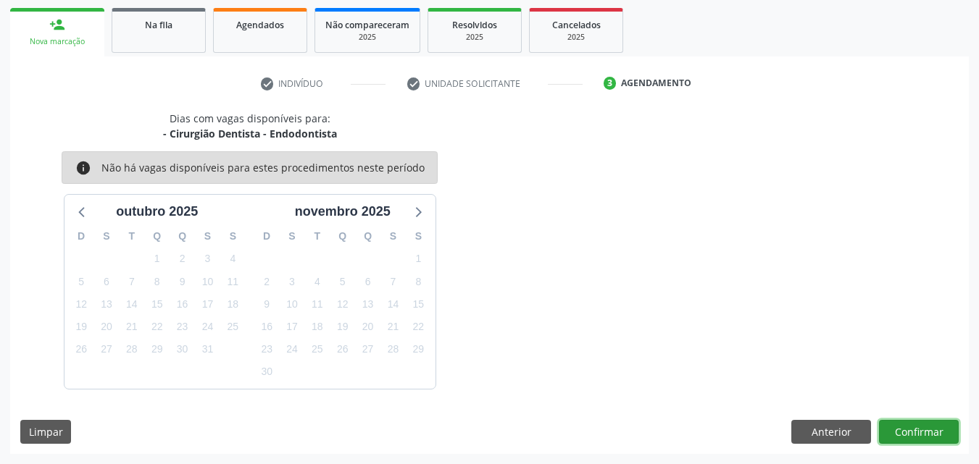
click at [915, 425] on button "Confirmar" at bounding box center [919, 432] width 80 height 25
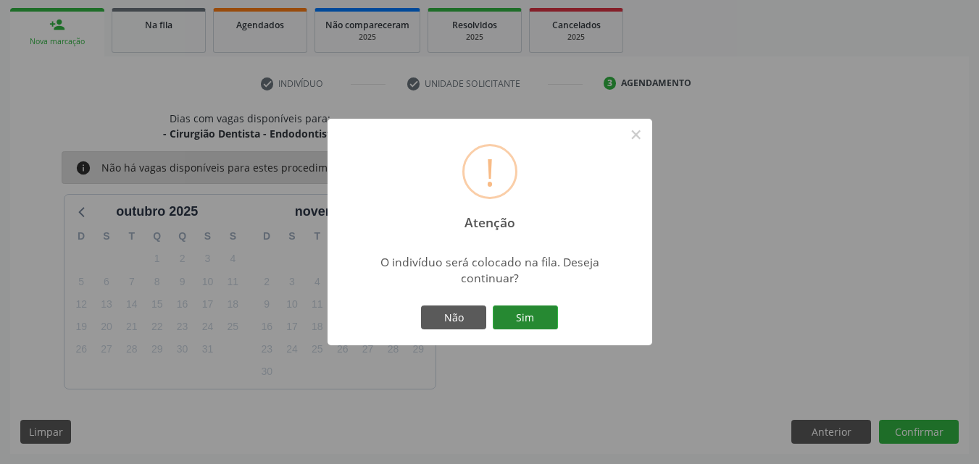
click at [519, 317] on button "Sim" at bounding box center [525, 318] width 65 height 25
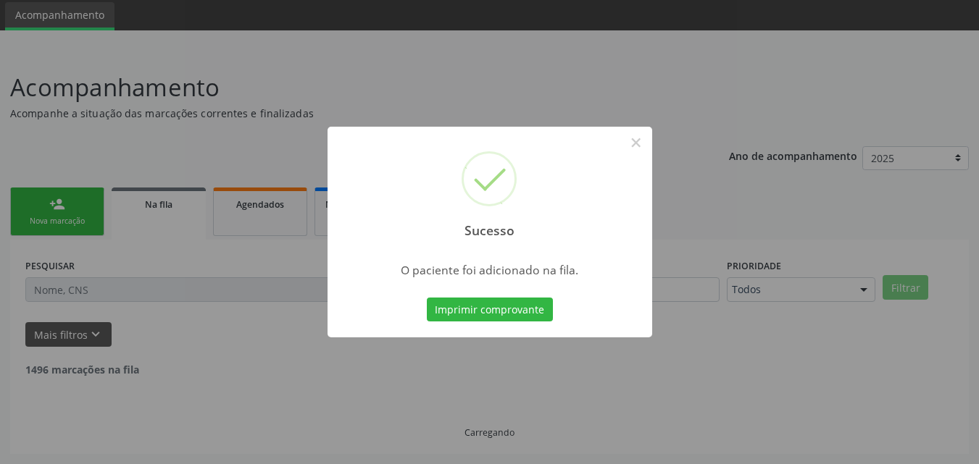
scroll to position [34, 0]
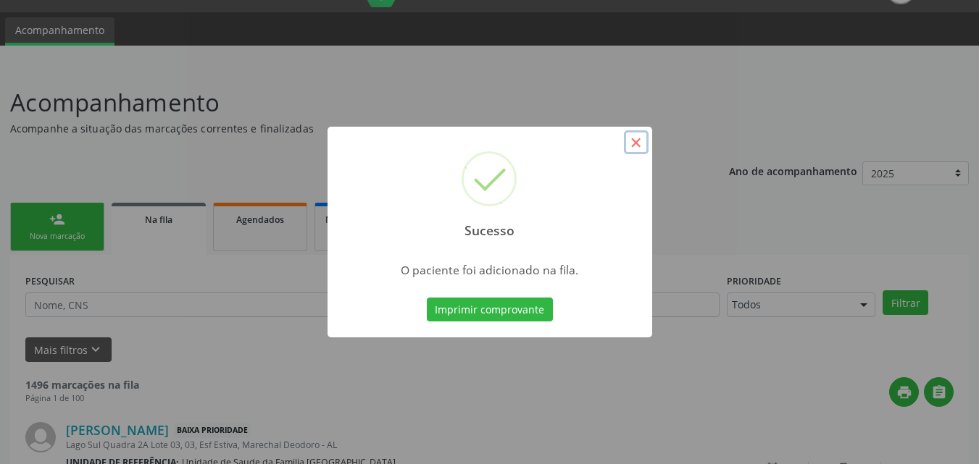
click at [634, 139] on button "×" at bounding box center [636, 142] width 25 height 25
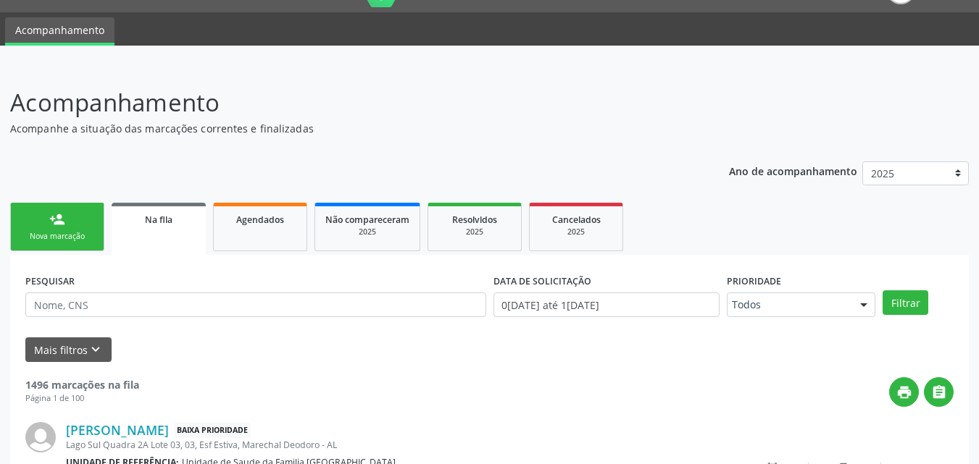
click at [49, 227] on link "person_add Nova marcação" at bounding box center [57, 227] width 94 height 49
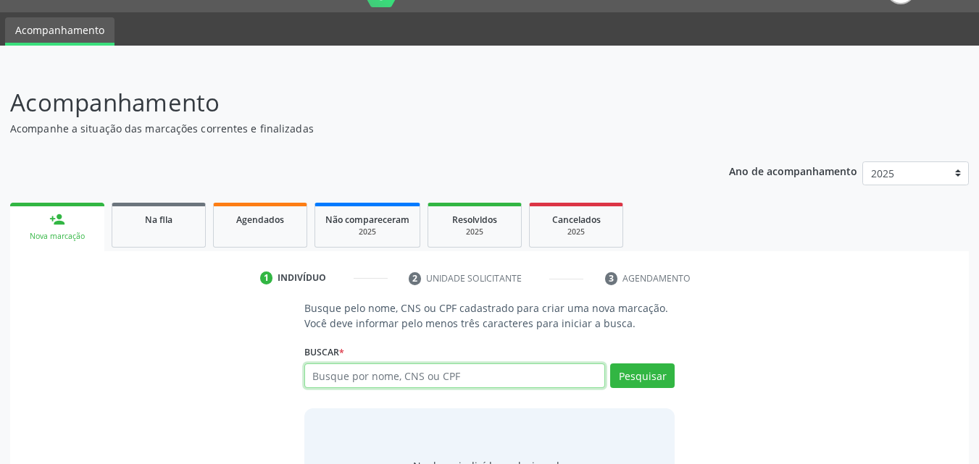
click at [457, 376] on input "text" at bounding box center [454, 376] width 301 height 25
type input "[PERSON_NAME]"
click at [369, 380] on input "[PERSON_NAME]" at bounding box center [454, 376] width 301 height 25
click at [366, 376] on input "[PERSON_NAME]" at bounding box center [454, 376] width 301 height 25
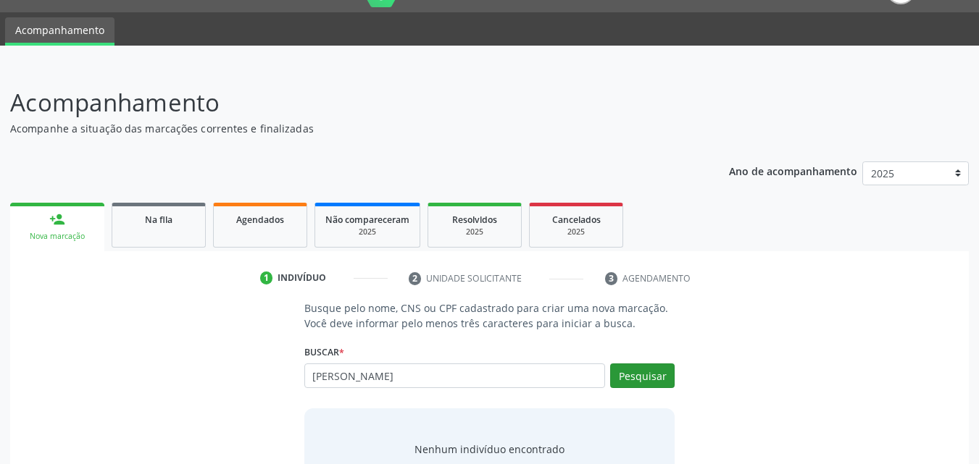
type input "[PERSON_NAME]"
click at [643, 375] on button "Pesquisar" at bounding box center [642, 376] width 64 height 25
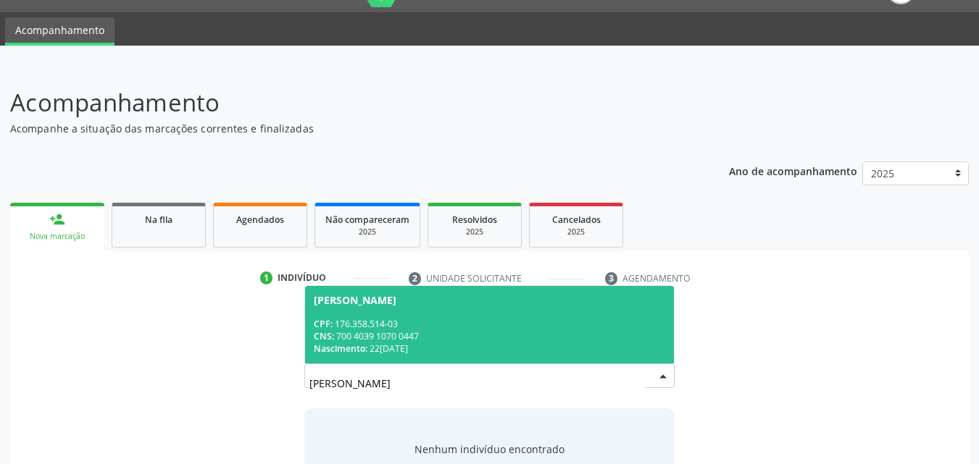
click at [492, 329] on div "CPF: 176.358.514-03" at bounding box center [490, 324] width 352 height 12
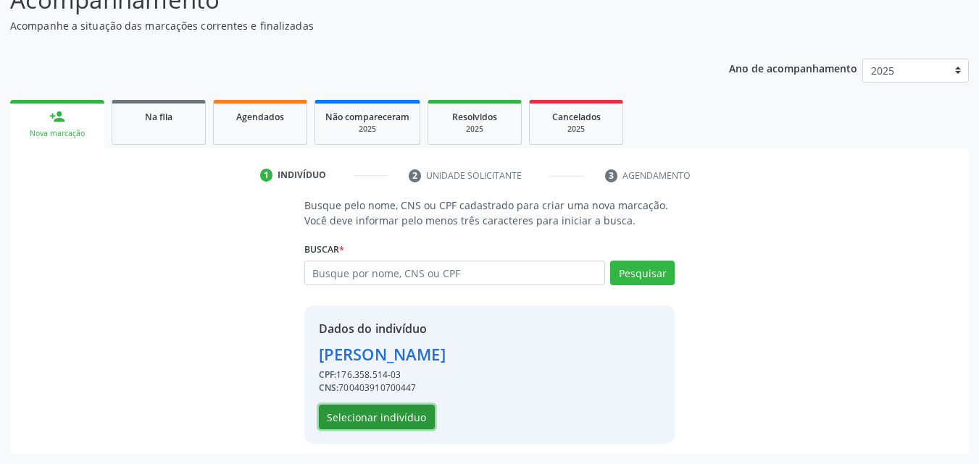
click at [382, 414] on button "Selecionar indivíduo" at bounding box center [377, 417] width 116 height 25
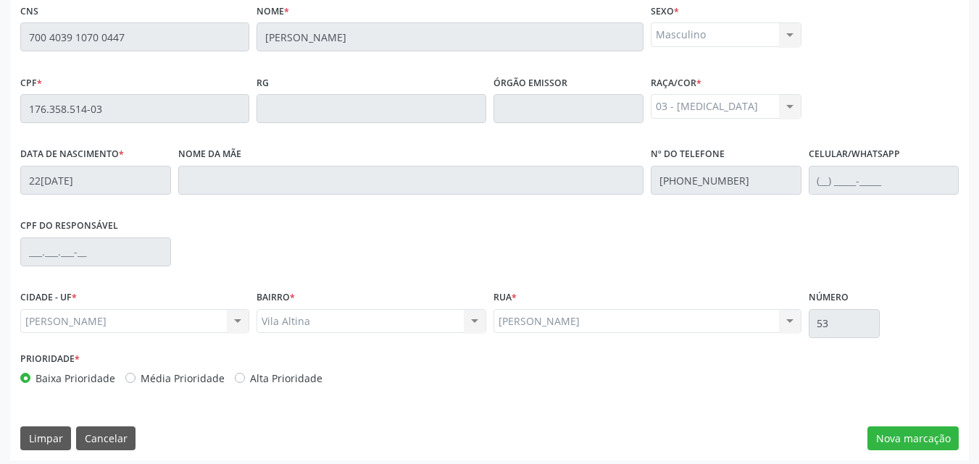
scroll to position [383, 0]
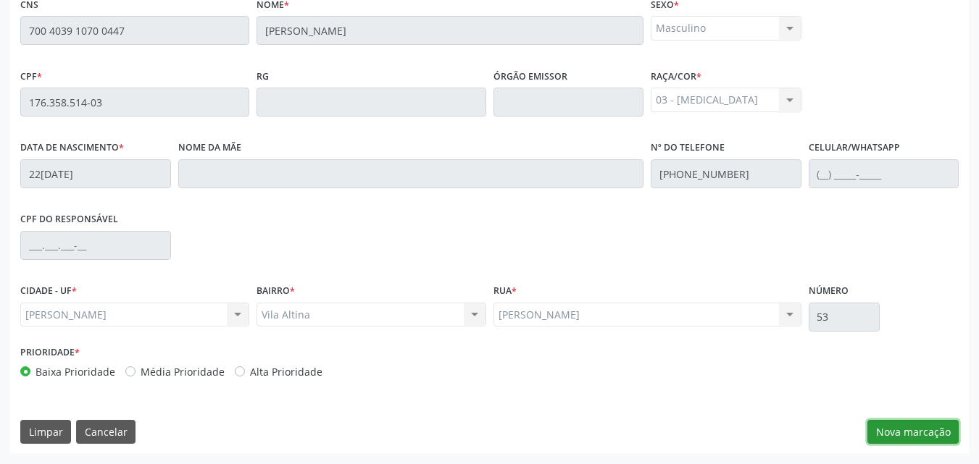
click at [888, 432] on button "Nova marcação" at bounding box center [912, 432] width 91 height 25
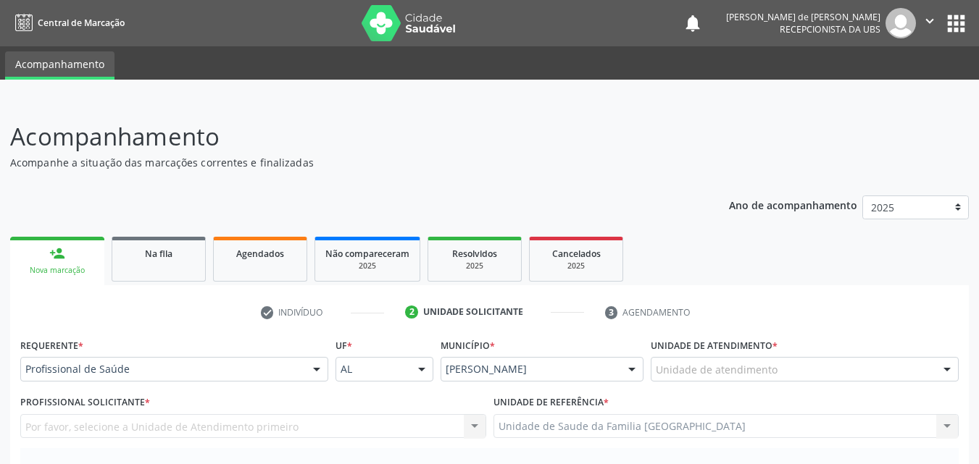
scroll to position [338, 0]
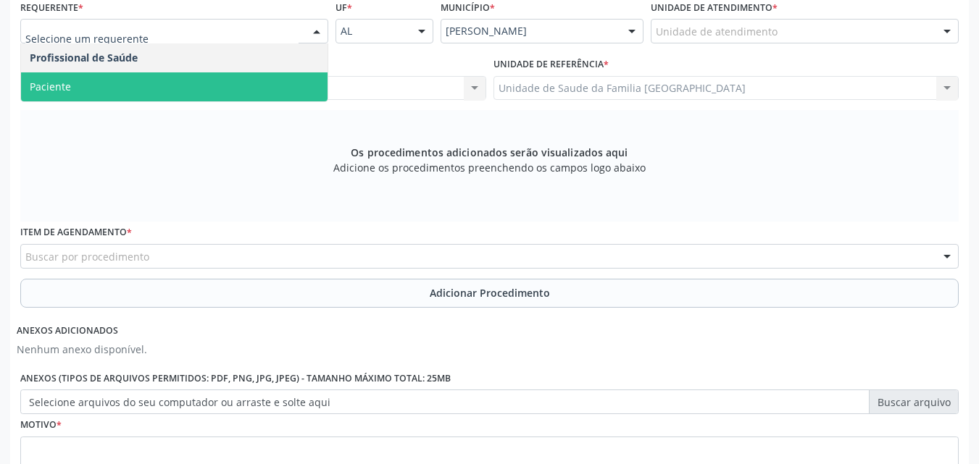
click at [78, 83] on span "Paciente" at bounding box center [174, 86] width 306 height 29
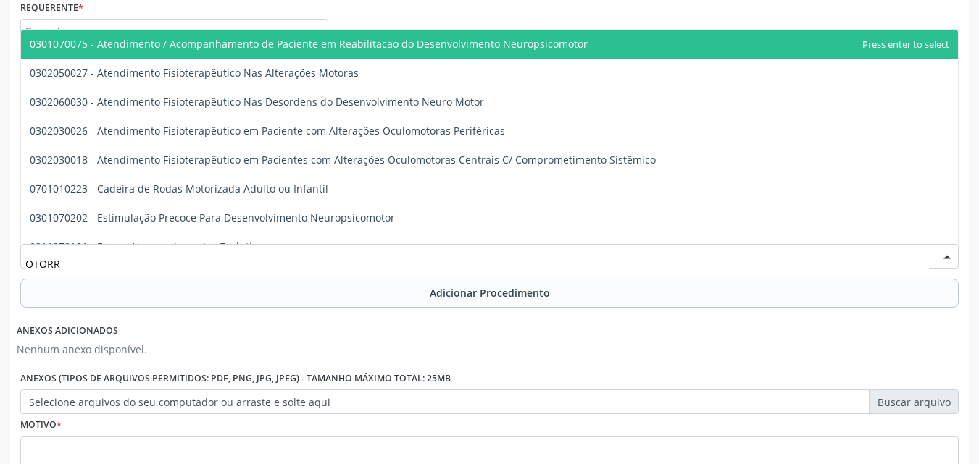
type input "OTORRI"
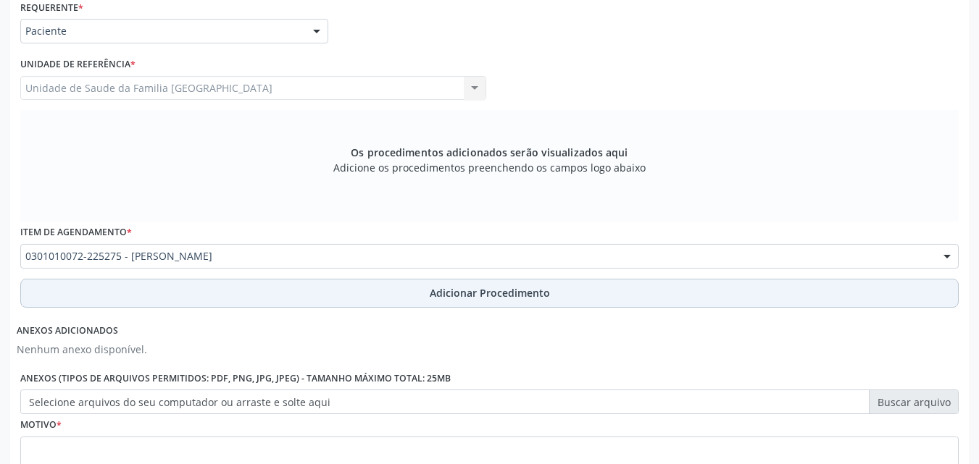
click at [87, 280] on button "Adicionar Procedimento" at bounding box center [489, 293] width 938 height 29
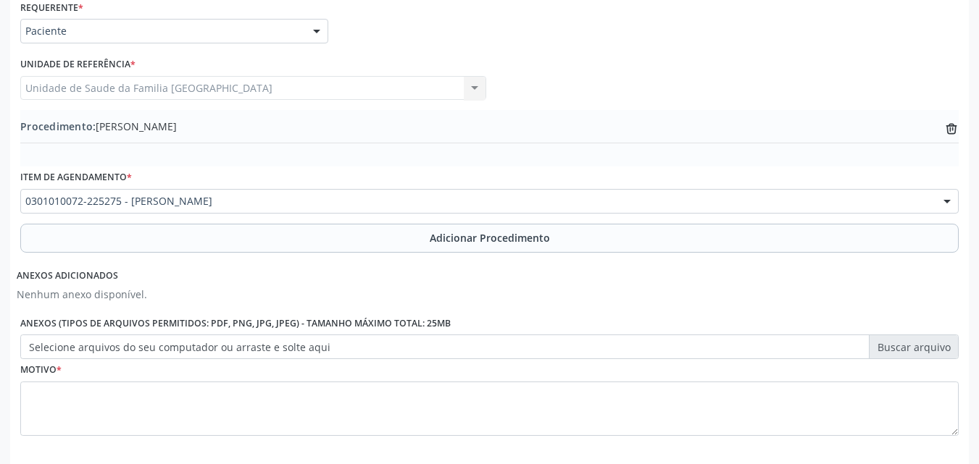
click at [120, 351] on label "Selecione arquivos do seu computador ou arraste e solte aqui" at bounding box center [489, 347] width 938 height 25
click at [120, 351] on input "Selecione arquivos do seu computador ou arraste e solte aqui" at bounding box center [489, 347] width 938 height 25
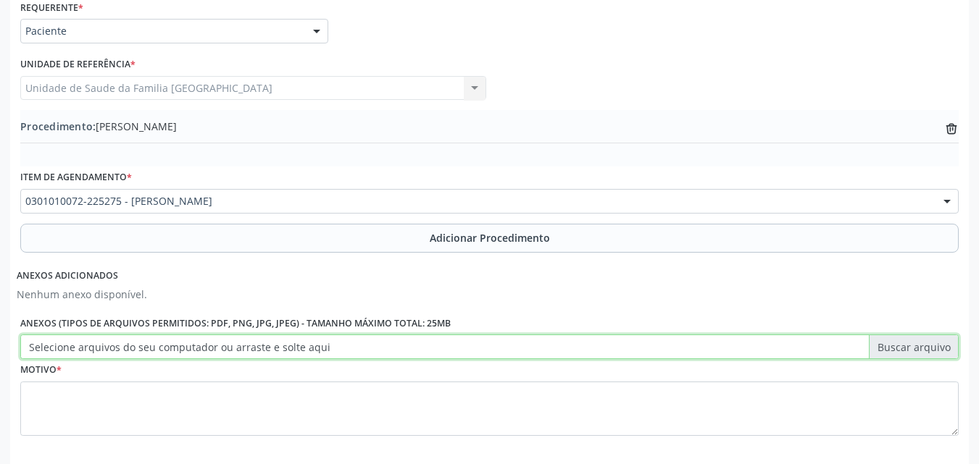
type input "C:\fakepath\12.jpg"
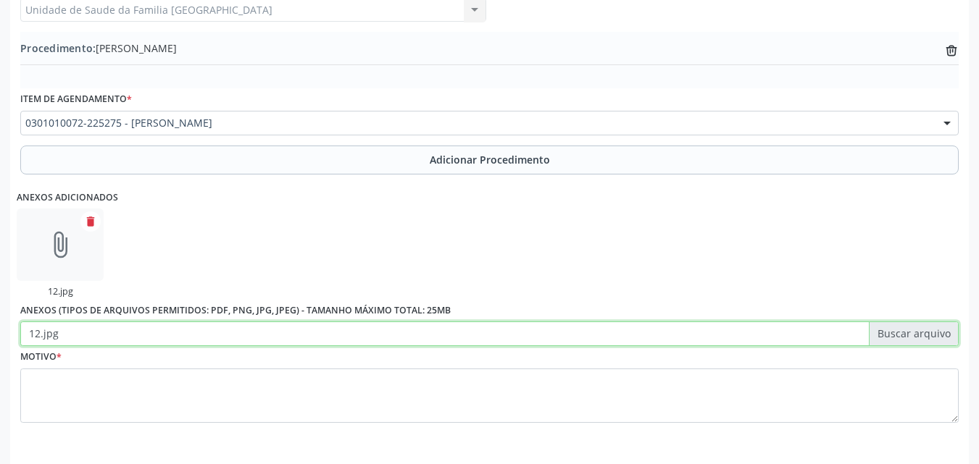
scroll to position [471, 0]
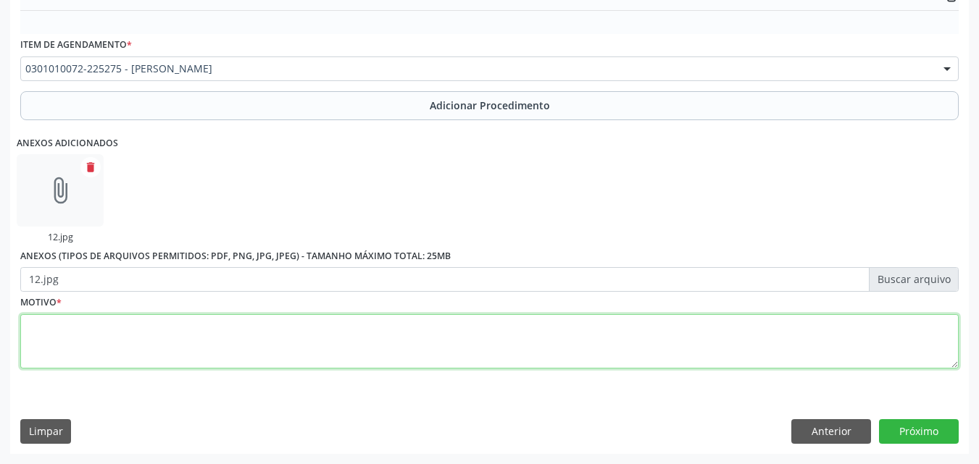
click at [219, 331] on textarea at bounding box center [489, 341] width 938 height 55
type textarea "J03- AMIGDALITE AGUDA."
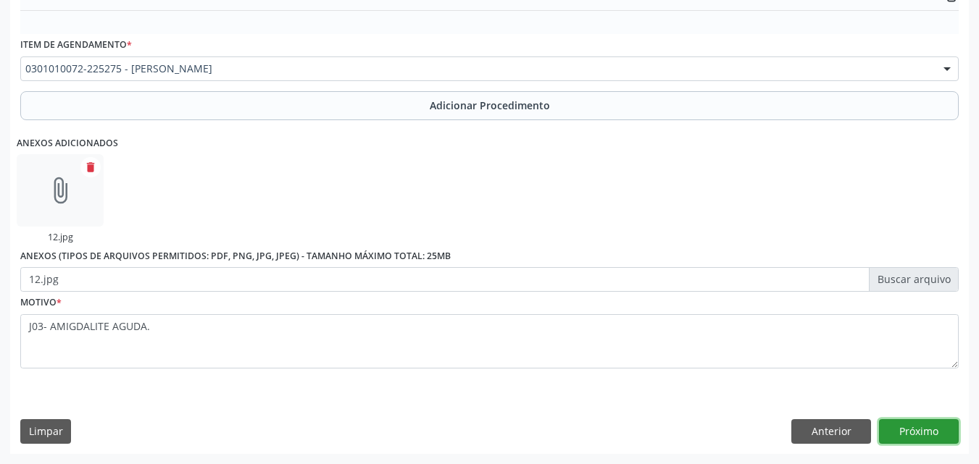
click at [884, 426] on button "Próximo" at bounding box center [919, 431] width 80 height 25
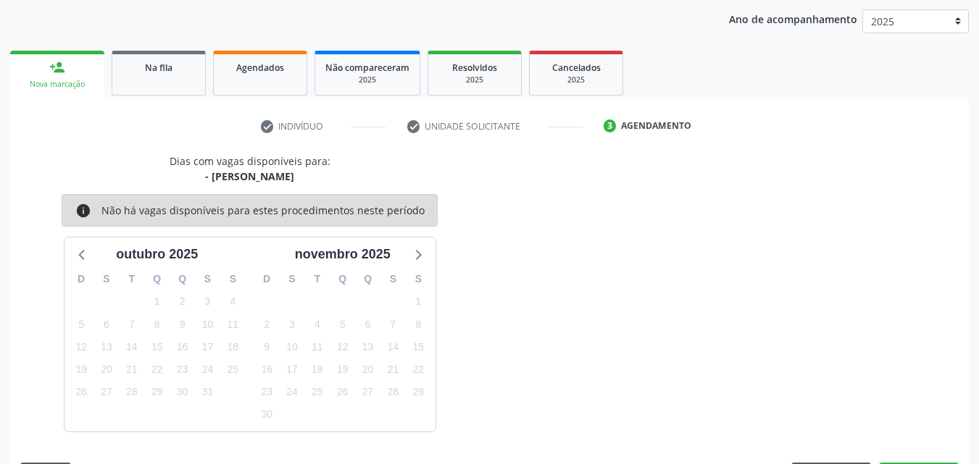
scroll to position [229, 0]
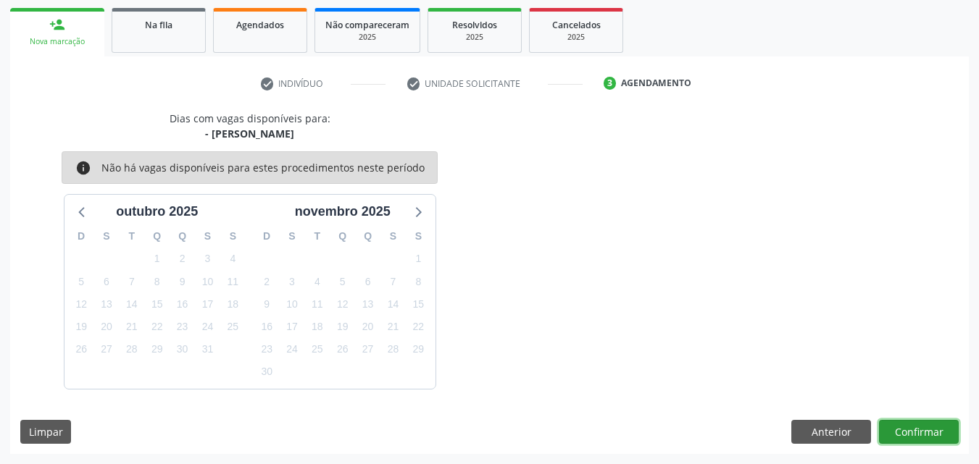
click at [914, 430] on button "Confirmar" at bounding box center [919, 432] width 80 height 25
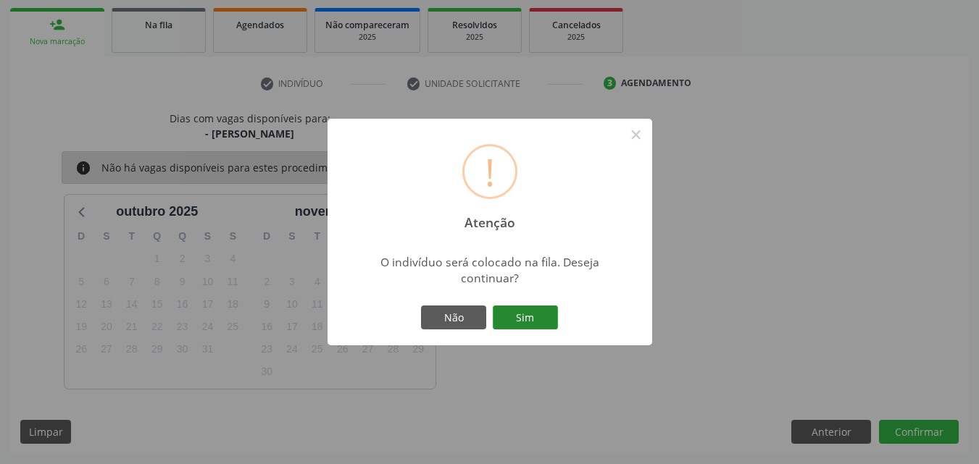
click at [530, 316] on button "Sim" at bounding box center [525, 318] width 65 height 25
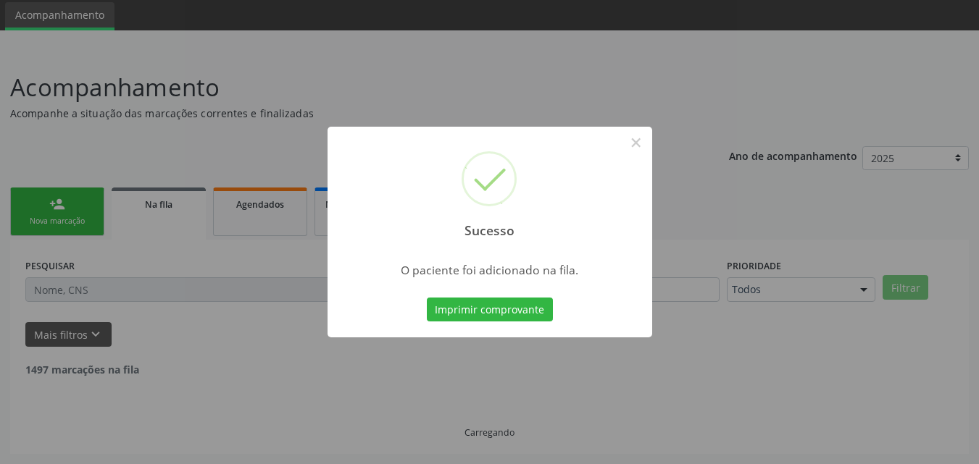
scroll to position [34, 0]
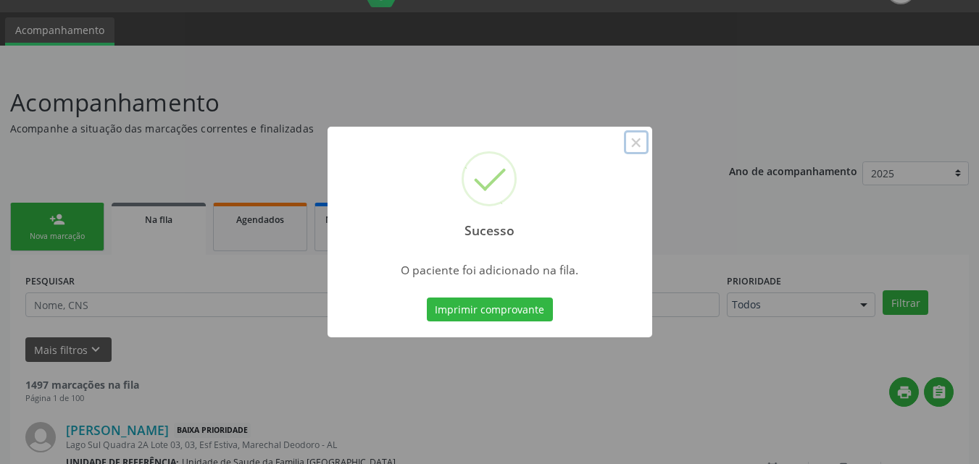
drag, startPoint x: 635, startPoint y: 145, endPoint x: 623, endPoint y: 159, distance: 18.6
click at [635, 143] on button "×" at bounding box center [636, 142] width 25 height 25
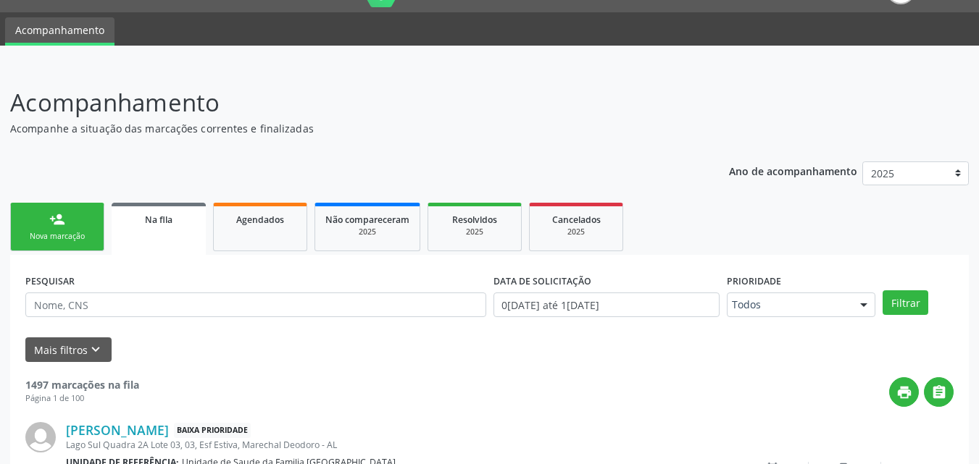
click at [54, 232] on div "Nova marcação" at bounding box center [57, 236] width 72 height 11
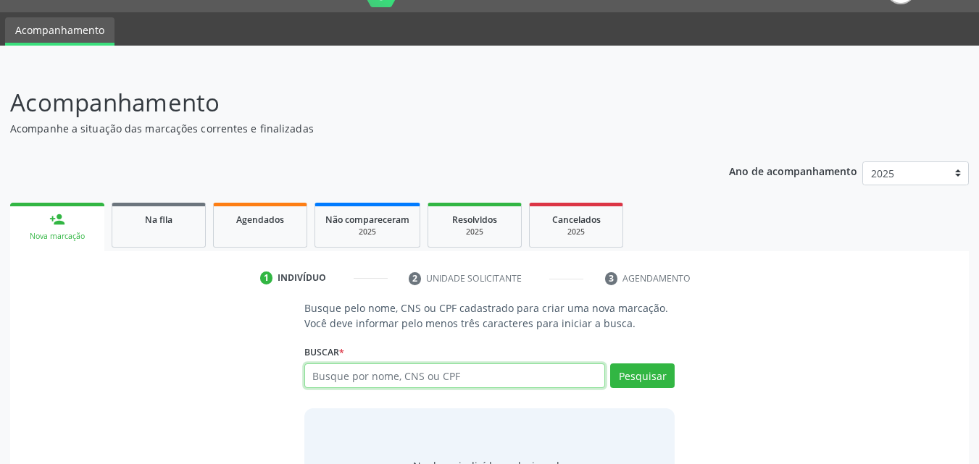
click at [408, 379] on input "text" at bounding box center [454, 376] width 301 height 25
type input "CICERO OLIMPIO"
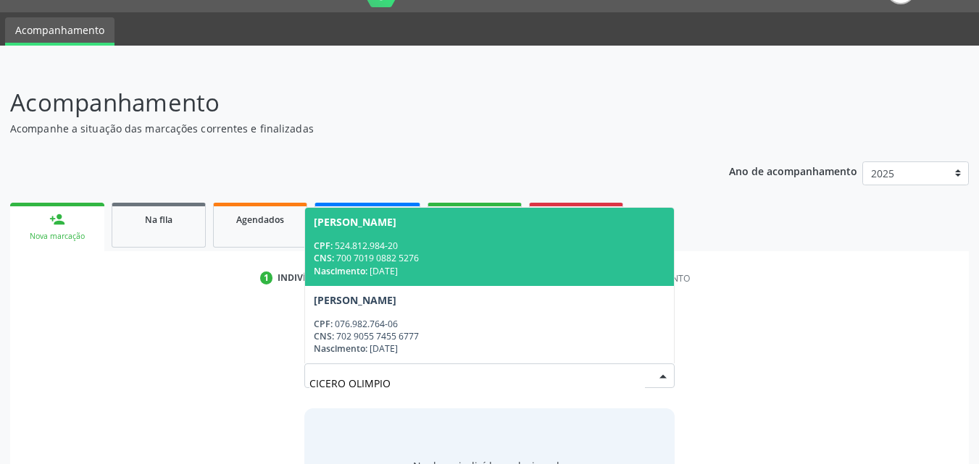
click at [401, 256] on div "CNS: 700 7019 0882 5276" at bounding box center [490, 258] width 352 height 12
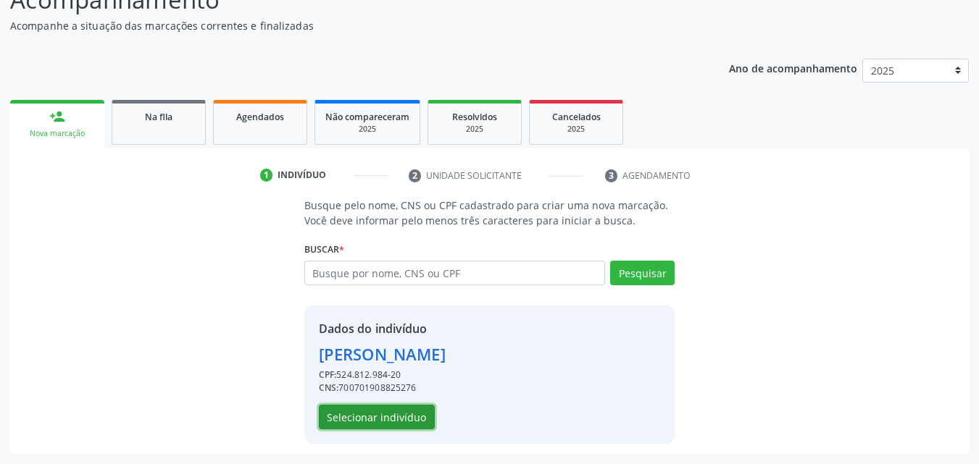
click at [404, 417] on button "Selecionar indivíduo" at bounding box center [377, 417] width 116 height 25
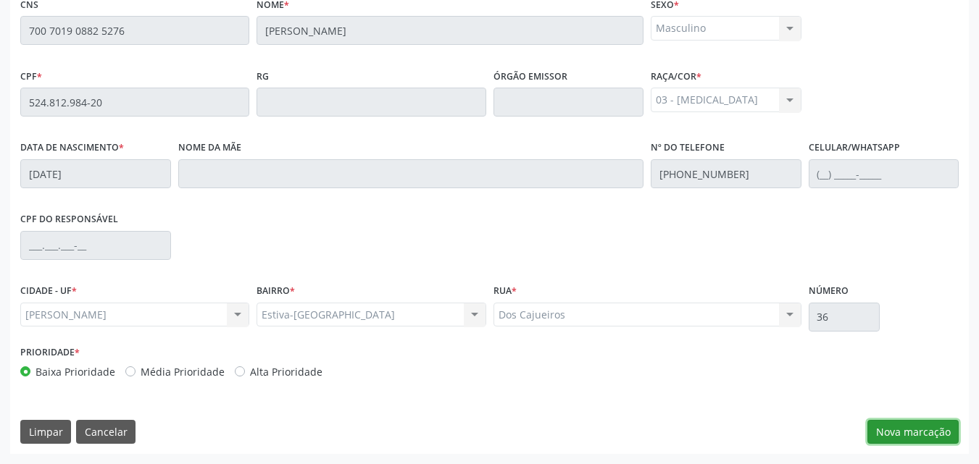
click at [886, 433] on button "Nova marcação" at bounding box center [912, 432] width 91 height 25
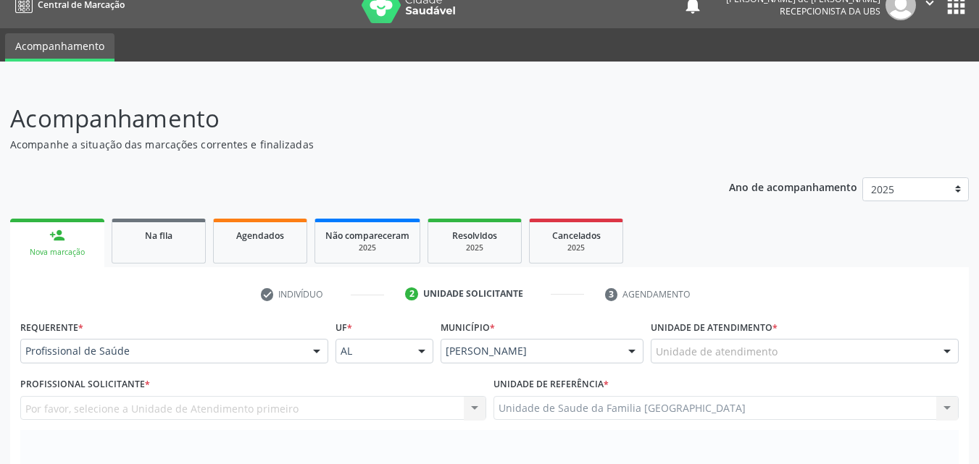
scroll to position [0, 0]
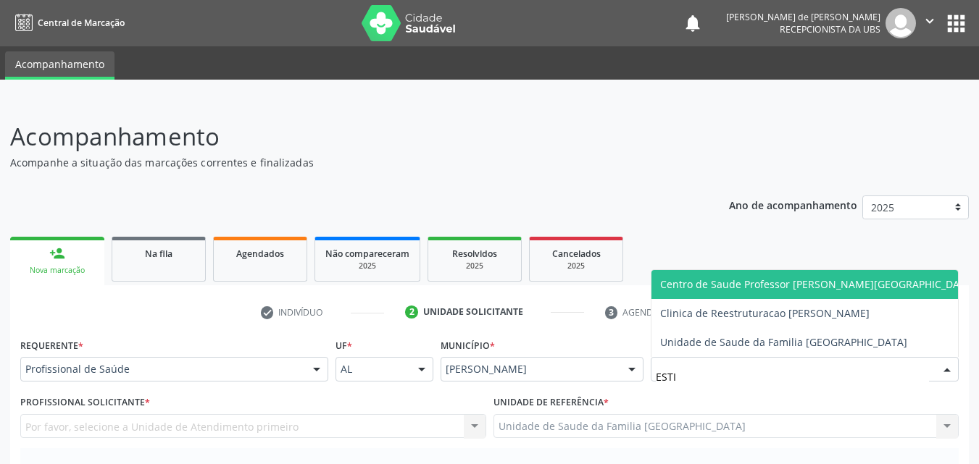
type input "ESTIV"
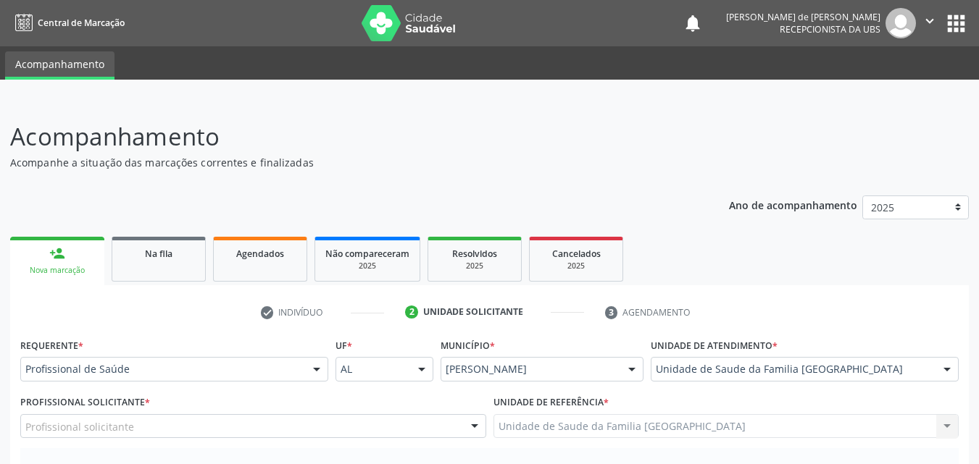
scroll to position [338, 0]
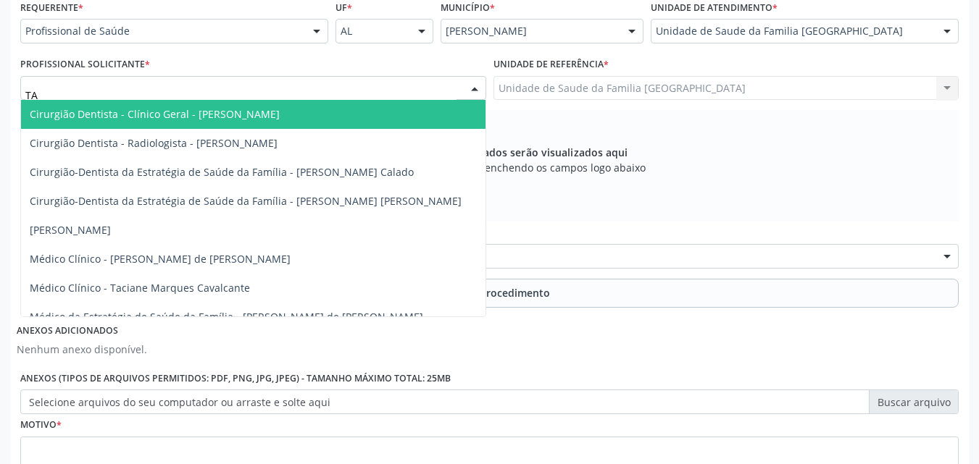
type input "TAC"
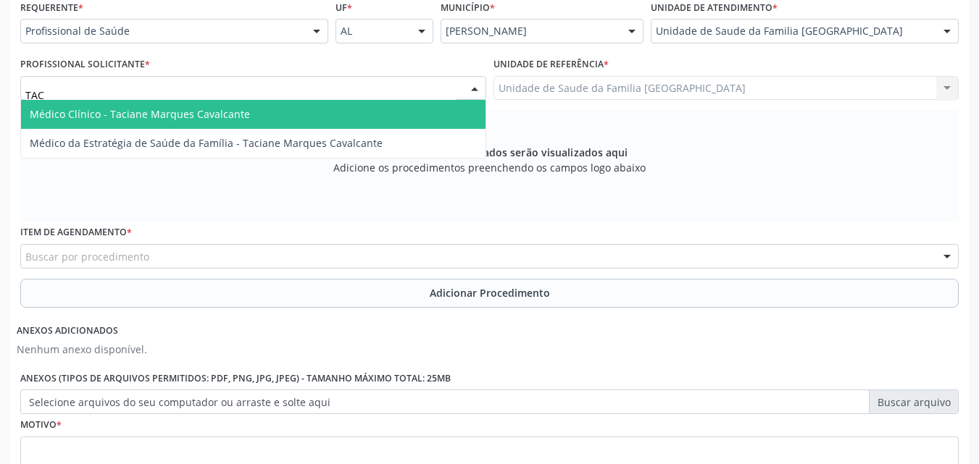
click at [108, 114] on span "Médico Clínico - Taciane Marques Cavalcante" at bounding box center [140, 114] width 220 height 14
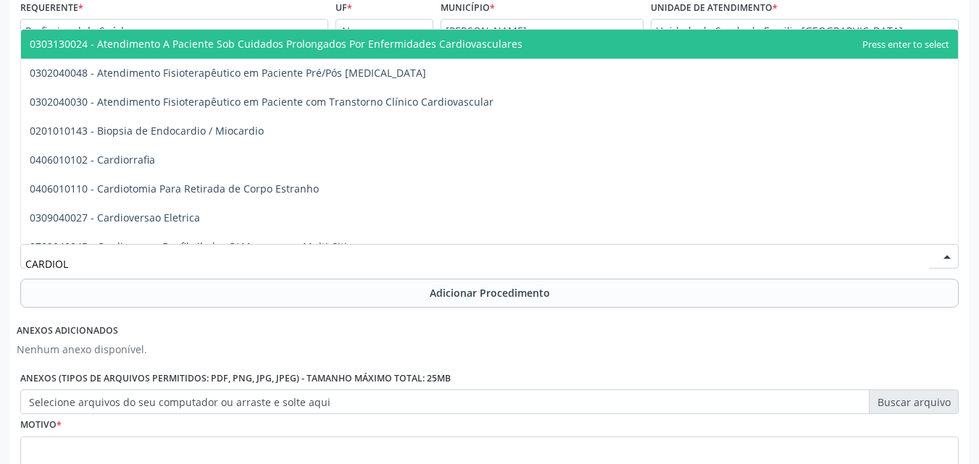
type input "CARDIOLO"
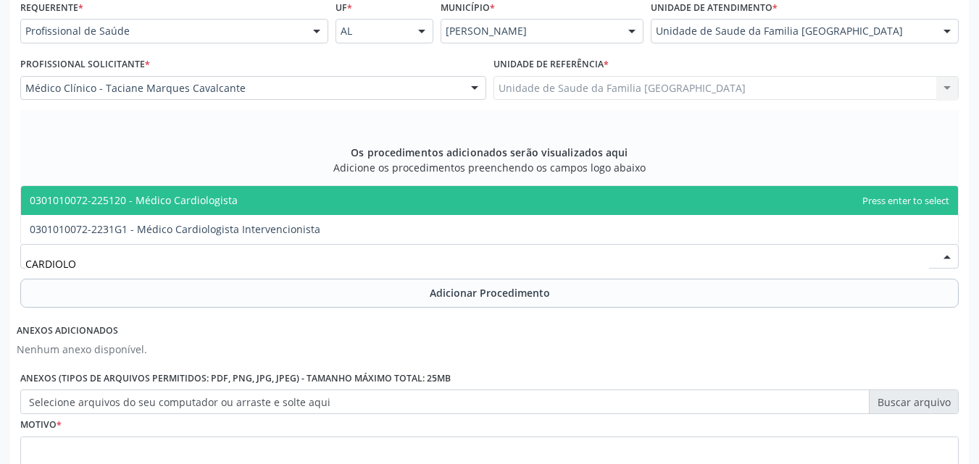
click at [118, 201] on span "0301010072-225120 - Médico Cardiologista" at bounding box center [134, 200] width 208 height 14
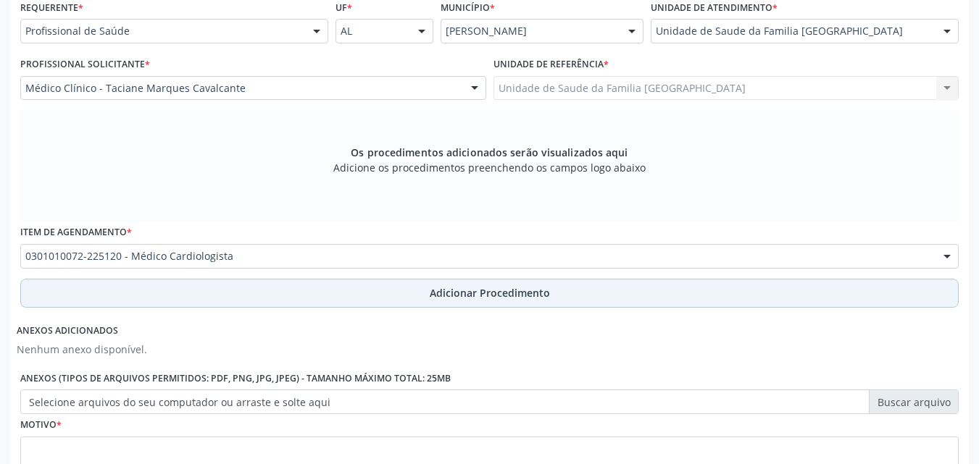
click at [133, 297] on button "Adicionar Procedimento" at bounding box center [489, 293] width 938 height 29
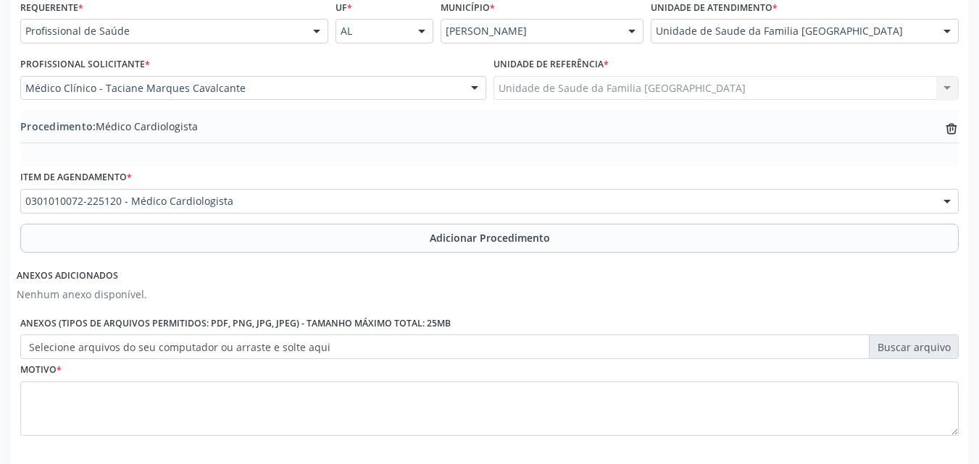
click at [128, 348] on label "Selecione arquivos do seu computador ou arraste e solte aqui" at bounding box center [489, 347] width 938 height 25
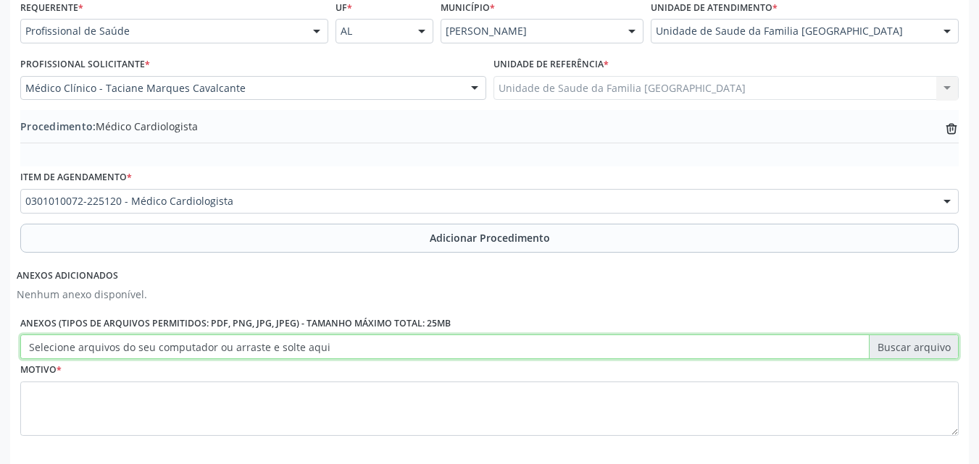
click at [128, 348] on input "Selecione arquivos do seu computador ou arraste e solte aqui" at bounding box center [489, 347] width 938 height 25
type input "C:\fakepath\13.jpg"
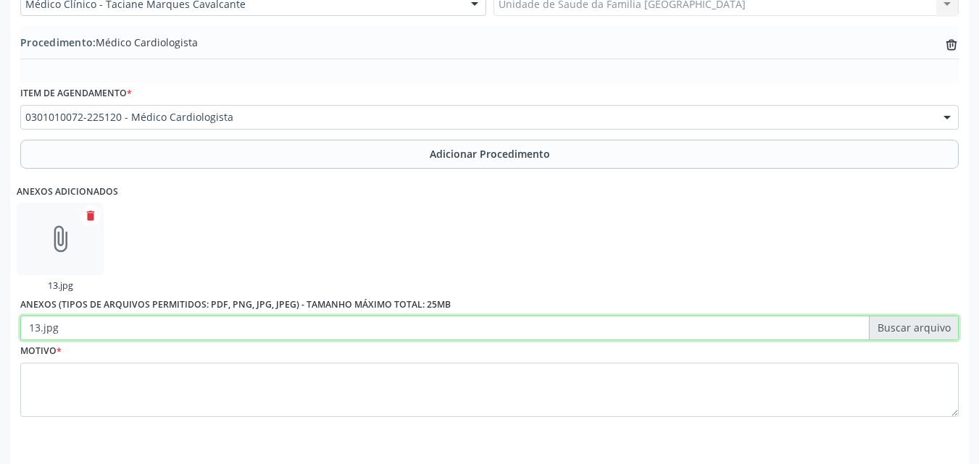
scroll to position [471, 0]
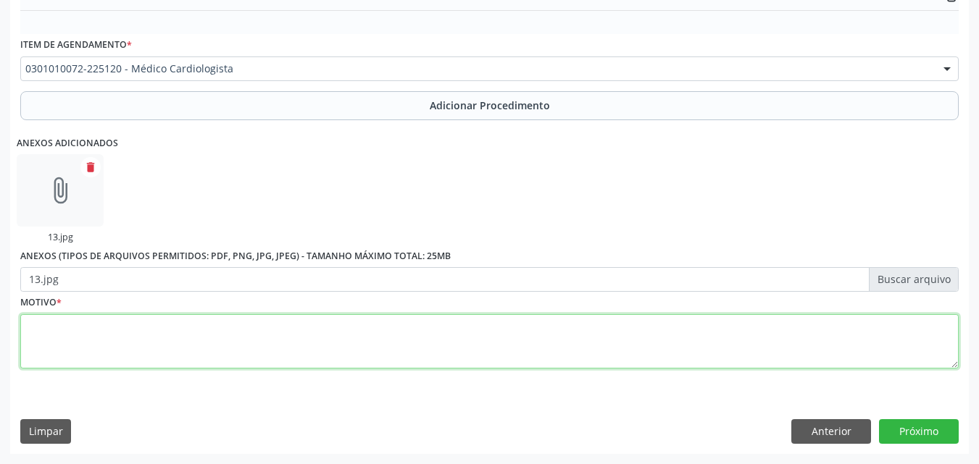
click at [377, 351] on textarea at bounding box center [489, 341] width 938 height 55
type textarea "HIPERTENSÃO ESSENCIAL (PRIMÁRIA)."
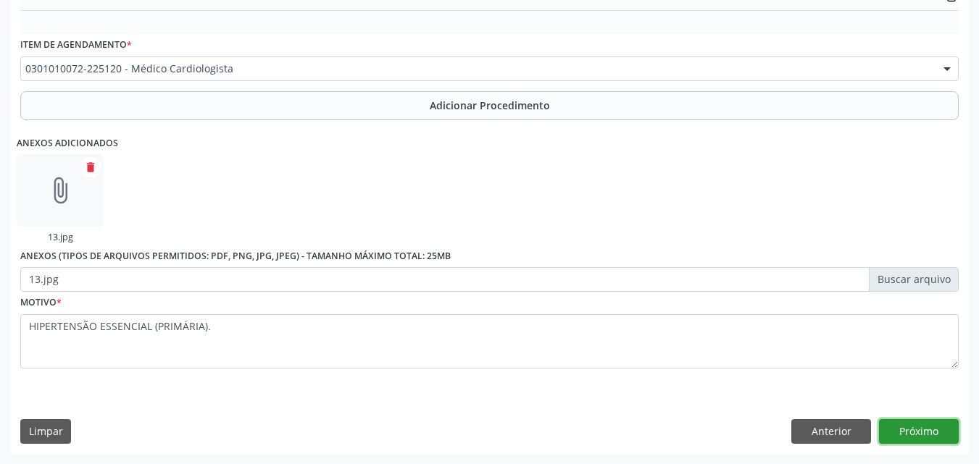
click at [930, 430] on button "Próximo" at bounding box center [919, 431] width 80 height 25
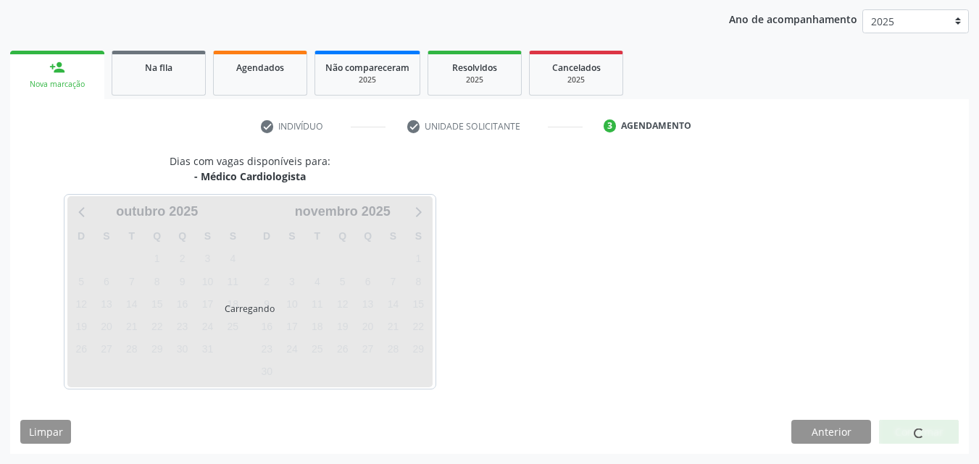
scroll to position [229, 0]
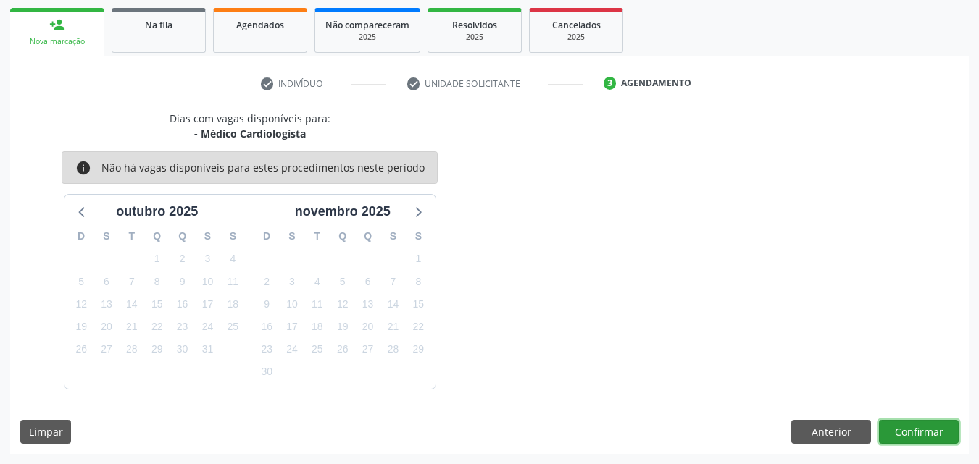
click at [912, 428] on button "Confirmar" at bounding box center [919, 432] width 80 height 25
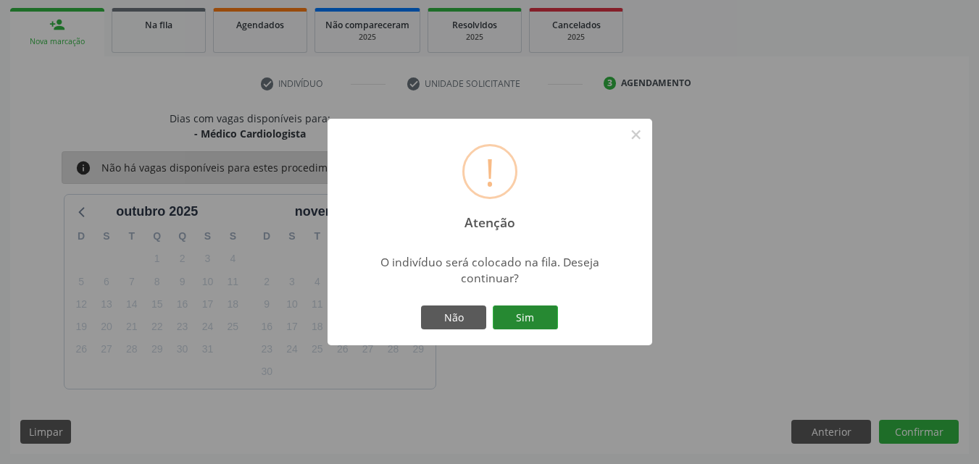
click at [529, 309] on button "Sim" at bounding box center [525, 318] width 65 height 25
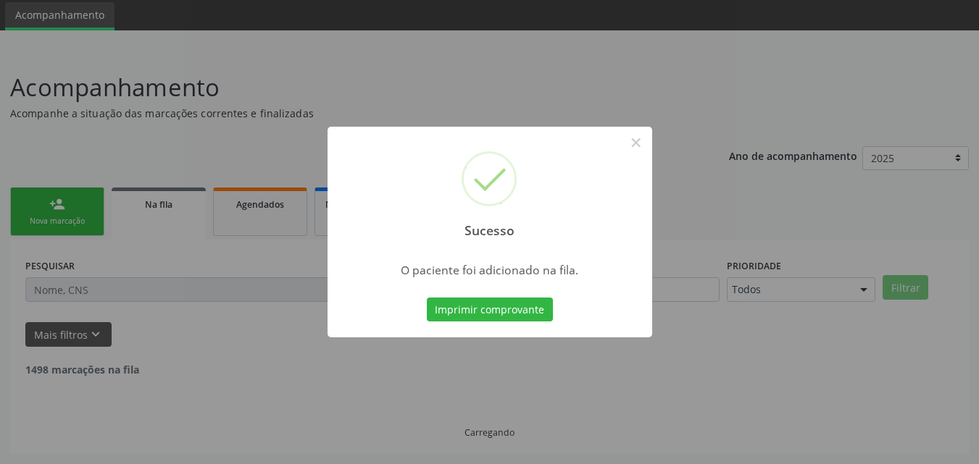
scroll to position [34, 0]
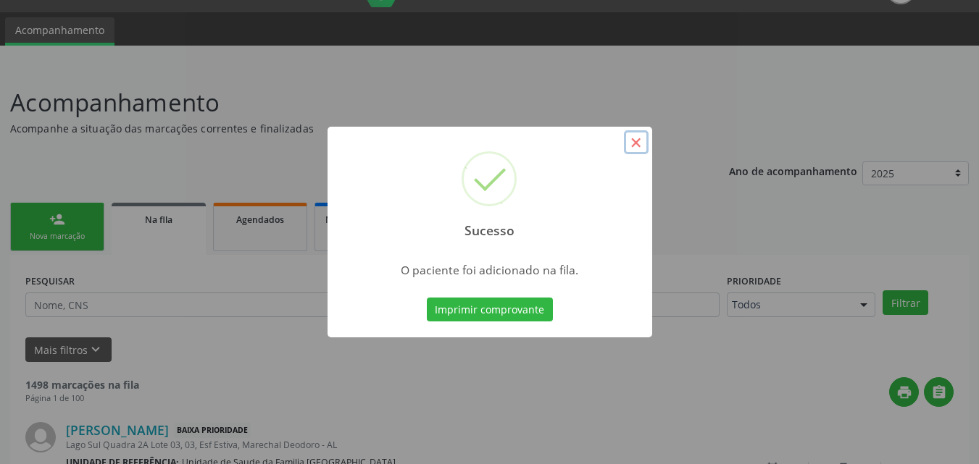
click at [638, 142] on button "×" at bounding box center [636, 142] width 25 height 25
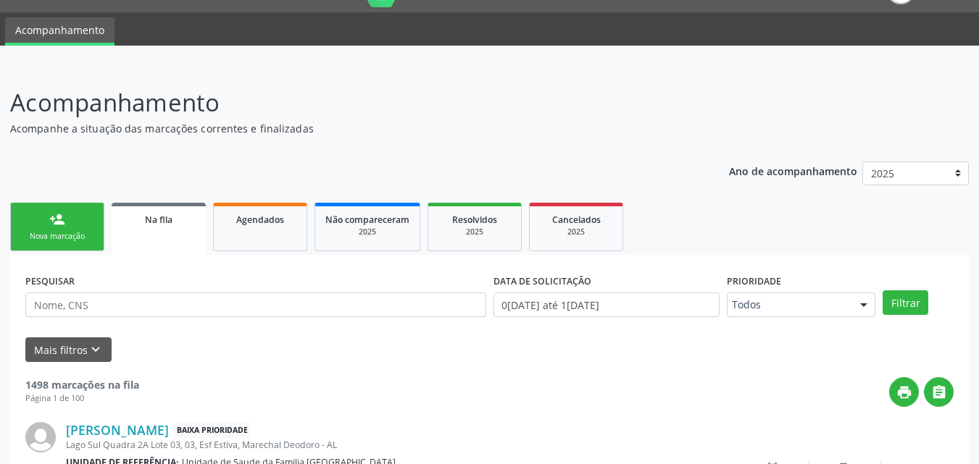
click at [72, 226] on link "person_add Nova marcação" at bounding box center [57, 227] width 94 height 49
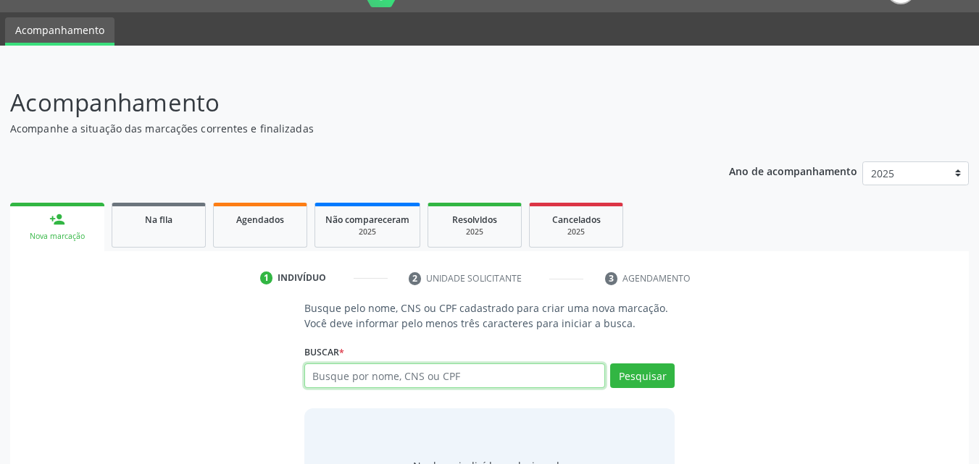
click at [389, 372] on input "text" at bounding box center [454, 376] width 301 height 25
type input "06982090442"
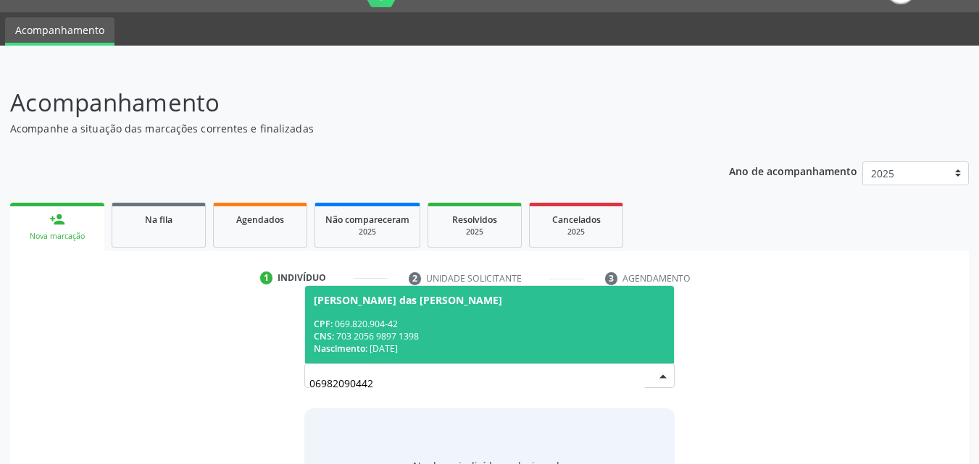
click at [549, 345] on div "Nascimento: [DATE]" at bounding box center [490, 349] width 352 height 12
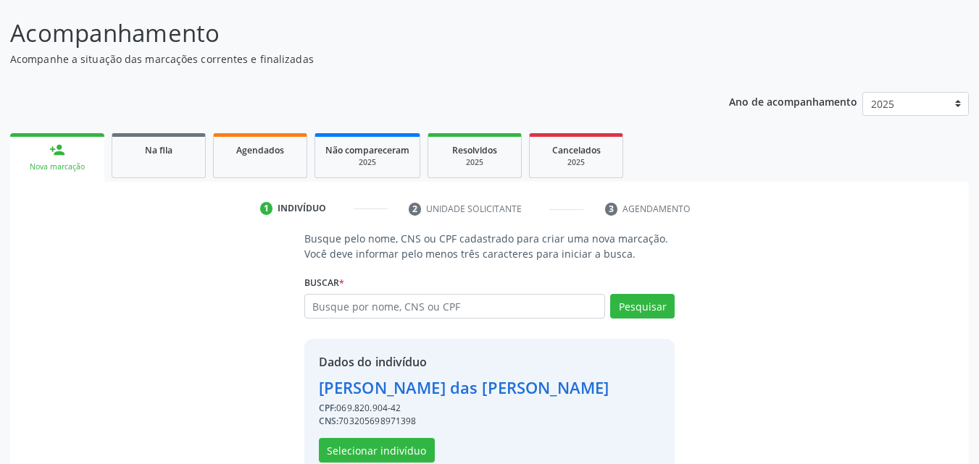
scroll to position [137, 0]
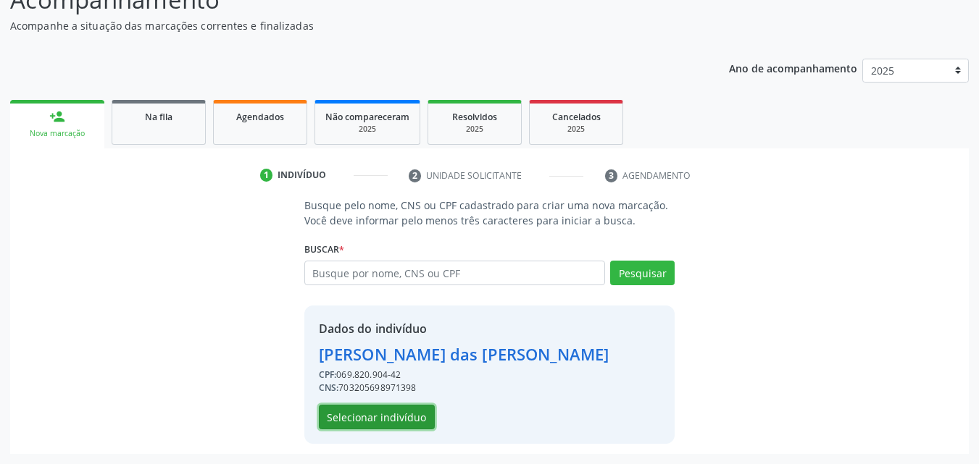
click at [384, 414] on button "Selecionar indivíduo" at bounding box center [377, 417] width 116 height 25
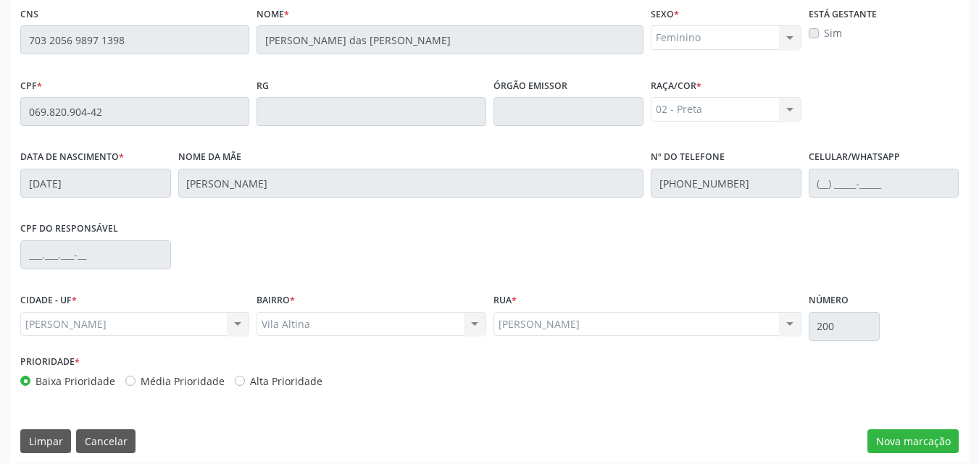
scroll to position [383, 0]
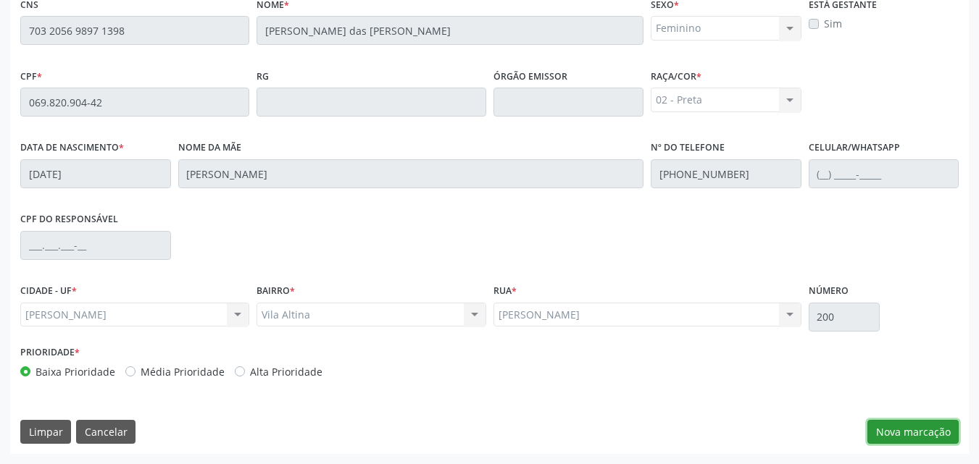
click at [903, 433] on button "Nova marcação" at bounding box center [912, 432] width 91 height 25
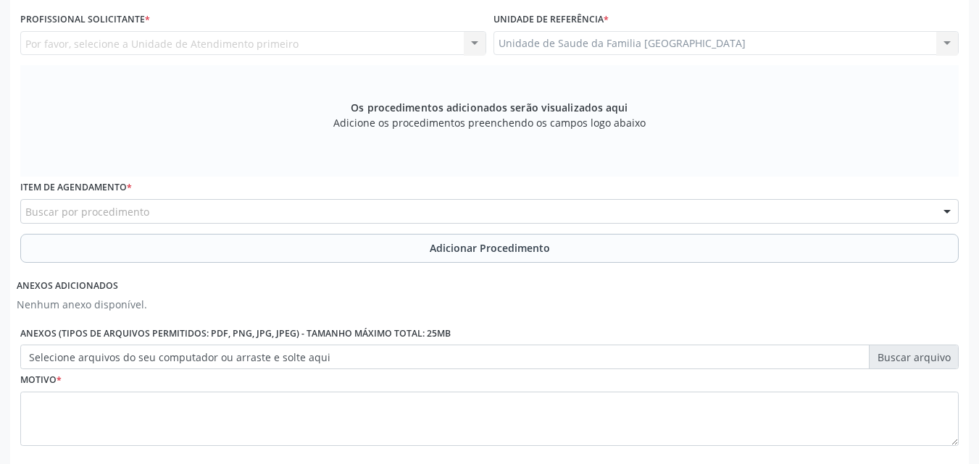
scroll to position [45, 0]
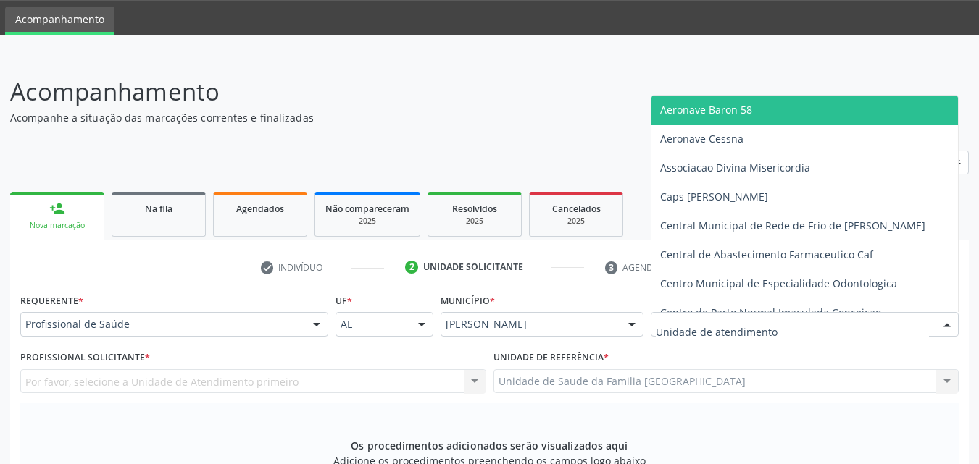
drag, startPoint x: 704, startPoint y: 330, endPoint x: 698, endPoint y: 335, distance: 8.3
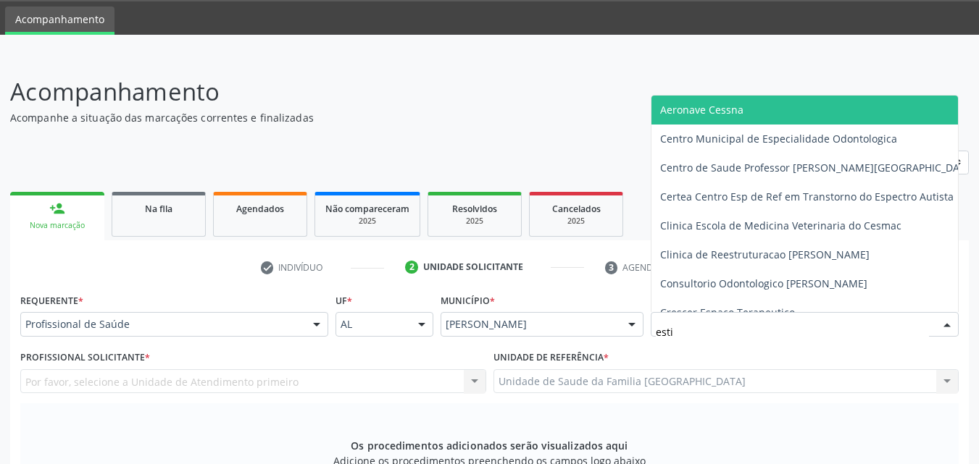
type input "estiv"
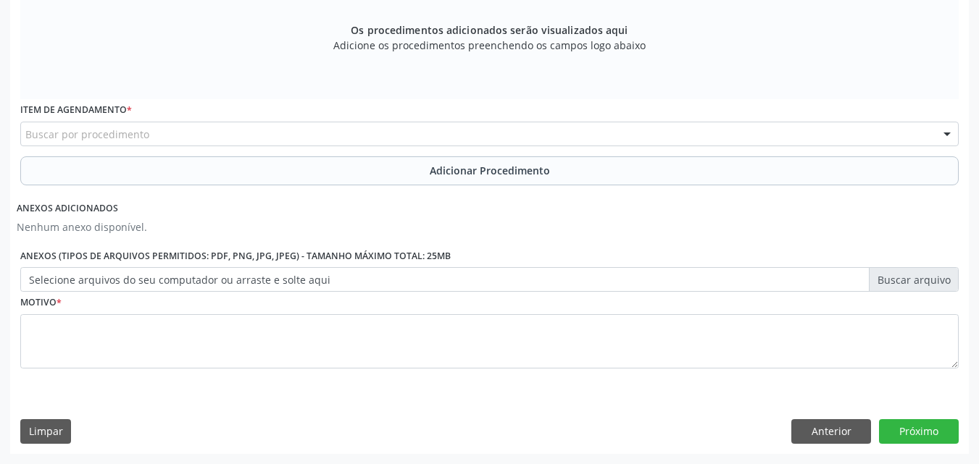
scroll to position [122, 0]
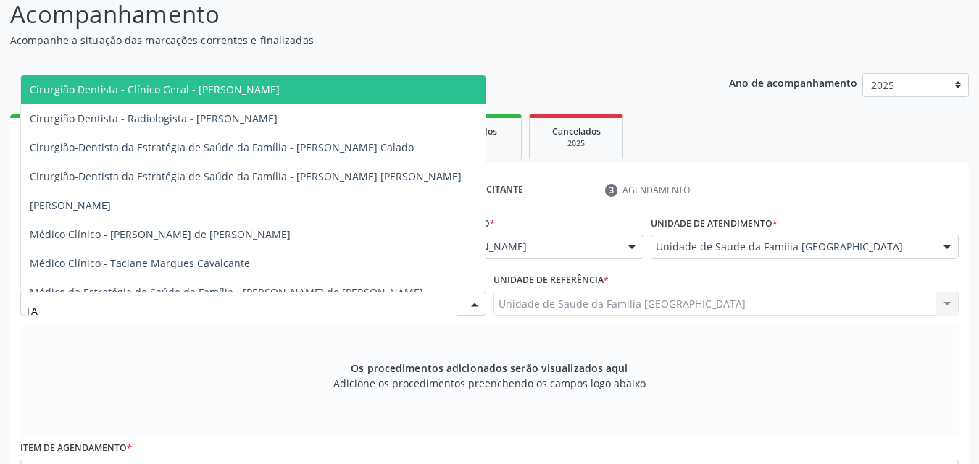
type input "TAC"
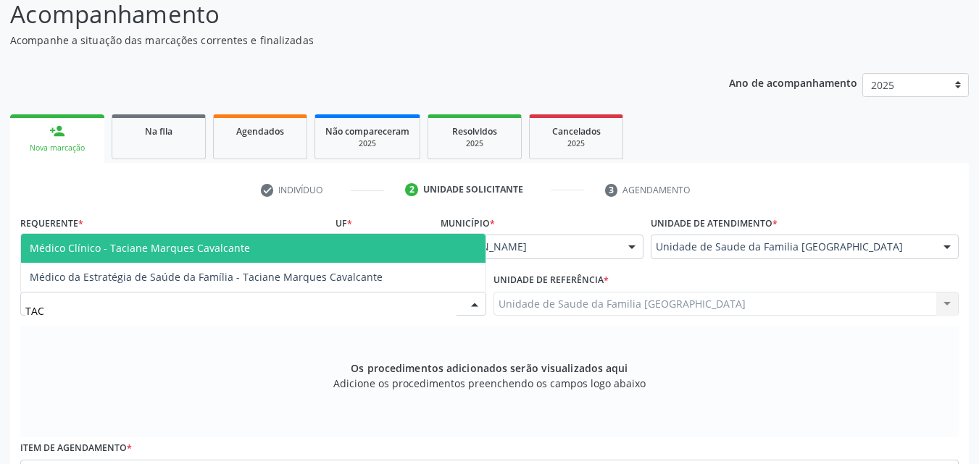
click at [225, 243] on span "Médico Clínico - Taciane Marques Cavalcante" at bounding box center [140, 248] width 220 height 14
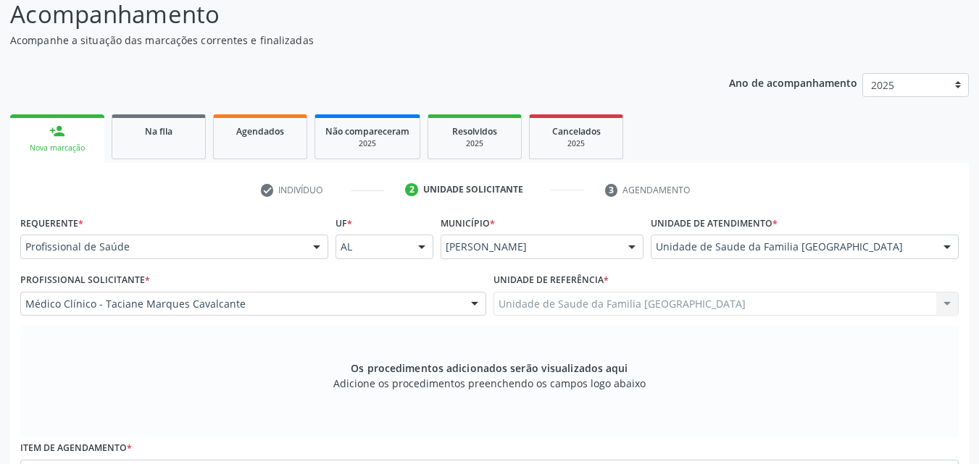
scroll to position [461, 0]
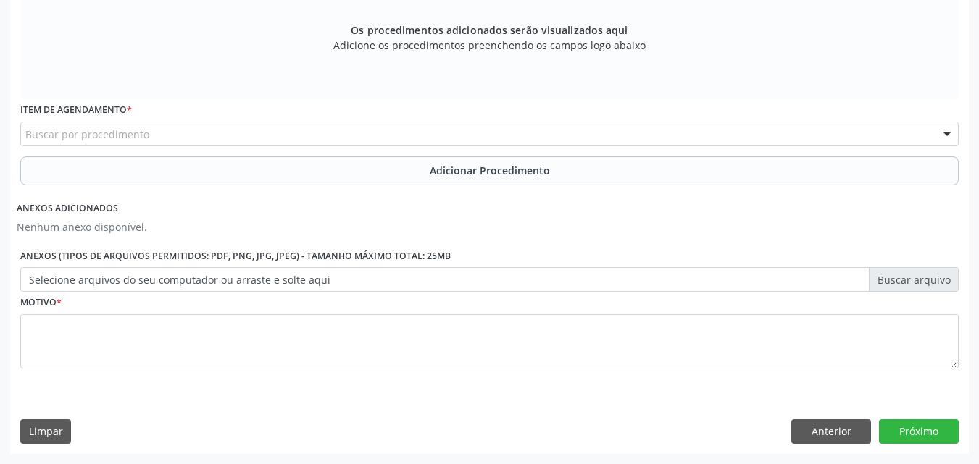
click at [154, 131] on div "Buscar por procedimento" at bounding box center [489, 134] width 938 height 25
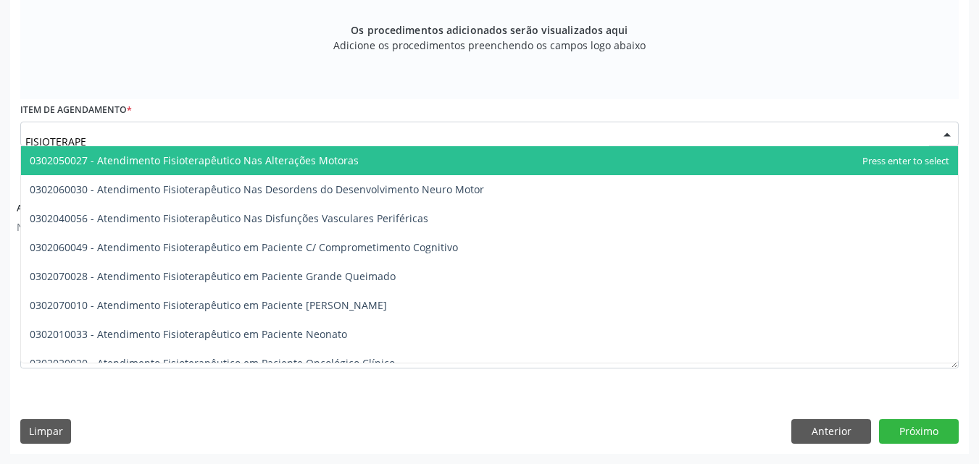
type input "FISIOTERAPEU"
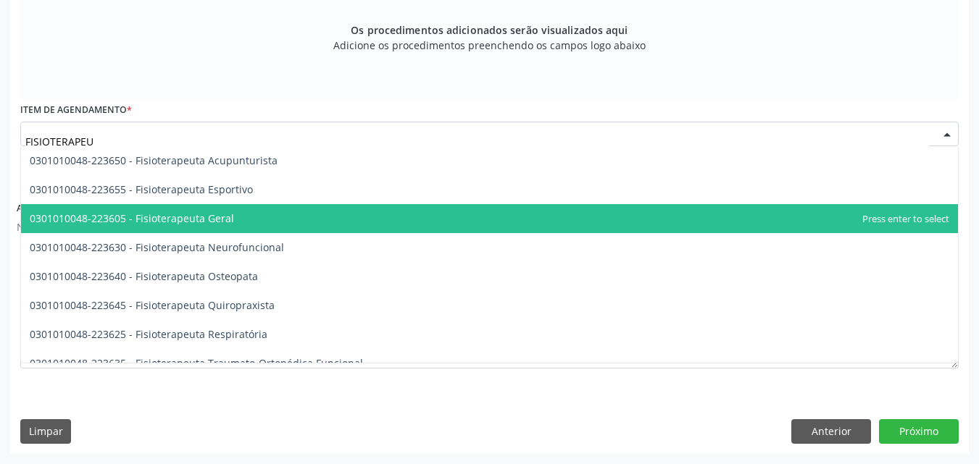
click at [172, 220] on span "0301010048-223605 - Fisioterapeuta Geral" at bounding box center [132, 219] width 204 height 14
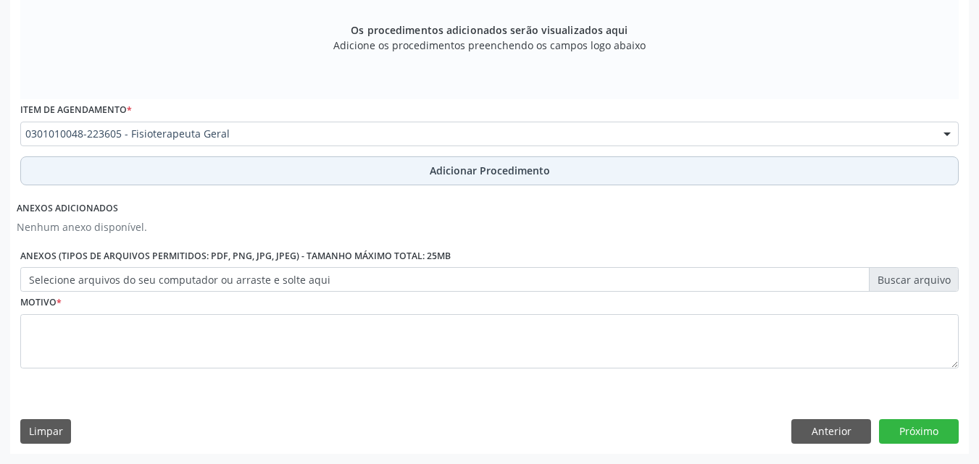
click at [189, 165] on button "Adicionar Procedimento" at bounding box center [489, 170] width 938 height 29
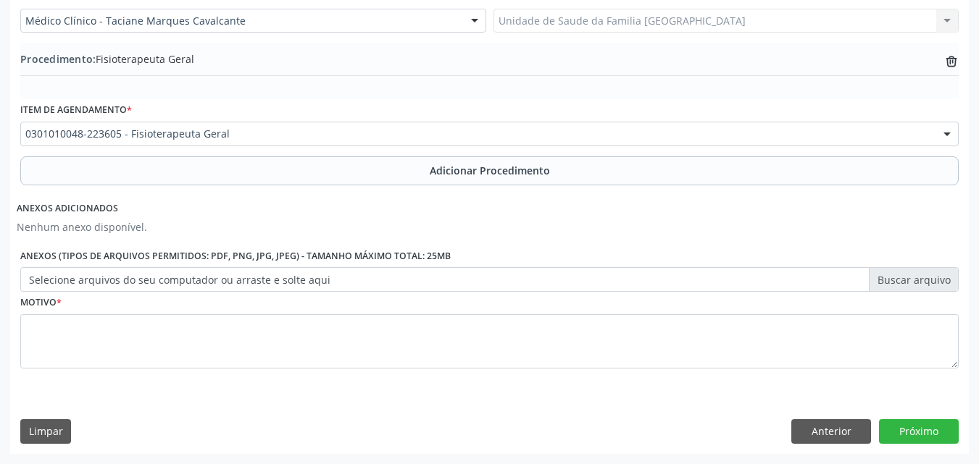
scroll to position [406, 0]
click at [176, 280] on label "Selecione arquivos do seu computador ou arraste e solte aqui" at bounding box center [489, 279] width 938 height 25
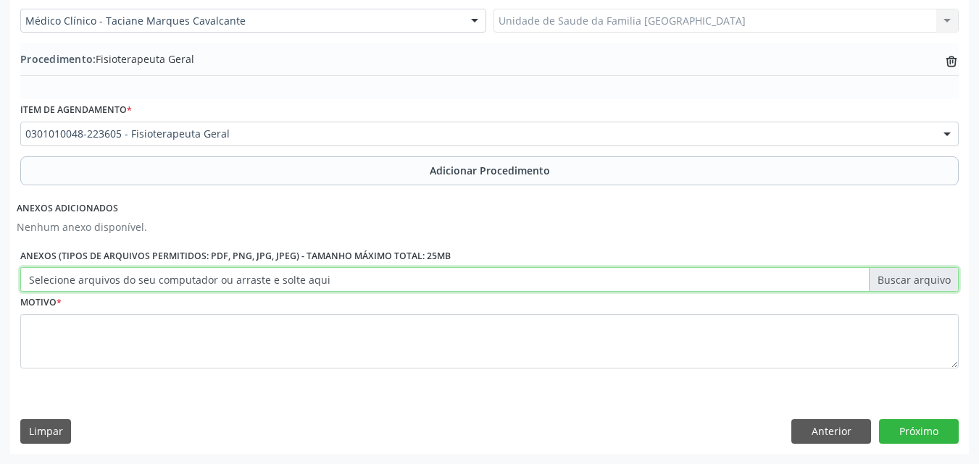
click at [176, 280] on input "Selecione arquivos do seu computador ou arraste e solte aqui" at bounding box center [489, 279] width 938 height 25
type input "C:\fakepath\14.jpg"
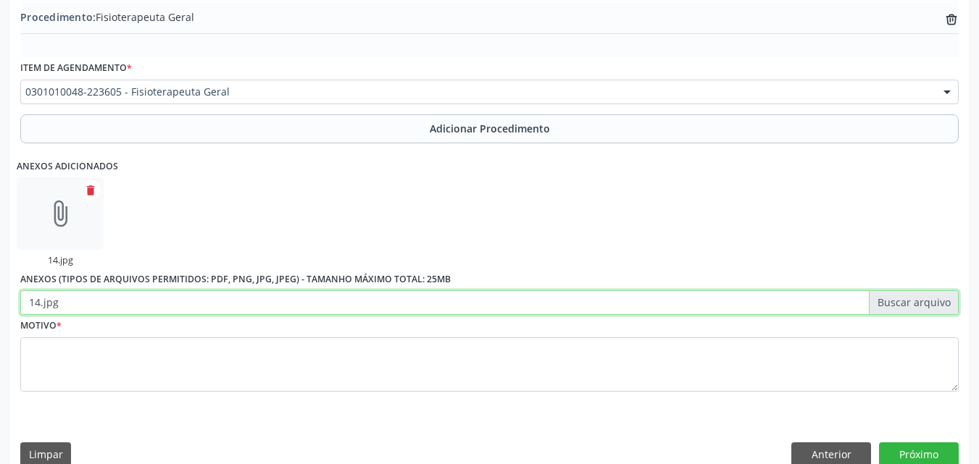
scroll to position [471, 0]
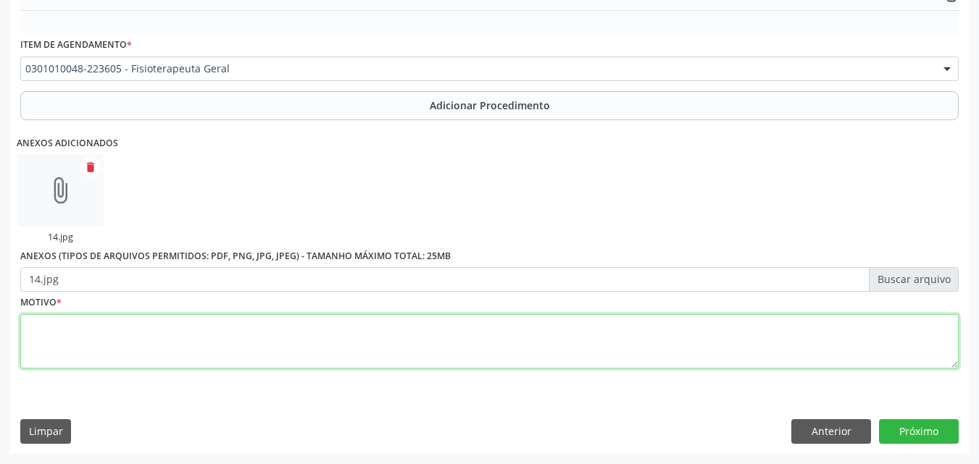
click at [188, 347] on textarea at bounding box center [489, 341] width 938 height 55
type textarea "M548- OUTRA DORSALGIA."
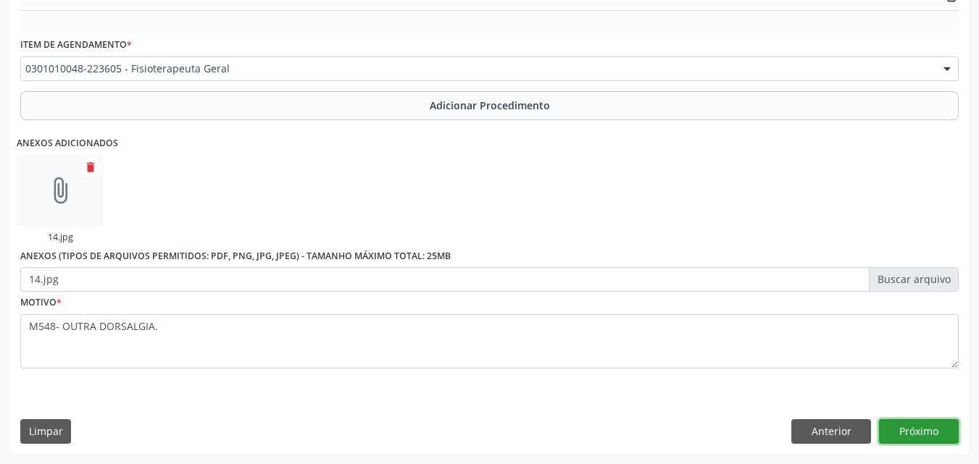
click at [931, 425] on button "Próximo" at bounding box center [919, 431] width 80 height 25
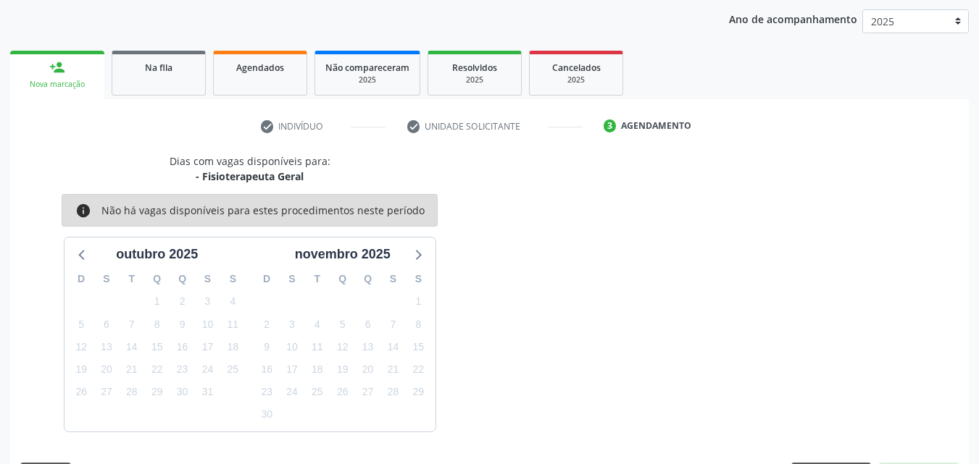
scroll to position [229, 0]
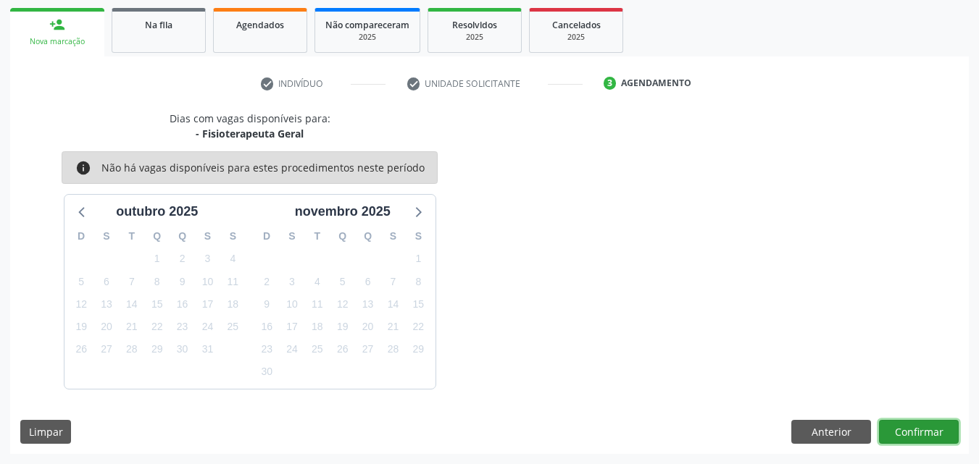
click at [919, 433] on button "Confirmar" at bounding box center [919, 432] width 80 height 25
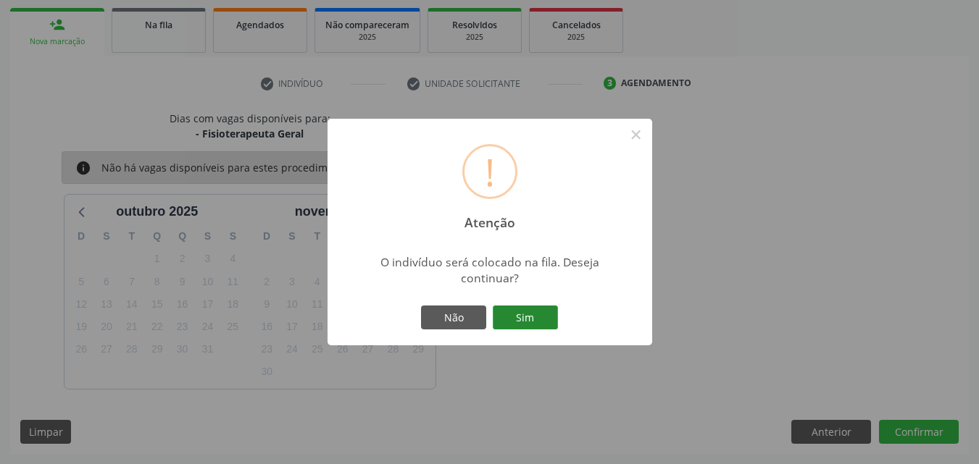
click at [518, 311] on button "Sim" at bounding box center [525, 318] width 65 height 25
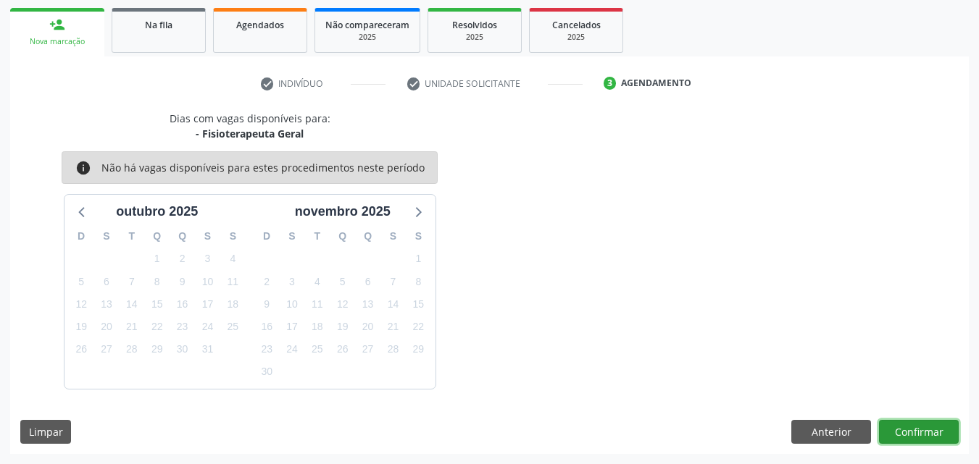
click at [919, 434] on button "Confirmar" at bounding box center [919, 432] width 80 height 25
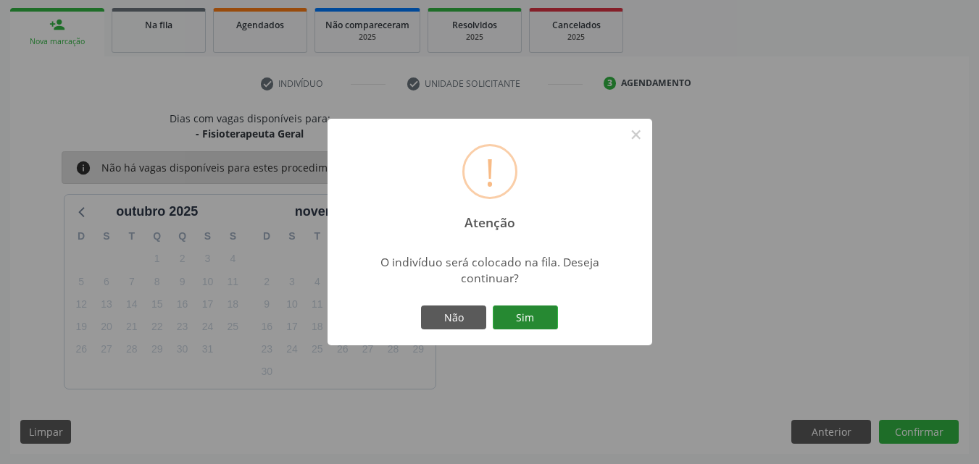
click at [516, 313] on button "Sim" at bounding box center [525, 318] width 65 height 25
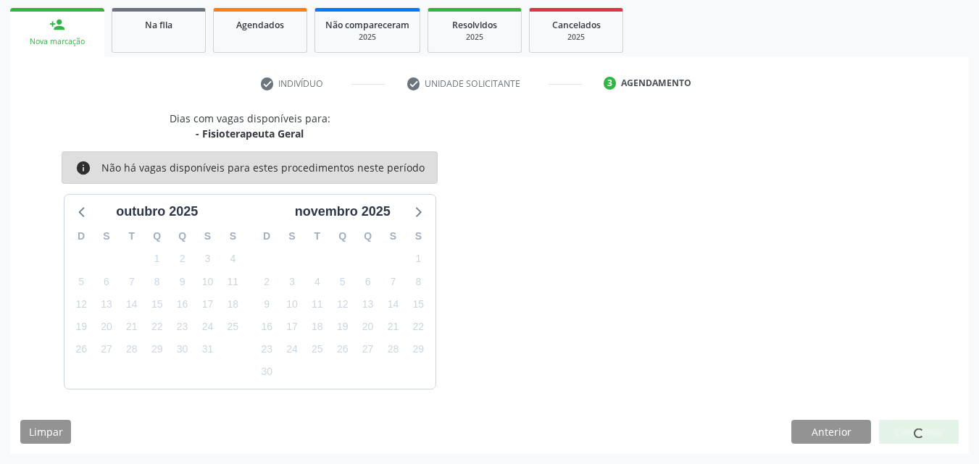
scroll to position [34, 0]
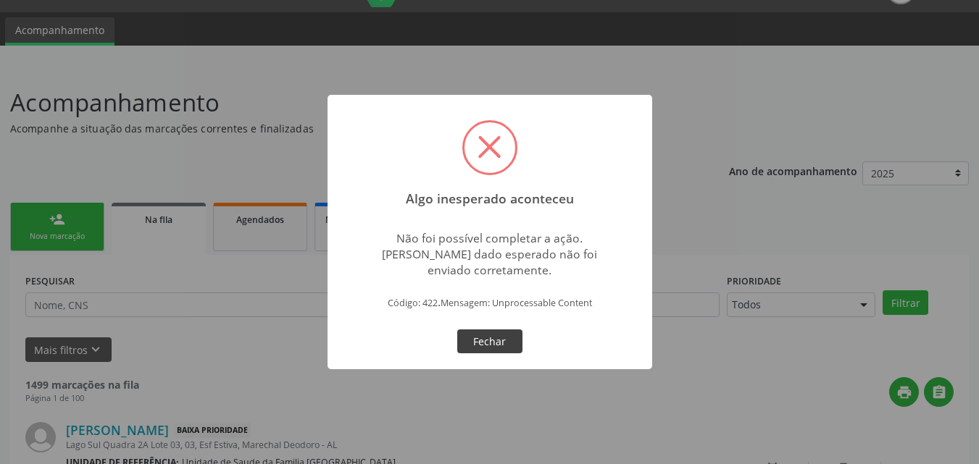
click at [488, 343] on button "Fechar" at bounding box center [489, 342] width 65 height 25
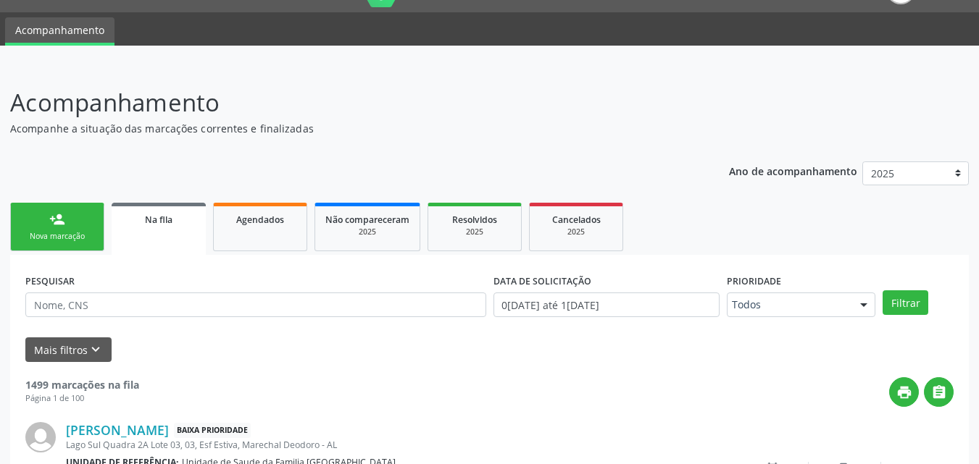
click at [35, 230] on link "person_add Nova marcação" at bounding box center [57, 227] width 94 height 49
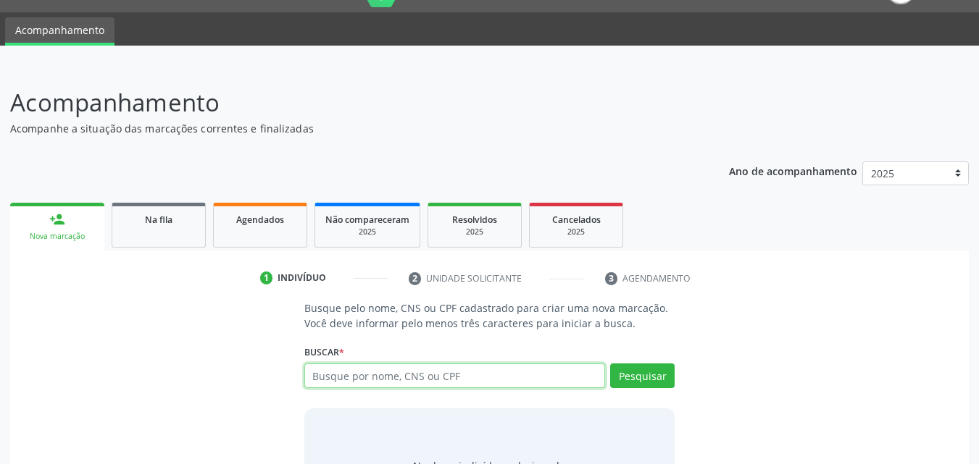
click at [412, 375] on input "text" at bounding box center [454, 376] width 301 height 25
type input "709605681716979"
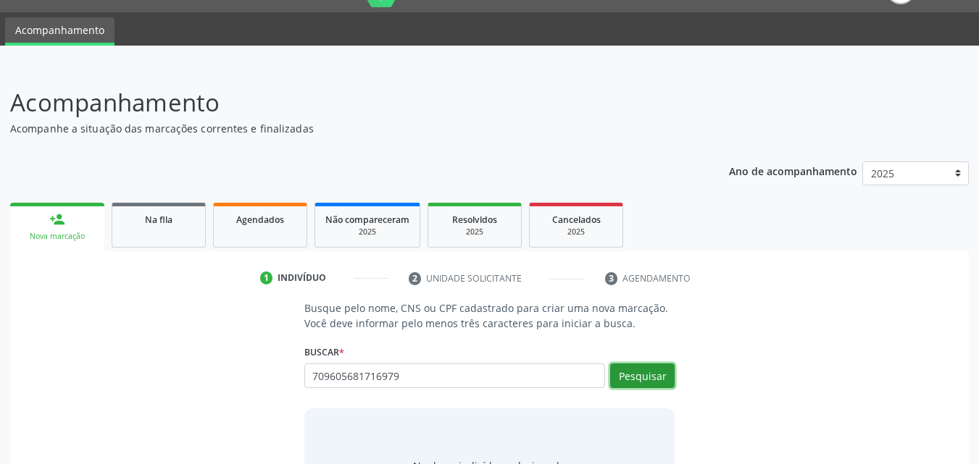
click at [635, 367] on button "Pesquisar" at bounding box center [642, 376] width 64 height 25
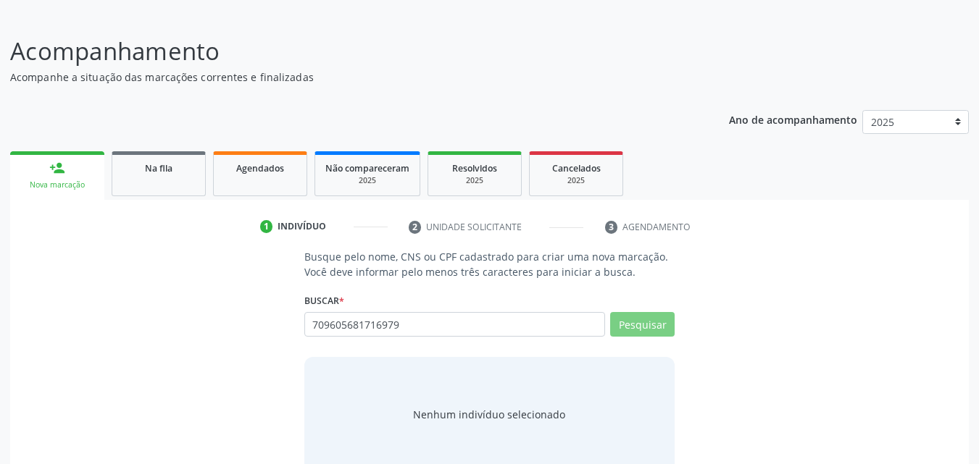
scroll to position [114, 0]
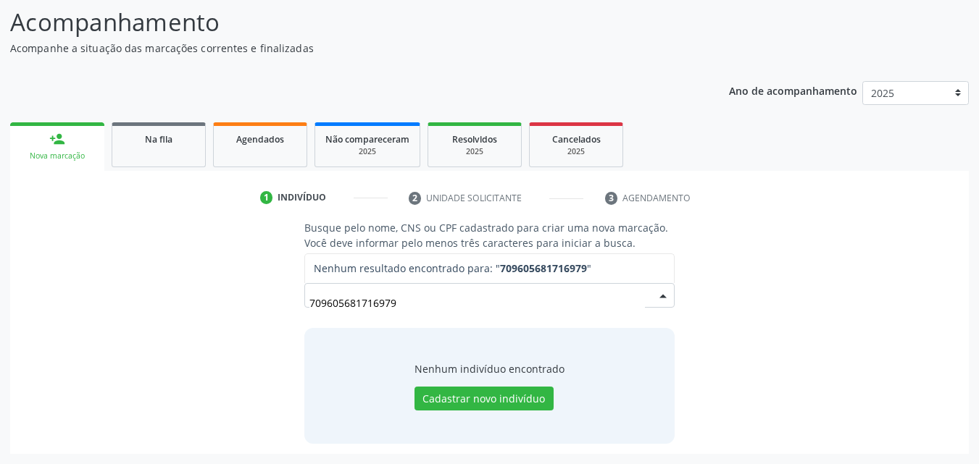
drag, startPoint x: 426, startPoint y: 301, endPoint x: 224, endPoint y: 265, distance: 205.4
click at [227, 266] on div "Busque pelo nome, CNS ou CPF cadastrado para criar uma nova marcação. Você deve…" at bounding box center [489, 331] width 938 height 223
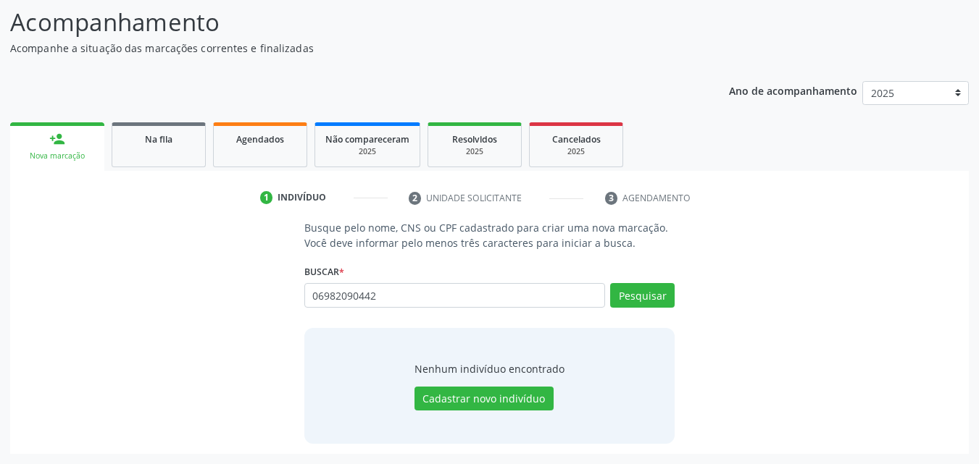
type input "06982090442"
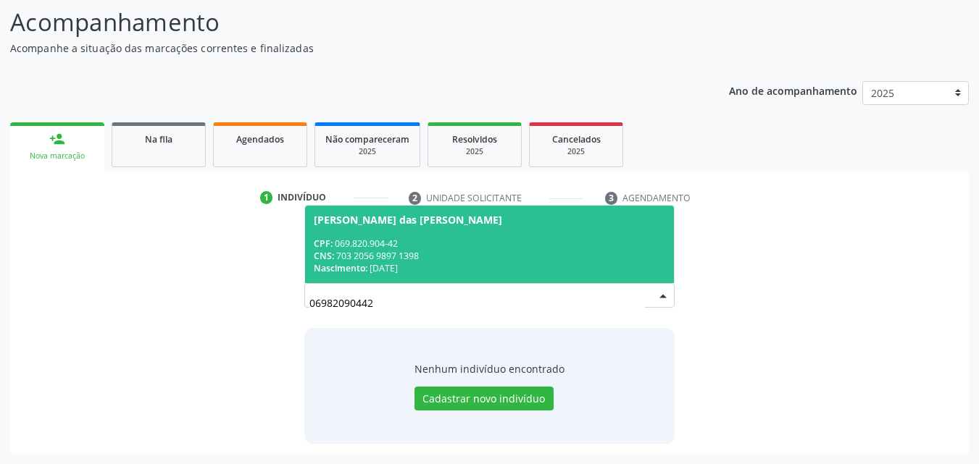
click at [440, 222] on div "[PERSON_NAME] das [PERSON_NAME]" at bounding box center [408, 220] width 188 height 12
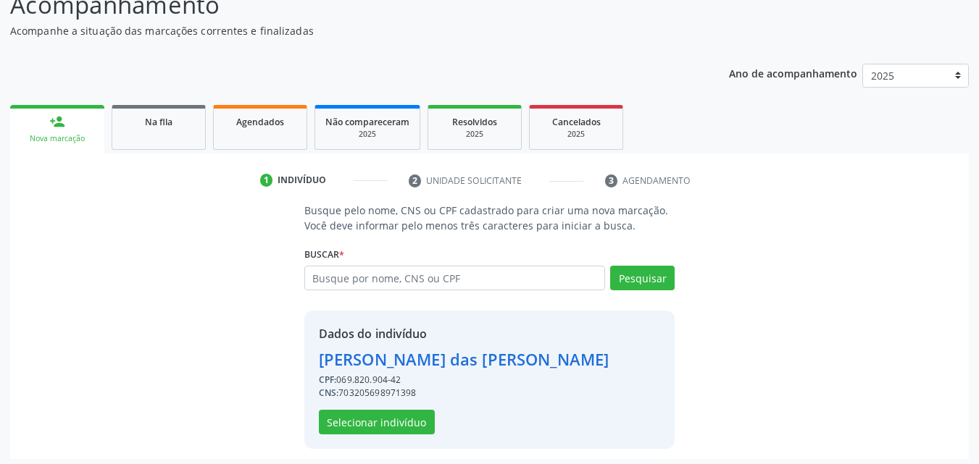
scroll to position [137, 0]
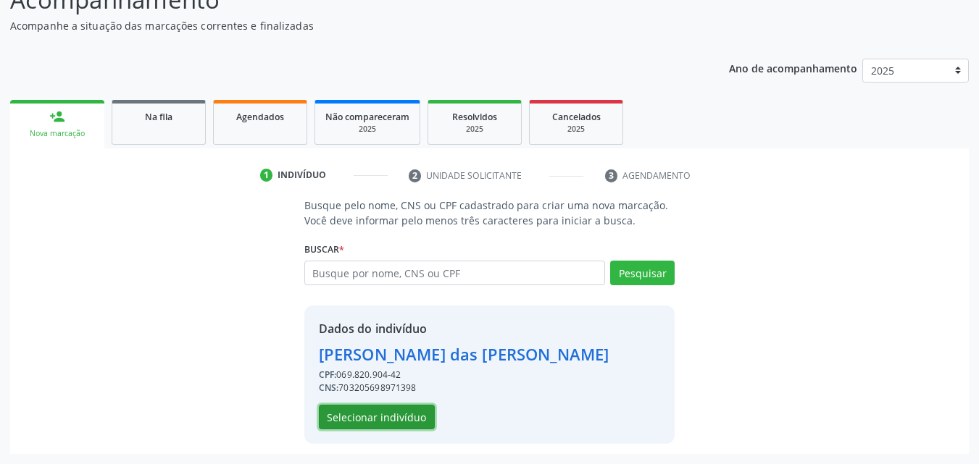
click at [417, 417] on button "Selecionar indivíduo" at bounding box center [377, 417] width 116 height 25
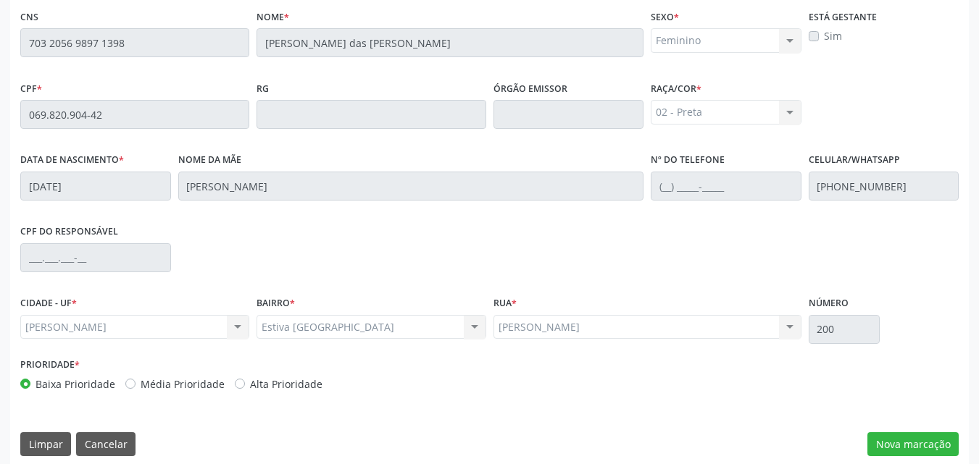
scroll to position [383, 0]
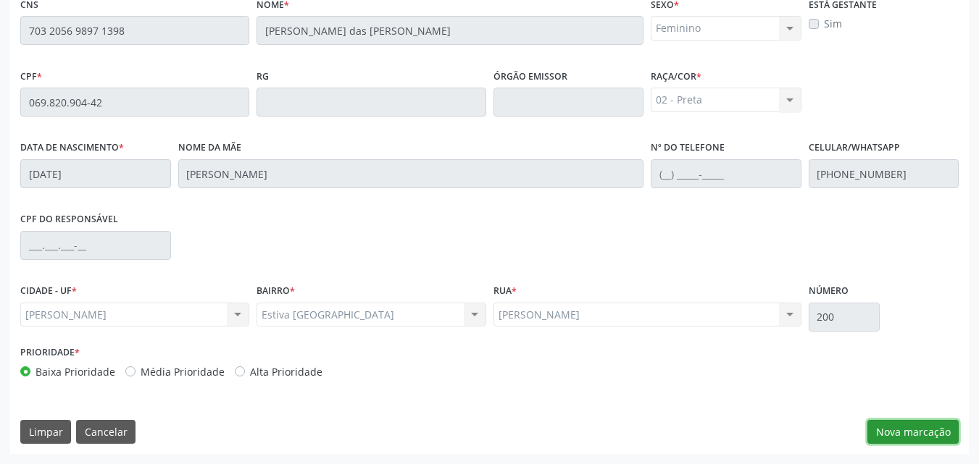
click at [927, 438] on button "Nova marcação" at bounding box center [912, 432] width 91 height 25
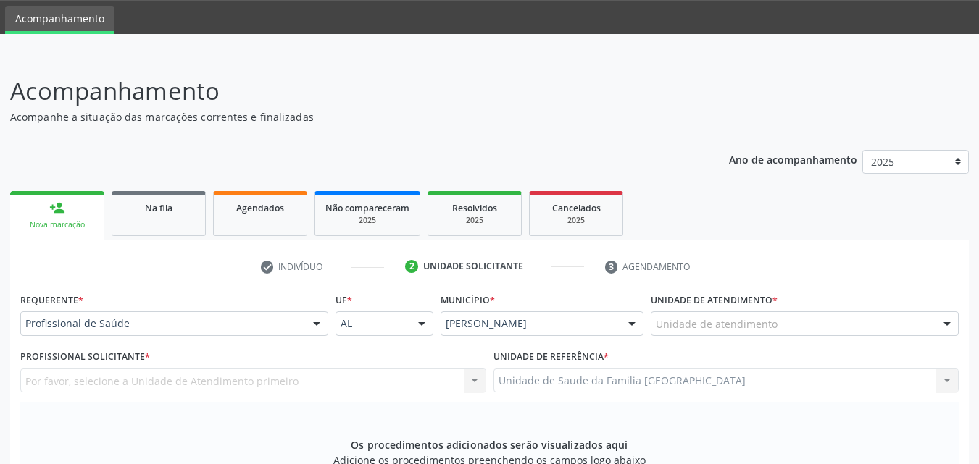
scroll to position [0, 0]
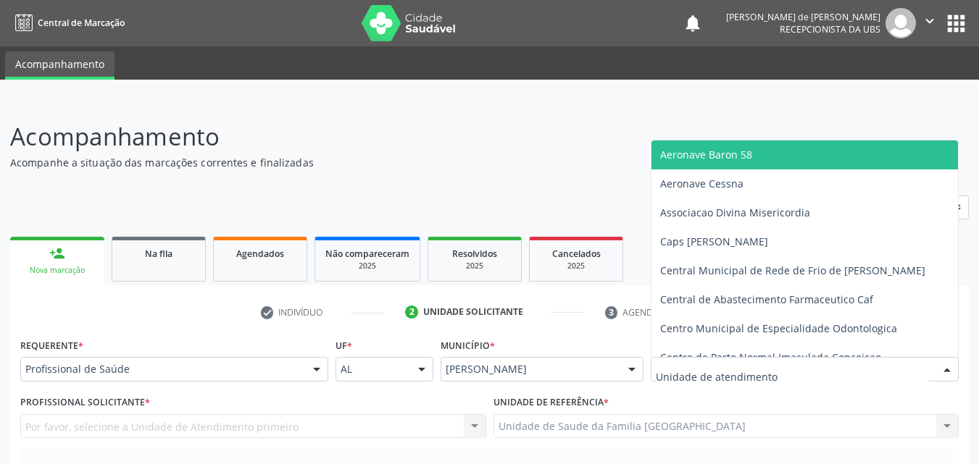
click at [800, 367] on div at bounding box center [805, 369] width 308 height 25
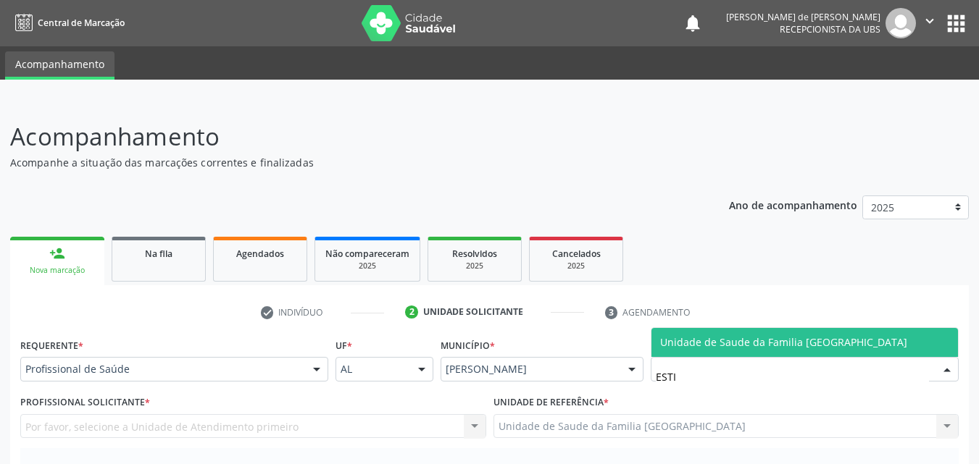
type input "ESTIV"
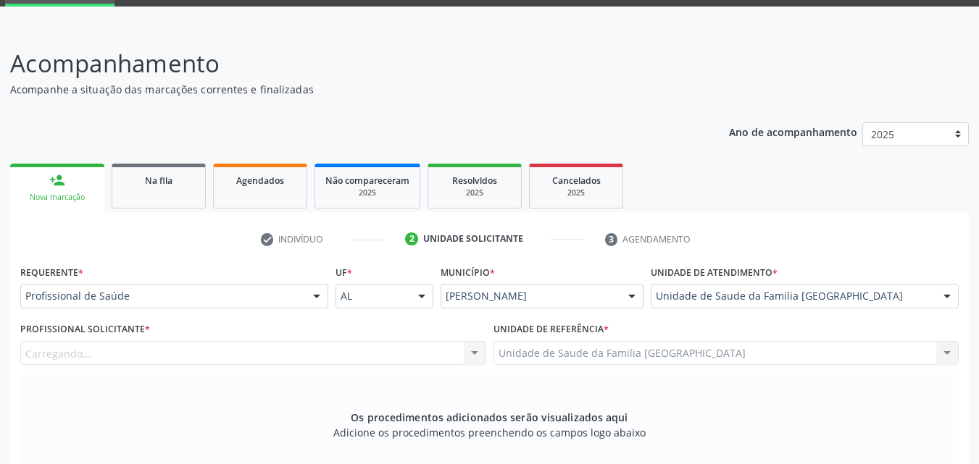
scroll to position [338, 0]
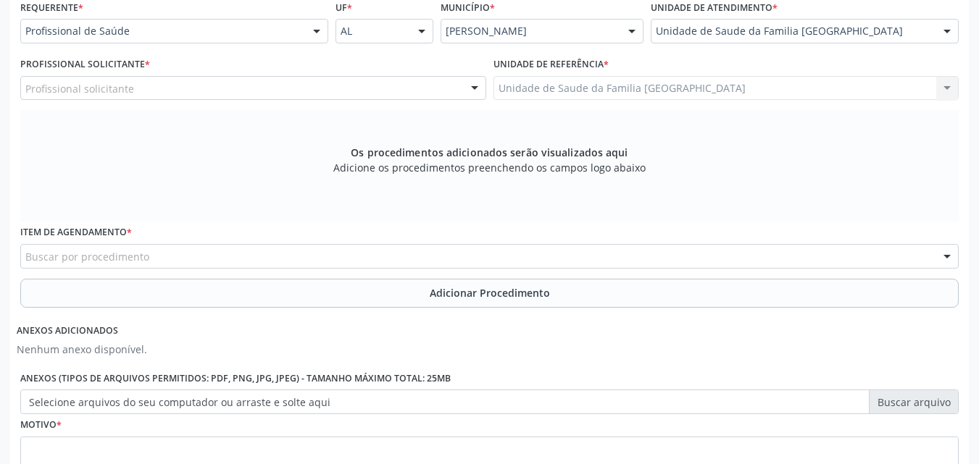
click at [162, 79] on div "Profissional solicitante" at bounding box center [253, 88] width 466 height 25
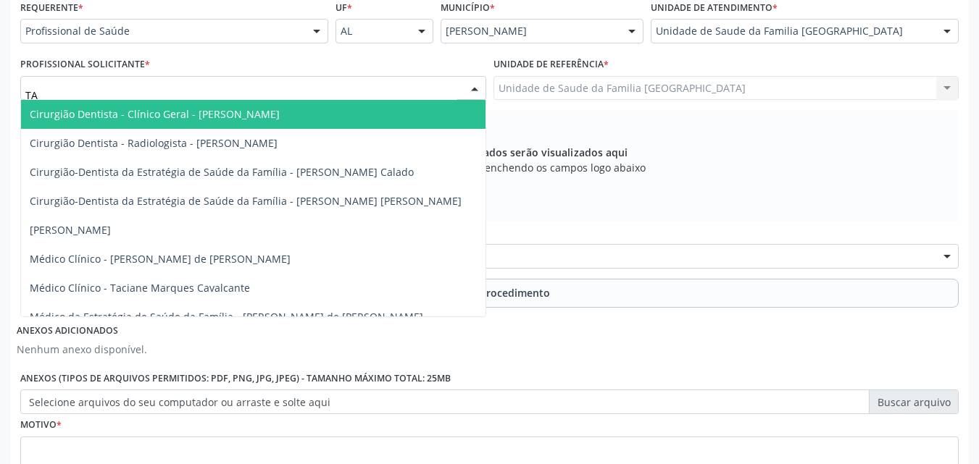
type input "TAC"
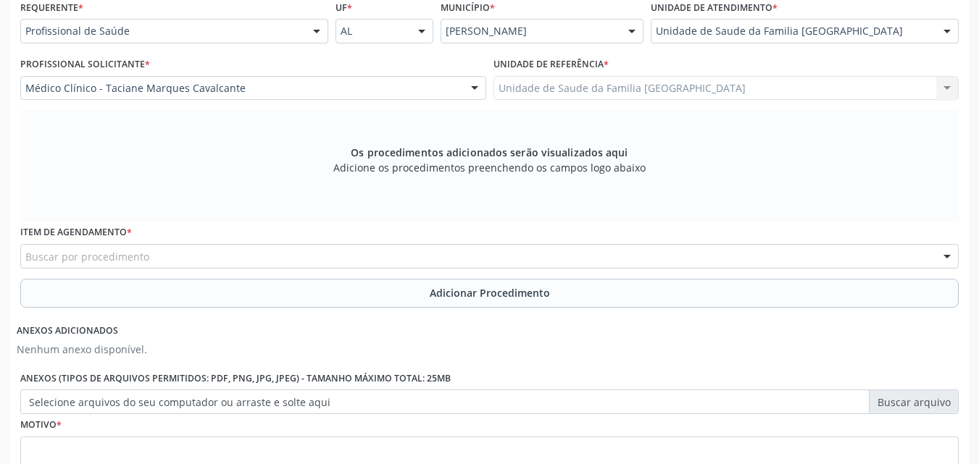
click at [190, 260] on div "Buscar por procedimento" at bounding box center [489, 256] width 938 height 25
click at [158, 257] on div "Buscar por procedimento" at bounding box center [489, 256] width 938 height 25
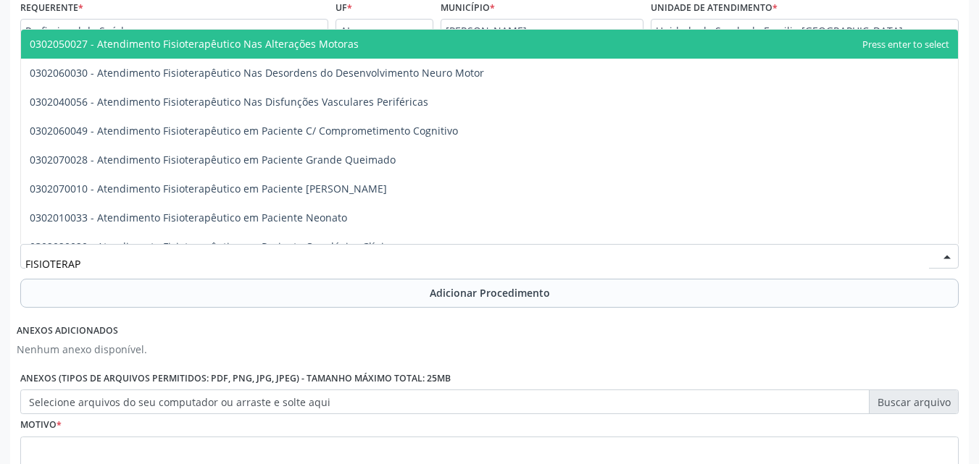
type input "FISIOTERAPE"
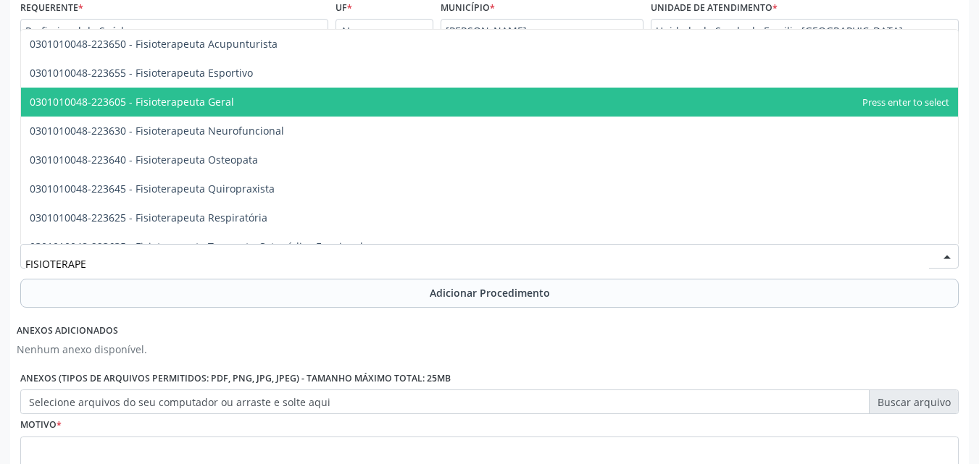
click at [235, 101] on span "0301010048-223605 - Fisioterapeuta Geral" at bounding box center [489, 102] width 937 height 29
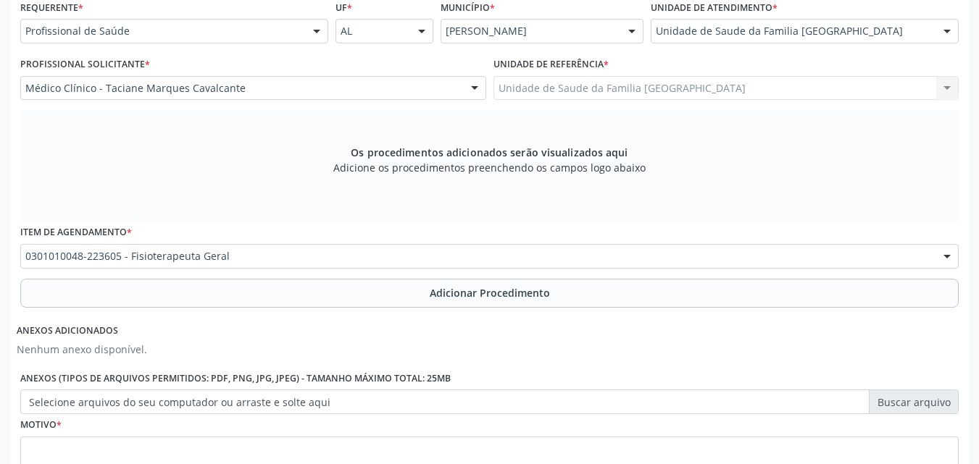
click at [218, 309] on div "Requerente * Profissional de Saúde Profissional de Saúde Paciente Nenhum result…" at bounding box center [489, 253] width 938 height 515
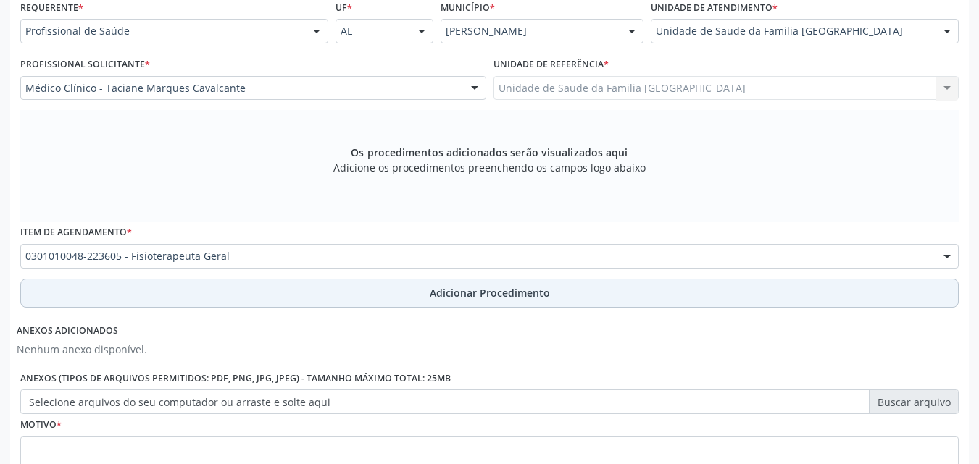
click at [222, 298] on button "Adicionar Procedimento" at bounding box center [489, 293] width 938 height 29
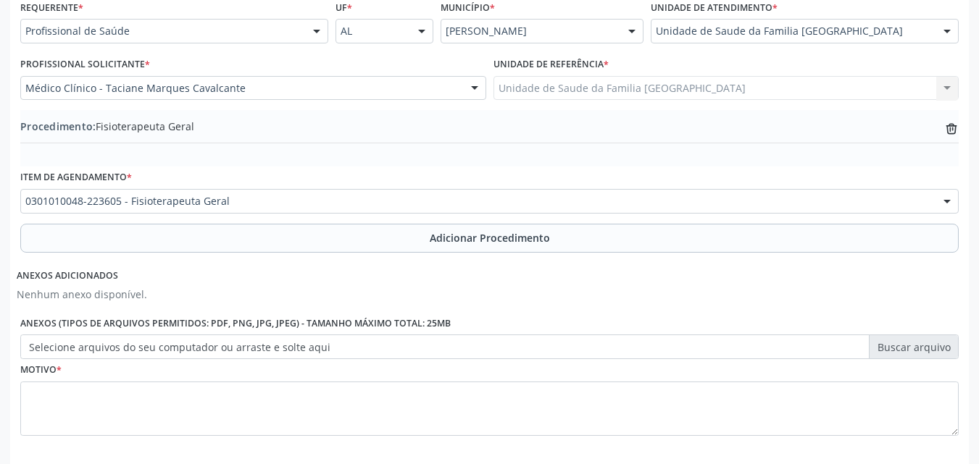
click at [212, 345] on label "Selecione arquivos do seu computador ou arraste e solte aqui" at bounding box center [489, 347] width 938 height 25
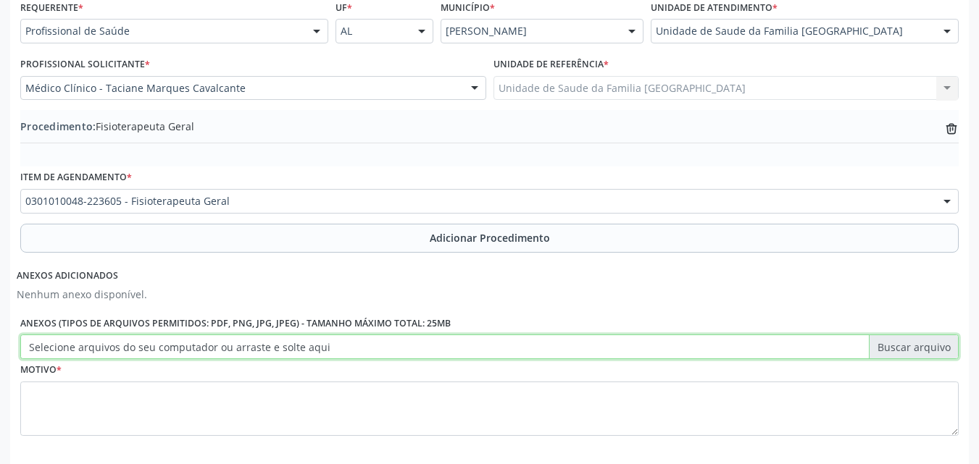
click at [212, 345] on input "Selecione arquivos do seu computador ou arraste e solte aqui" at bounding box center [489, 347] width 938 height 25
type input "C:\fakepath\14.jpg"
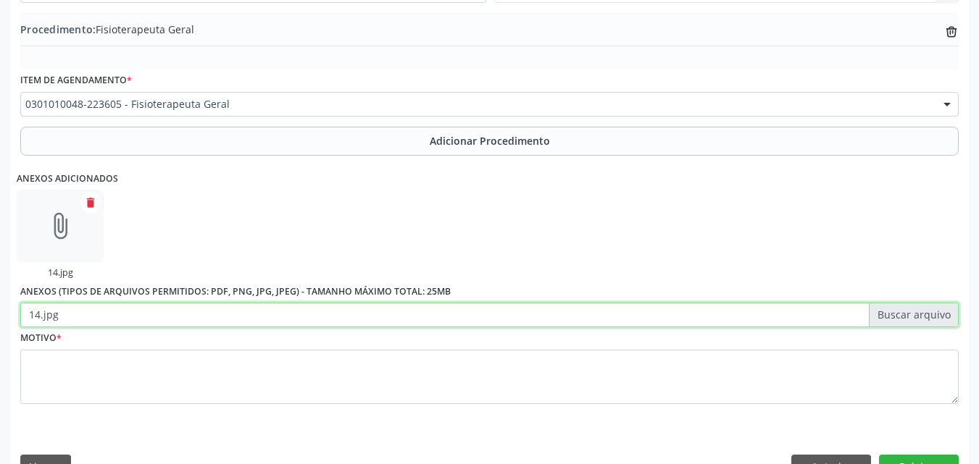
scroll to position [471, 0]
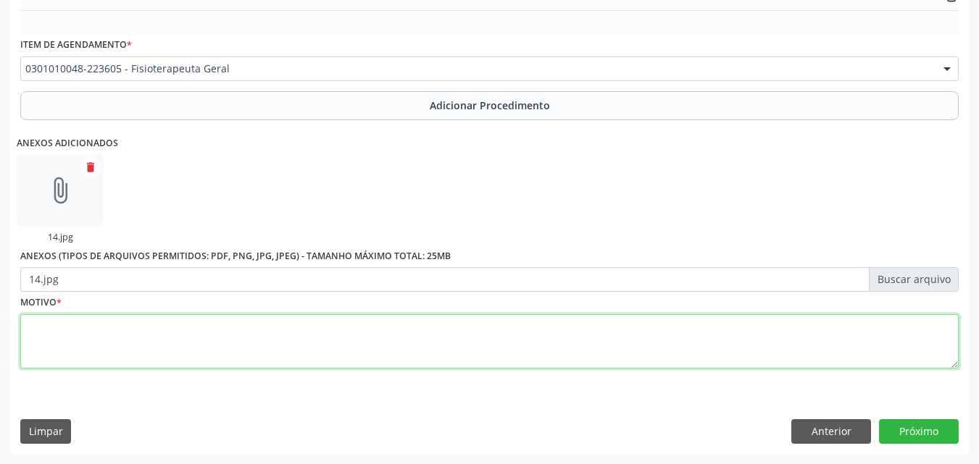
click at [199, 338] on textarea at bounding box center [489, 341] width 938 height 55
type textarea "M548- OUTRA DORSALGIA."
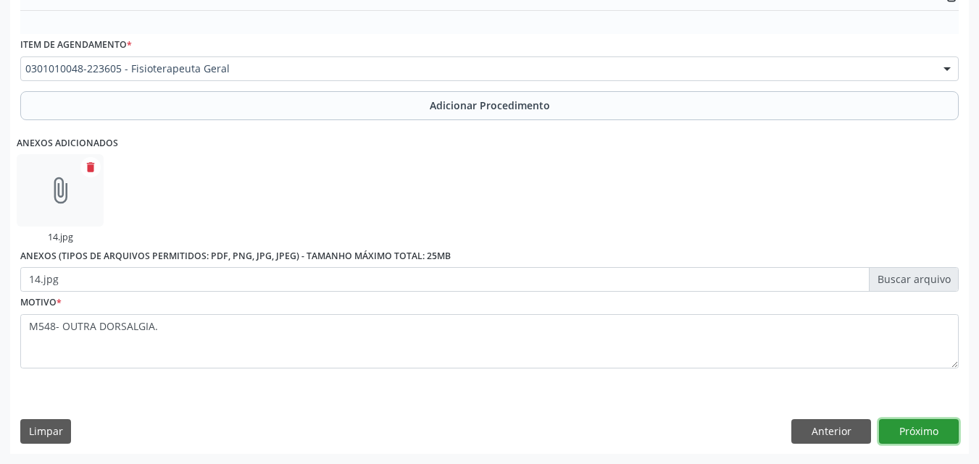
click at [908, 427] on button "Próximo" at bounding box center [919, 431] width 80 height 25
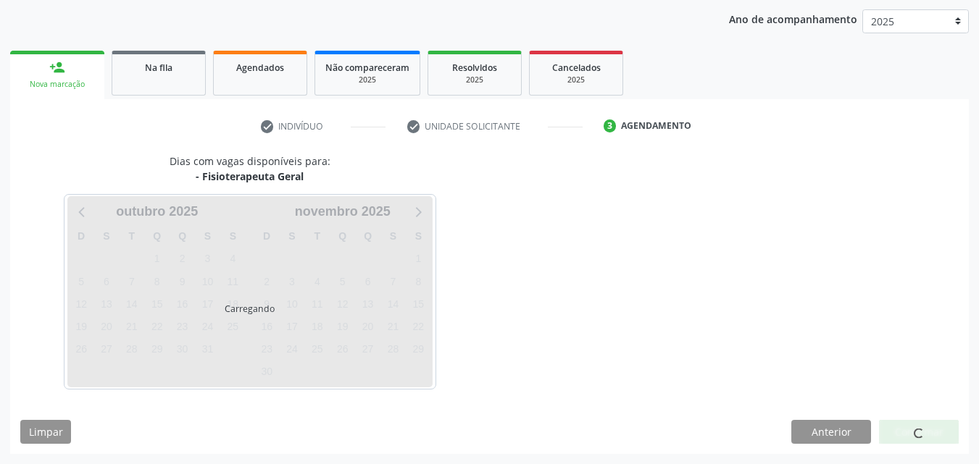
scroll to position [229, 0]
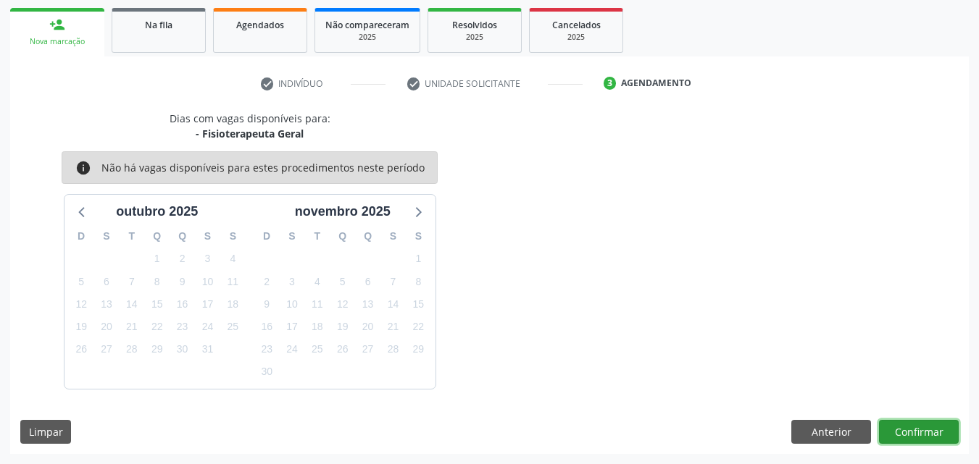
click at [905, 427] on button "Confirmar" at bounding box center [919, 432] width 80 height 25
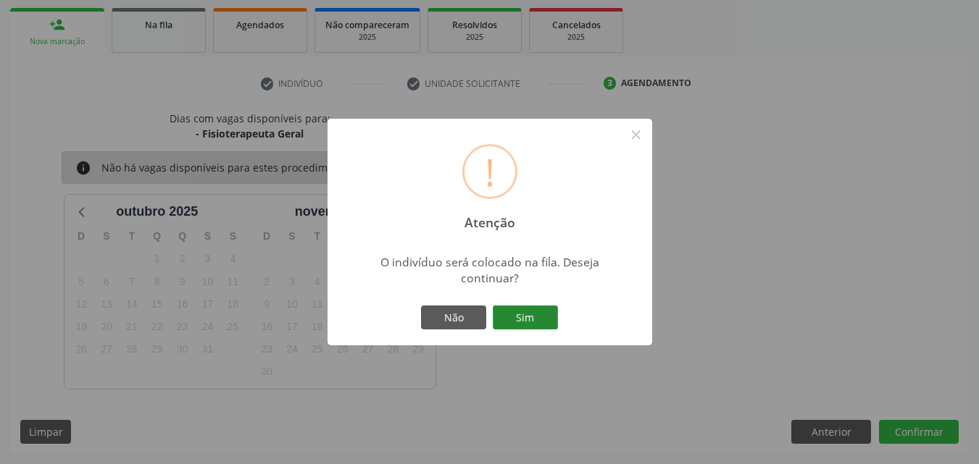
click at [527, 309] on button "Sim" at bounding box center [525, 318] width 65 height 25
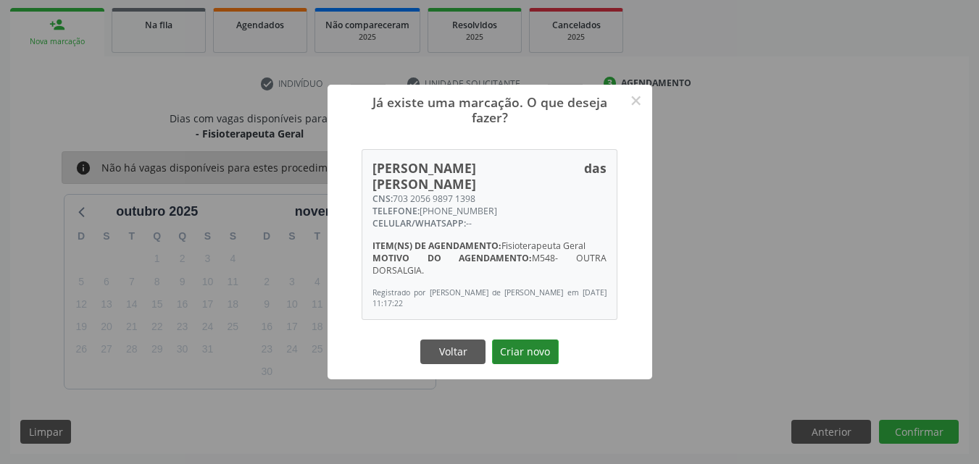
click at [525, 340] on button "Criar novo" at bounding box center [525, 352] width 67 height 25
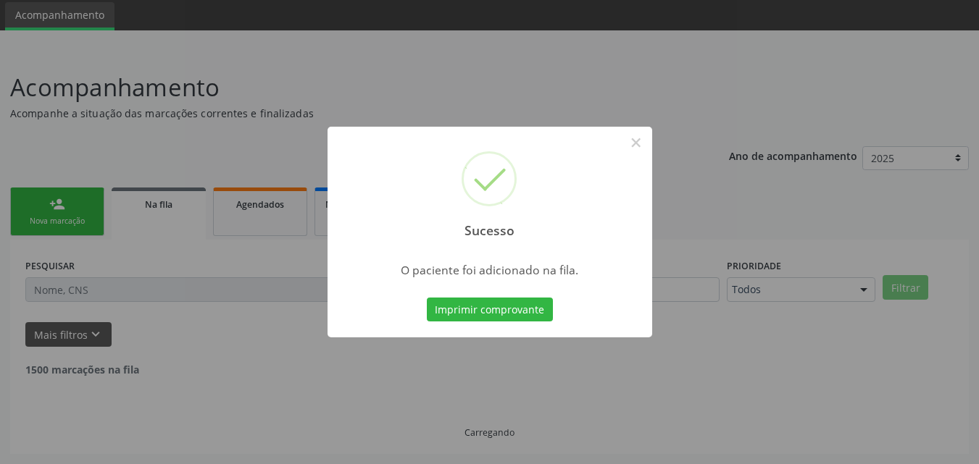
scroll to position [34, 0]
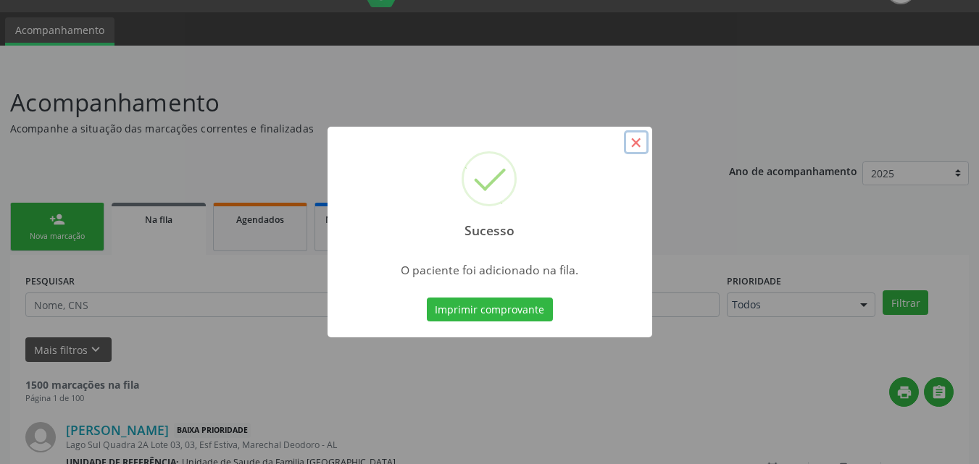
click at [632, 138] on button "×" at bounding box center [636, 142] width 25 height 25
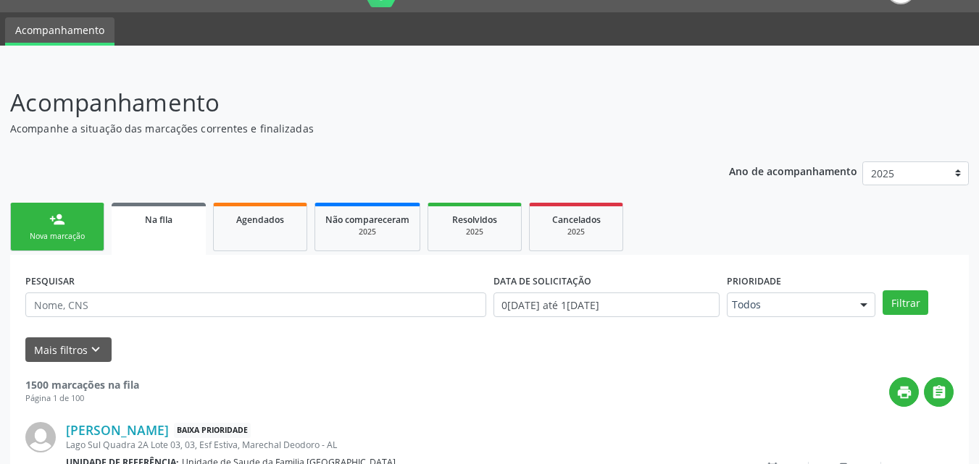
click at [85, 211] on link "person_add Nova marcação" at bounding box center [57, 227] width 94 height 49
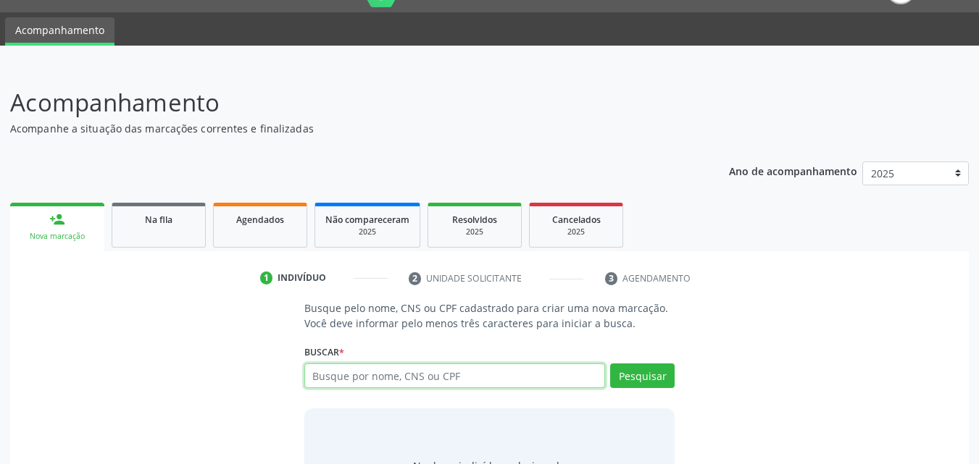
click at [487, 380] on input "text" at bounding box center [454, 376] width 301 height 25
type input "[PERSON_NAME]"
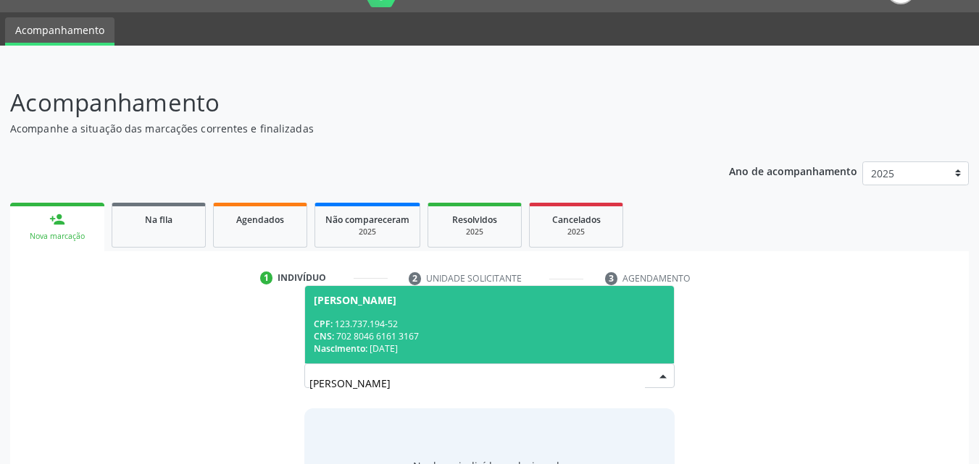
click at [409, 324] on div "CPF: 123.737.194-52" at bounding box center [490, 324] width 352 height 12
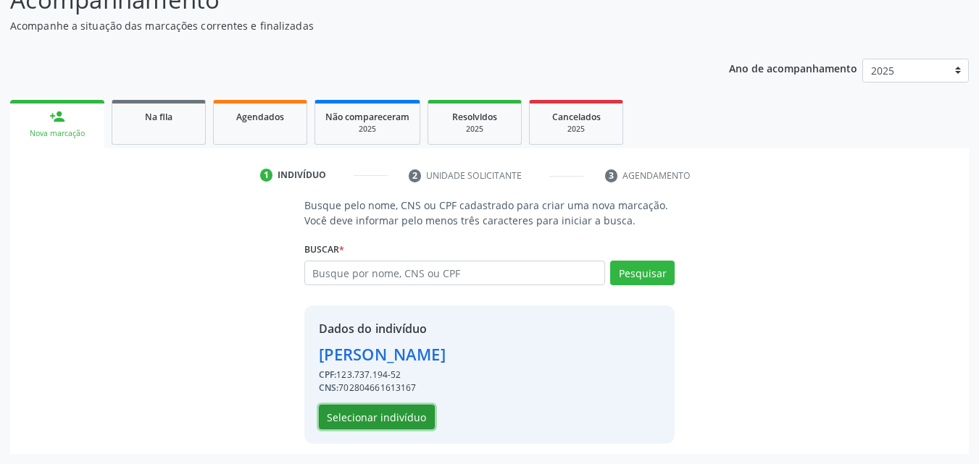
click at [406, 414] on button "Selecionar indivíduo" at bounding box center [377, 417] width 116 height 25
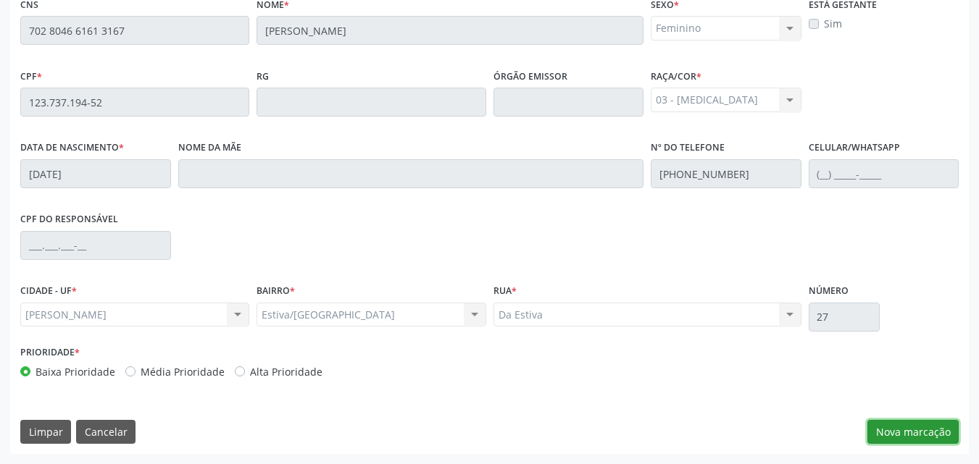
click at [900, 430] on button "Nova marcação" at bounding box center [912, 432] width 91 height 25
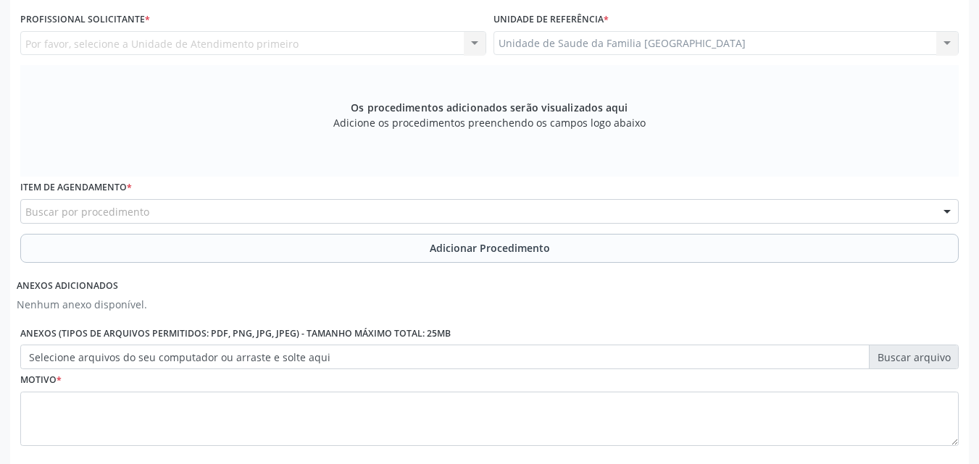
scroll to position [45, 0]
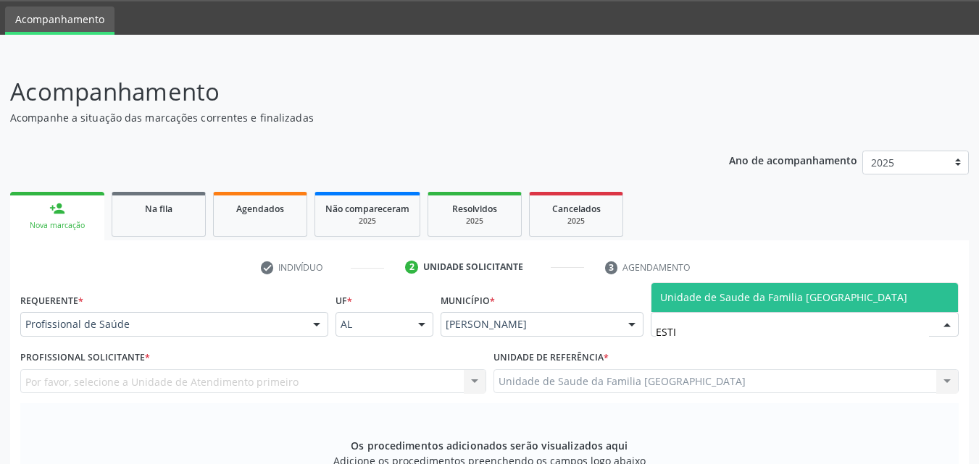
type input "ESTIV"
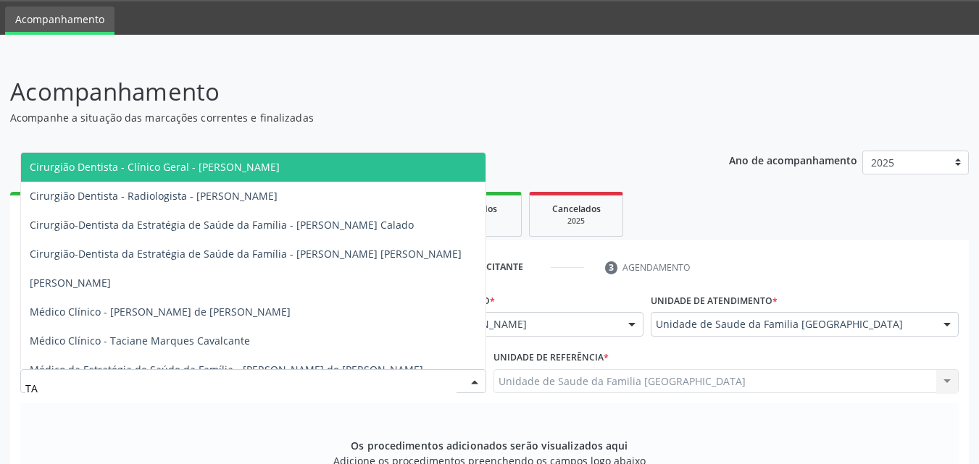
type input "TAC"
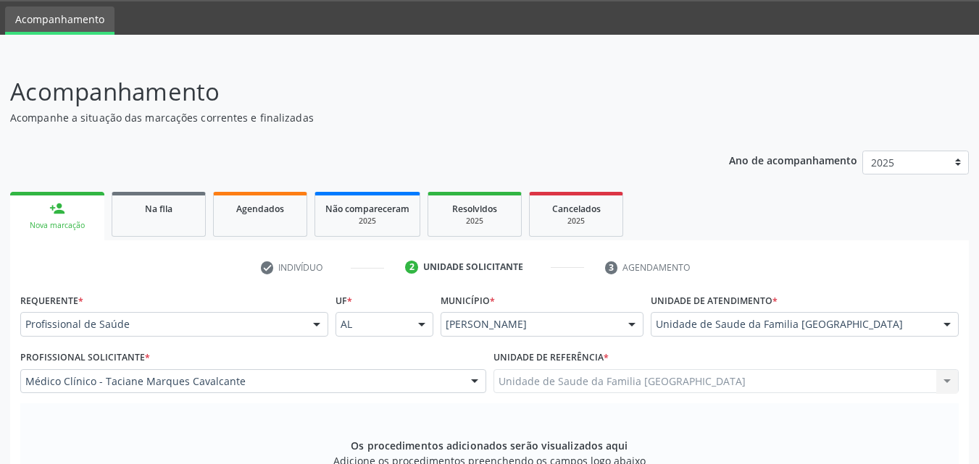
scroll to position [383, 0]
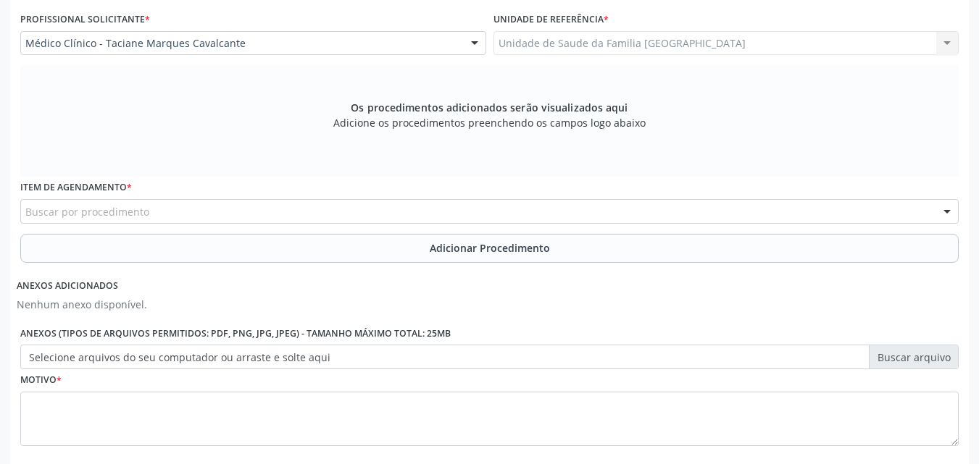
click at [89, 199] on div "Buscar por procedimento" at bounding box center [489, 211] width 938 height 25
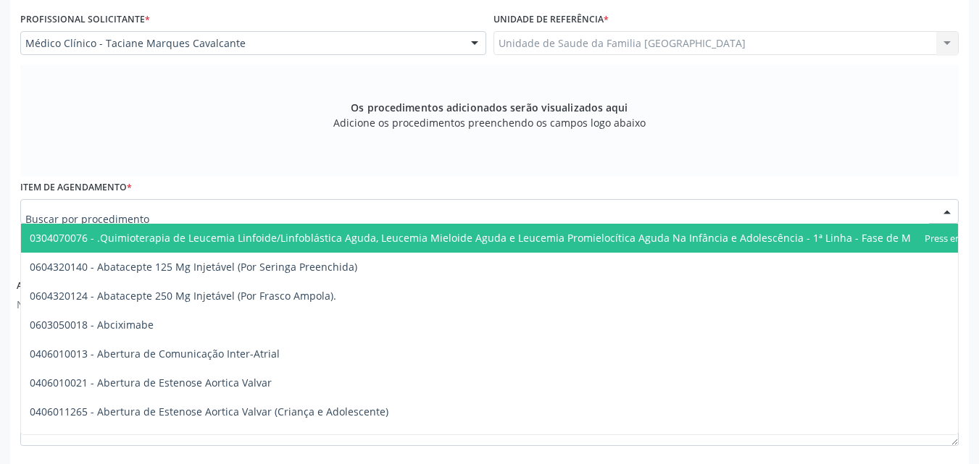
click at [85, 209] on input "text" at bounding box center [476, 218] width 903 height 29
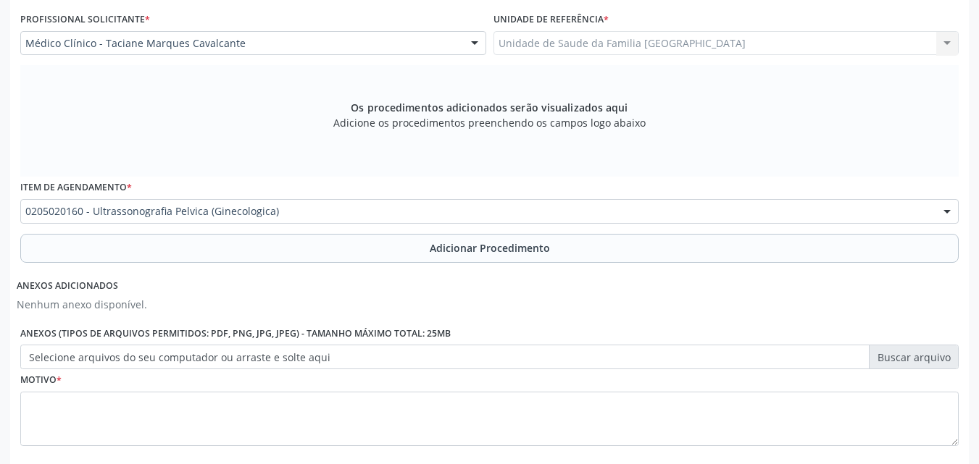
scroll to position [0, 0]
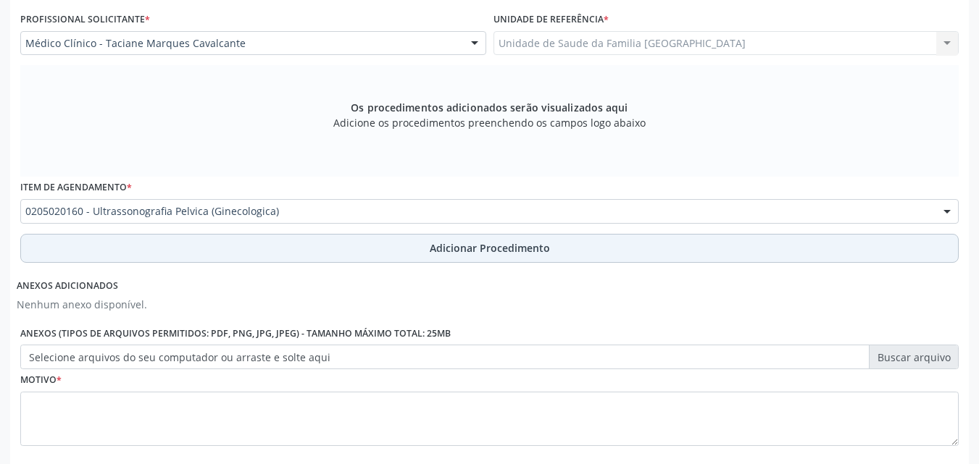
click at [130, 243] on button "Adicionar Procedimento" at bounding box center [489, 248] width 938 height 29
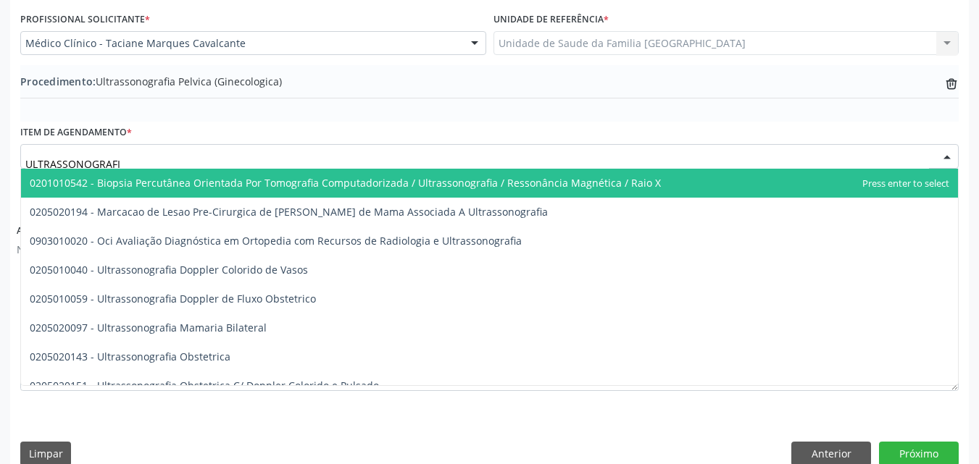
type input "ULTRASSONOGRAFIA"
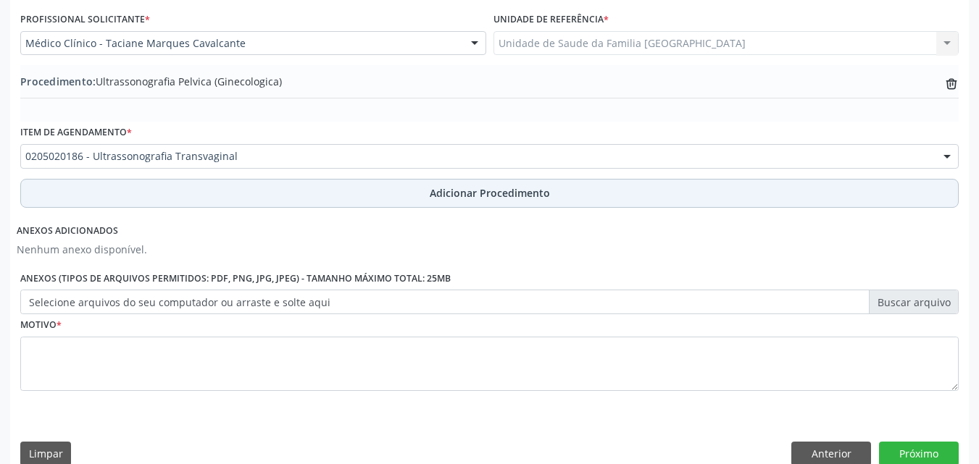
click at [139, 181] on button "Adicionar Procedimento" at bounding box center [489, 193] width 938 height 29
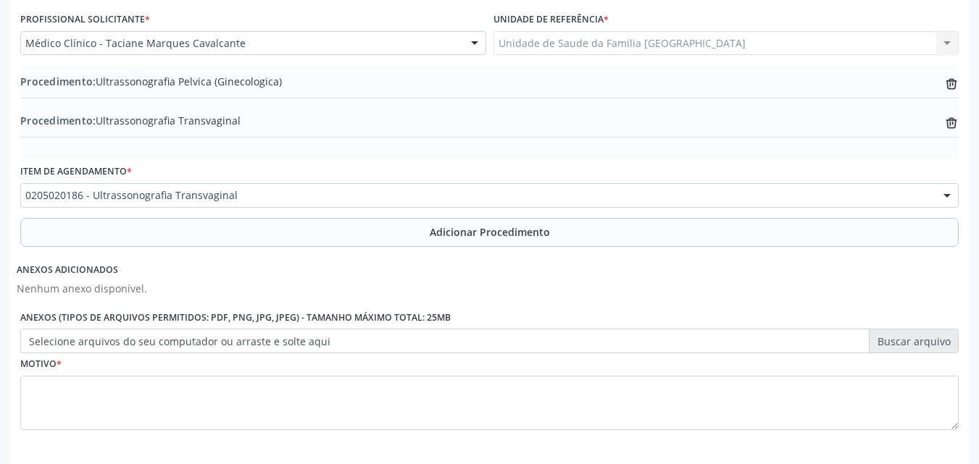
click at [164, 341] on label "Selecione arquivos do seu computador ou arraste e solte aqui" at bounding box center [489, 341] width 938 height 25
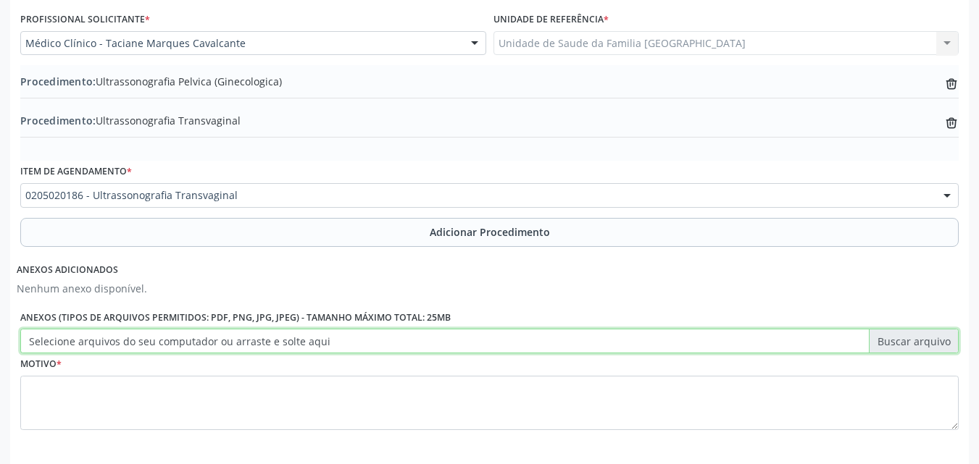
click at [164, 341] on input "Selecione arquivos do seu computador ou arraste e solte aqui" at bounding box center [489, 341] width 938 height 25
type input "C:\fakepath\15.jpg"
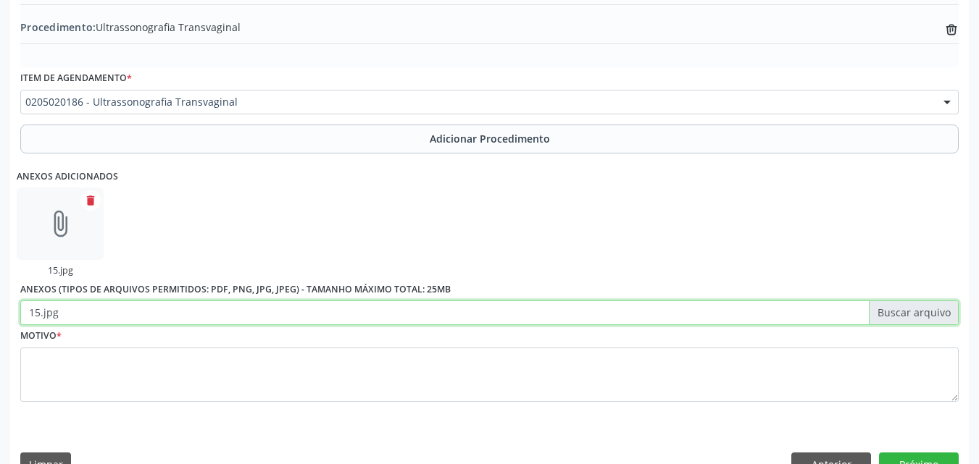
scroll to position [510, 0]
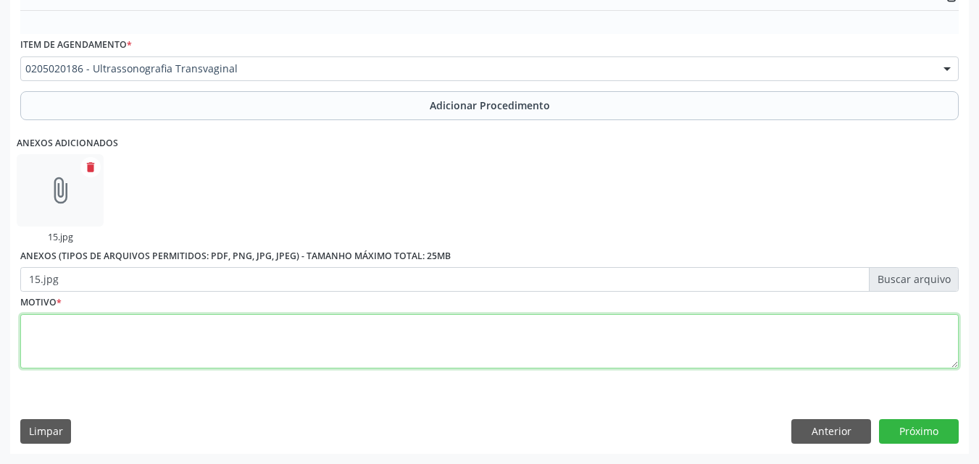
click at [170, 363] on textarea at bounding box center [489, 341] width 938 height 55
type textarea "MENSTRUAÇÃO MEMBRANOSA + EPISÓDIOS DE AMENORREIA."
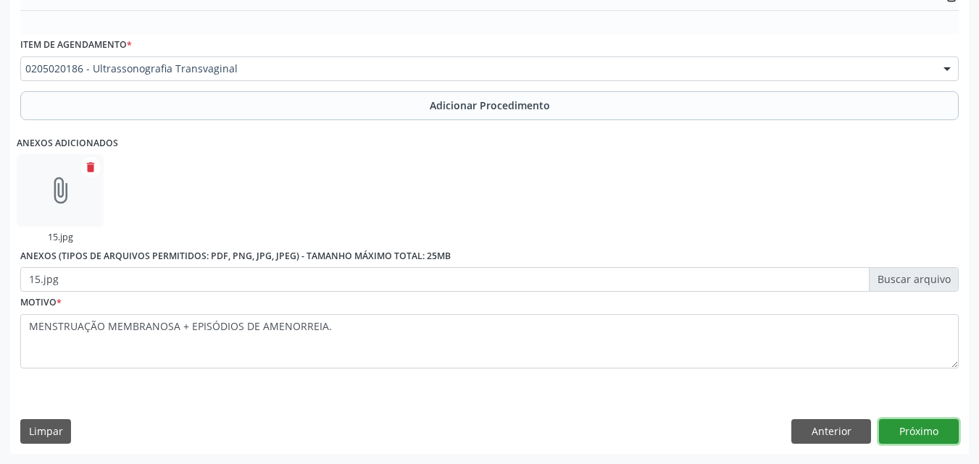
click at [909, 434] on button "Próximo" at bounding box center [919, 431] width 80 height 25
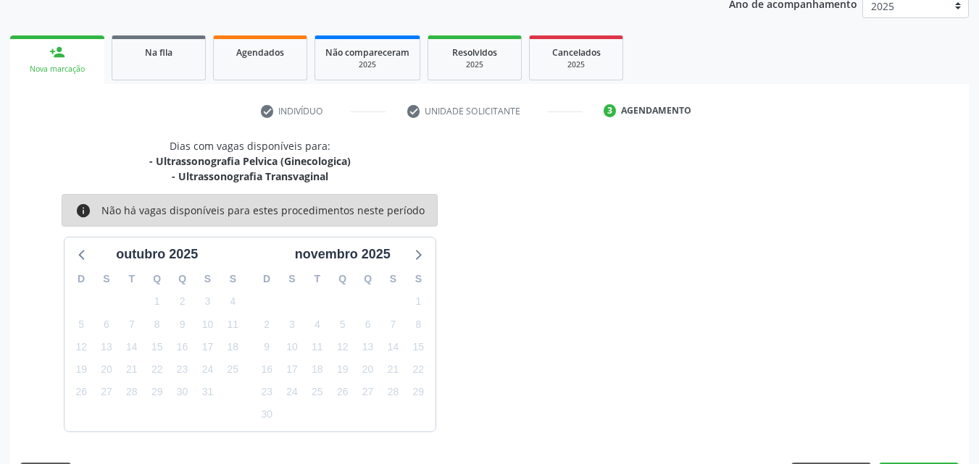
scroll to position [244, 0]
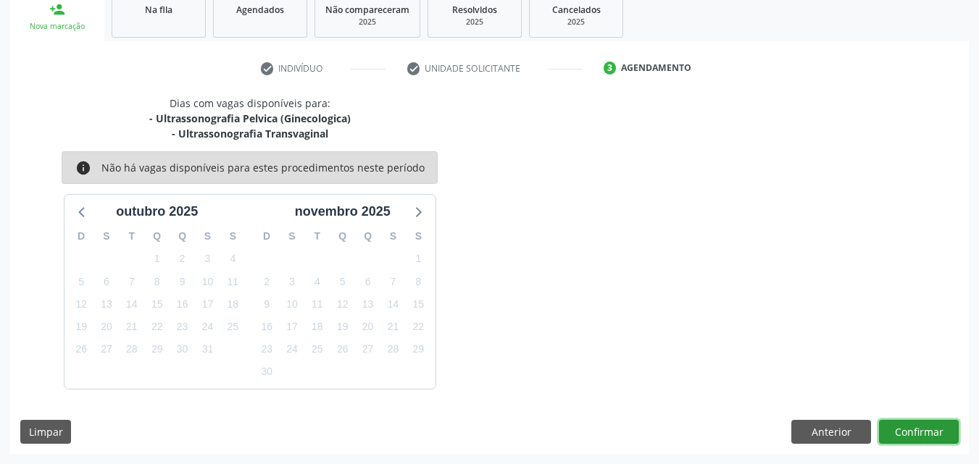
click at [906, 433] on button "Confirmar" at bounding box center [919, 432] width 80 height 25
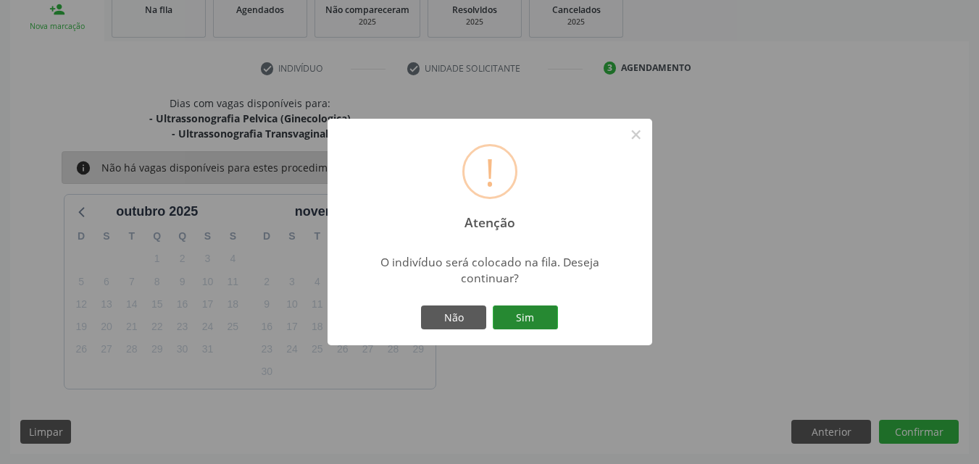
click at [526, 309] on button "Sim" at bounding box center [525, 318] width 65 height 25
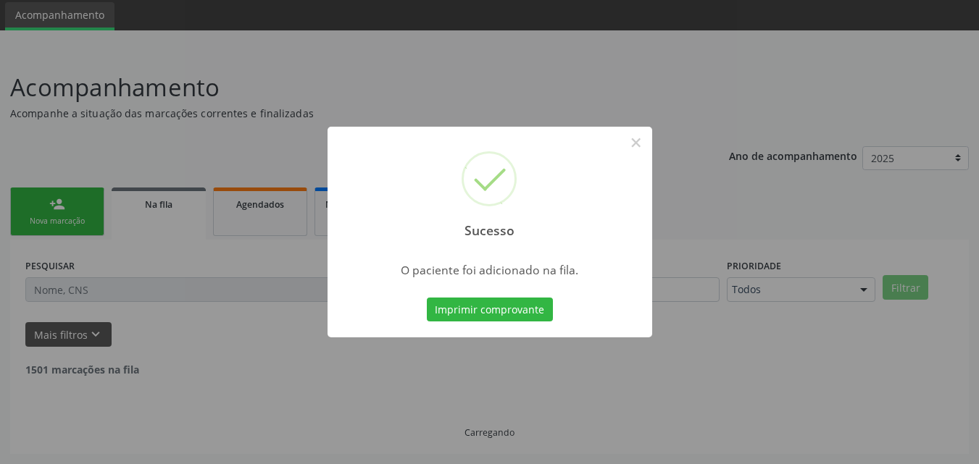
scroll to position [34, 0]
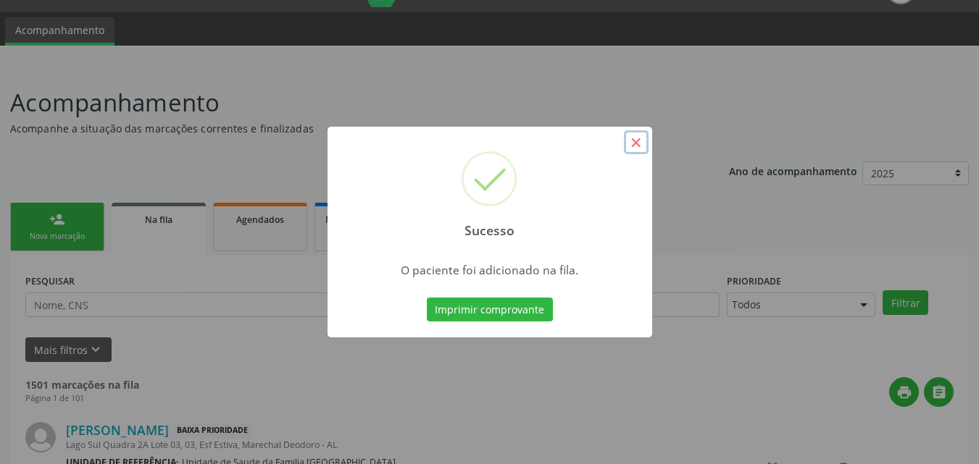
click at [634, 142] on button "×" at bounding box center [636, 142] width 25 height 25
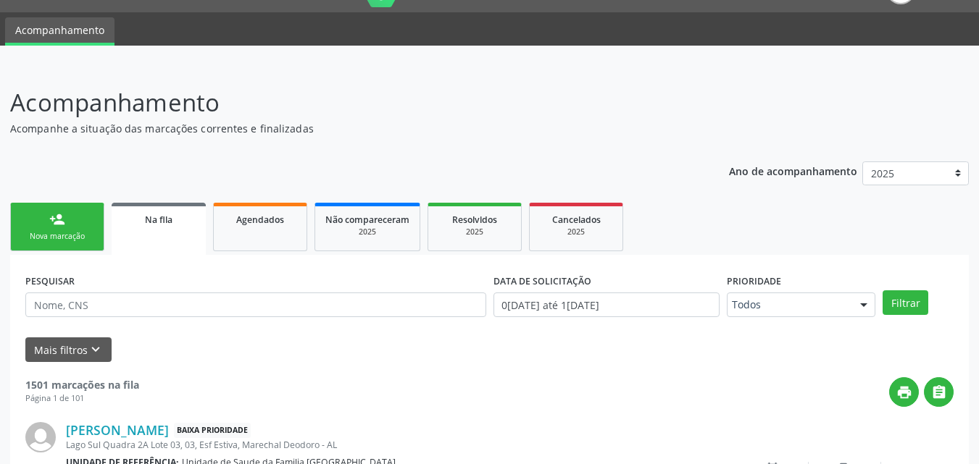
click at [74, 225] on link "person_add Nova marcação" at bounding box center [57, 227] width 94 height 49
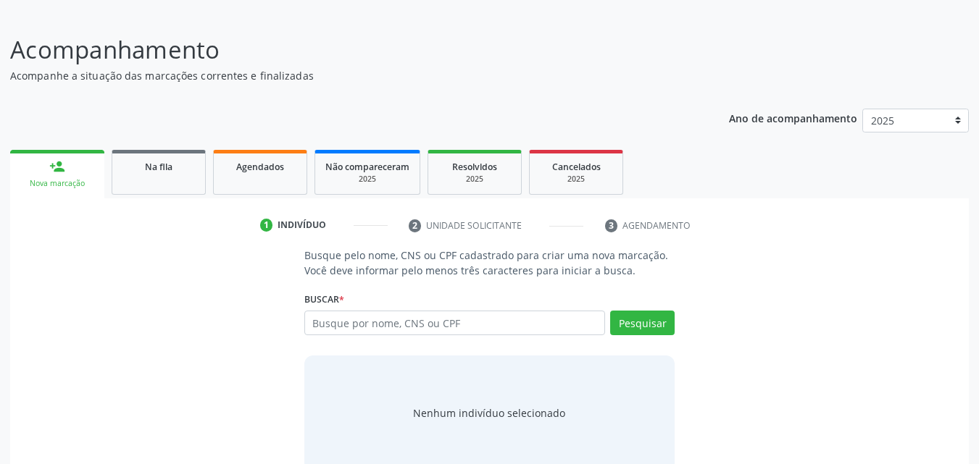
scroll to position [114, 0]
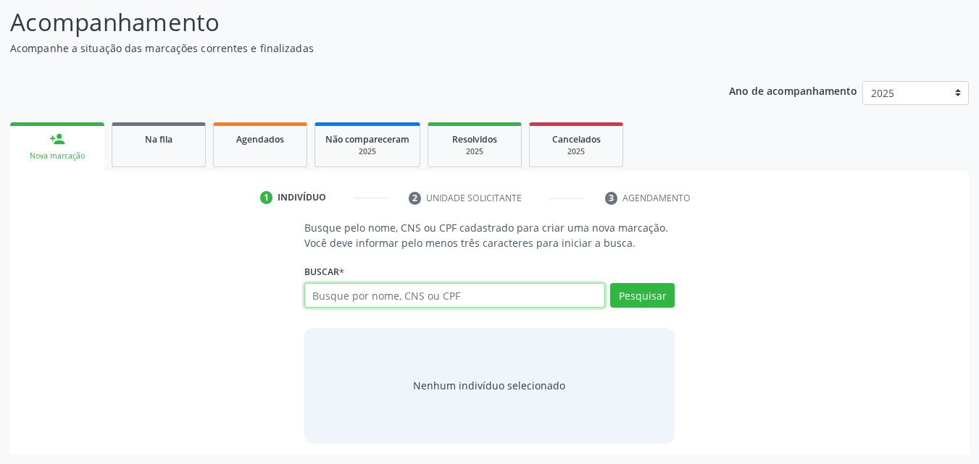
click at [350, 297] on input "text" at bounding box center [454, 295] width 301 height 25
type input "[PERSON_NAME]"
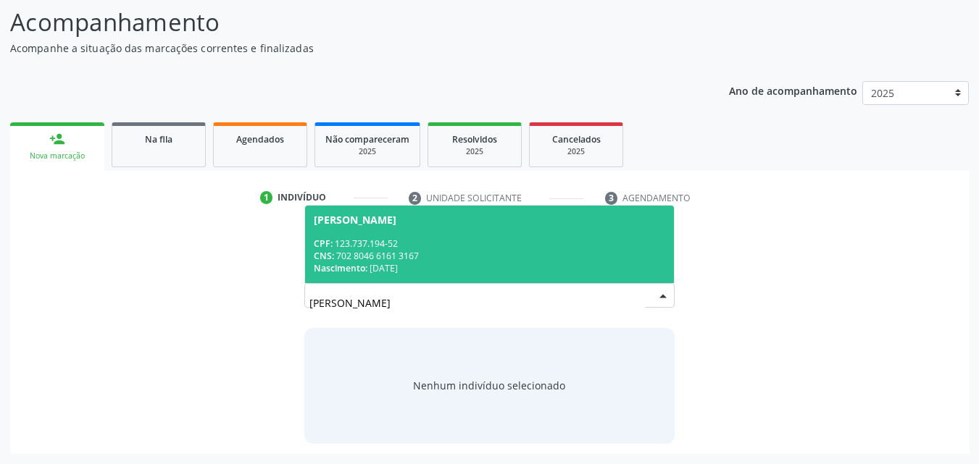
click at [502, 252] on div "CNS: 702 8046 6161 3167" at bounding box center [490, 256] width 352 height 12
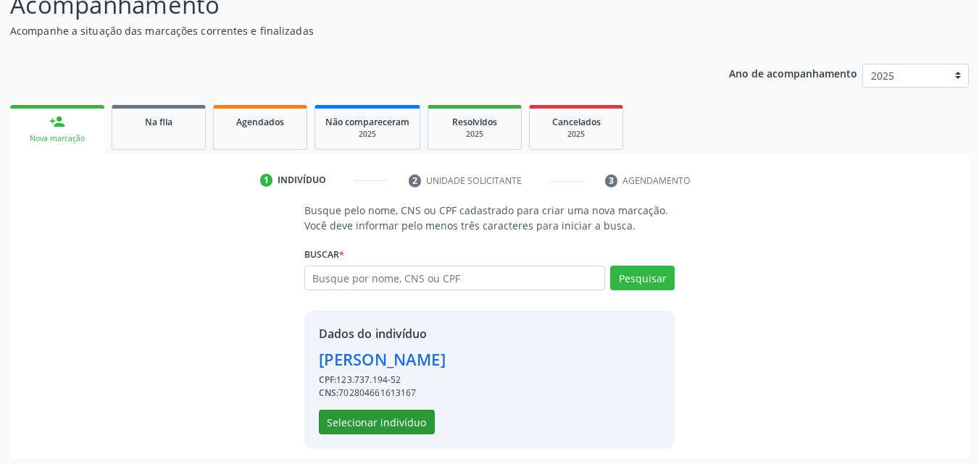
scroll to position [137, 0]
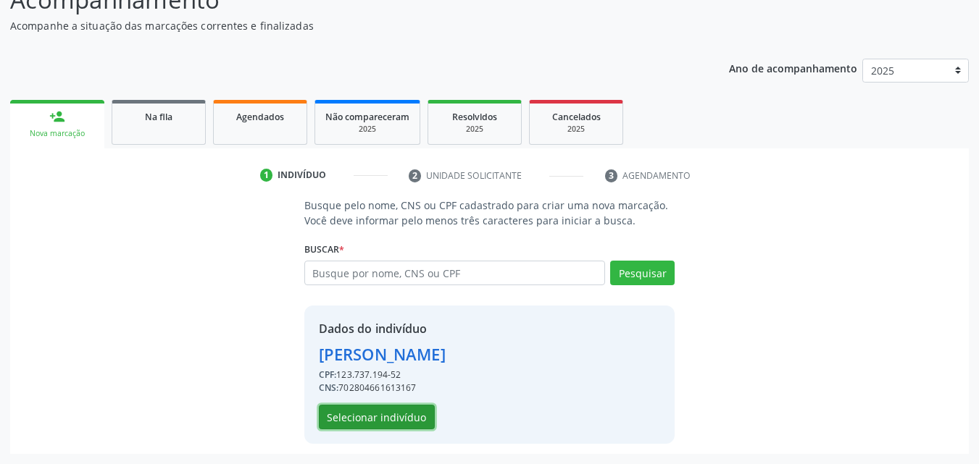
click at [383, 417] on button "Selecionar indivíduo" at bounding box center [377, 417] width 116 height 25
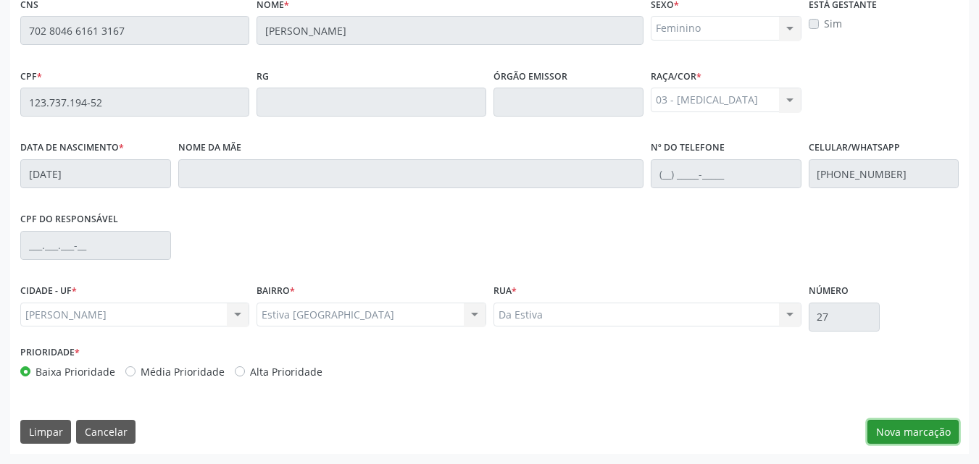
click at [927, 433] on button "Nova marcação" at bounding box center [912, 432] width 91 height 25
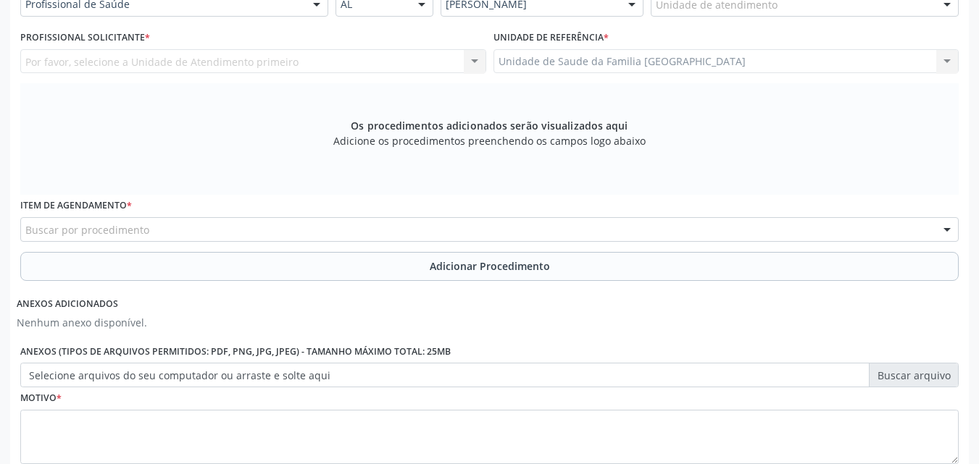
scroll to position [0, 0]
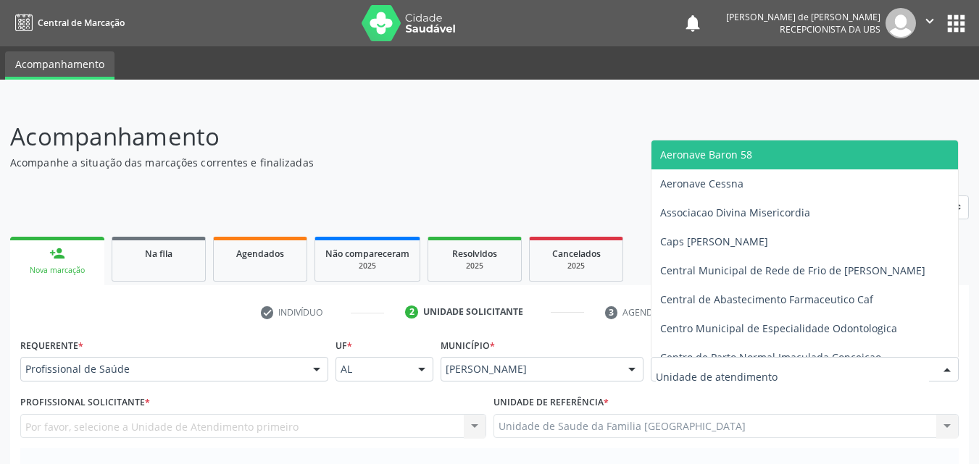
click at [782, 369] on div at bounding box center [805, 369] width 308 height 25
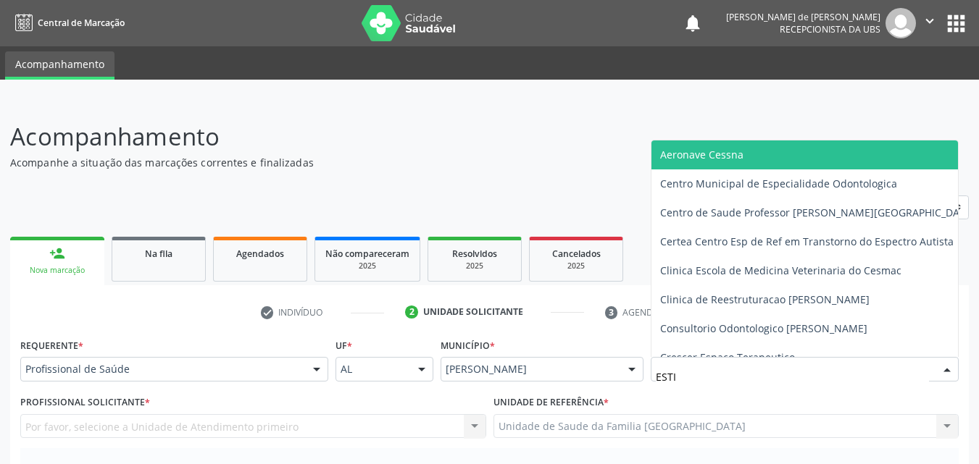
type input "ESTIV"
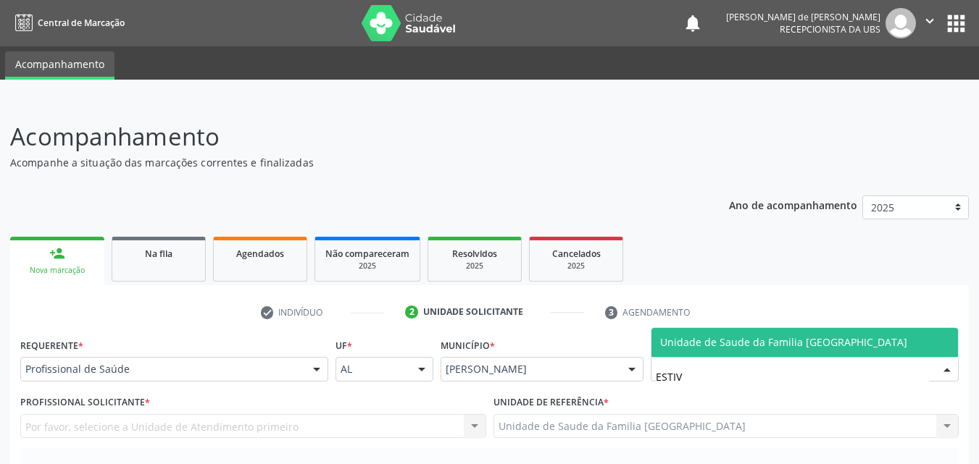
click at [669, 335] on span "Unidade de Saude da Familia [GEOGRAPHIC_DATA]" at bounding box center [804, 342] width 306 height 29
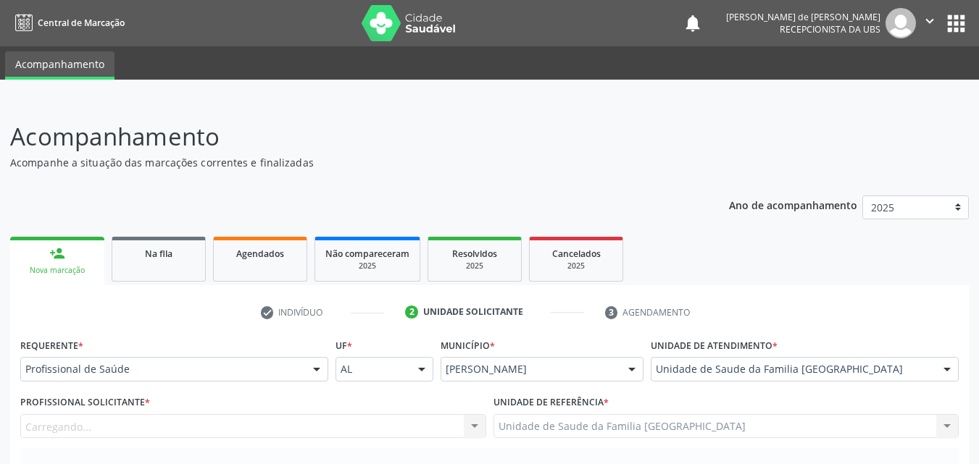
scroll to position [338, 0]
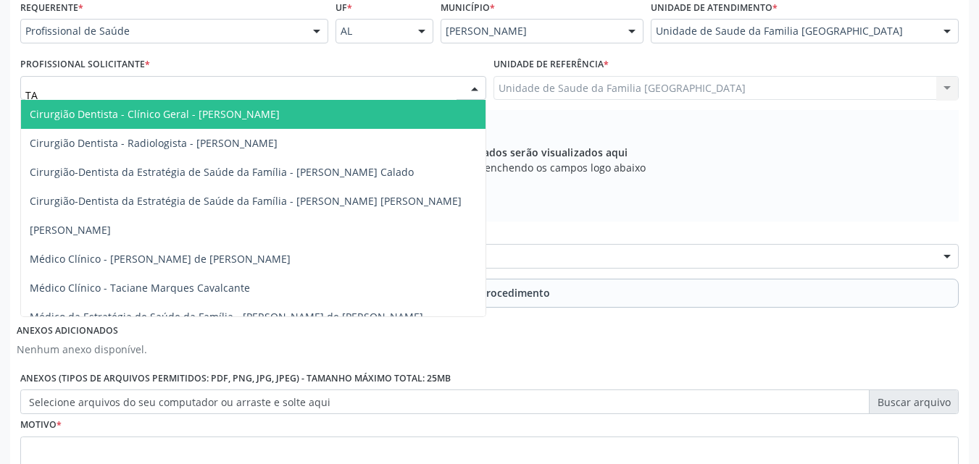
type input "TAC"
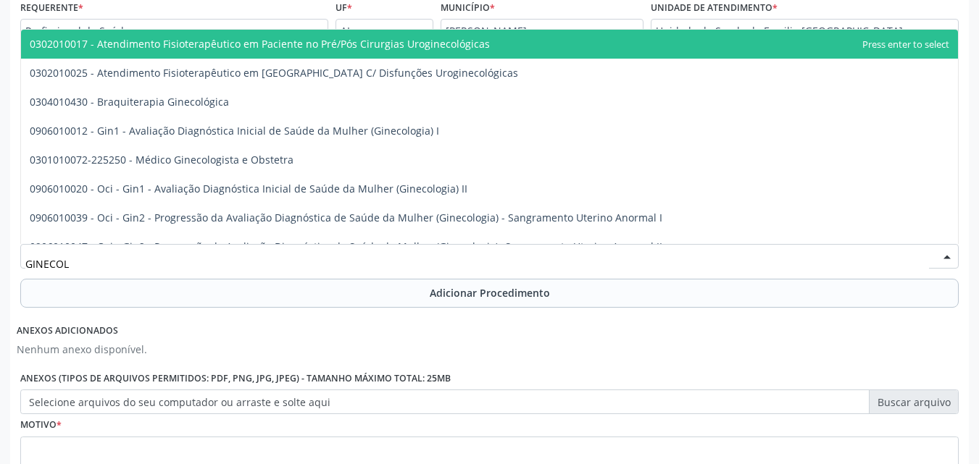
type input "GINECOLO"
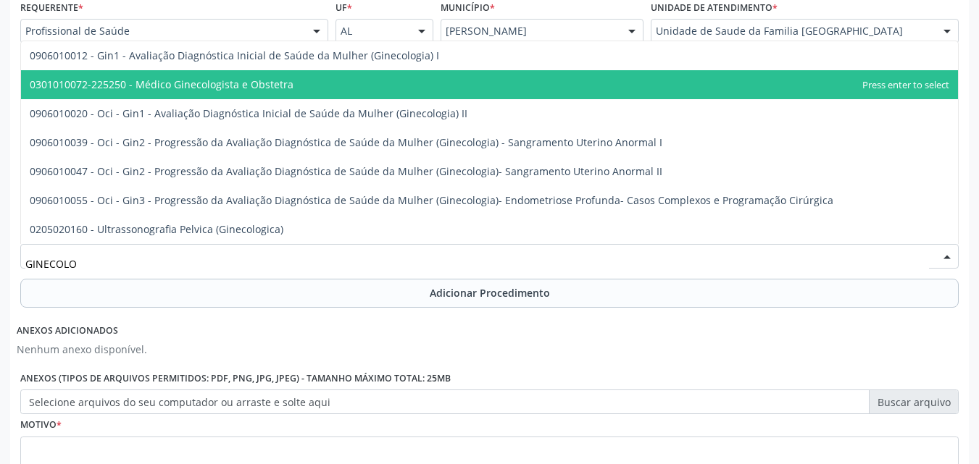
click at [211, 91] on span "0301010072-225250 - Médico Ginecologista e Obstetra" at bounding box center [489, 84] width 937 height 29
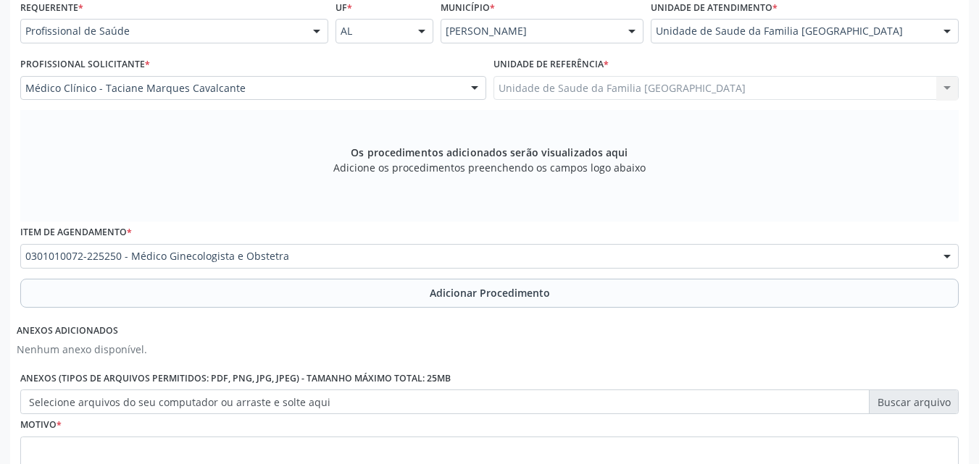
click at [230, 290] on button "Adicionar Procedimento" at bounding box center [489, 293] width 938 height 29
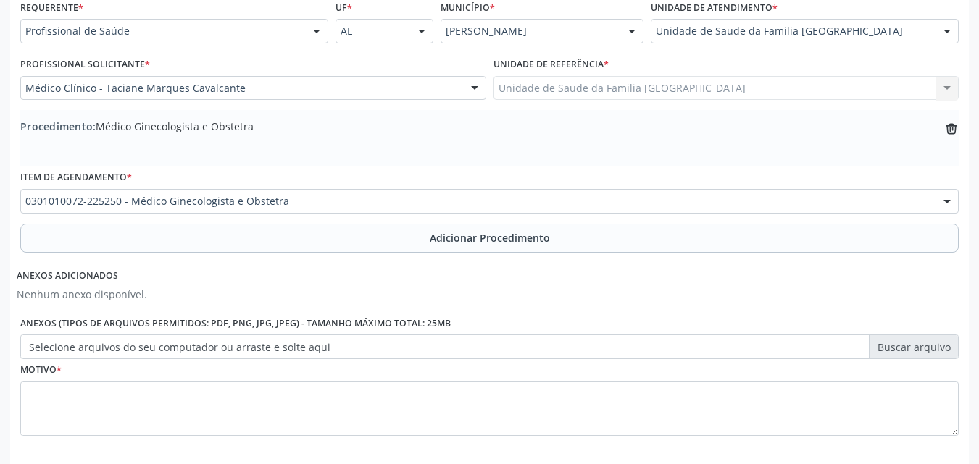
click at [235, 351] on label "Selecione arquivos do seu computador ou arraste e solte aqui" at bounding box center [489, 347] width 938 height 25
click at [235, 351] on input "Selecione arquivos do seu computador ou arraste e solte aqui" at bounding box center [489, 347] width 938 height 25
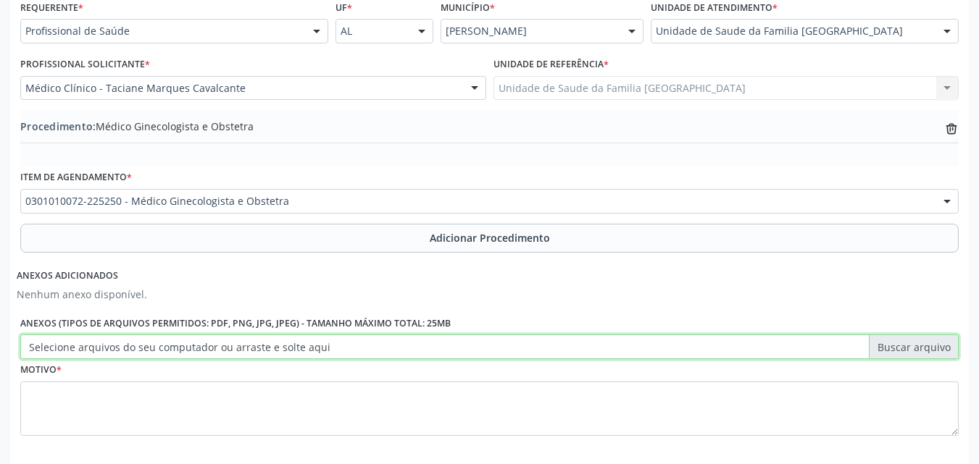
type input "C:\fakepath\16.jpg"
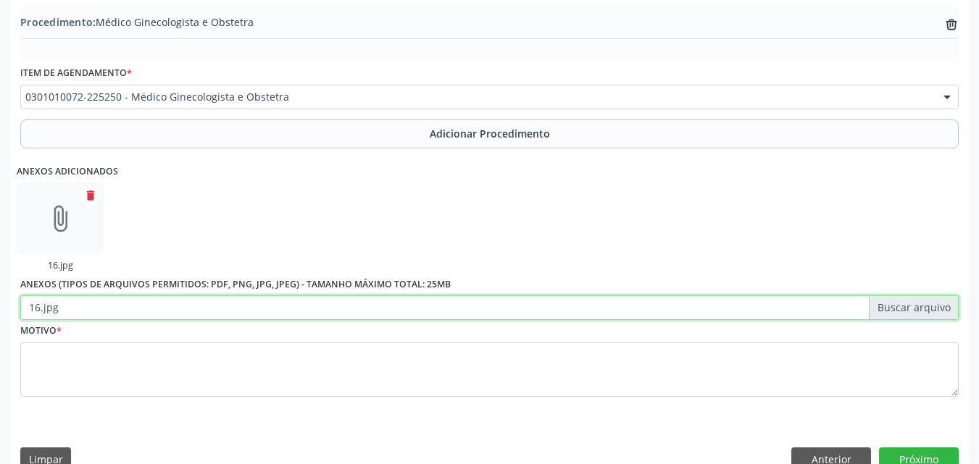
scroll to position [471, 0]
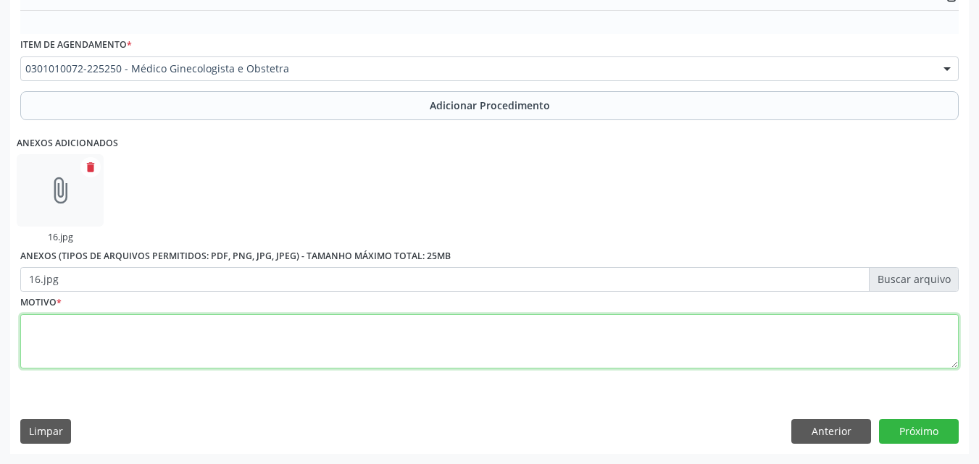
click at [193, 343] on textarea at bounding box center [489, 341] width 938 height 55
type textarea "N925- OUTROS TIPOS ESPECIFICADOS DE IRREGULARIDADES DA MENSTRUAÇÃO."
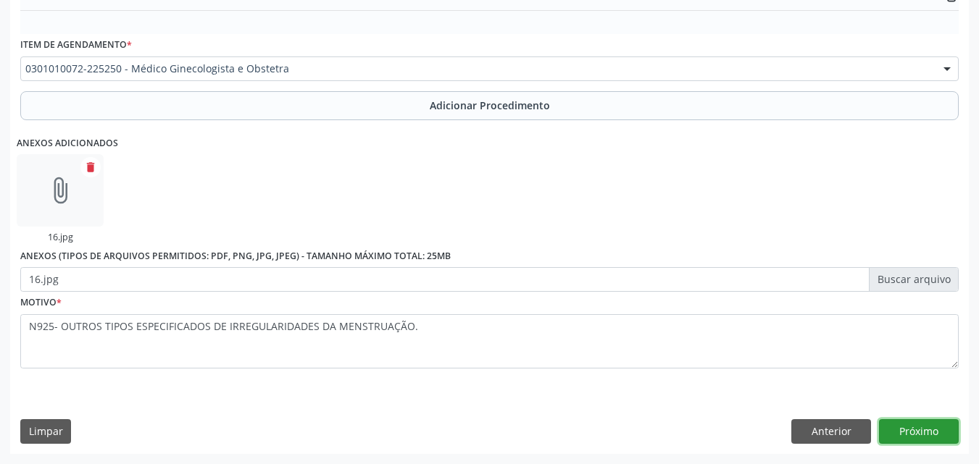
click at [928, 435] on button "Próximo" at bounding box center [919, 431] width 80 height 25
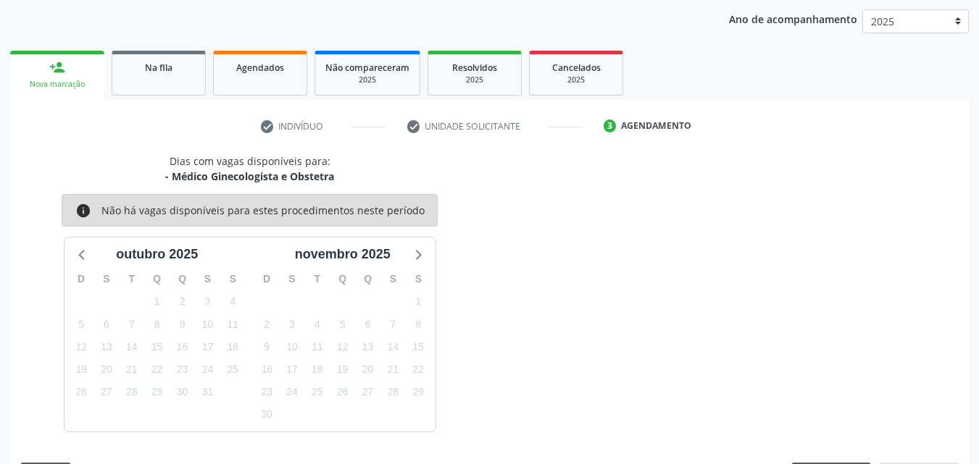
scroll to position [229, 0]
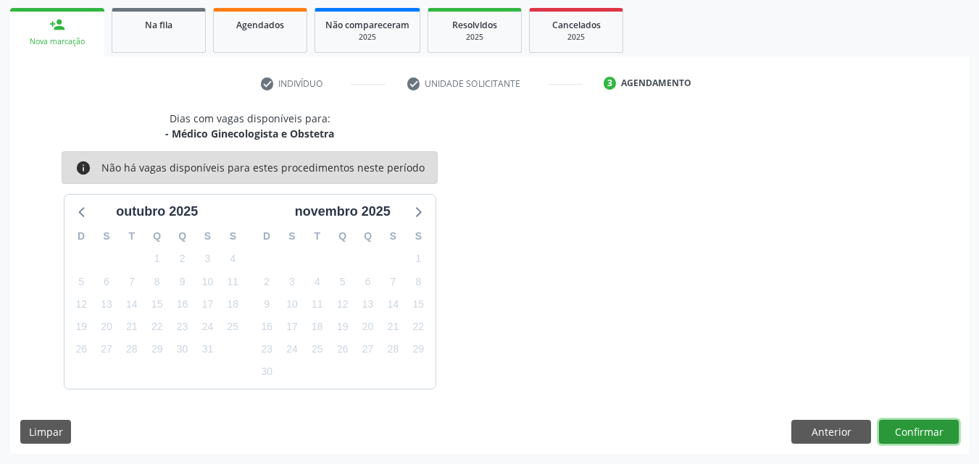
click at [928, 435] on button "Confirmar" at bounding box center [919, 432] width 80 height 25
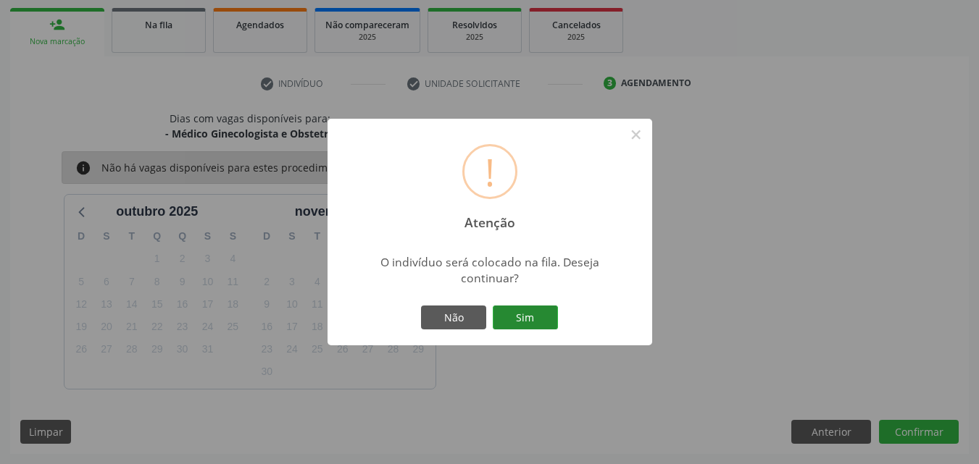
click at [516, 315] on button "Sim" at bounding box center [525, 318] width 65 height 25
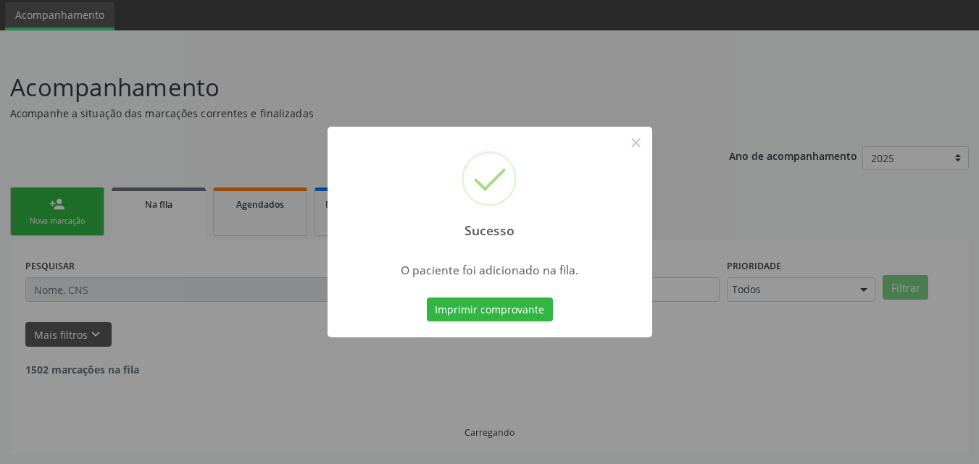
scroll to position [34, 0]
